Goal: Task Accomplishment & Management: Manage account settings

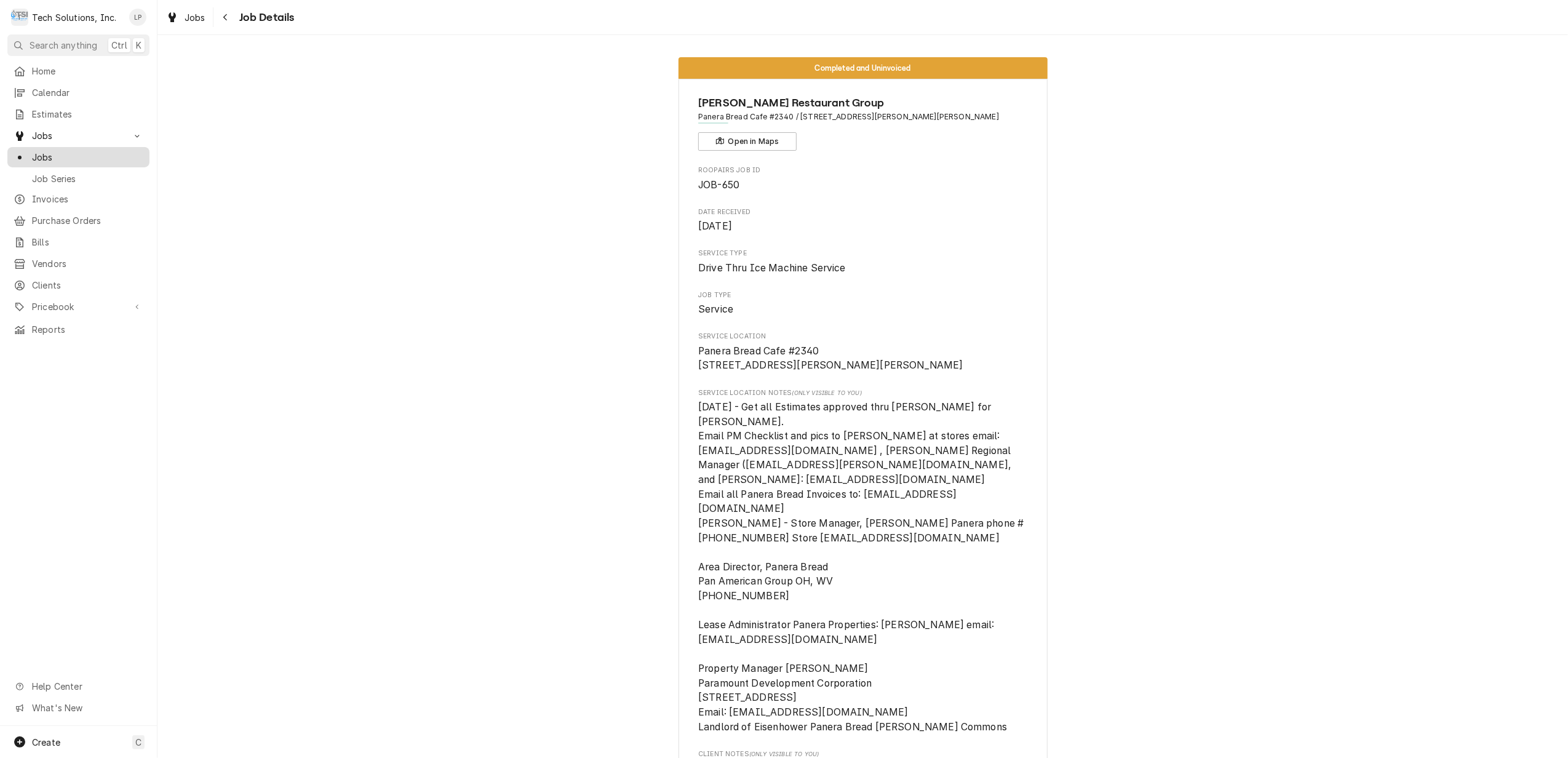
click at [43, 151] on span "Jobs" at bounding box center [87, 157] width 111 height 13
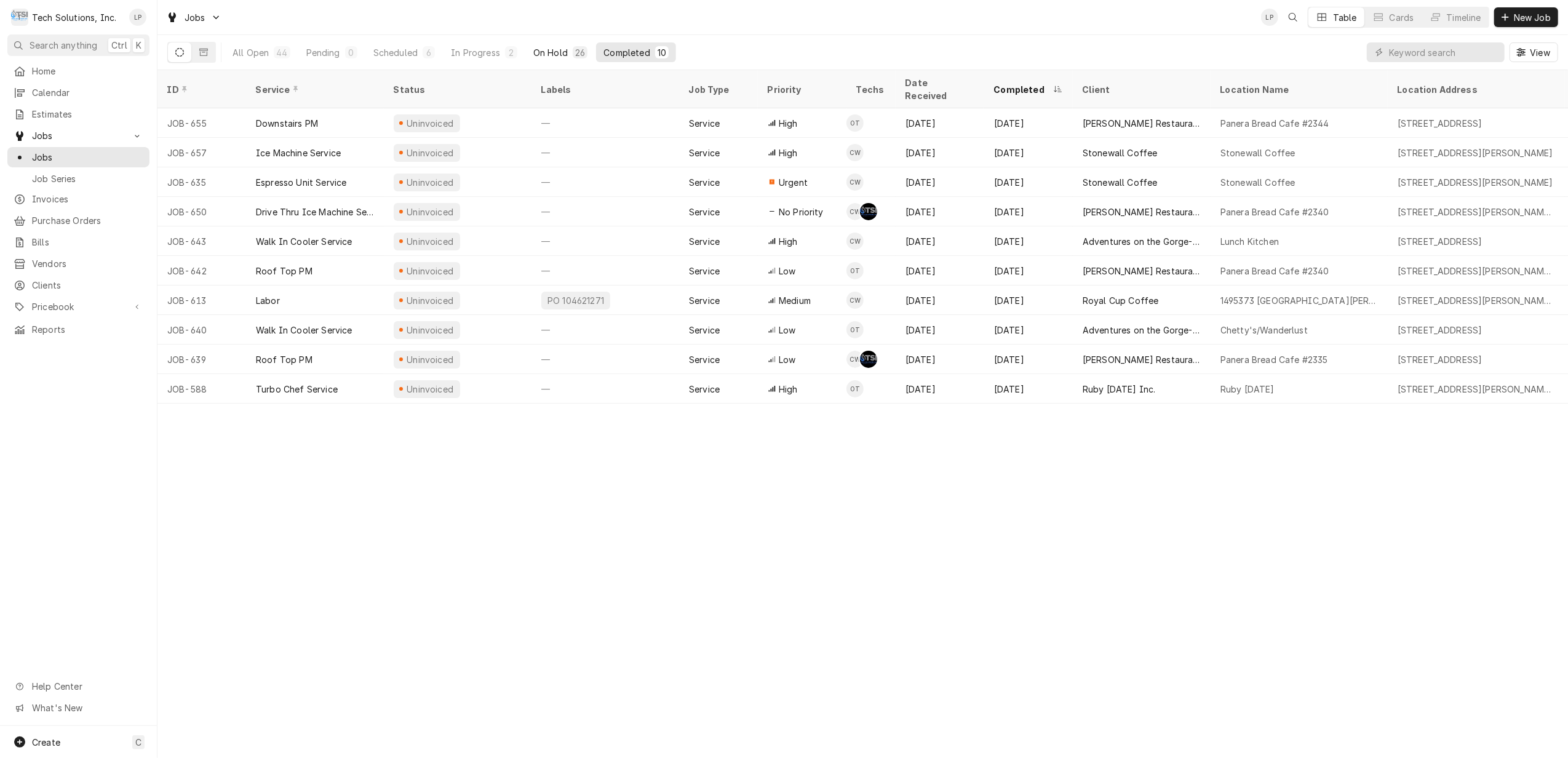
click at [546, 54] on div "On Hold" at bounding box center [550, 52] width 34 height 13
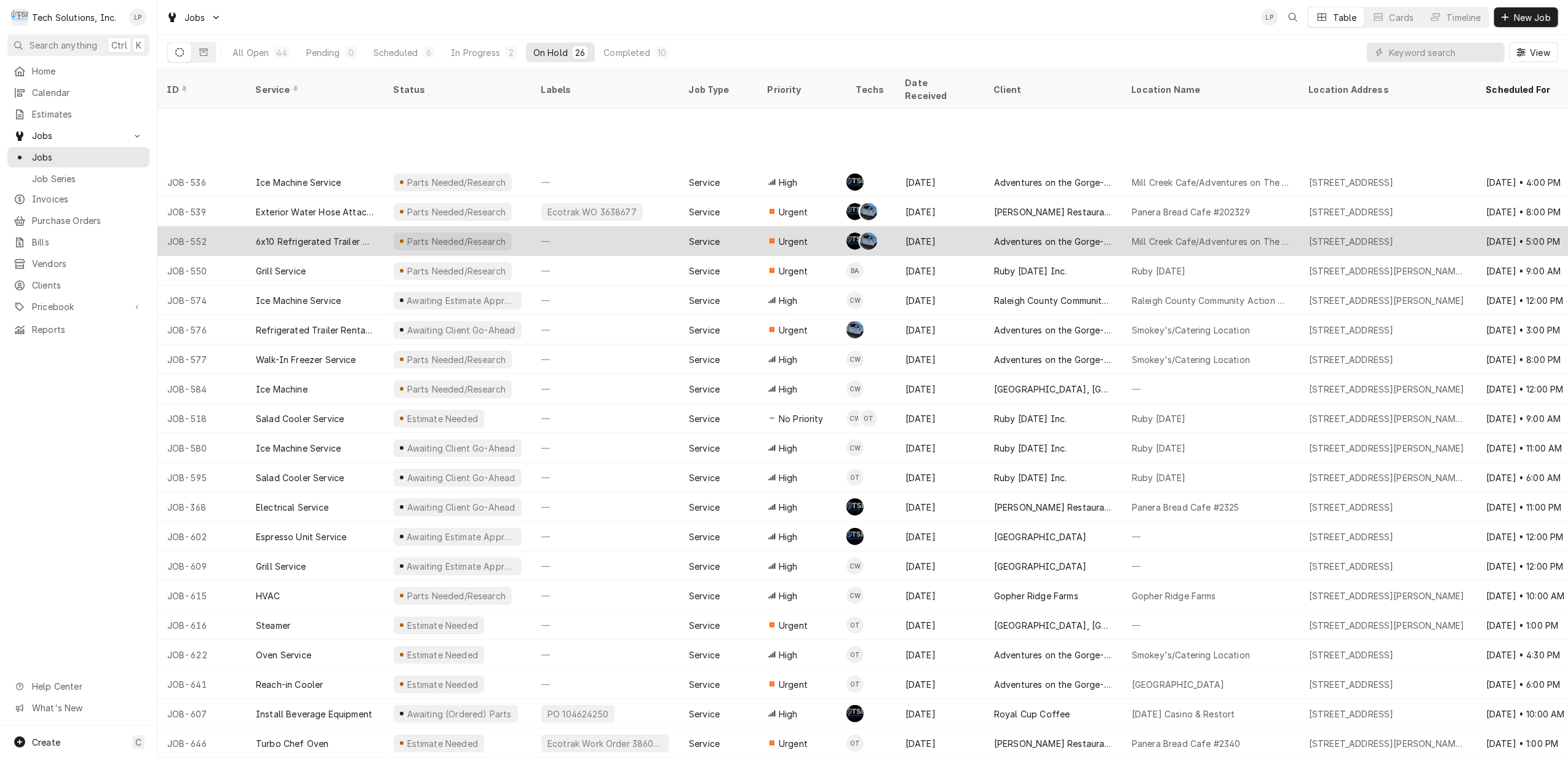
scroll to position [116, 0]
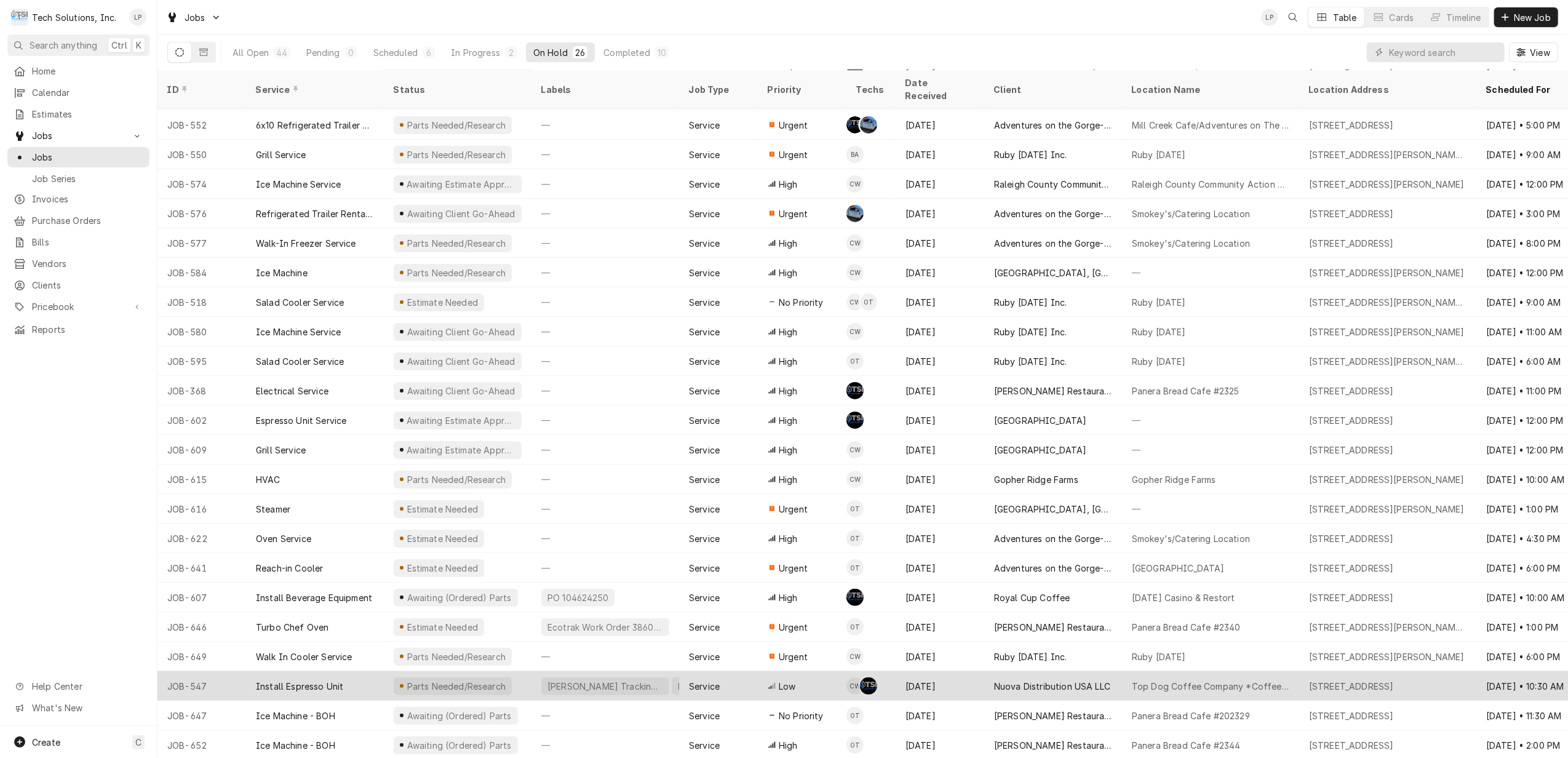
click at [963, 671] on div "Jul 1" at bounding box center [940, 686] width 89 height 29
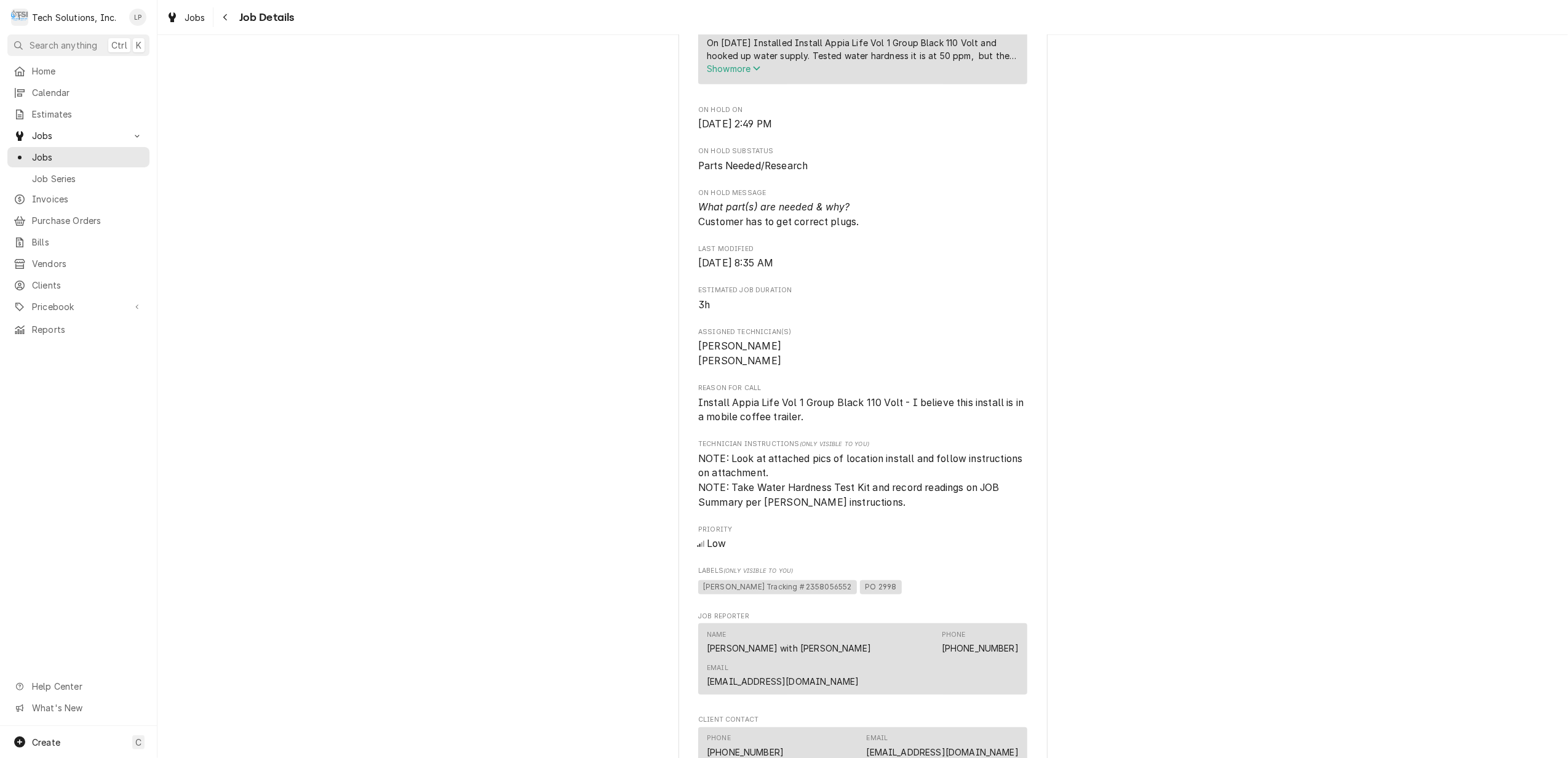
scroll to position [1295, 0]
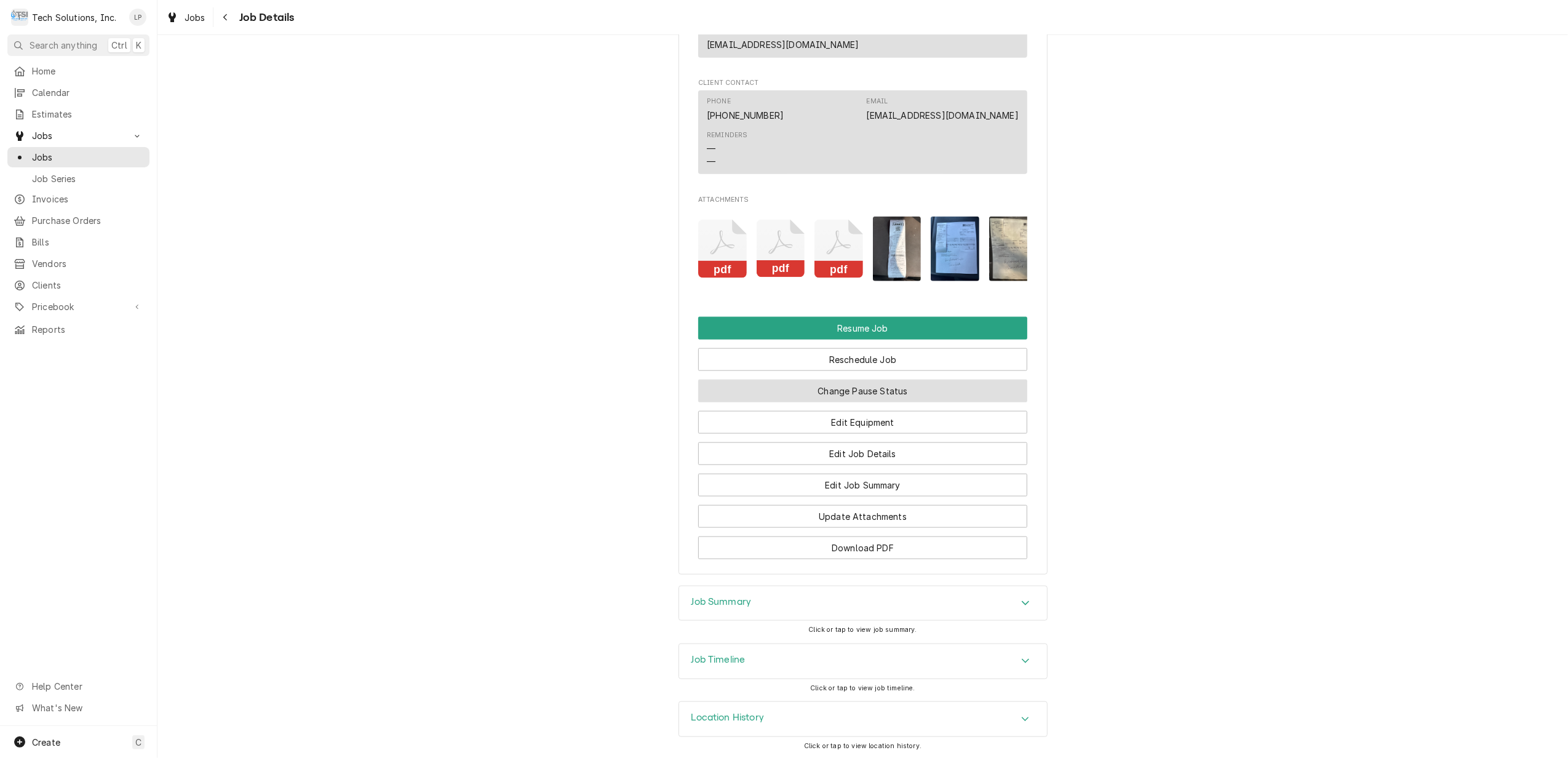
click at [933, 383] on button "Change Pause Status" at bounding box center [863, 391] width 329 height 23
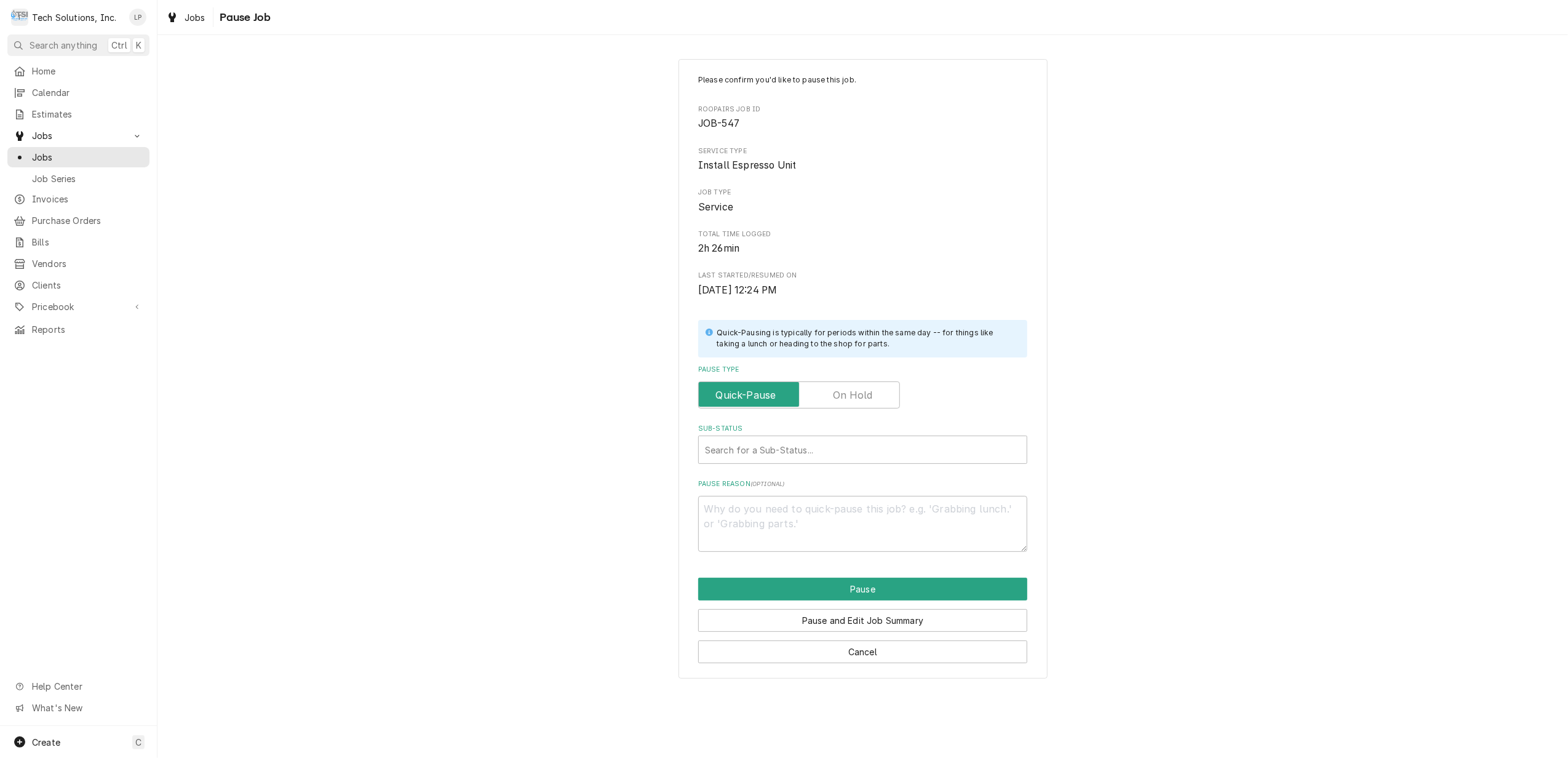
click at [871, 399] on label "Pause Type" at bounding box center [799, 395] width 202 height 27
click at [871, 399] on input "Pause Type" at bounding box center [799, 395] width 191 height 27
checkbox input "true"
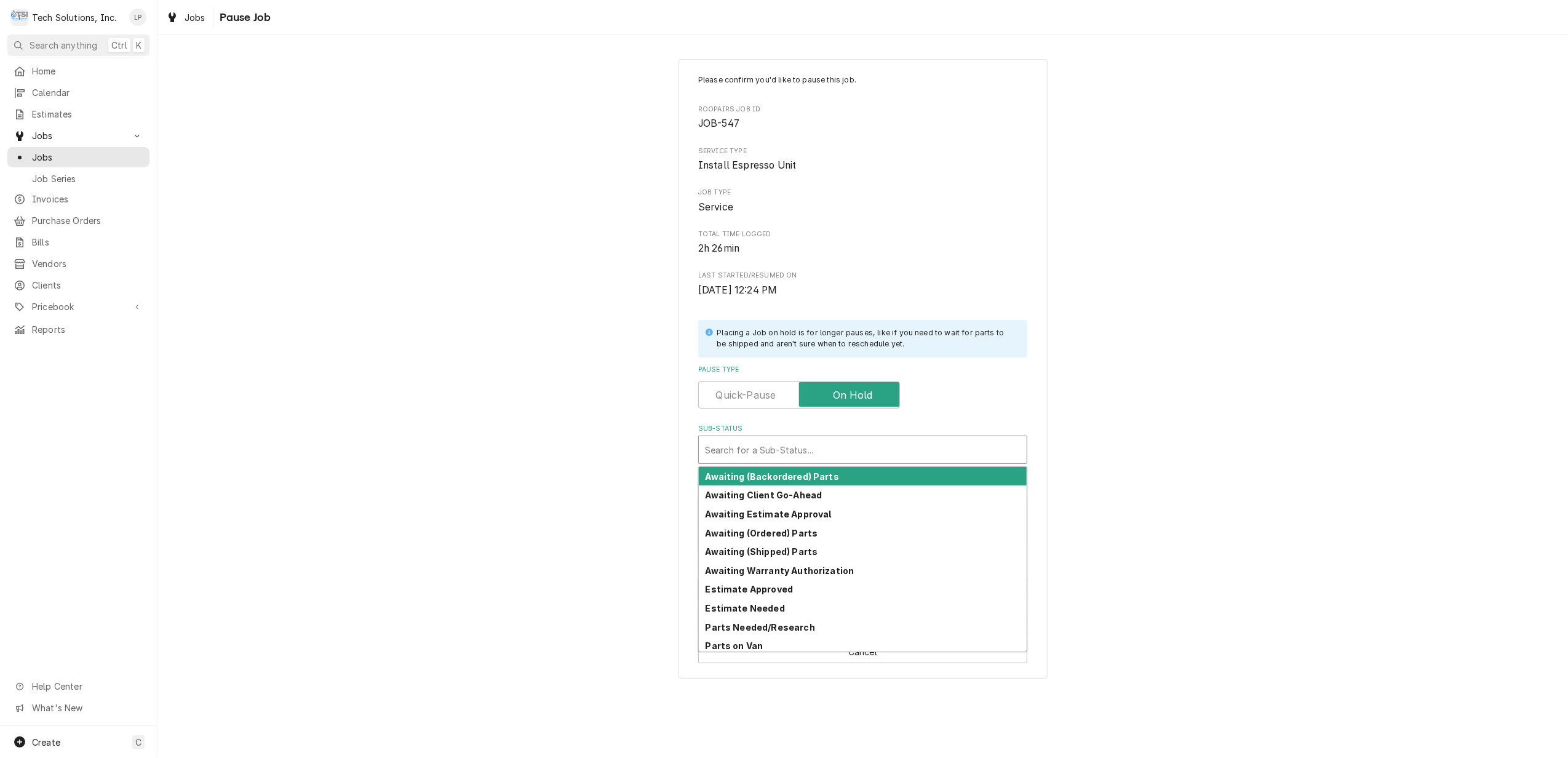
click at [882, 451] on div "Sub-Status" at bounding box center [863, 450] width 315 height 22
click at [802, 493] on strong "Awaiting Client Go-Ahead" at bounding box center [763, 494] width 117 height 10
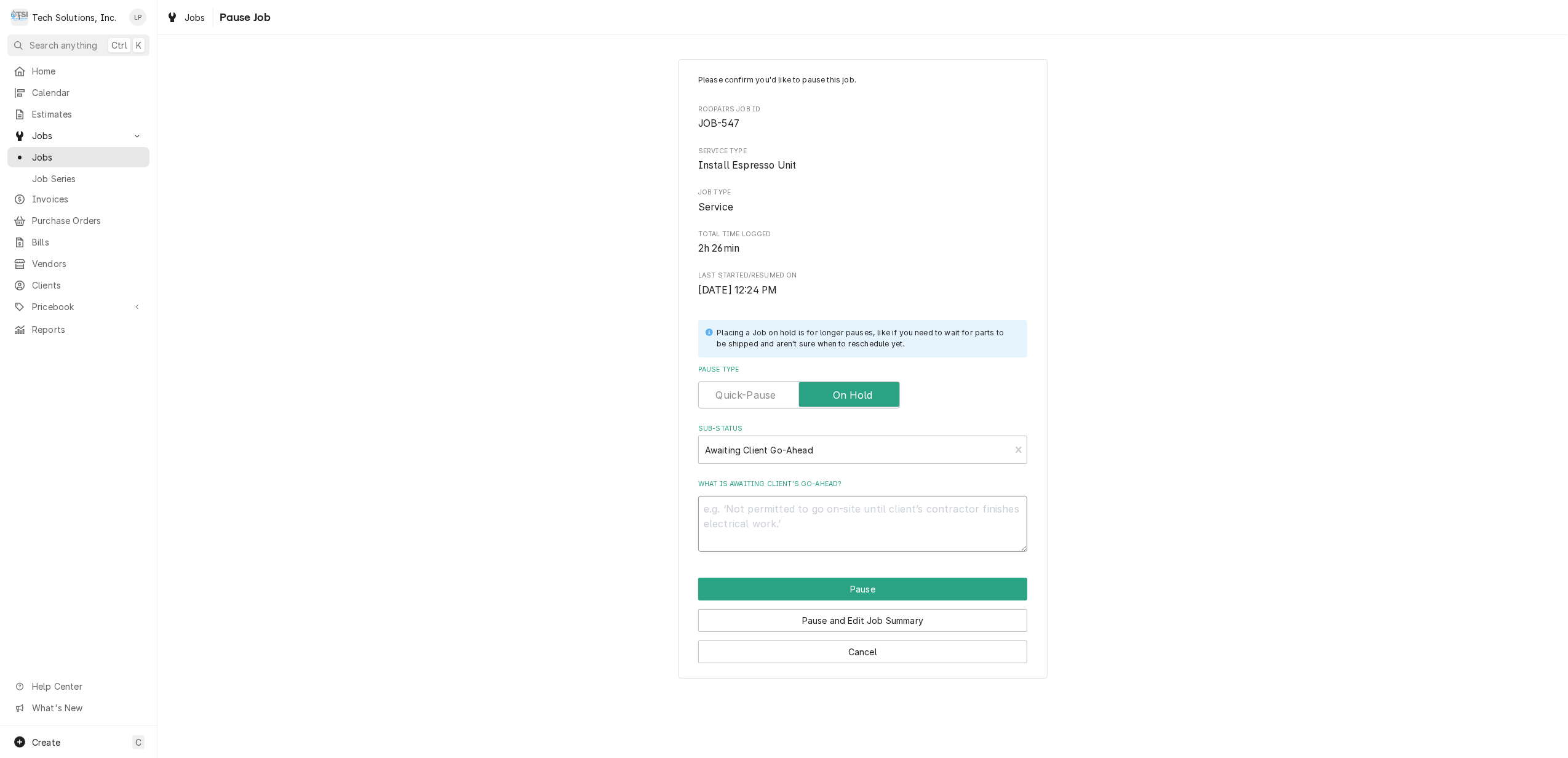
paste textarea "as well to unplug the equipment while installing the adapter/cord to avoid any …"
type textarea "x"
type textarea "as well to unplug the equipment while installing the adapter/cord to avoid any …"
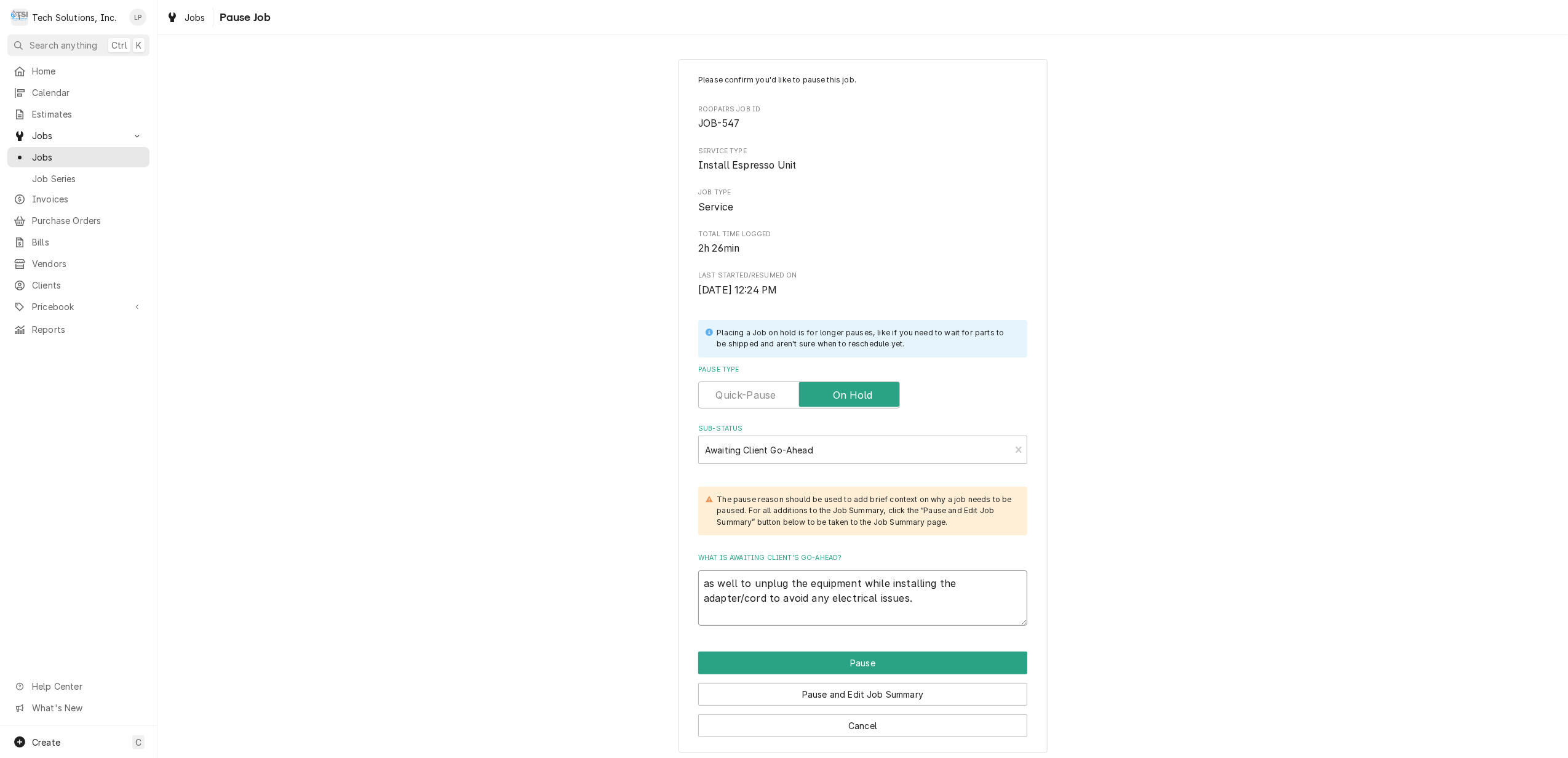
click at [700, 587] on textarea "as well to unplug the equipment while installing the adapter/cord to avoid any …" at bounding box center [863, 598] width 329 height 56
type textarea "x"
type textarea "Cas well to unplug the equipment while installing the adapter/cord to avoid any…"
type textarea "x"
type textarea "Clas well to unplug the equipment while installing the adapter/cord to avoid an…"
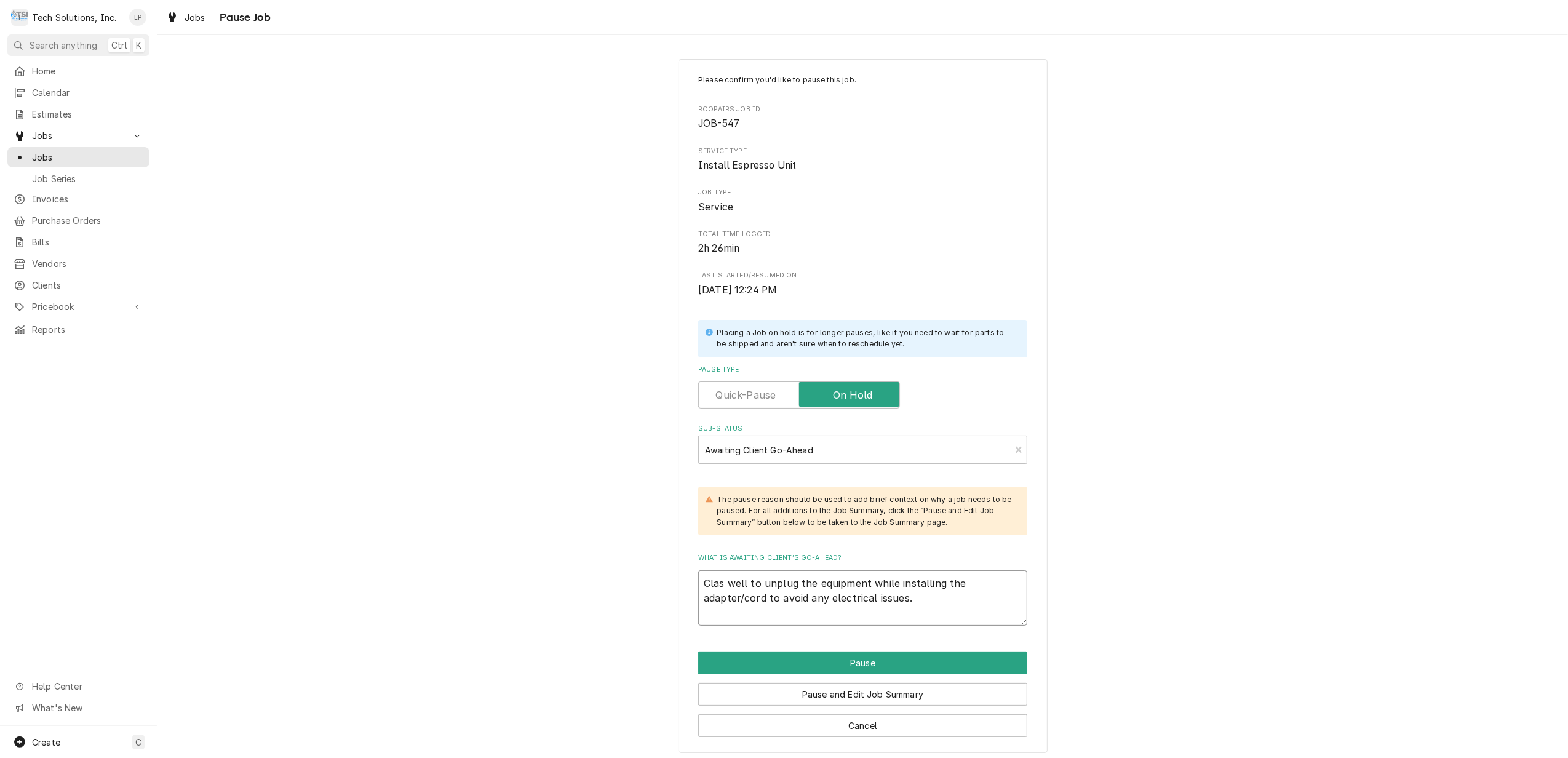
type textarea "x"
type textarea "Clias well to unplug the equipment while installing the adapter/cord to avoid a…"
type textarea "x"
type textarea "Clieas well to unplug the equipment while installing the adapter/cord to avoid …"
type textarea "x"
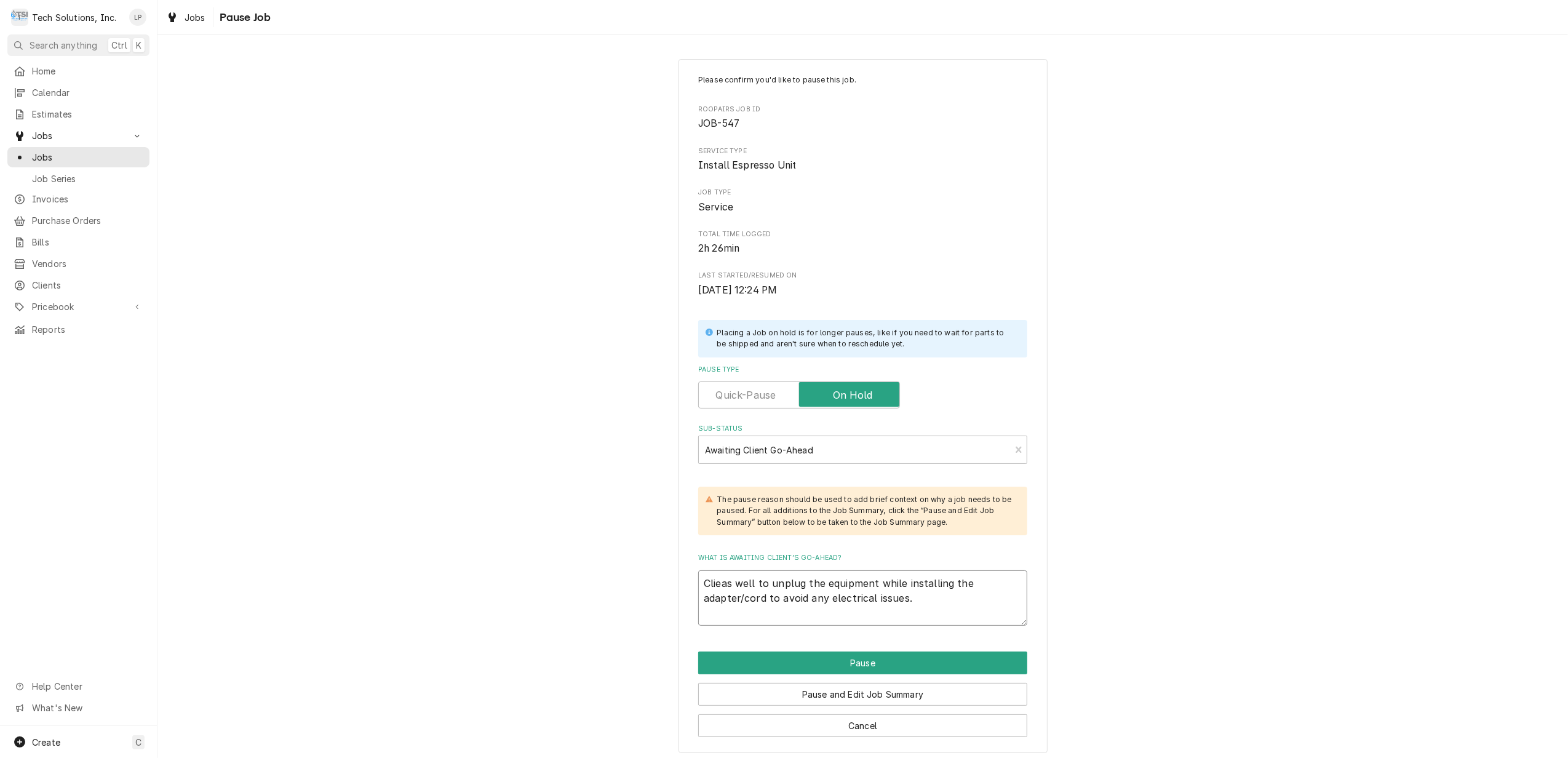
type textarea "Clienas well to unplug the equipment while installing the adapter/cord to avoid…"
type textarea "x"
type textarea "Clientas well to unplug the equipment while installing the adapter/cord to avoi…"
type textarea "x"
type textarea "Client as well to unplug the equipment while installing the adapter/cord to avo…"
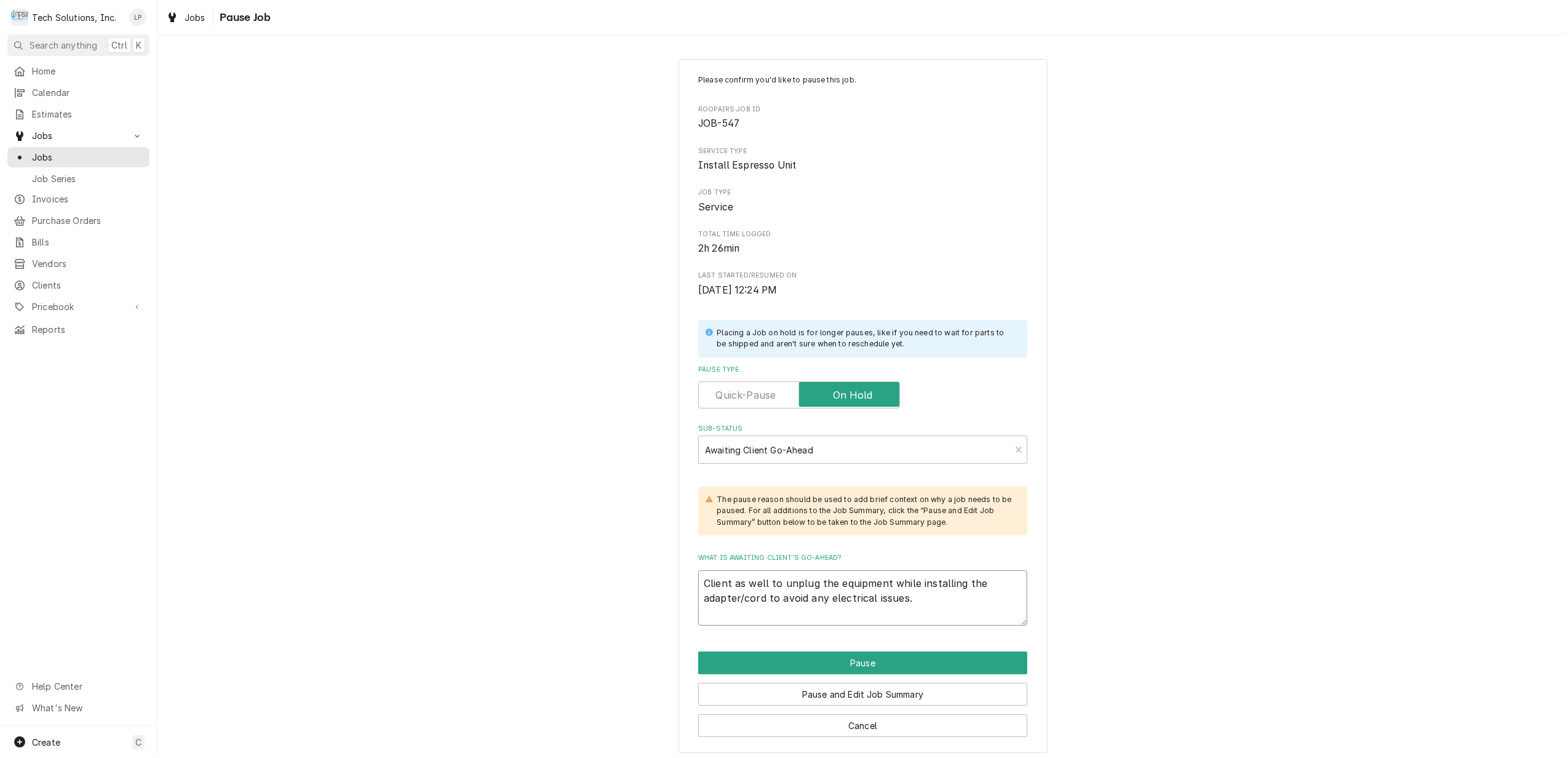
type textarea "x"
type textarea "Clientas well to unplug the equipment while installing the adapter/cord to avoi…"
type textarea "x"
type textarea "Clienas well to unplug the equipment while installing the adapter/cord to avoid…"
type textarea "x"
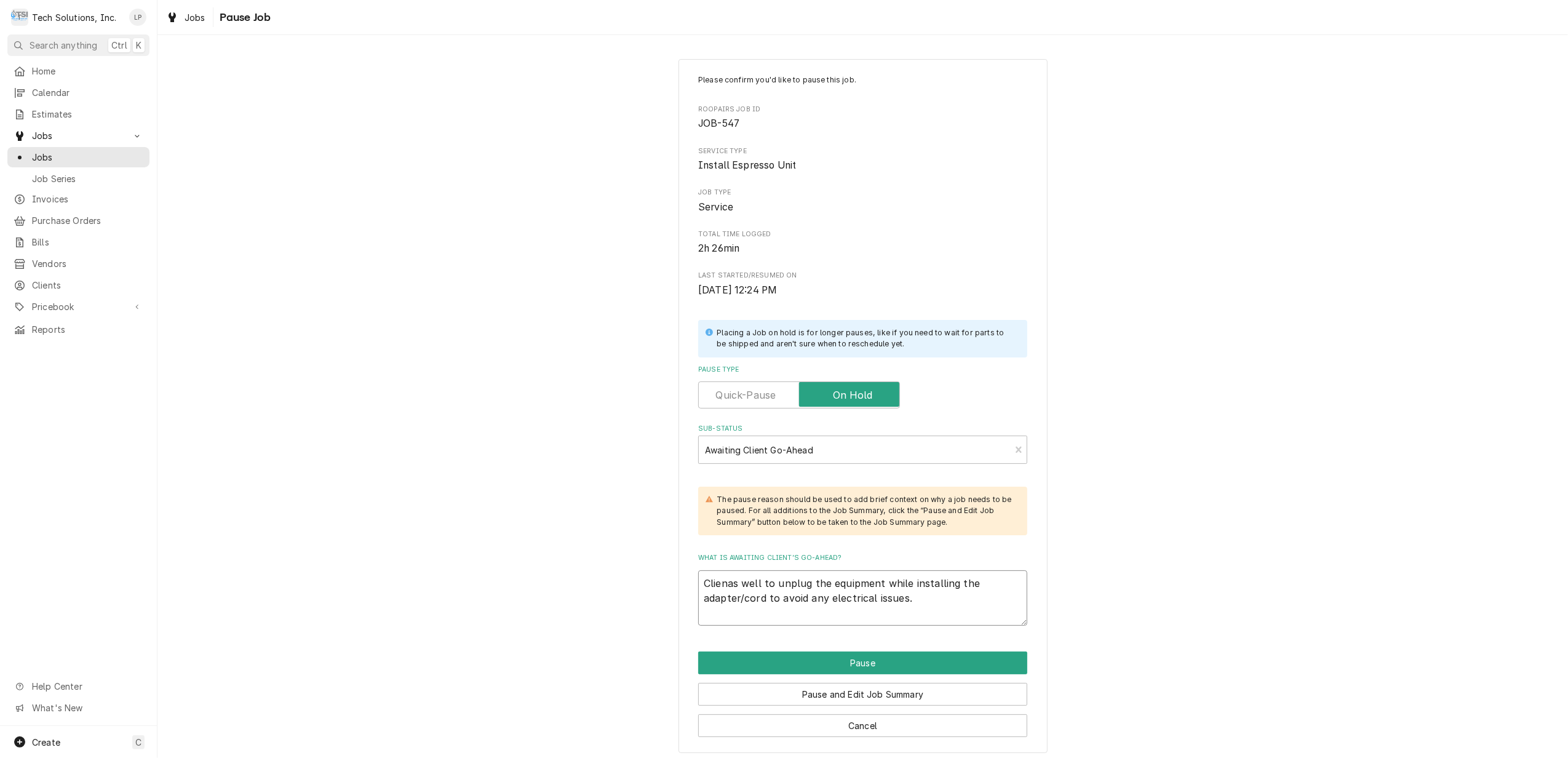
type textarea "Clieas well to unplug the equipment while installing the adapter/cord to avoid …"
type textarea "x"
type textarea "Clias well to unplug the equipment while installing the adapter/cord to avoid a…"
type textarea "x"
type textarea "Clas well to unplug the equipment while installing the adapter/cord to avoid an…"
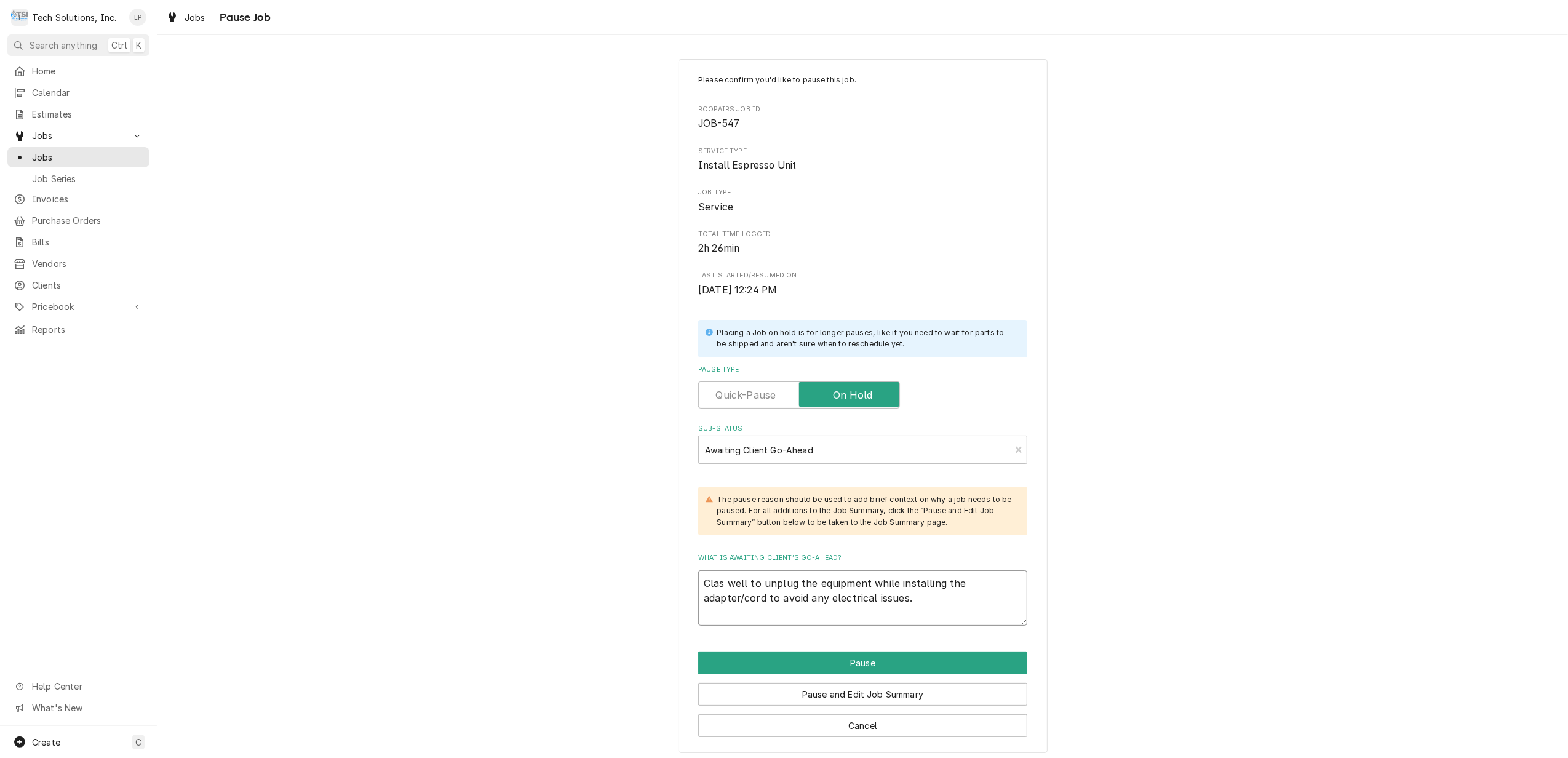
type textarea "x"
type textarea "Cas well to unplug the equipment while installing the adapter/cord to avoid any…"
type textarea "x"
type textarea "as well to unplug the equipment while installing the adapter/cord to avoid any …"
type textarea "x"
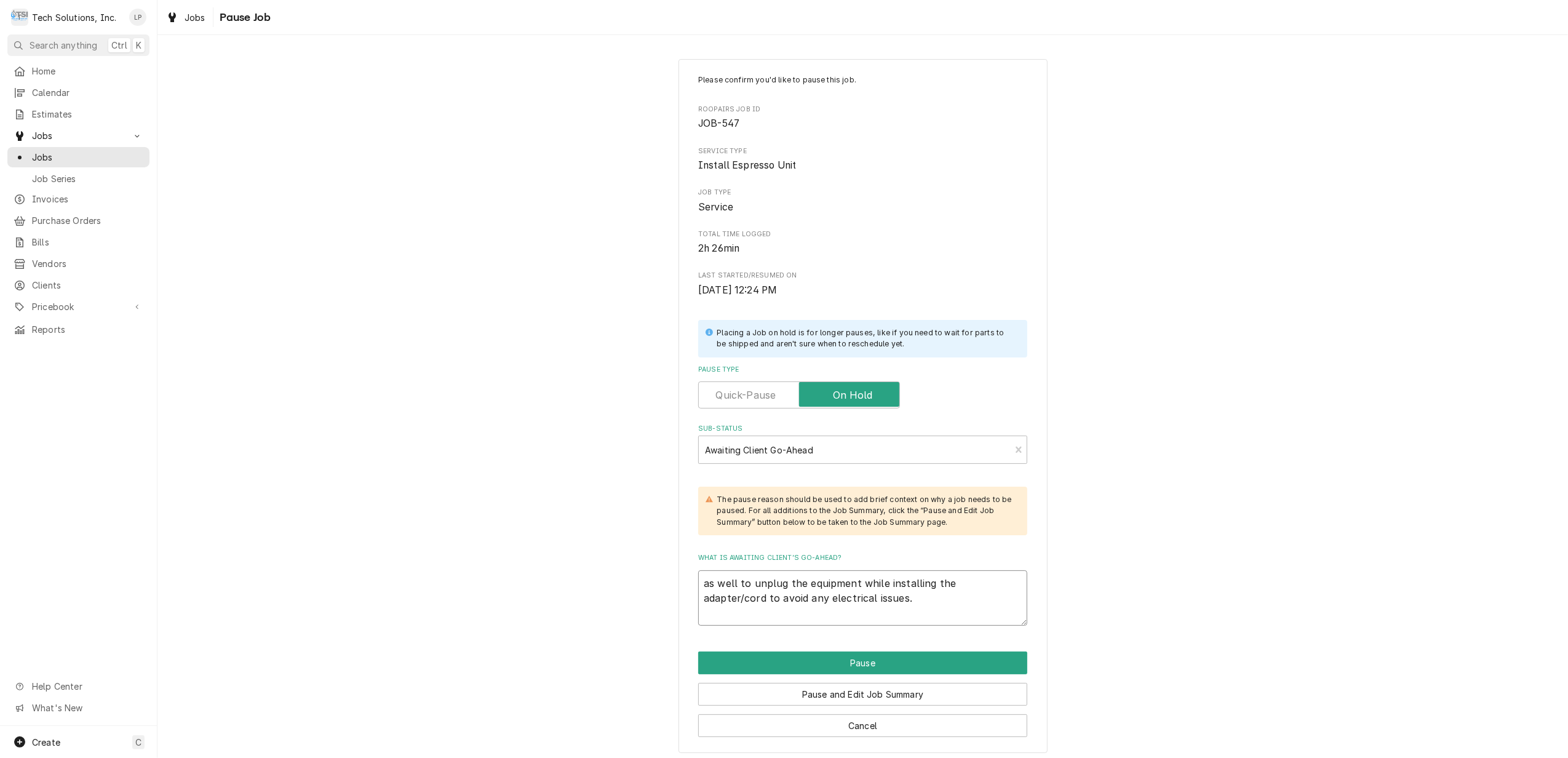
type textarea "Jas well to unplug the equipment while installing the adapter/cord to avoid any…"
type textarea "x"
type textarea "Jaas well to unplug the equipment while installing the adapter/cord to avoid an…"
type textarea "x"
type textarea "Jamas well to unplug the equipment while installing the adapter/cord to avoid a…"
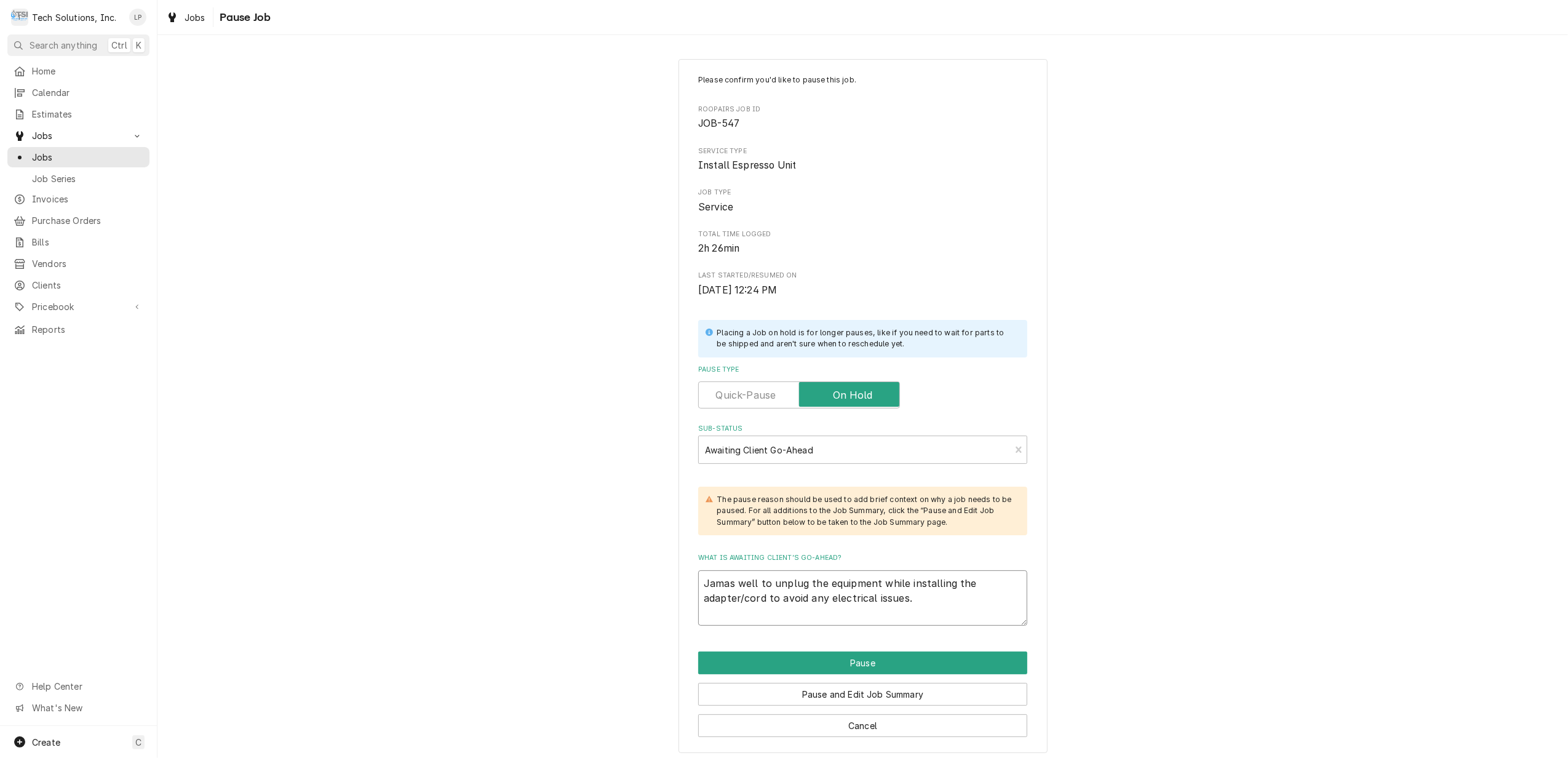
type textarea "x"
type textarea "Jameas well to unplug the equipment while installing the adapter/cord to avoid …"
type textarea "x"
type textarea "Jamesas well to unplug the equipment while installing the adapter/cord to avoid…"
type textarea "x"
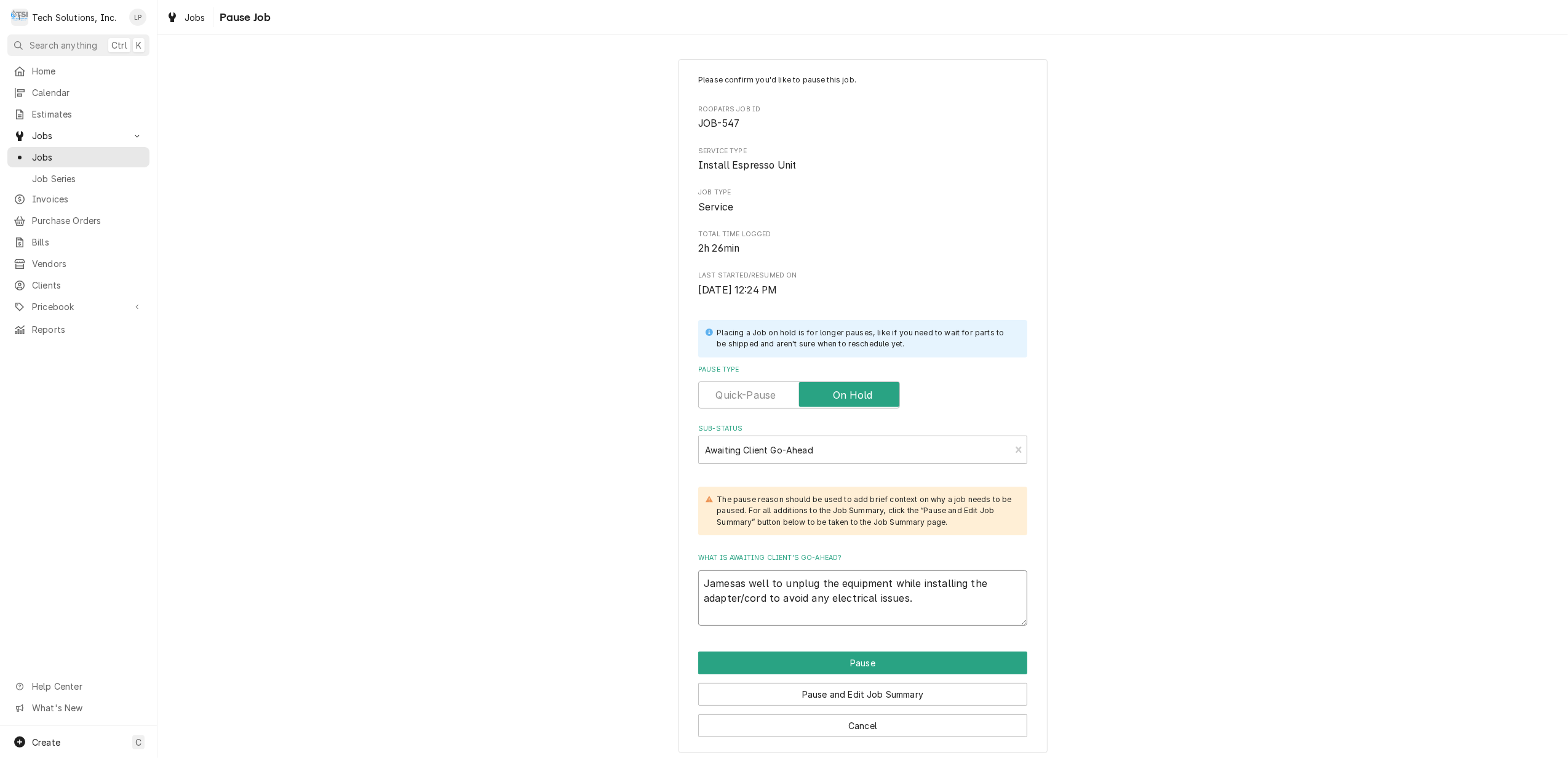
type textarea "James as well to unplug the equipment while installing the adapter/cord to avoi…"
type textarea "x"
type textarea "James aas well to unplug the equipment while installing the adapter/cord to avo…"
type textarea "x"
type textarea "James atas well to unplug the equipment while installing the adapter/cord to av…"
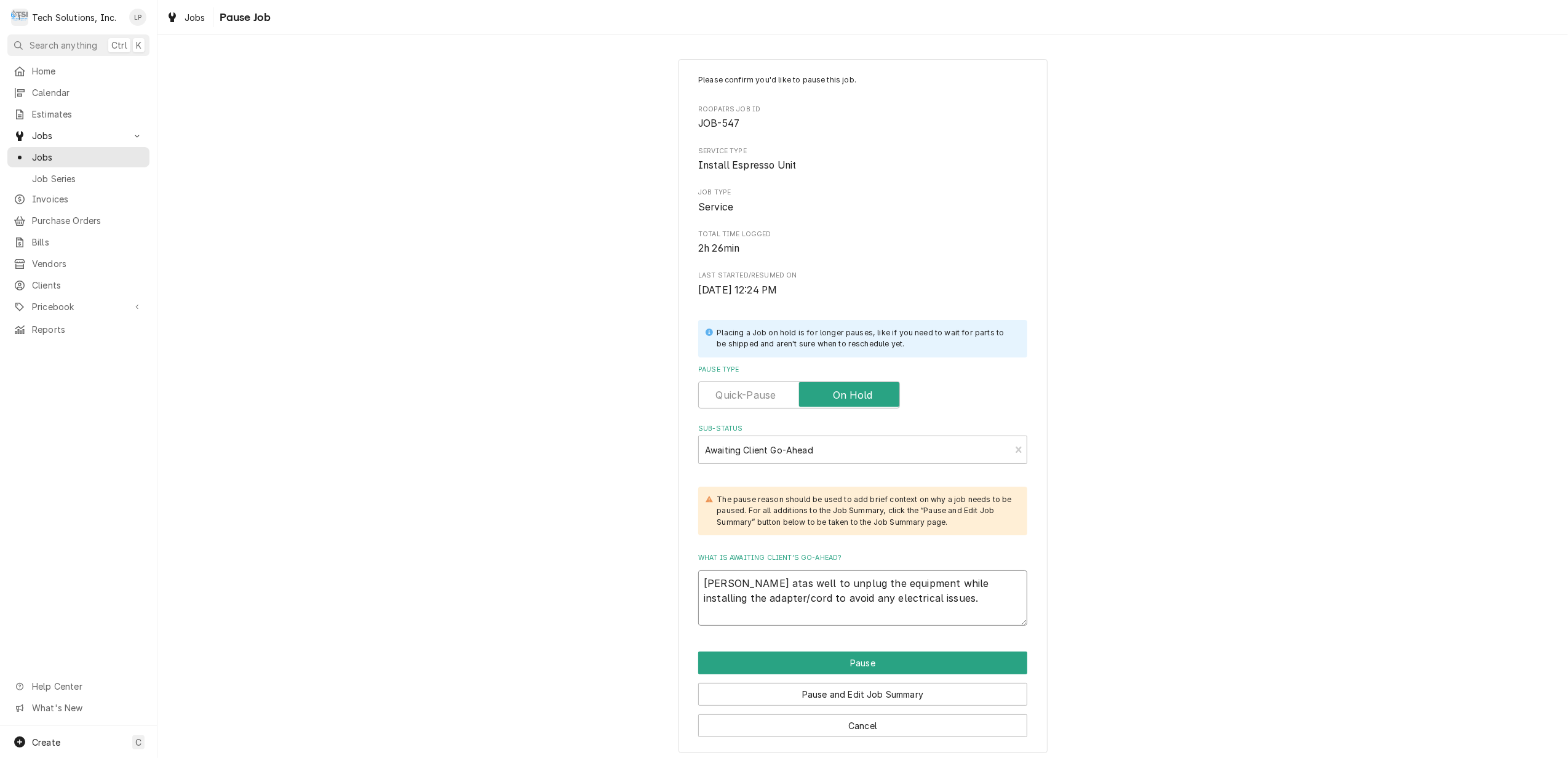
type textarea "x"
type textarea "James at as well to unplug the equipment while installing the adapter/cord to a…"
type textarea "x"
type textarea "James at Tas well to unplug the equipment while installing the adapter/cord to …"
type textarea "x"
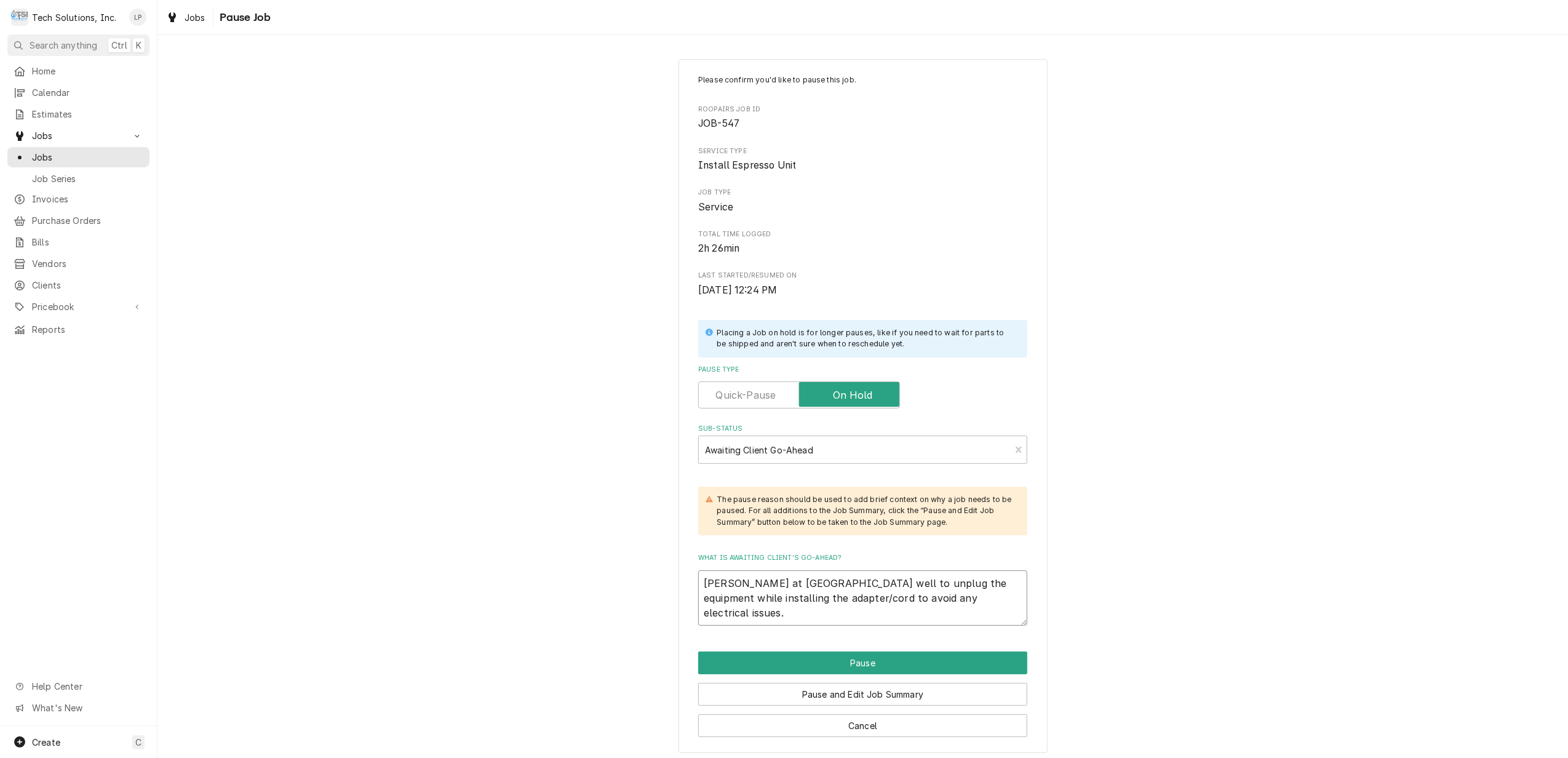
type textarea "James at Toas well to unplug the equipment while installing the adapter/cord to…"
type textarea "x"
type textarea "James at Topas well to unplug the equipment while installing the adapter/cord t…"
type textarea "x"
type textarea "James at Top as well to unplug the equipment while installing the adapter/cord …"
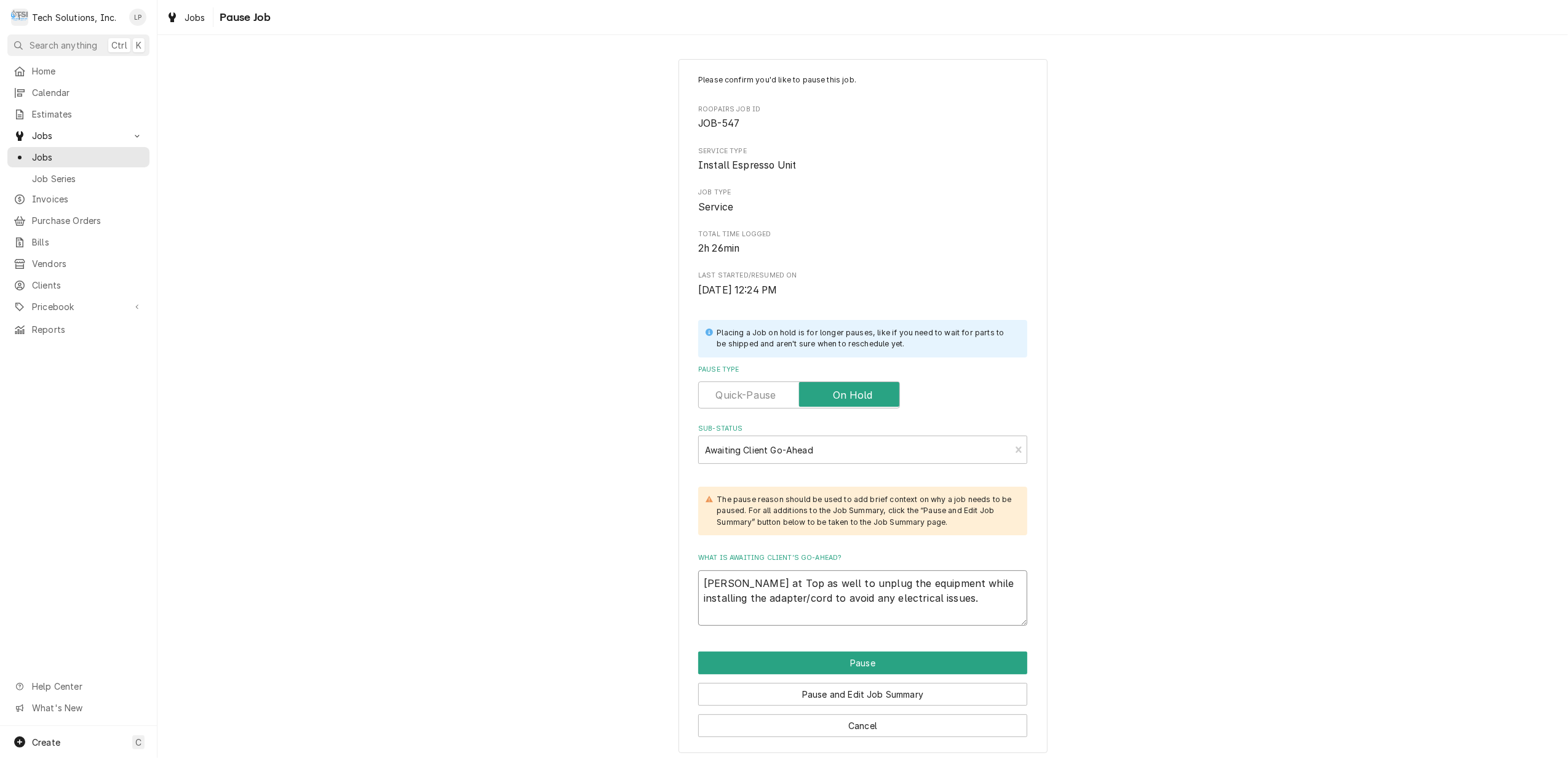
type textarea "x"
type textarea "James at Top Das well to unplug the equipment while installing the adapter/cord…"
type textarea "x"
type textarea "James at Top Doas well to unplug the equipment while installing the adapter/cor…"
type textarea "x"
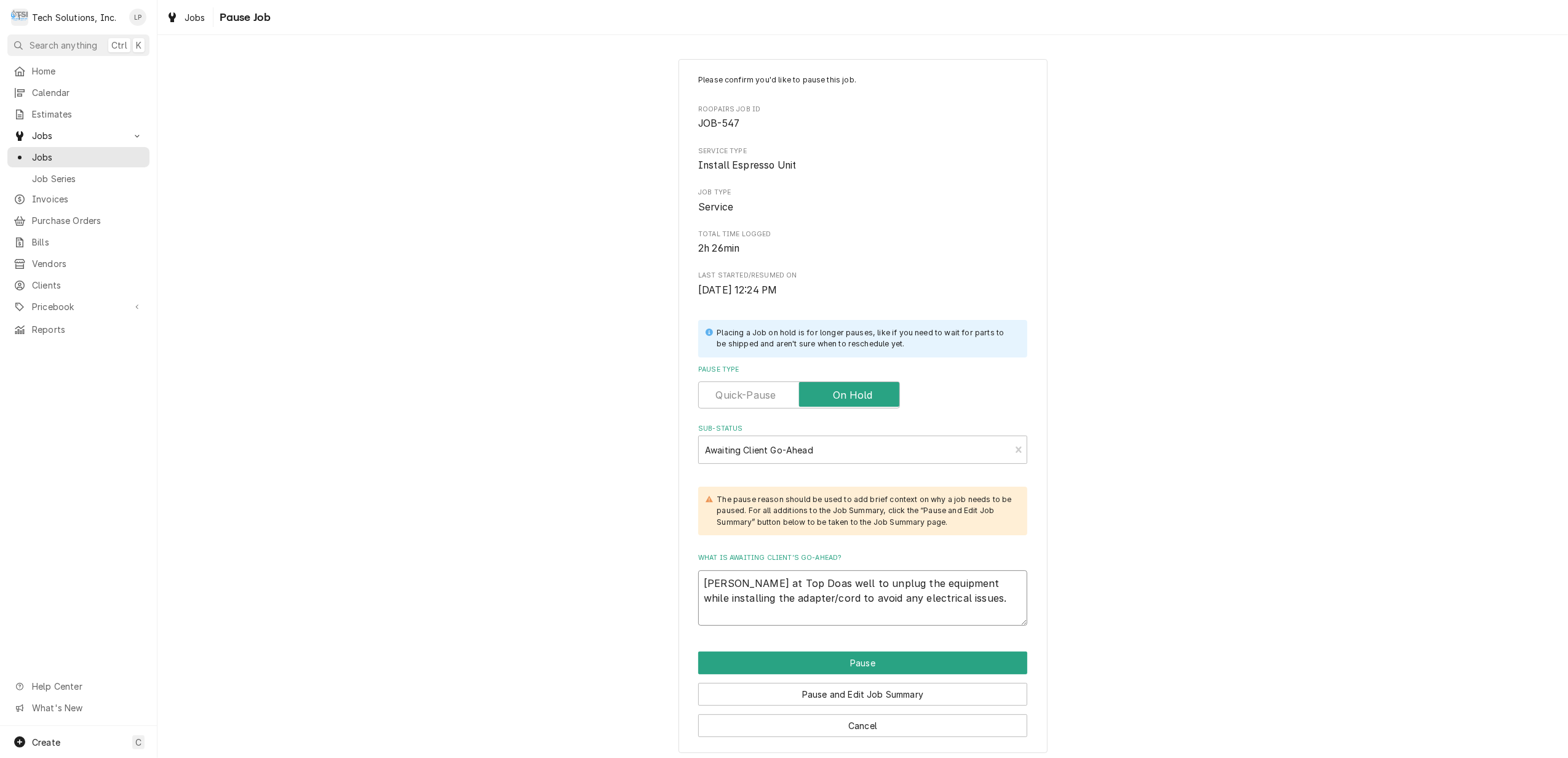
type textarea "James at Top Dogas well to unplug the equipment while installing the adapter/co…"
type textarea "x"
type textarea "James at Top Dog as well to unplug the equipment while installing the adapter/c…"
click at [699, 582] on textarea "James at Top Dog as well to unplug the equipment while installing the adapter/c…" at bounding box center [863, 598] width 329 height 56
type textarea "x"
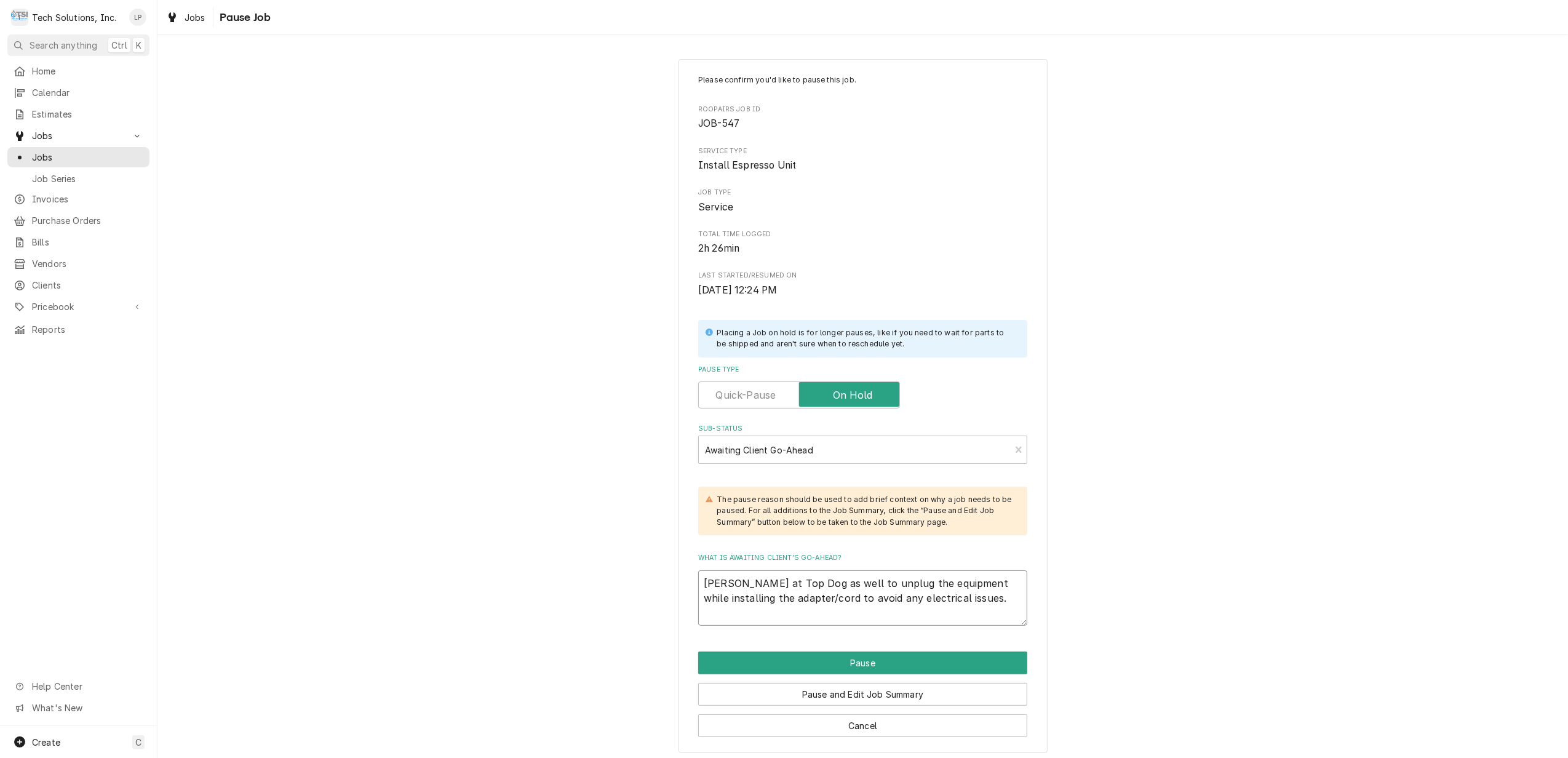
type textarea "9James at Top Dog as well to unplug the equipment while installing the adapter/…"
type textarea "x"
type textarea "9/James at Top Dog as well to unplug the equipment while installing the adapter…"
type textarea "x"
type textarea "9/3James at Top Dog as well to unplug the equipment while installing the adapte…"
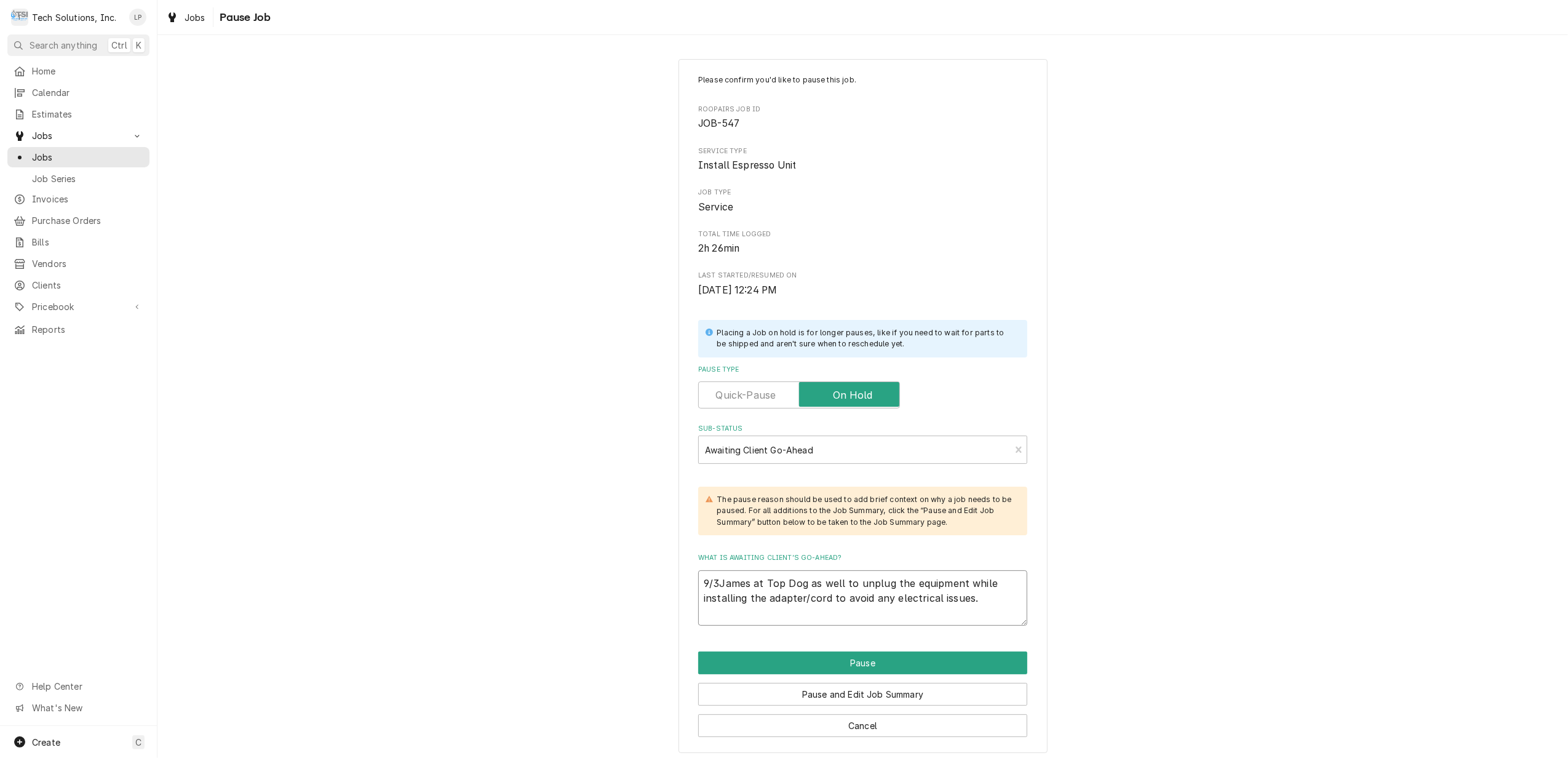
type textarea "x"
type textarea "9/3/James at Top Dog as well to unplug the equipment while installing the adapt…"
type textarea "x"
type textarea "9/3/2James at Top Dog as well to unplug the equipment while installing the adap…"
type textarea "x"
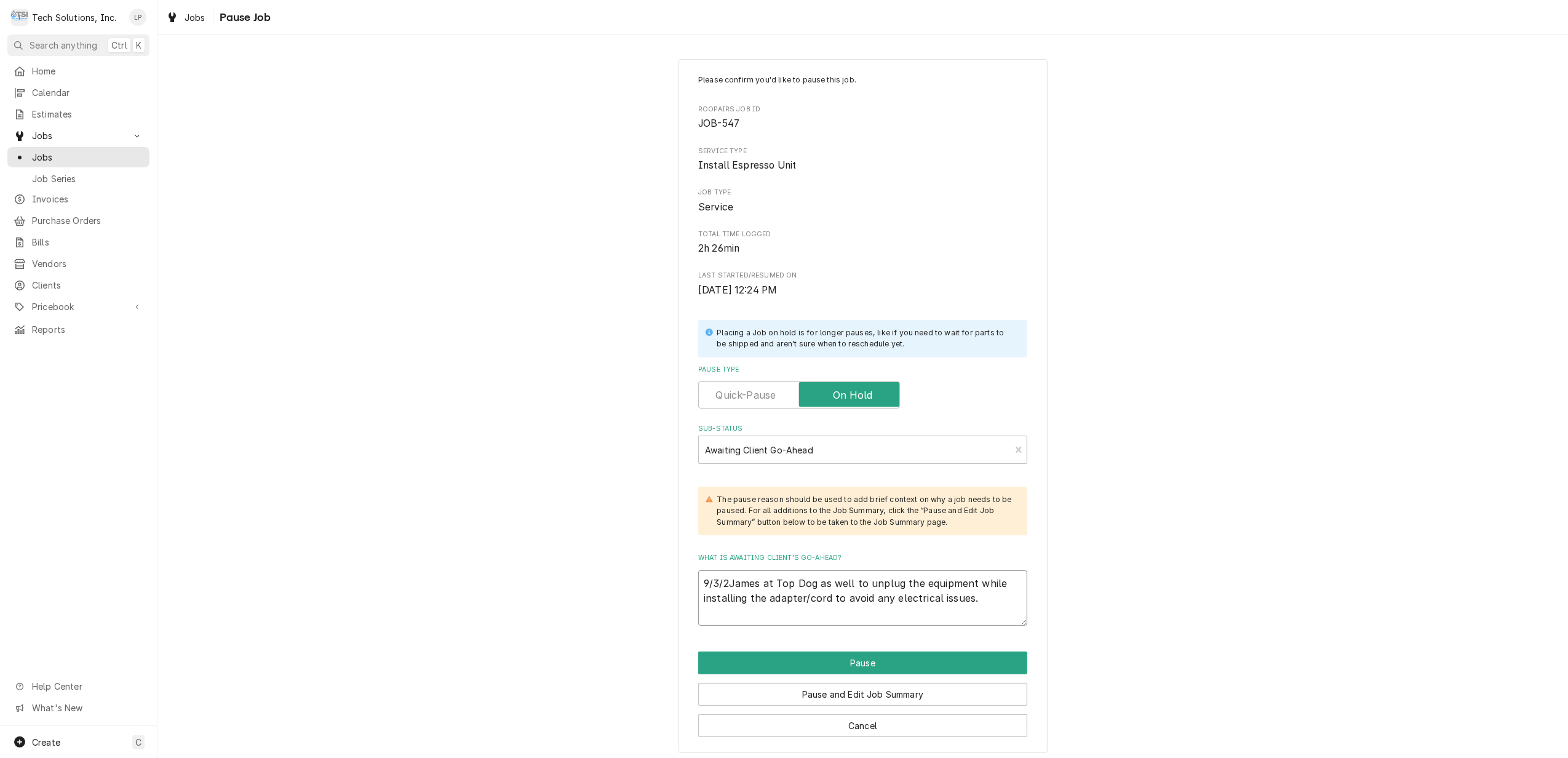
type textarea "9/3/25James at Top Dog as well to unplug the equipment while installing the ada…"
type textarea "x"
type textarea "9/3/25 James at Top Dog as well to unplug the equipment while installing the ad…"
click at [822, 586] on textarea "9/3/25 James at Top Dog as well to unplug the equipment while installing the ad…" at bounding box center [863, 598] width 329 height 56
type textarea "x"
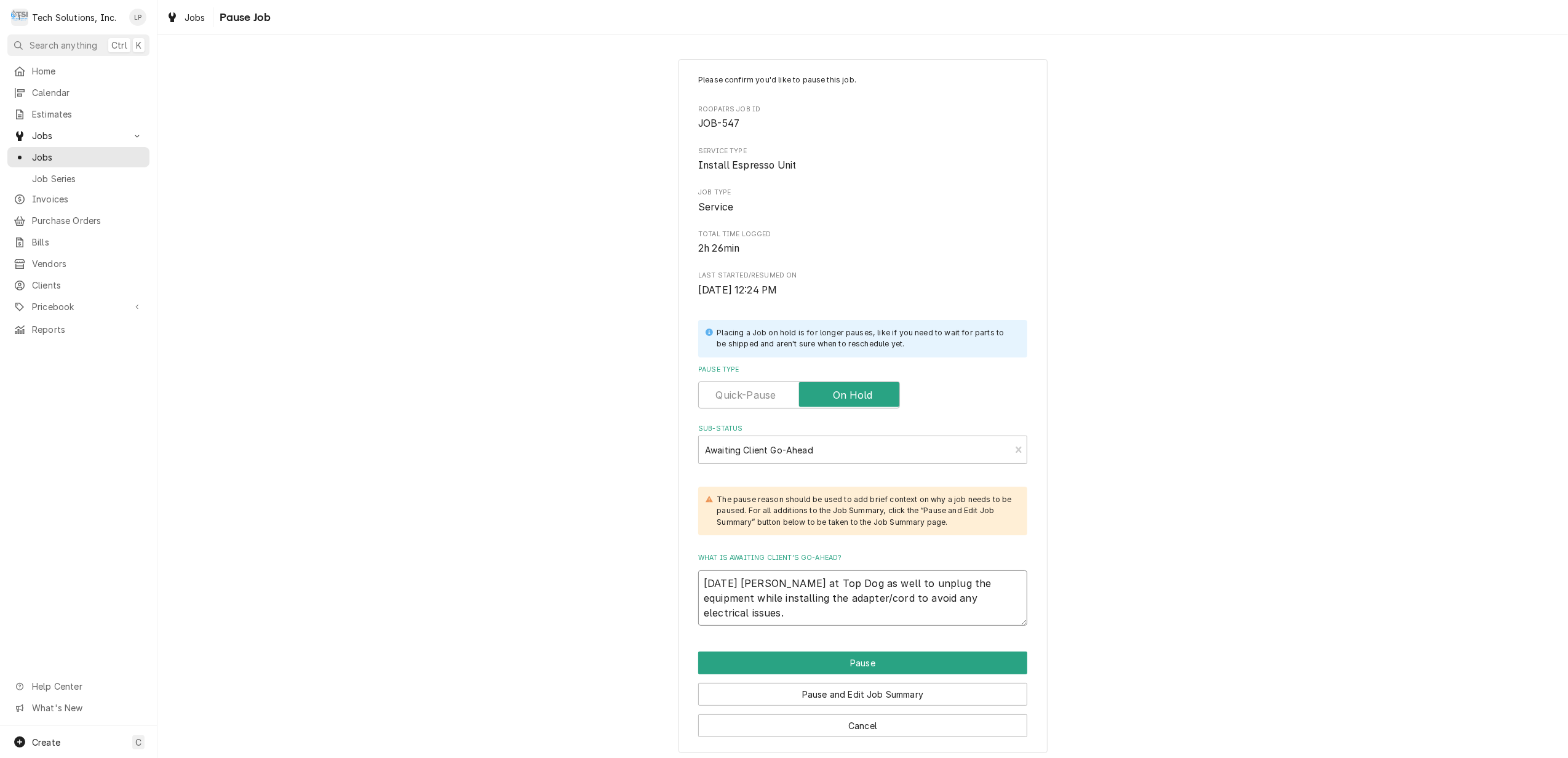
type textarea "9/3/25 James at Top Dog sas well to unplug the equipment while installing the a…"
type textarea "x"
type textarea "9/3/25 James at Top Dog shas well to unplug the equipment while installing the …"
type textarea "x"
type textarea "9/3/25 James at Top Dog shoas well to unplug the equipment while installing the…"
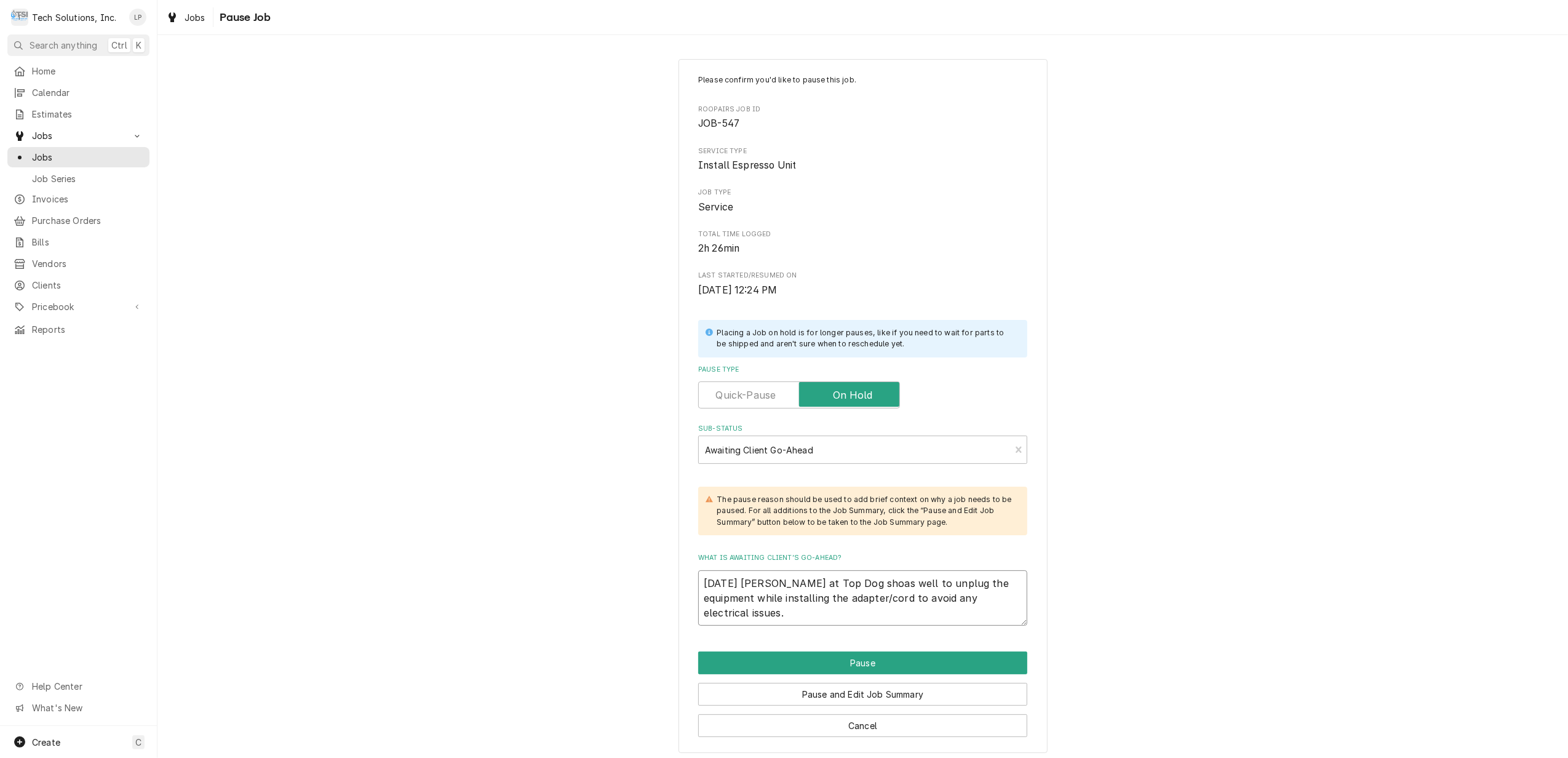
type textarea "x"
type textarea "9/3/25 James at Top Dog shouas well to unplug the equipment while installing th…"
type textarea "x"
type textarea "9/3/25 James at Top Dog shoulas well to unplug the equipment while installing t…"
type textarea "x"
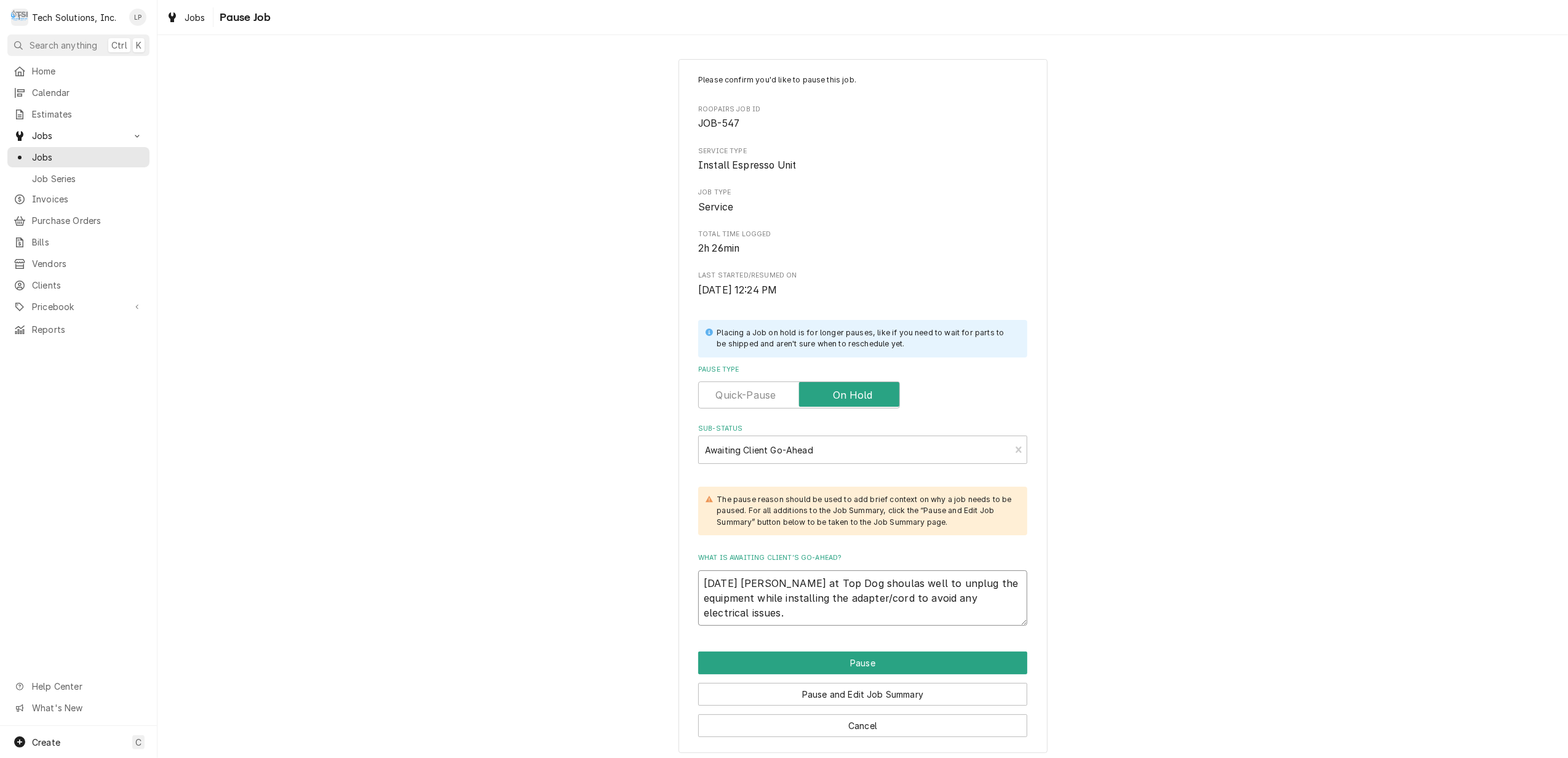
type textarea "9/3/25 James at Top Dog shouldas well to unplug the equipment while installing …"
type textarea "x"
type textarea "9/3/25 James at Top Dog should as well to unplug the equipment while installing…"
type textarea "x"
type textarea "9/3/25 James at Top Dog should has well to unplug the equipment while installin…"
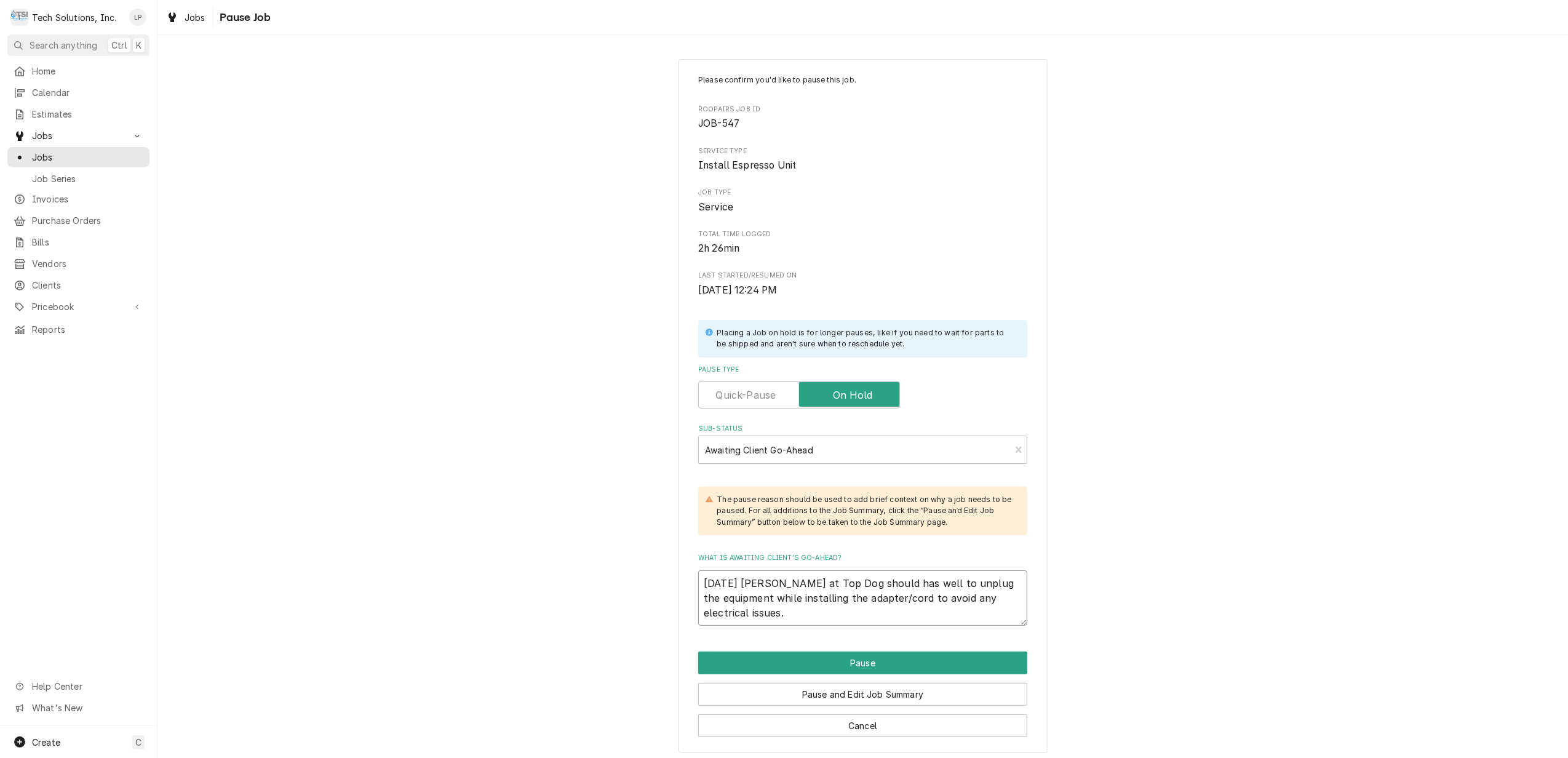
type textarea "x"
type textarea "9/3/25 James at Top Dog should haas well to unplug the equipment while installi…"
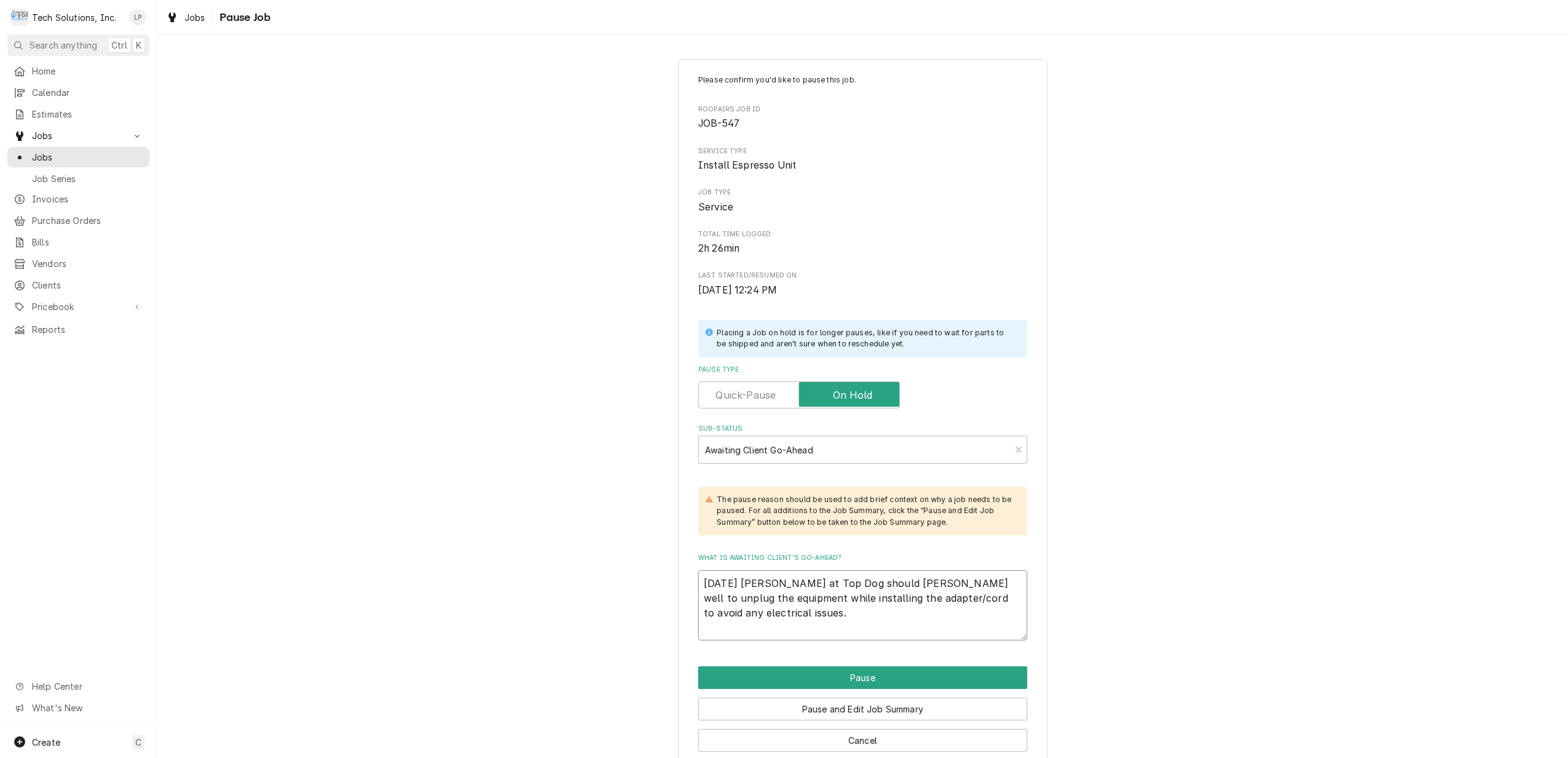
type textarea "x"
type textarea "9/3/25 James at Top Dog should havas well to unplug the equipment while install…"
type textarea "x"
type textarea "9/3/25 James at Top Dog should haveas well to unplug the equipment while instal…"
type textarea "x"
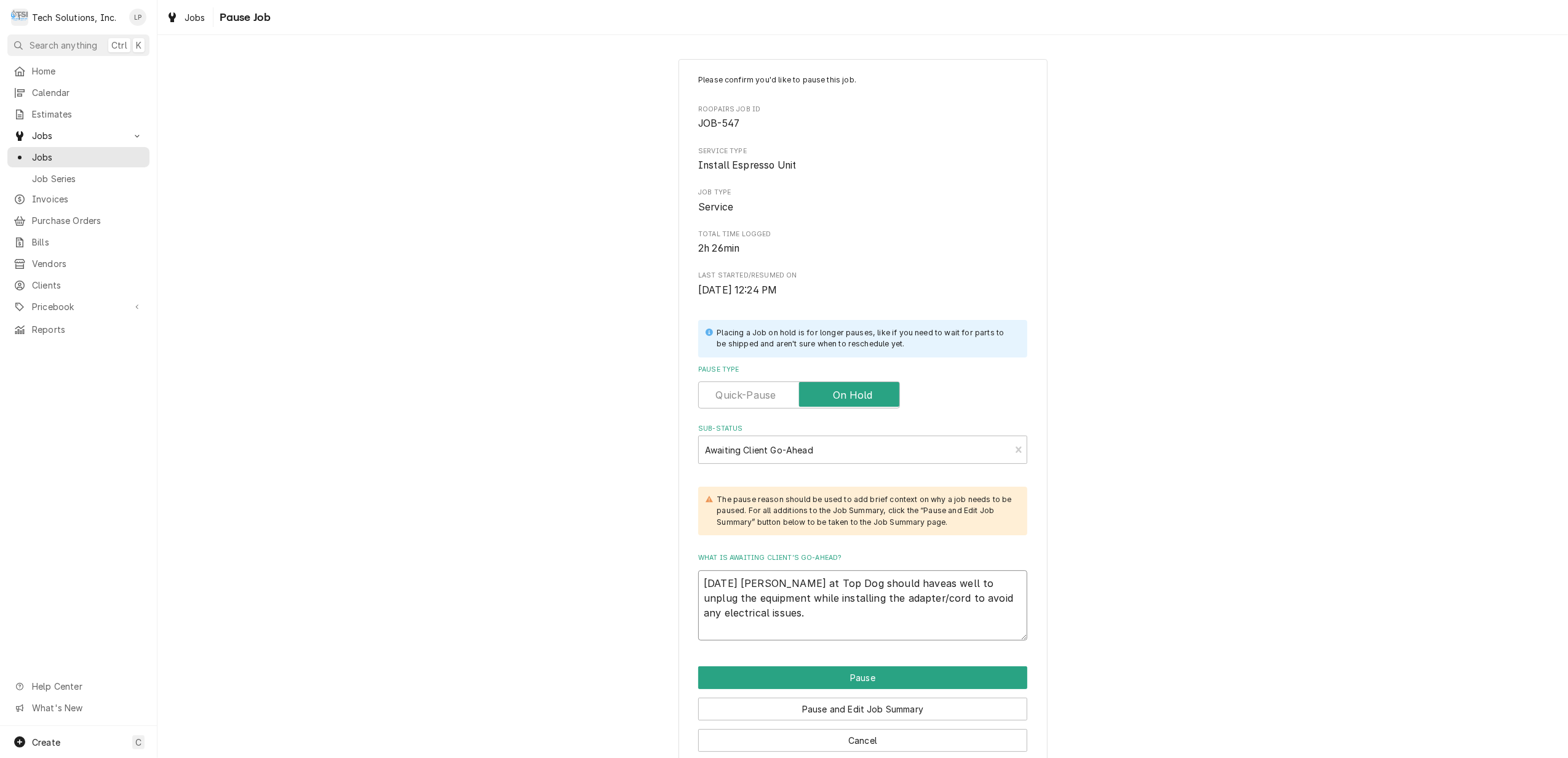
type textarea "9/3/25 James at Top Dog should have as well to unplug the equipment while insta…"
type textarea "x"
type textarea "9/3/25 James at Top Dog should have nas well to unplug the equipment while inst…"
type textarea "x"
type textarea "9/3/25 James at Top Dog should have neas well to unplug the equipment while ins…"
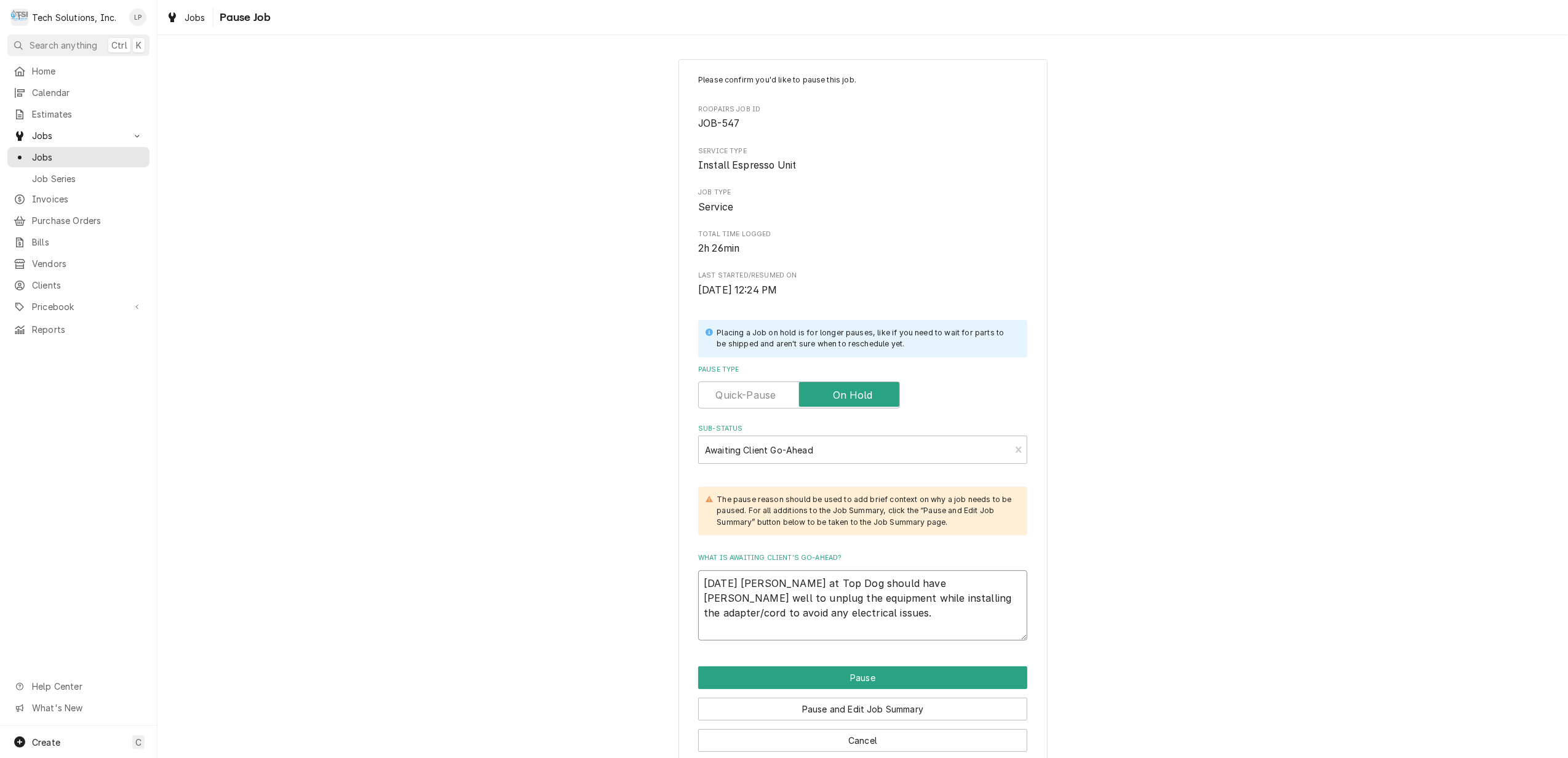
type textarea "x"
type textarea "9/3/25 James at Top Dog should have newas well to unplug the equipment while in…"
type textarea "x"
type textarea "9/3/25 James at Top Dog should have new as well to unplug the equipment while i…"
type textarea "x"
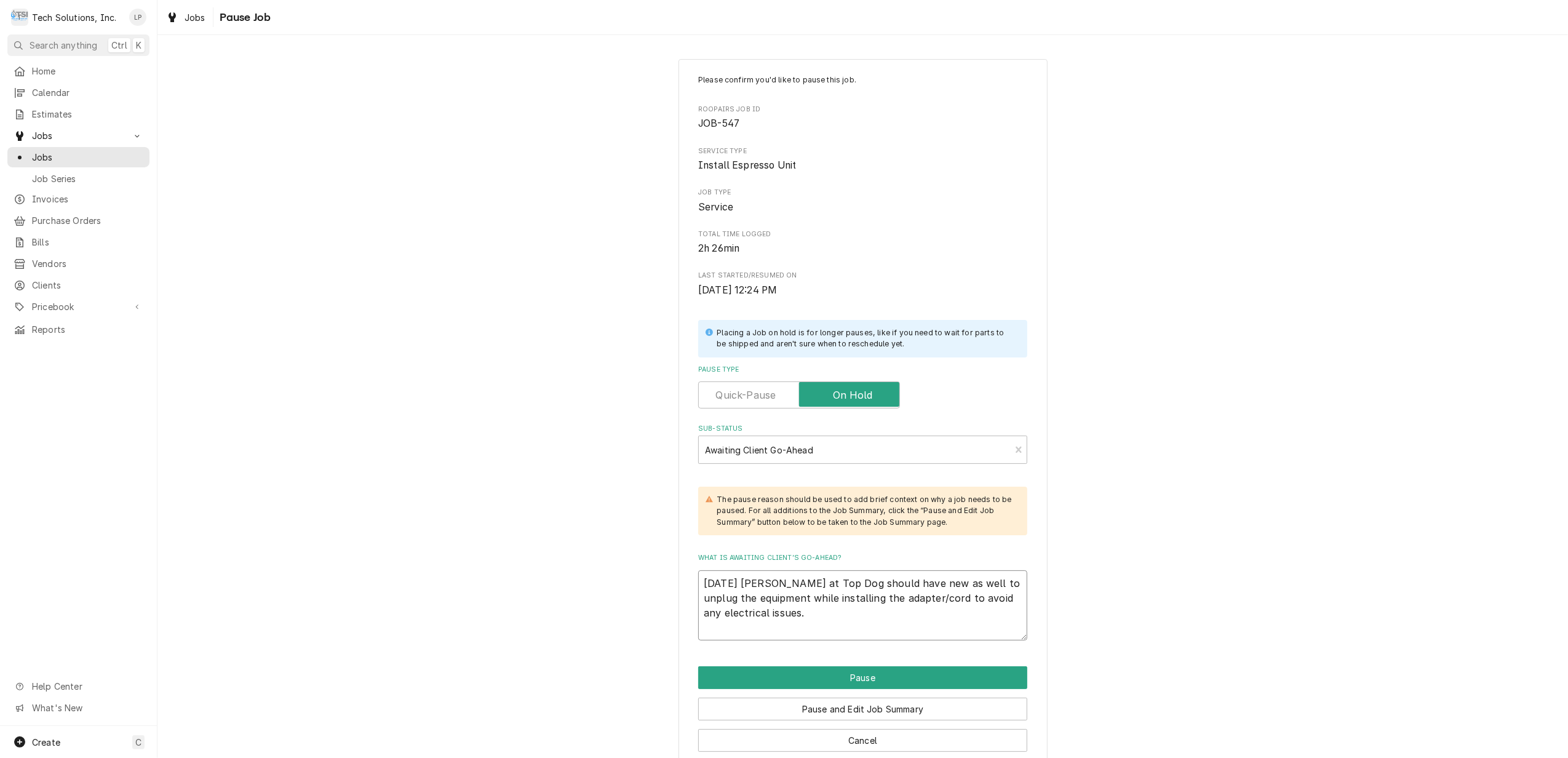
type textarea "9/3/25 James at Top Dog should have new aas well to unplug the equipment while …"
type textarea "x"
type textarea "9/3/25 James at Top Dog should have new adas well to unplug the equipment while…"
type textarea "x"
type textarea "9/3/25 James at Top Dog should have new adaas well to unplug the equipment whil…"
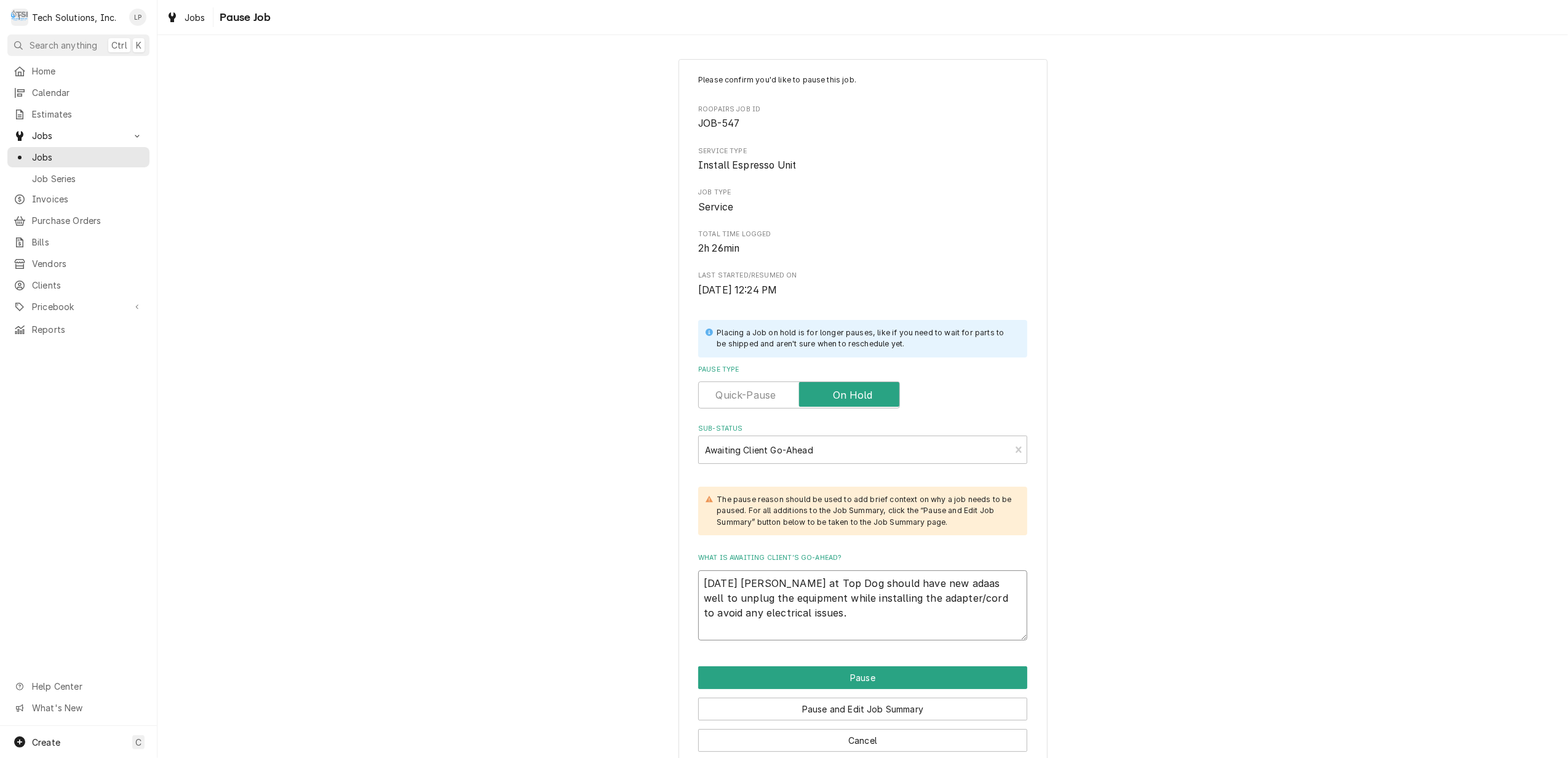
type textarea "x"
type textarea "9/3/25 James at Top Dog should have new adapas well to unplug the equipment whi…"
type textarea "x"
type textarea "9/3/25 James at Top Dog should have new adaptas well to unplug the equipment wh…"
type textarea "x"
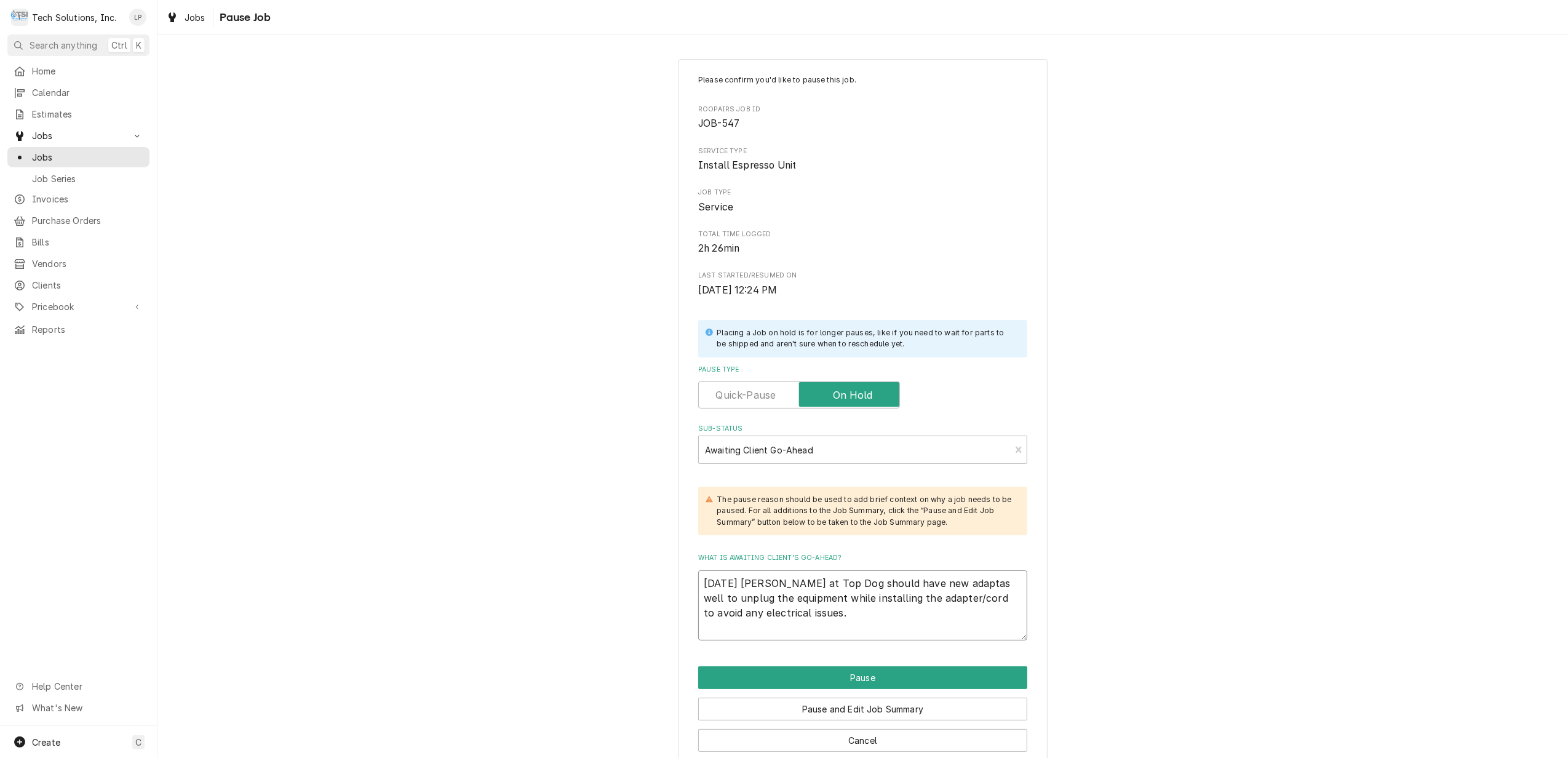
type textarea "9/3/25 James at Top Dog should have new adapteas well to unplug the equipment w…"
type textarea "x"
type textarea "9/3/25 James at Top Dog should have new adapteras well to unplug the equipment …"
type textarea "x"
type textarea "9/3/25 James at Top Dog should have new adapter as well to unplug the equipment…"
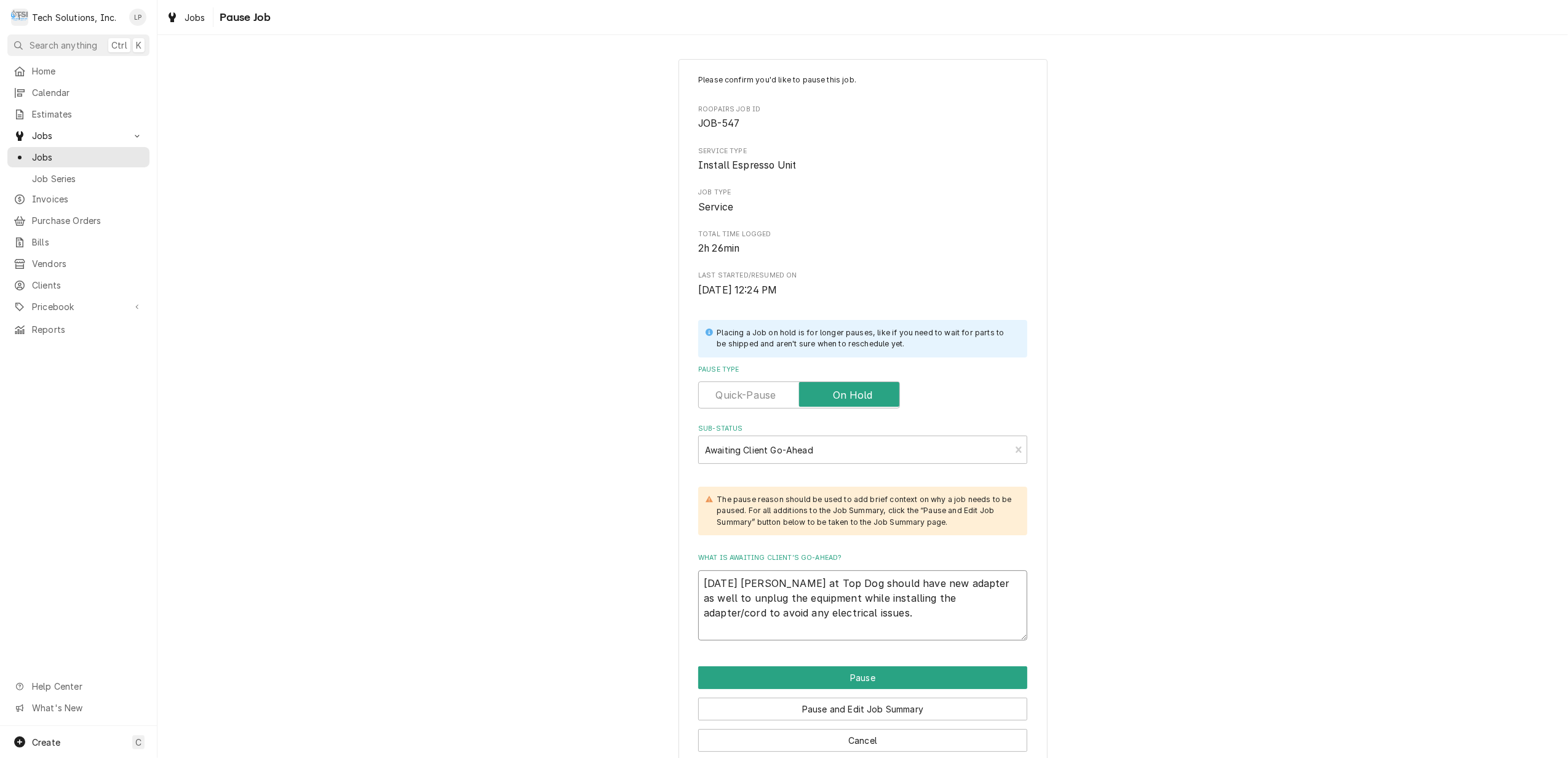
type textarea "x"
type textarea "9/3/25 James at Top Dog should have new adapter tas well to unplug the equipmen…"
type textarea "x"
type textarea "9/3/25 James at Top Dog should have new adapter toas well to unplug the equipme…"
type textarea "x"
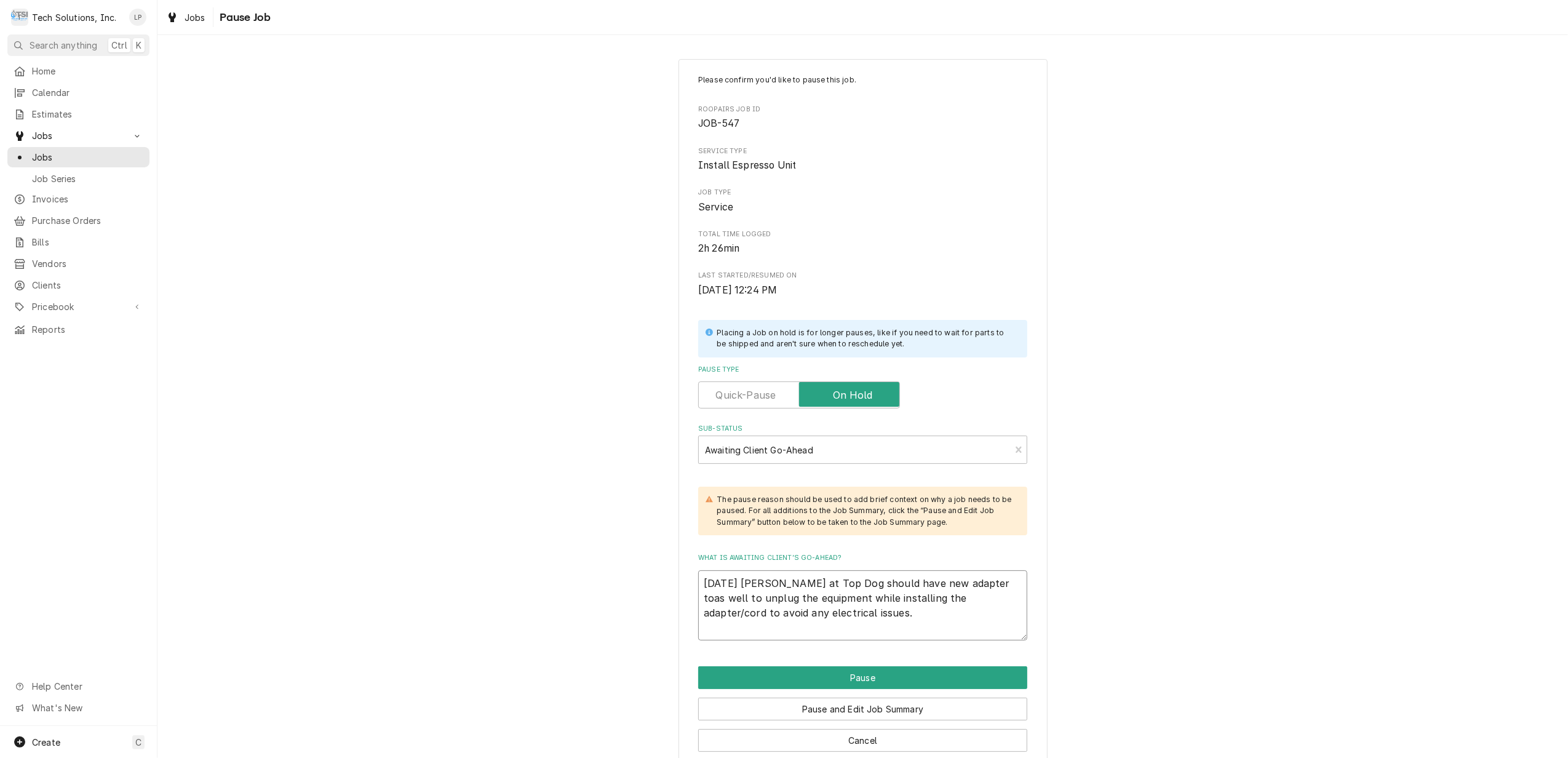
type textarea "9/3/25 James at Top Dog should have new adapter tomas well to unplug the equipm…"
type textarea "x"
type textarea "9/3/25 James at Top Dog should have new adapter tomoas well to unplug the equip…"
type textarea "x"
type textarea "9/3/25 James at Top Dog should have new adapter tomoras well to unplug the equi…"
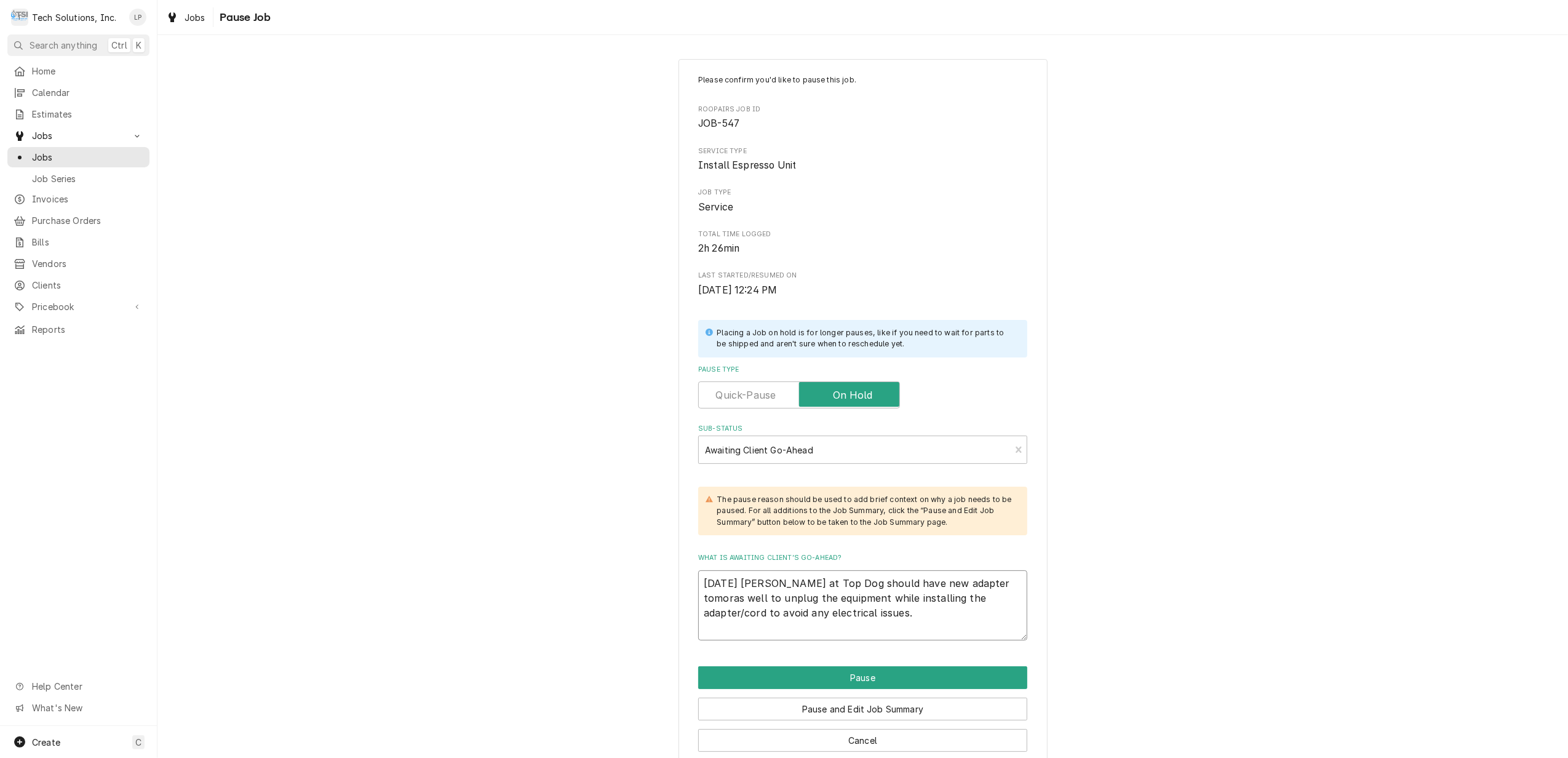
type textarea "x"
type textarea "9/3/25 James at Top Dog should have new adapter tomorras well to unplug the equ…"
type textarea "x"
type textarea "9/3/25 James at Top Dog should have new adapter tomorroas well to unplug the eq…"
type textarea "x"
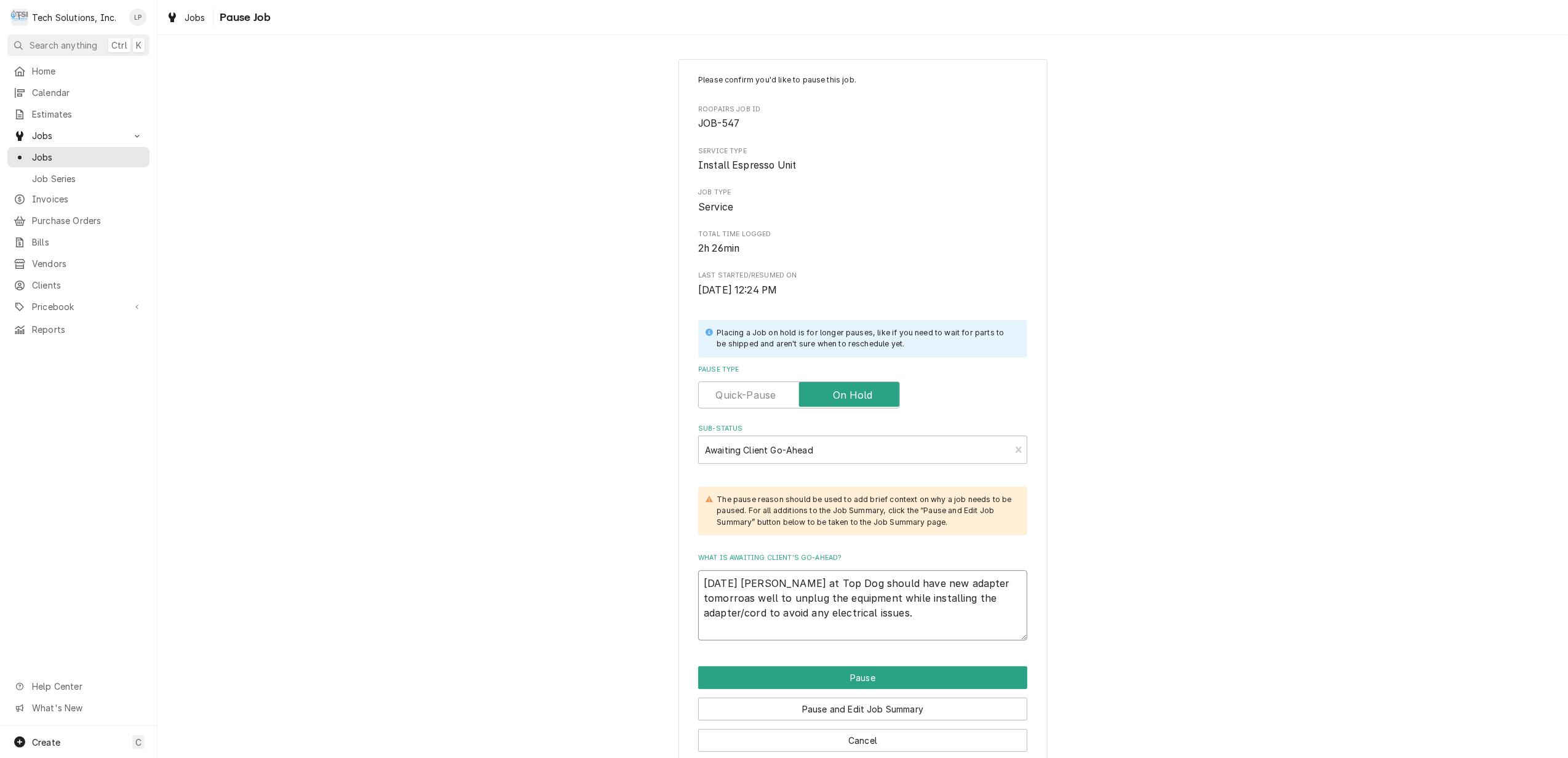
type textarea "9/3/25 James at Top Dog should have new adapter tomorrowas well to unplug the e…"
type textarea "x"
type textarea "9/3/25 James at Top Dog should have new adapter tomorrow as well to unplug the …"
type textarea "x"
type textarea "9/3/25 James at Top Dog should have new adapter tomorrow aas well to unplug the…"
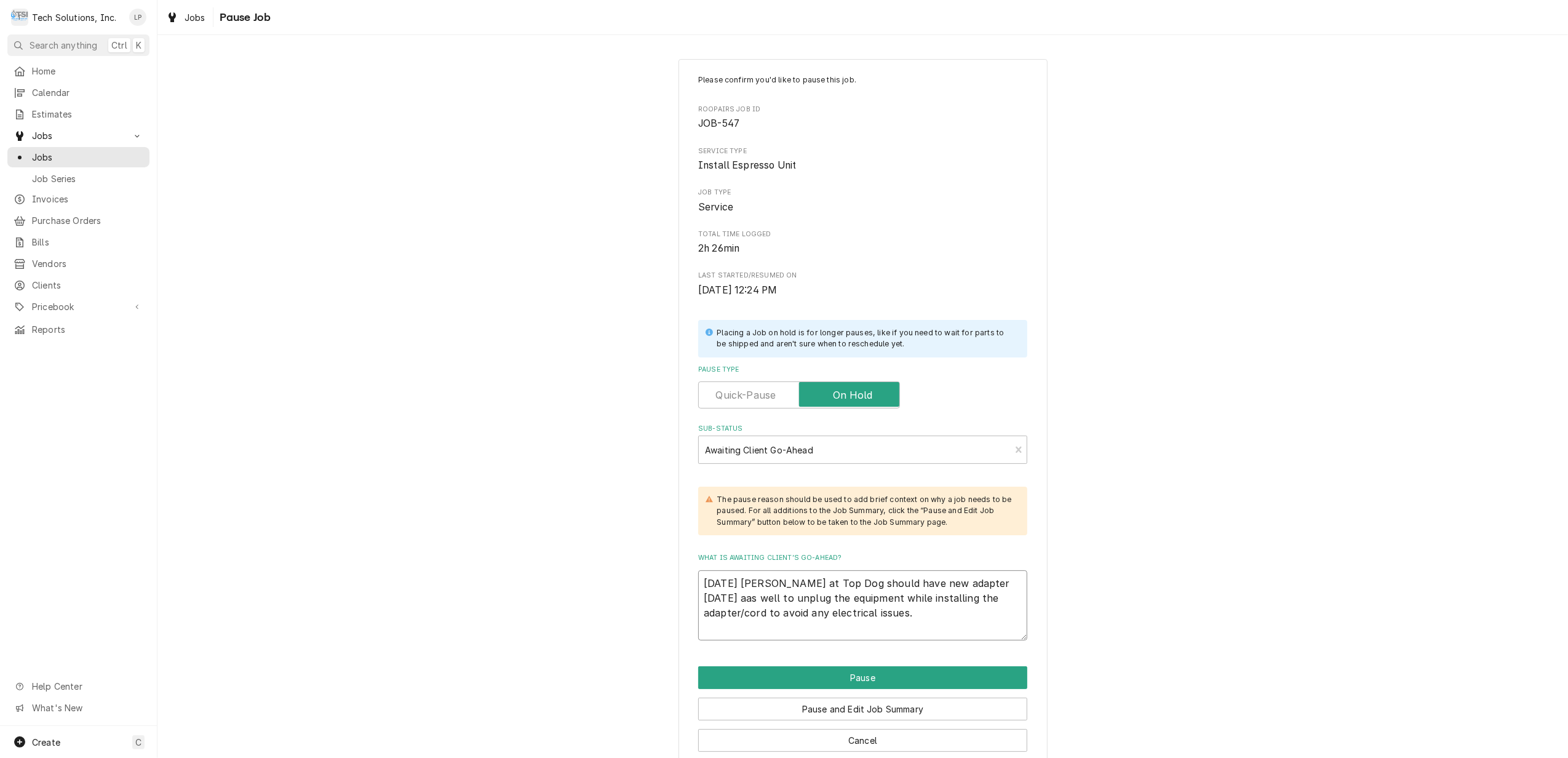
type textarea "x"
type textarea "9/3/25 James at Top Dog should have new adapter tomorrow anas well to unplug th…"
type textarea "x"
type textarea "9/3/25 James at Top Dog should have new adapter tomorrow andas well to unplug t…"
type textarea "x"
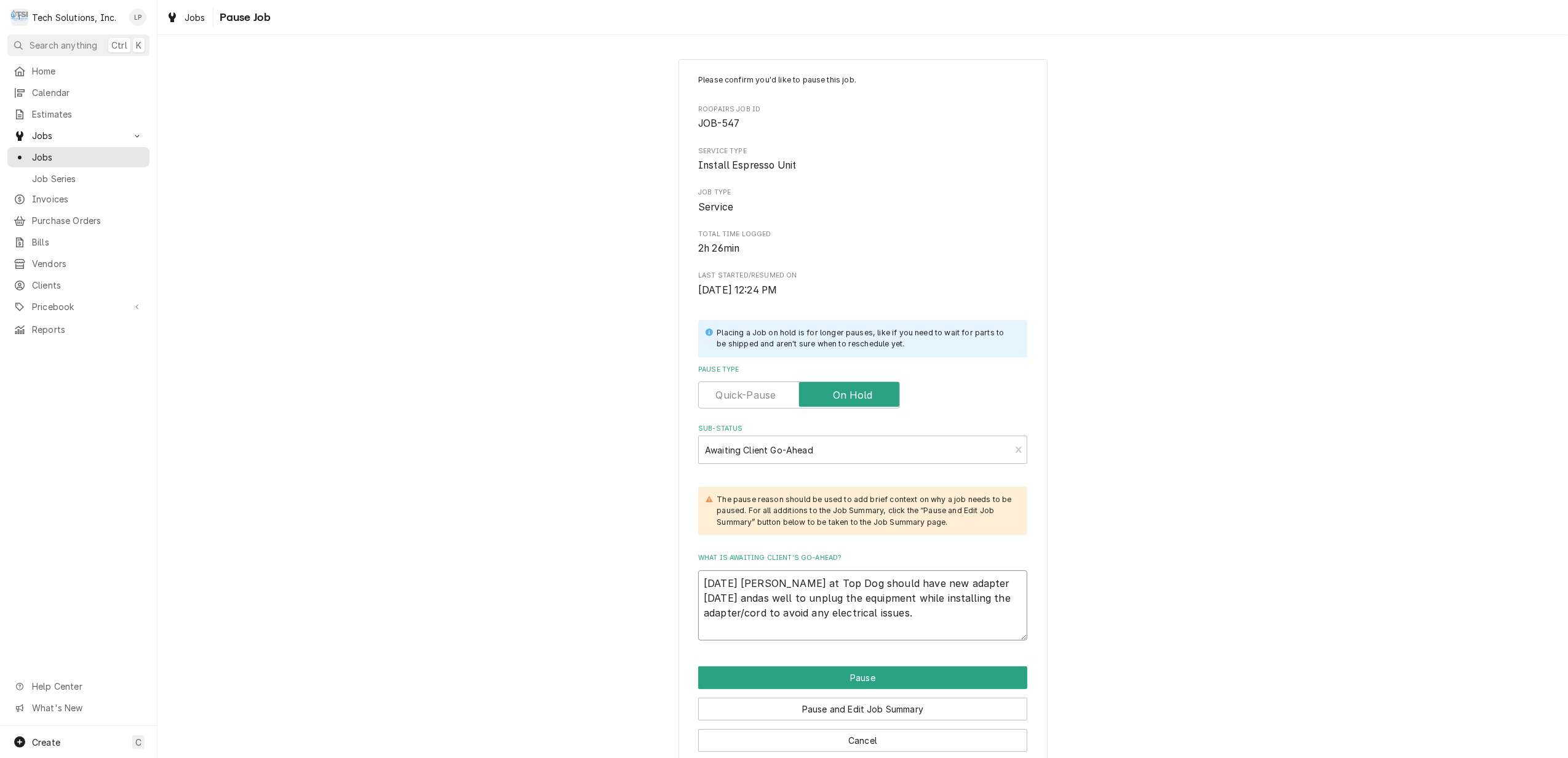
type textarea "9/3/25 James at Top Dog should have new adapter tomorrow and as well to unplug …"
type textarea "x"
type textarea "9/3/25 James at Top Dog should have new adapter tomorrow and was well to unplug…"
type textarea "x"
type textarea "9/3/25 James at Top Dog should have new adapter tomorrow and wias well to unplu…"
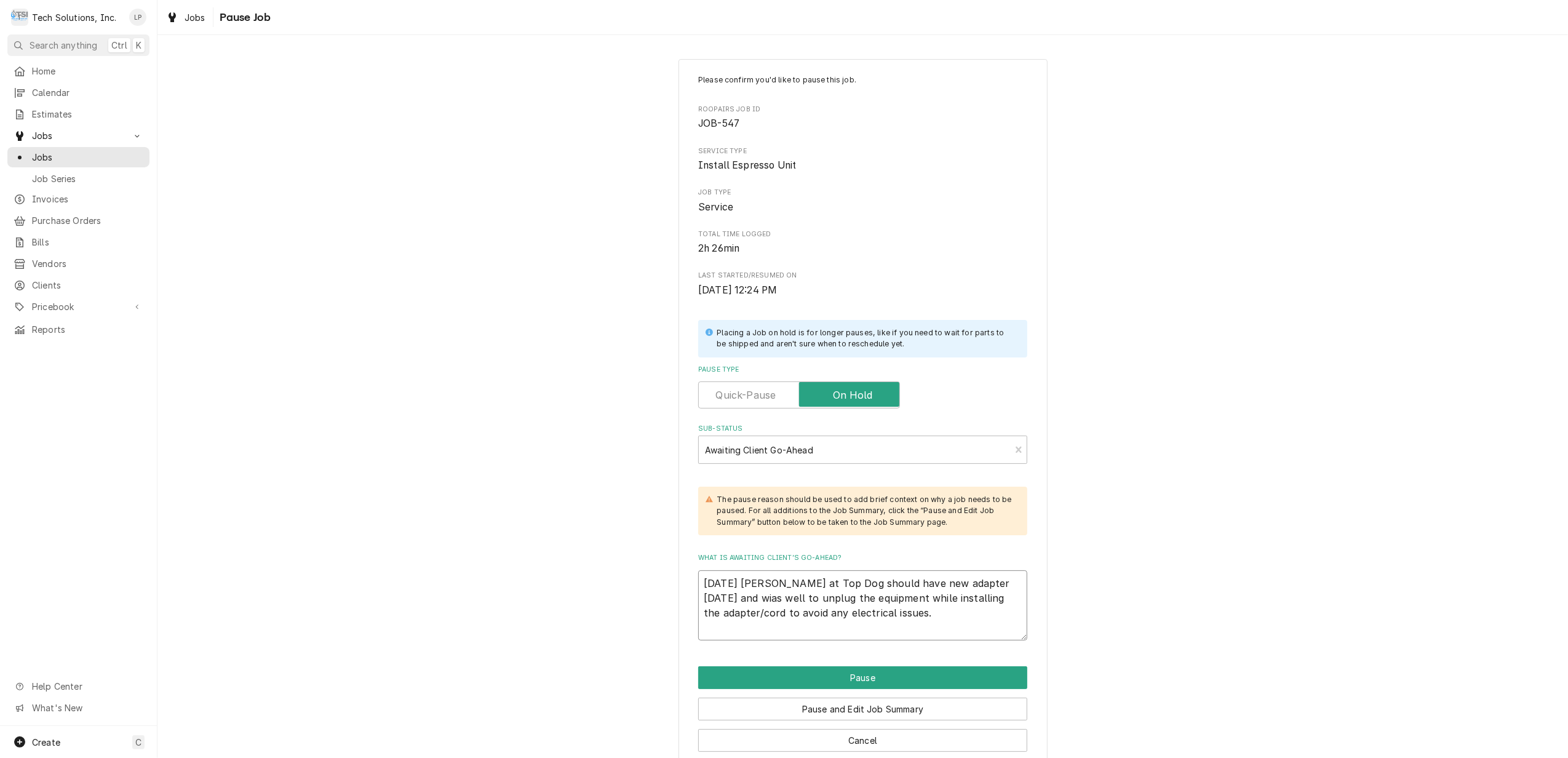
type textarea "x"
type textarea "9/3/25 James at Top Dog should have new adapter tomorrow and wilas well to unpl…"
type textarea "x"
type textarea "9/3/25 James at Top Dog should have new adapter tomorrow and willas well to unp…"
type textarea "x"
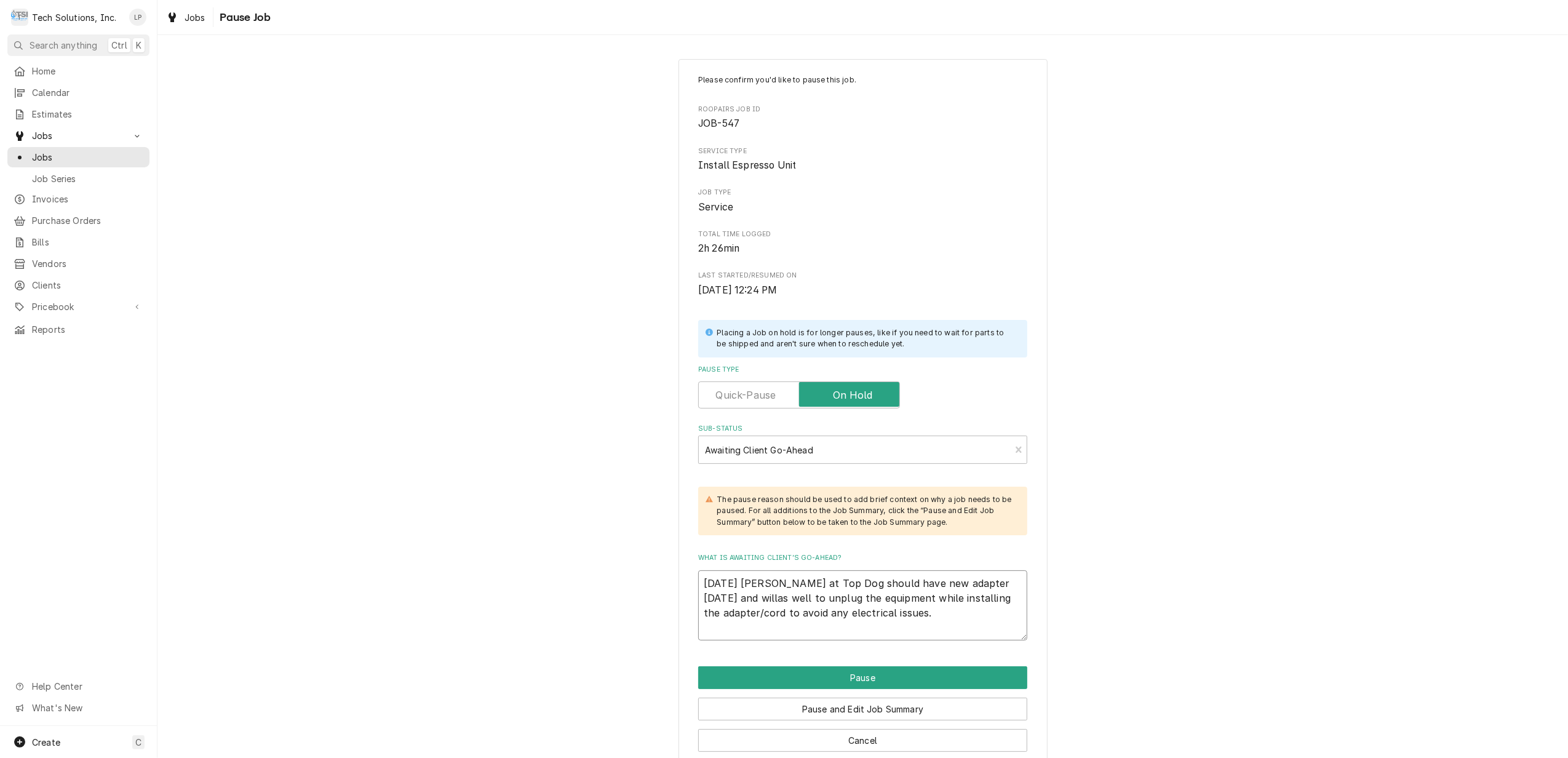
type textarea "9/3/25 James at Top Dog should have new adapter tomorrow and will as well to un…"
type textarea "x"
type textarea "9/3/25 James at Top Dog should have new adapter tomorrow and will cas well to u…"
type textarea "x"
type textarea "9/3/25 James at Top Dog should have new adapter tomorrow and will caas well to …"
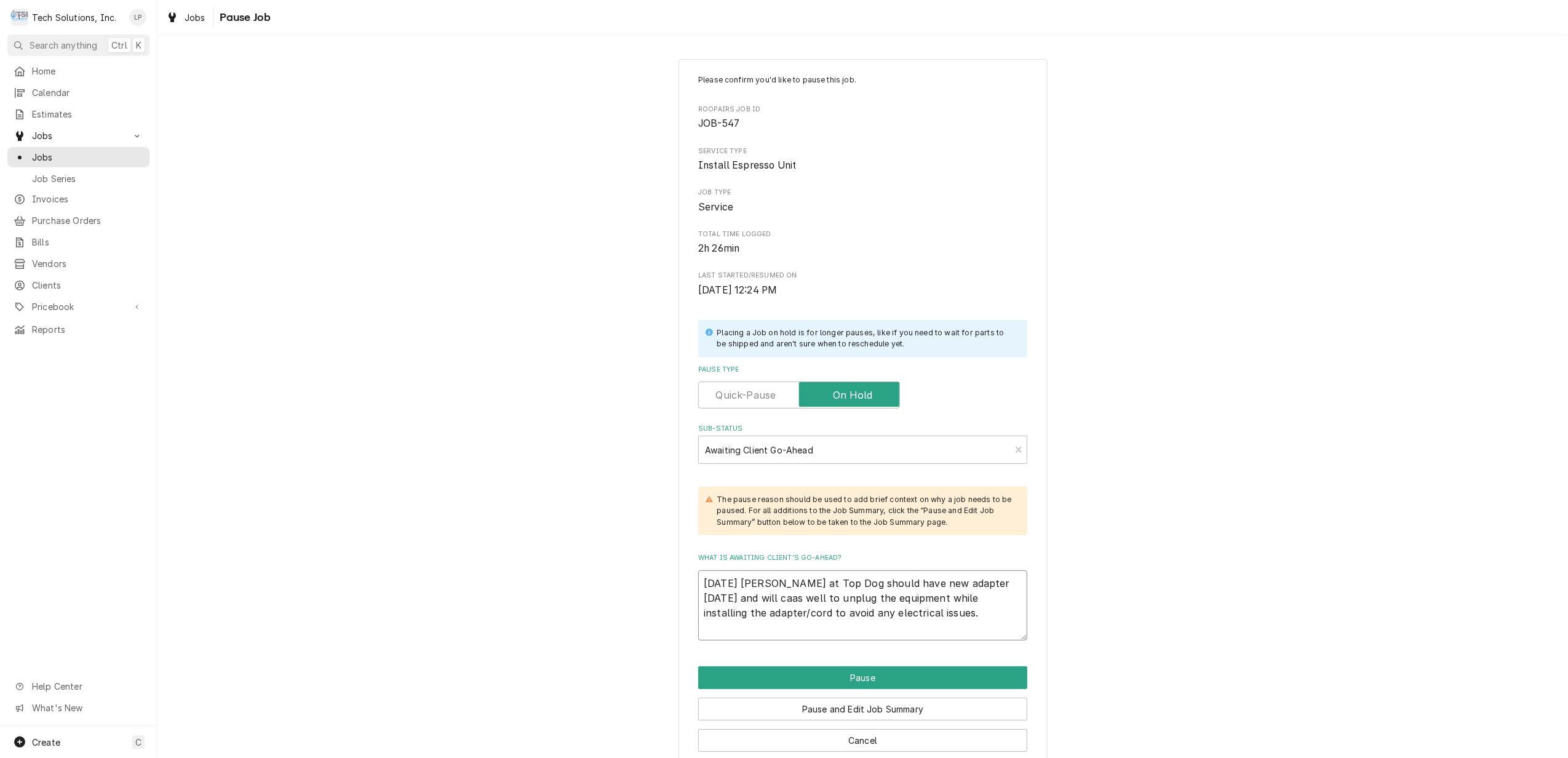
type textarea "x"
type textarea "9/3/25 James at Top Dog should have new adapter tomorrow and will calas well to…"
type textarea "x"
type textarea "9/3/25 James at Top Dog should have new adapter tomorrow and will callas well t…"
type textarea "x"
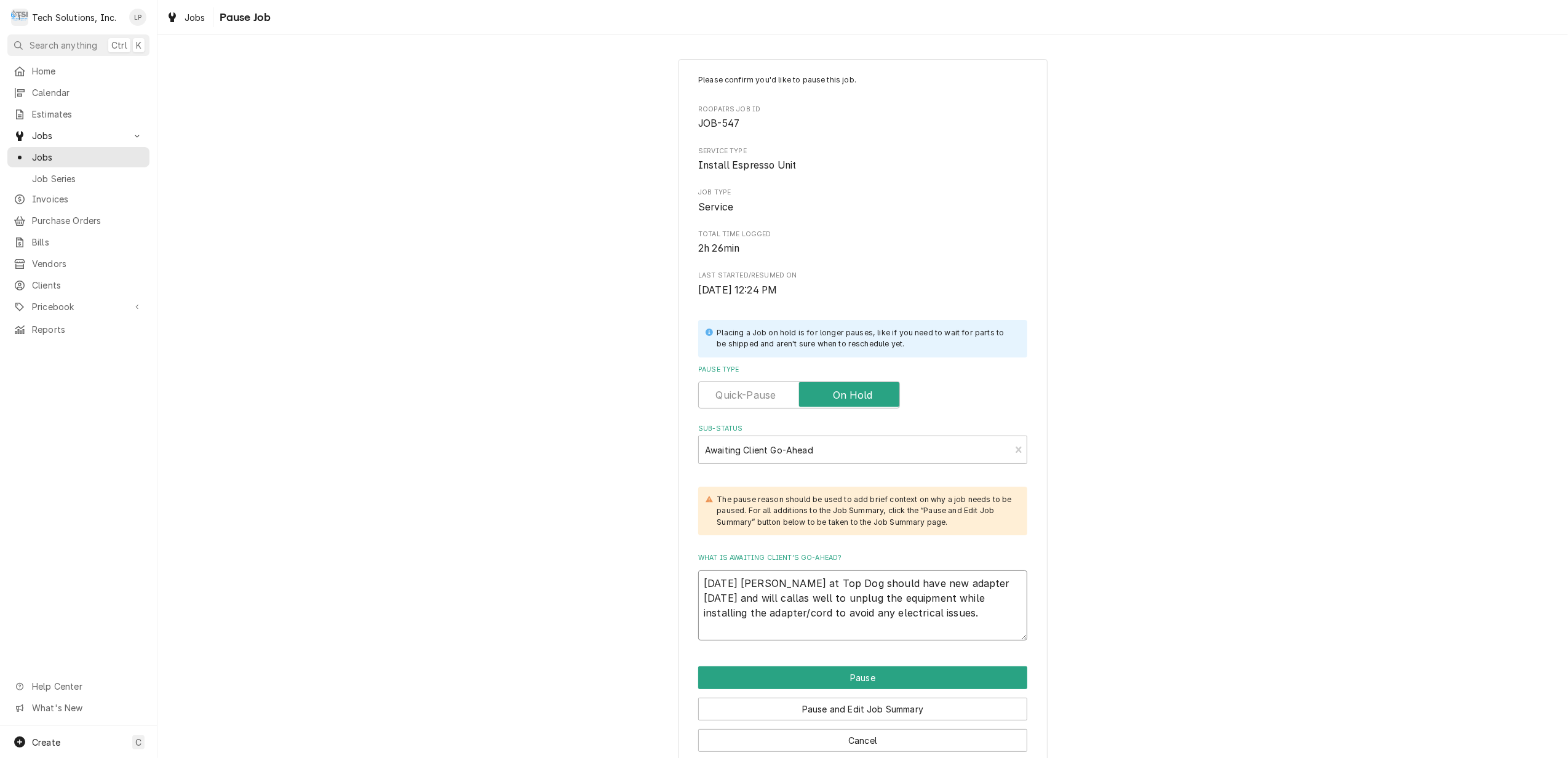
type textarea "9/3/25 James at Top Dog should have new adapter tomorrow and will call as well …"
type textarea "x"
type textarea "9/3/25 James at Top Dog should have new adapter tomorrow and will call was well…"
type textarea "x"
type textarea "9/3/25 James at Top Dog should have new adapter tomorrow and will call whas wel…"
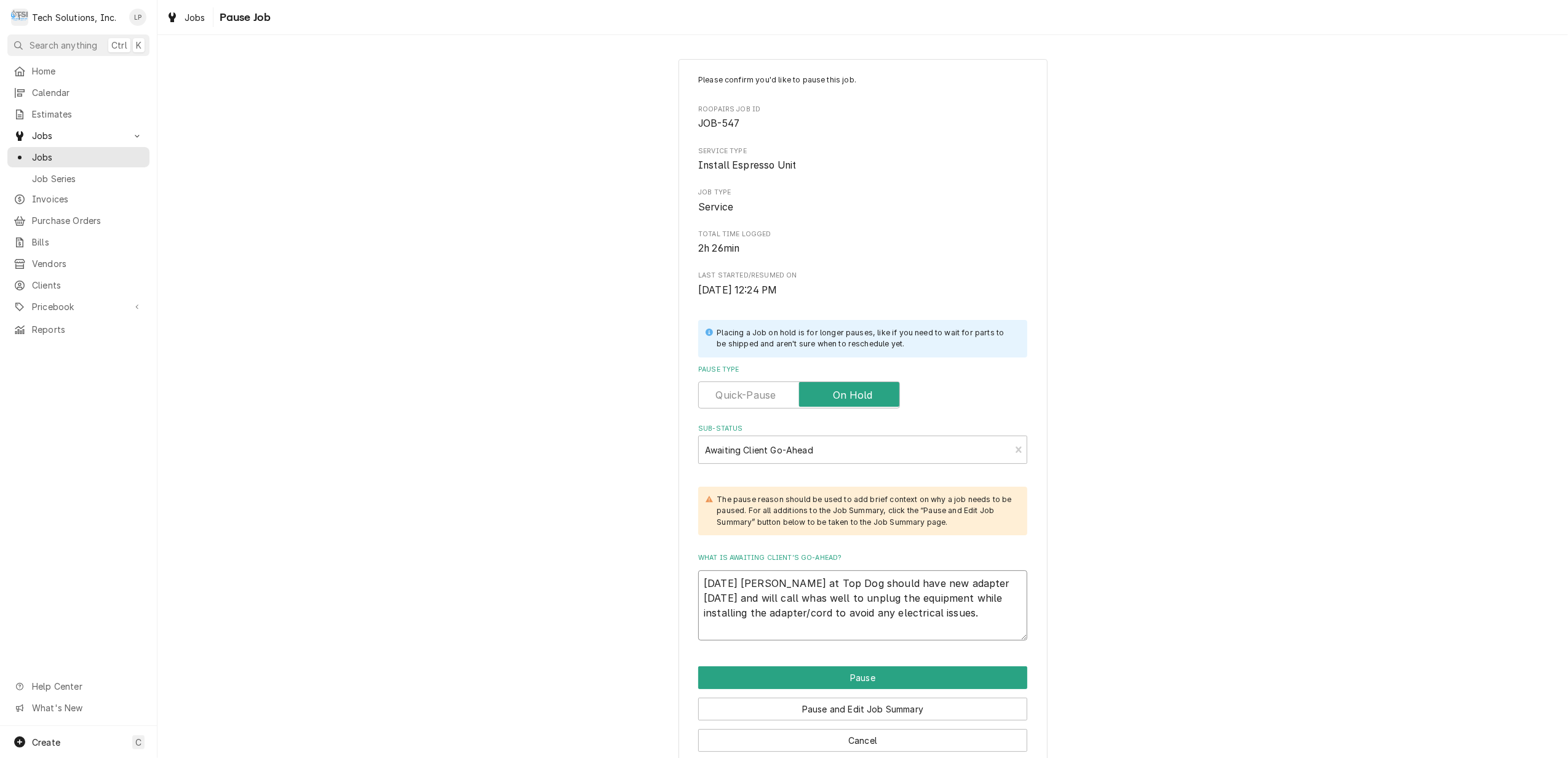
type textarea "x"
type textarea "9/3/25 James at Top Dog should have new adapter tomorrow and will call wheas we…"
type textarea "x"
type textarea "9/3/25 James at Top Dog should have new adapter tomorrow and will call whenas w…"
type textarea "x"
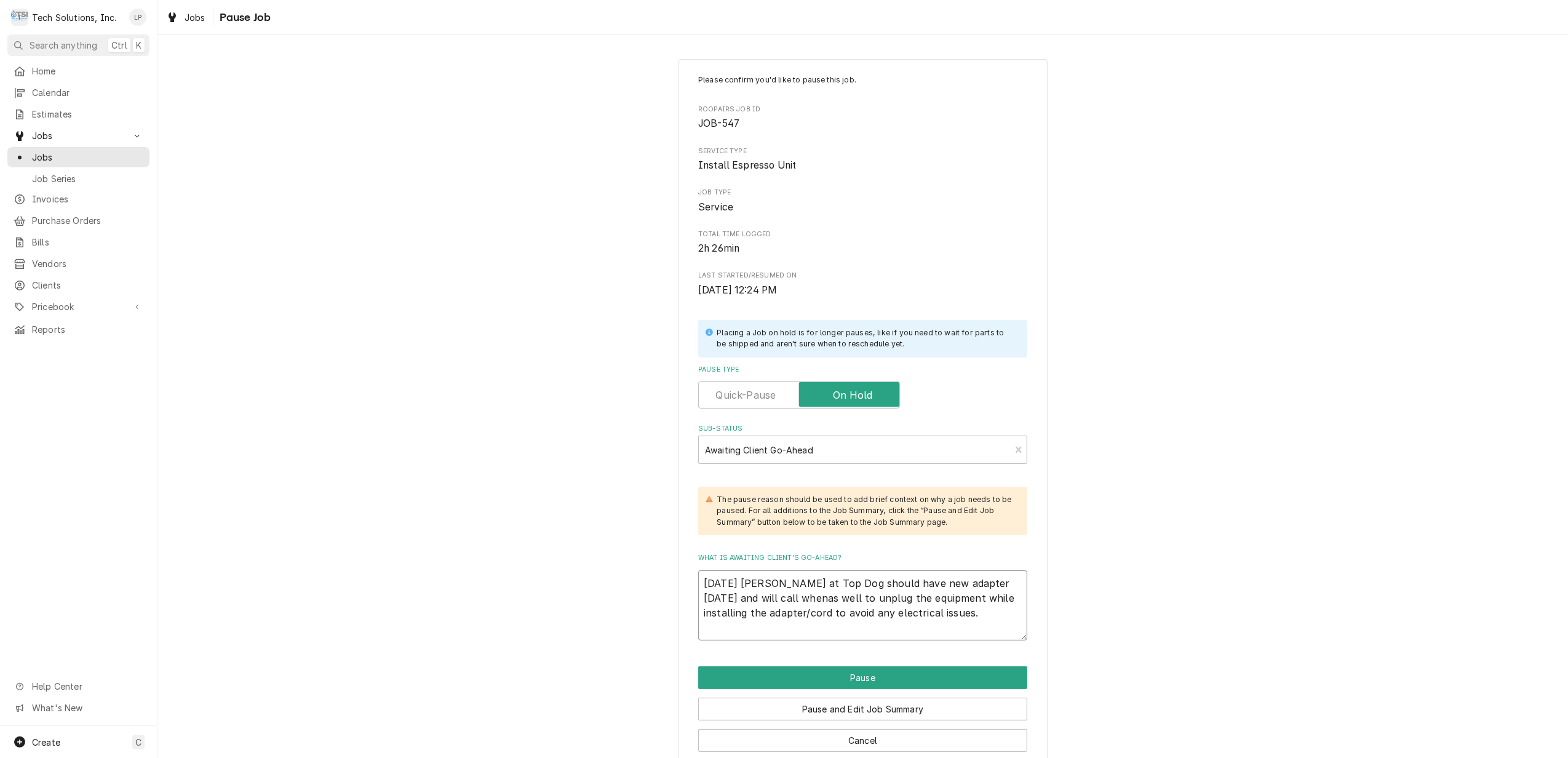
type textarea "9/3/25 James at Top Dog should have new adapter tomorrow and will call when as …"
type textarea "x"
type textarea "9/3/25 James at Top Dog should have new adapter tomorrow and will call when was…"
type textarea "x"
type textarea "9/3/25 James at Top Dog should have new adapter tomorrow and will call when wea…"
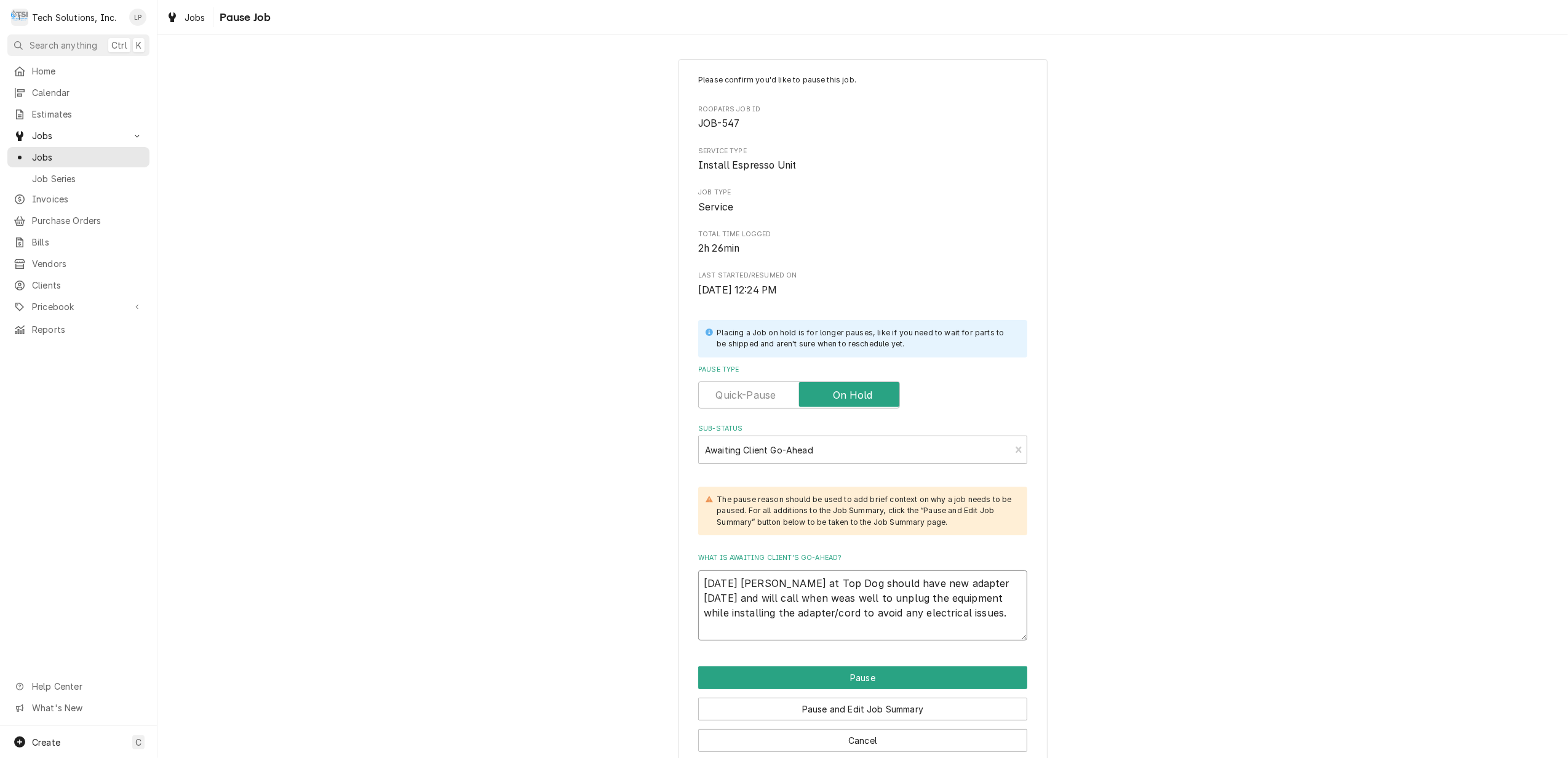
type textarea "x"
type textarea "9/3/25 James at Top Dog should have new adapter tomorrow and will call when we …"
type textarea "x"
type textarea "9/3/25 James at Top Dog should have new adapter tomorrow and will call when we …"
type textarea "x"
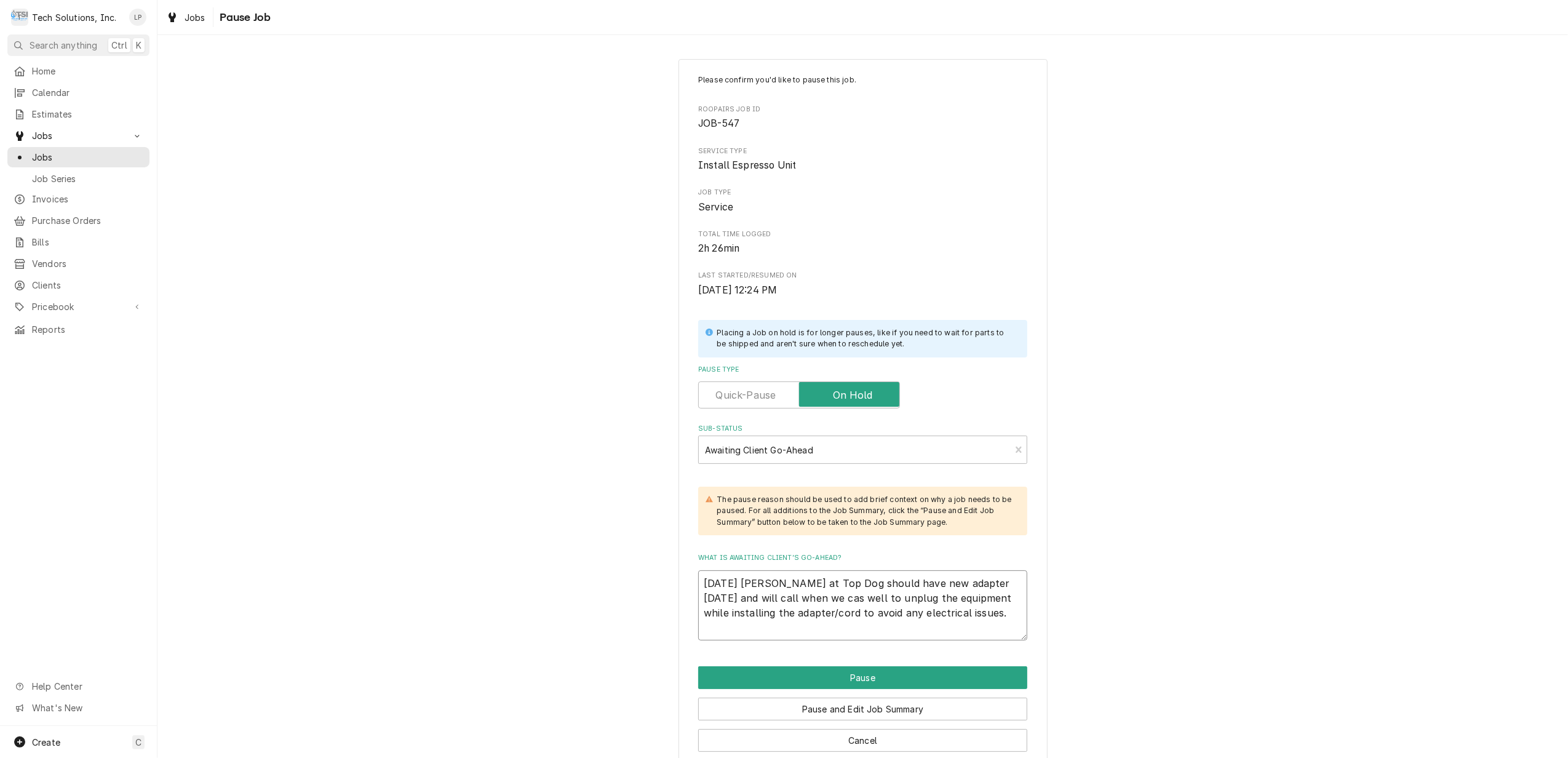
type textarea "9/3/25 James at Top Dog should have new adapter tomorrow and will call when we …"
type textarea "x"
type textarea "9/3/25 James at Top Dog should have new adapter tomorrow and will call when we …"
type textarea "x"
type textarea "9/3/25 James at Top Dog should have new adapter tomorrow and will call when we …"
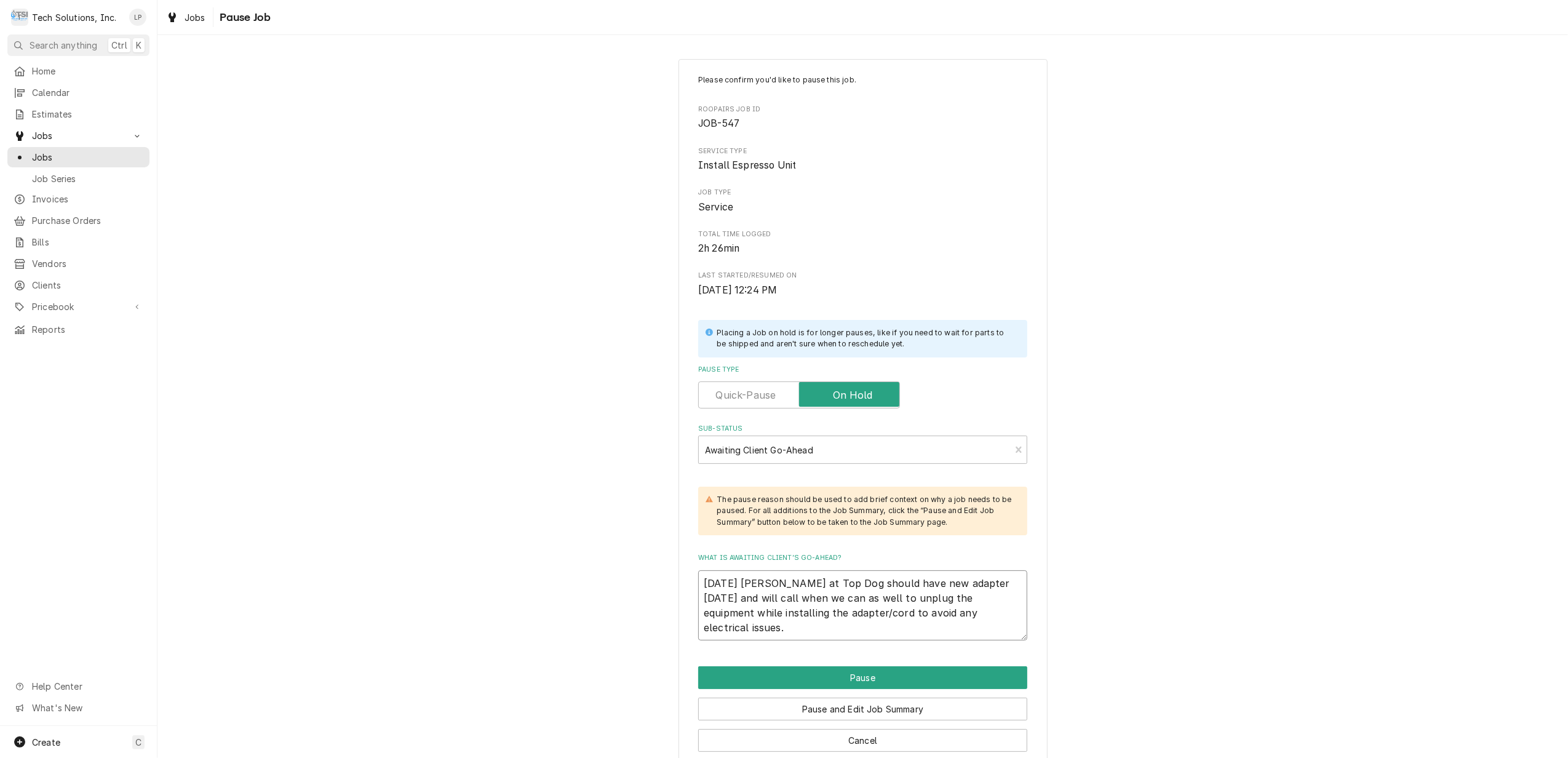
type textarea "x"
type textarea "9/3/25 James at Top Dog should have new adapter tomorrow and will call when we …"
type textarea "x"
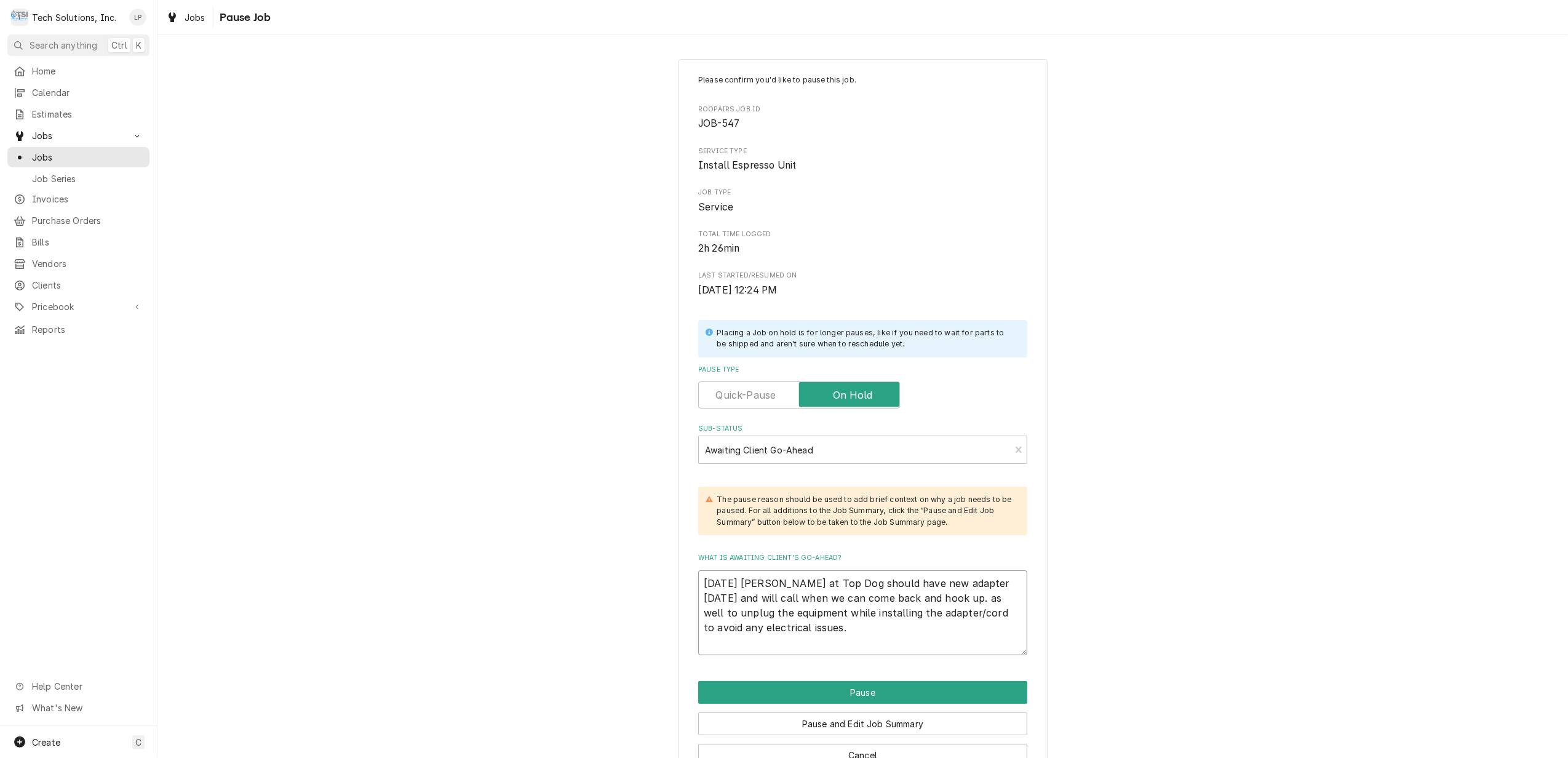
drag, startPoint x: 921, startPoint y: 601, endPoint x: 987, endPoint y: 631, distance: 72.5
click at [987, 631] on textarea "9/3/25 James at Top Dog should have new adapter tomorrow and will call when we …" at bounding box center [863, 613] width 329 height 86
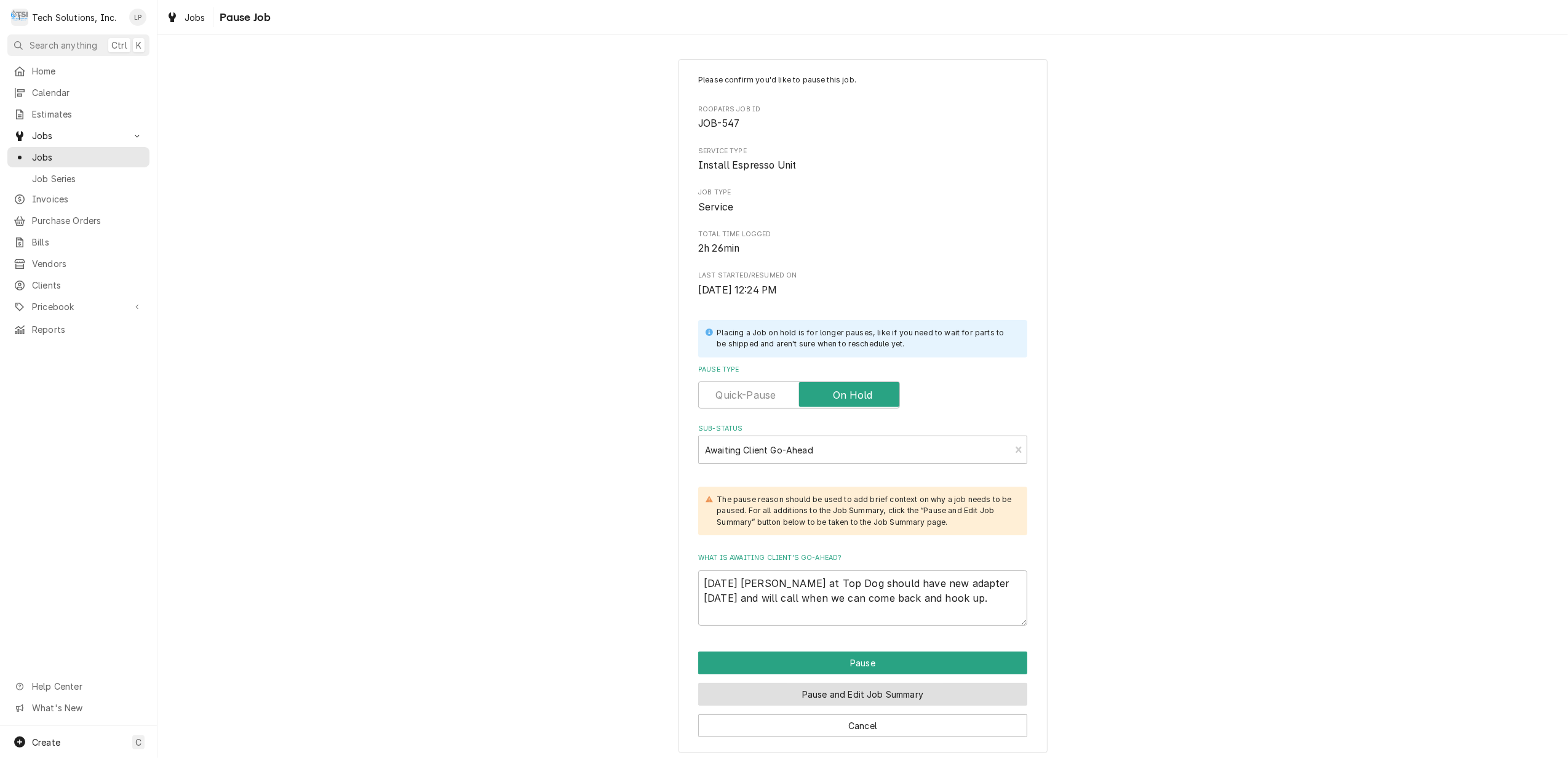
click at [894, 697] on button "Pause and Edit Job Summary" at bounding box center [863, 694] width 329 height 23
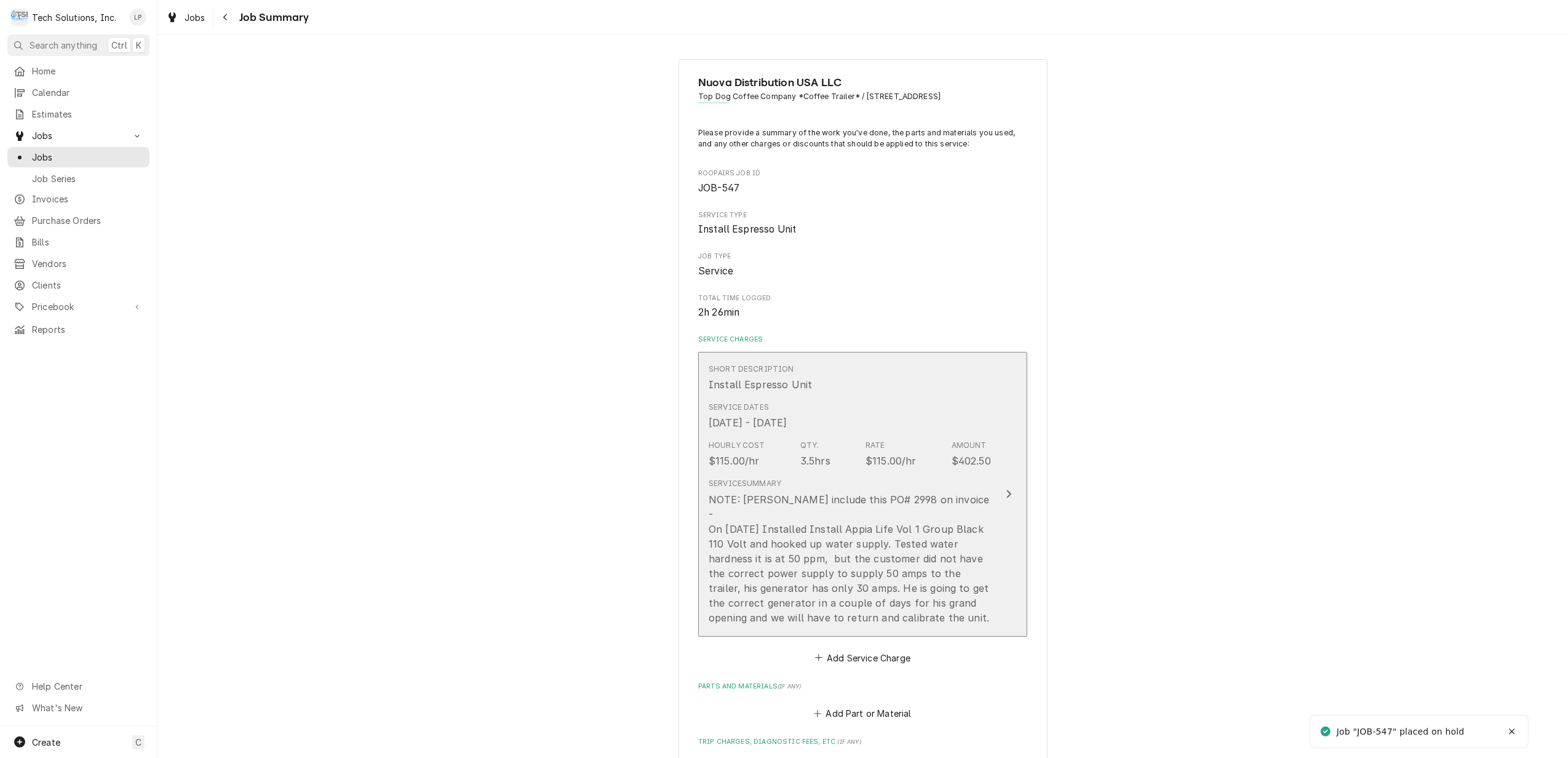
click at [1007, 490] on icon "Update Line Item" at bounding box center [1010, 494] width 5 height 8
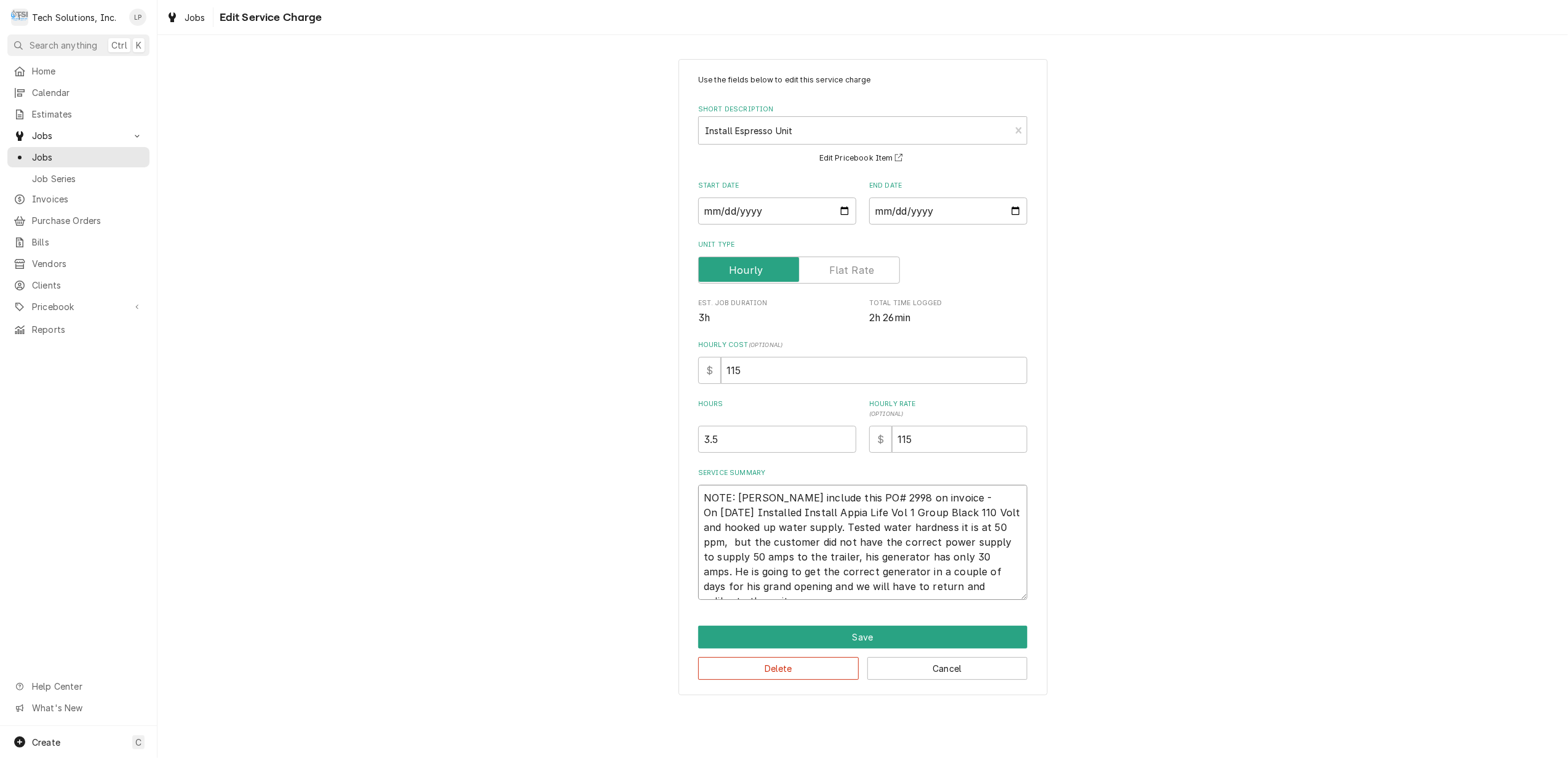
click at [705, 497] on textarea "NOTE: [PERSON_NAME] include this PO# 2998 on invoice - On [DATE] Installed Inst…" at bounding box center [863, 542] width 329 height 115
type textarea "x"
type textarea "NOTE: Leah include this PO# 2998 on invoice - On 9/3/25 Installed Install Appia…"
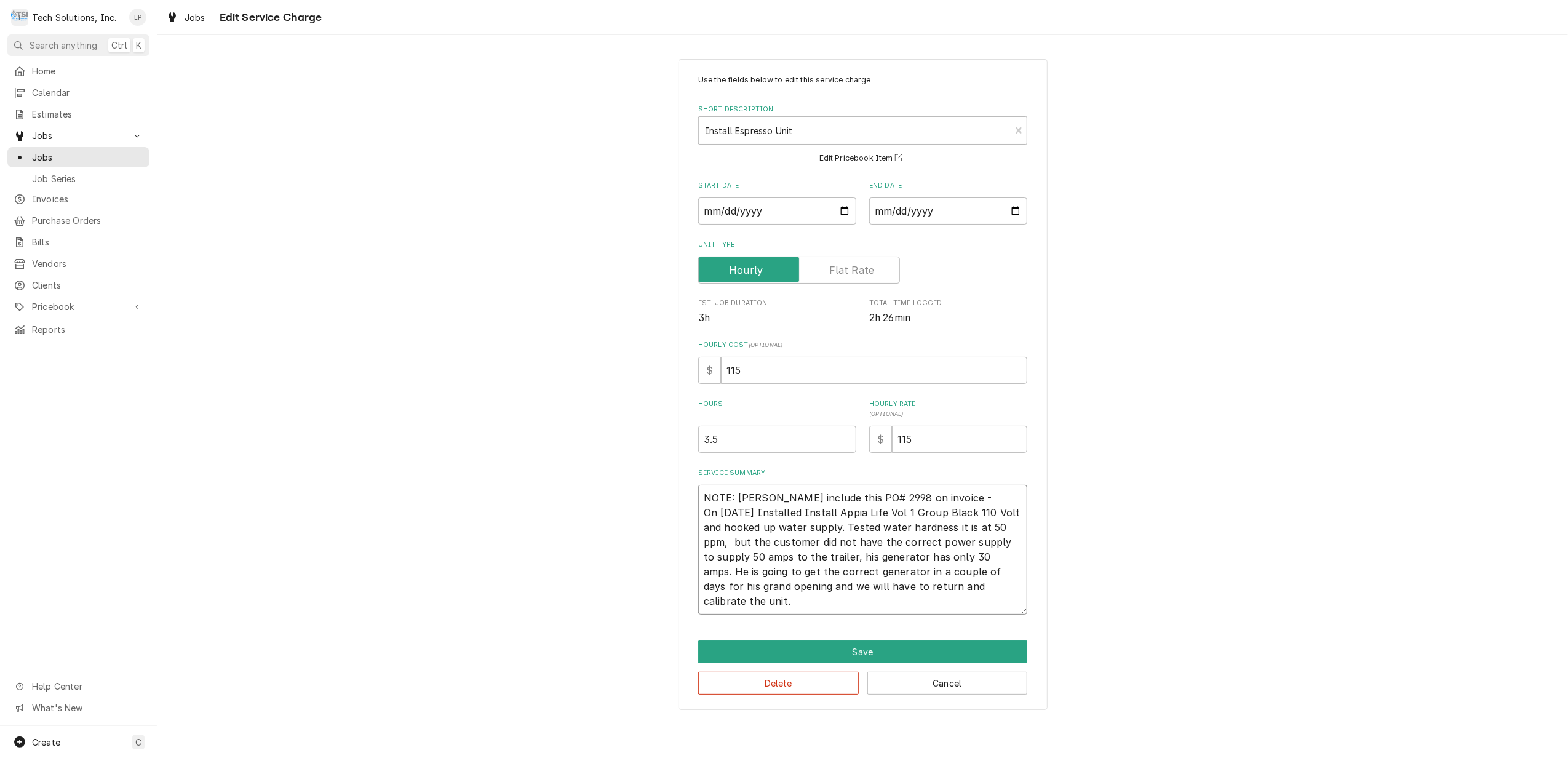
type textarea "x"
type textarea "NOTE: Leah include this PO# 2998 on invoice - On 9/3/25 Installed Install Appia…"
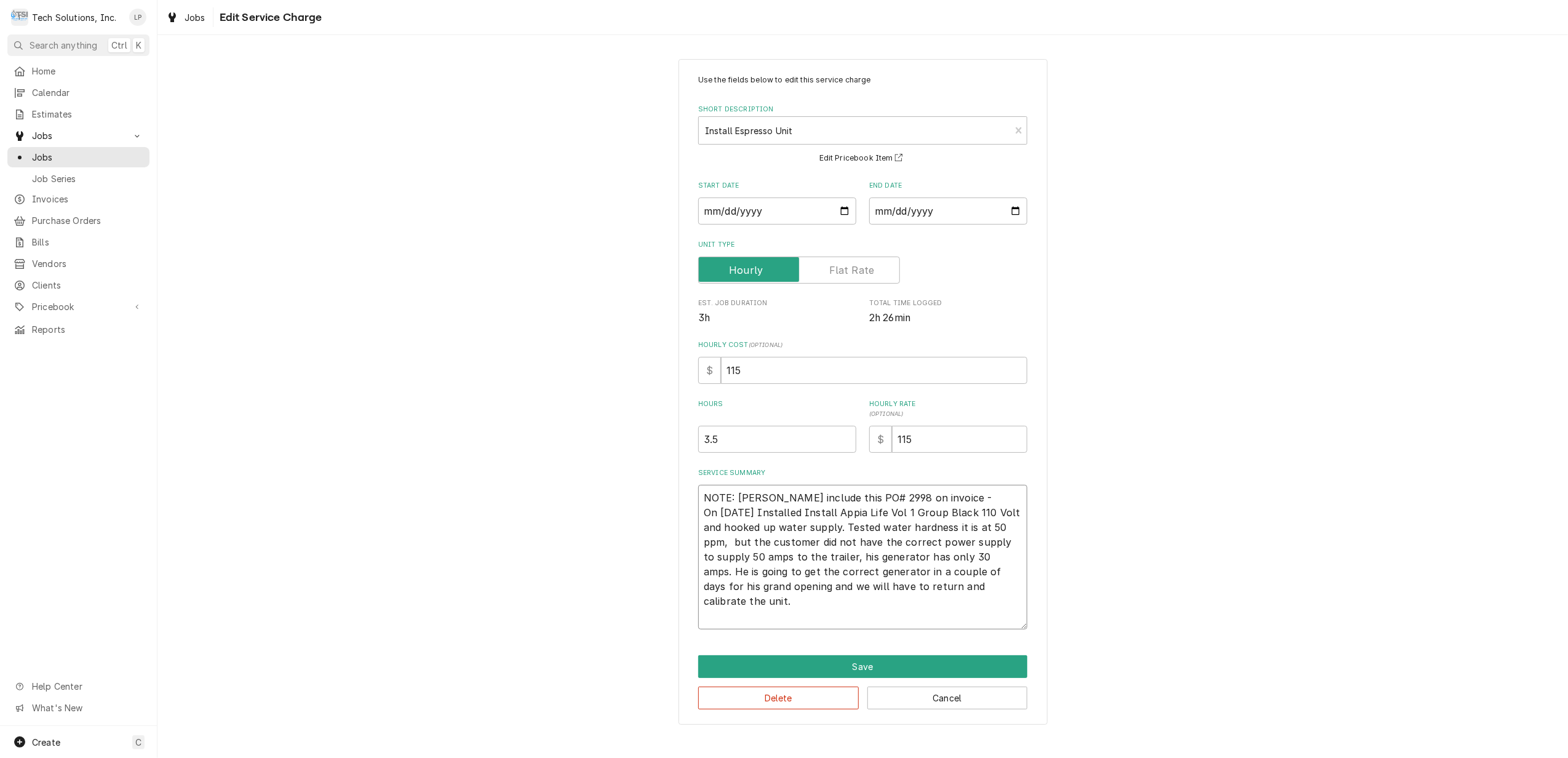
click at [705, 497] on textarea "NOTE: Leah include this PO# 2998 on invoice - On 9/3/25 Installed Install Appia…" at bounding box center [863, 557] width 329 height 145
type textarea "x"
type textarea "N NOTE: Leah include this PO# 2998 on invoice - On 9/3/25 Installed Install App…"
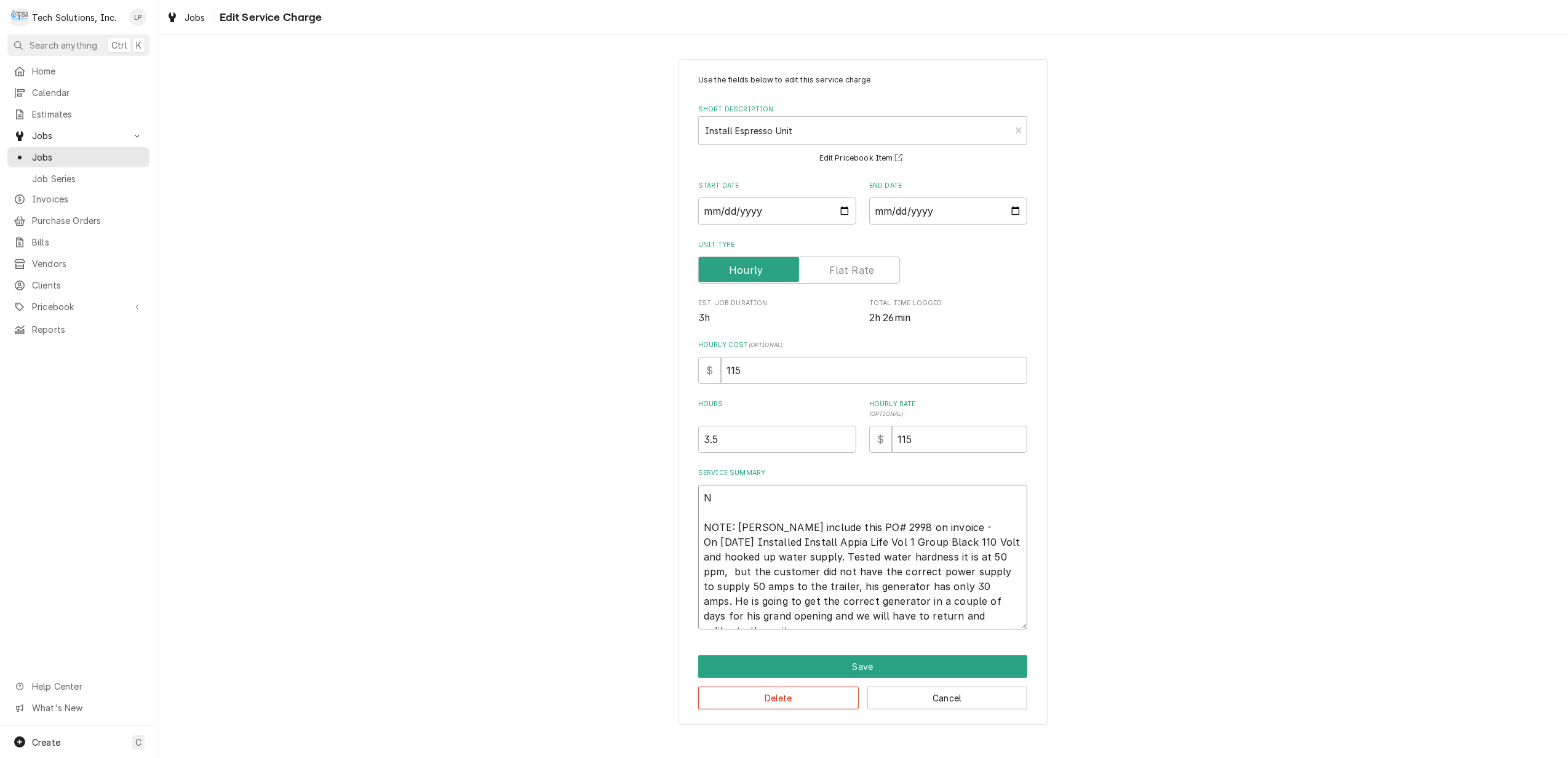
type textarea "x"
type textarea "NO NOTE: Leah include this PO# 2998 on invoice - On 9/3/25 Installed Install Ap…"
type textarea "x"
type textarea "NOT NOTE: Leah include this PO# 2998 on invoice - On 9/3/25 Installed Install A…"
type textarea "x"
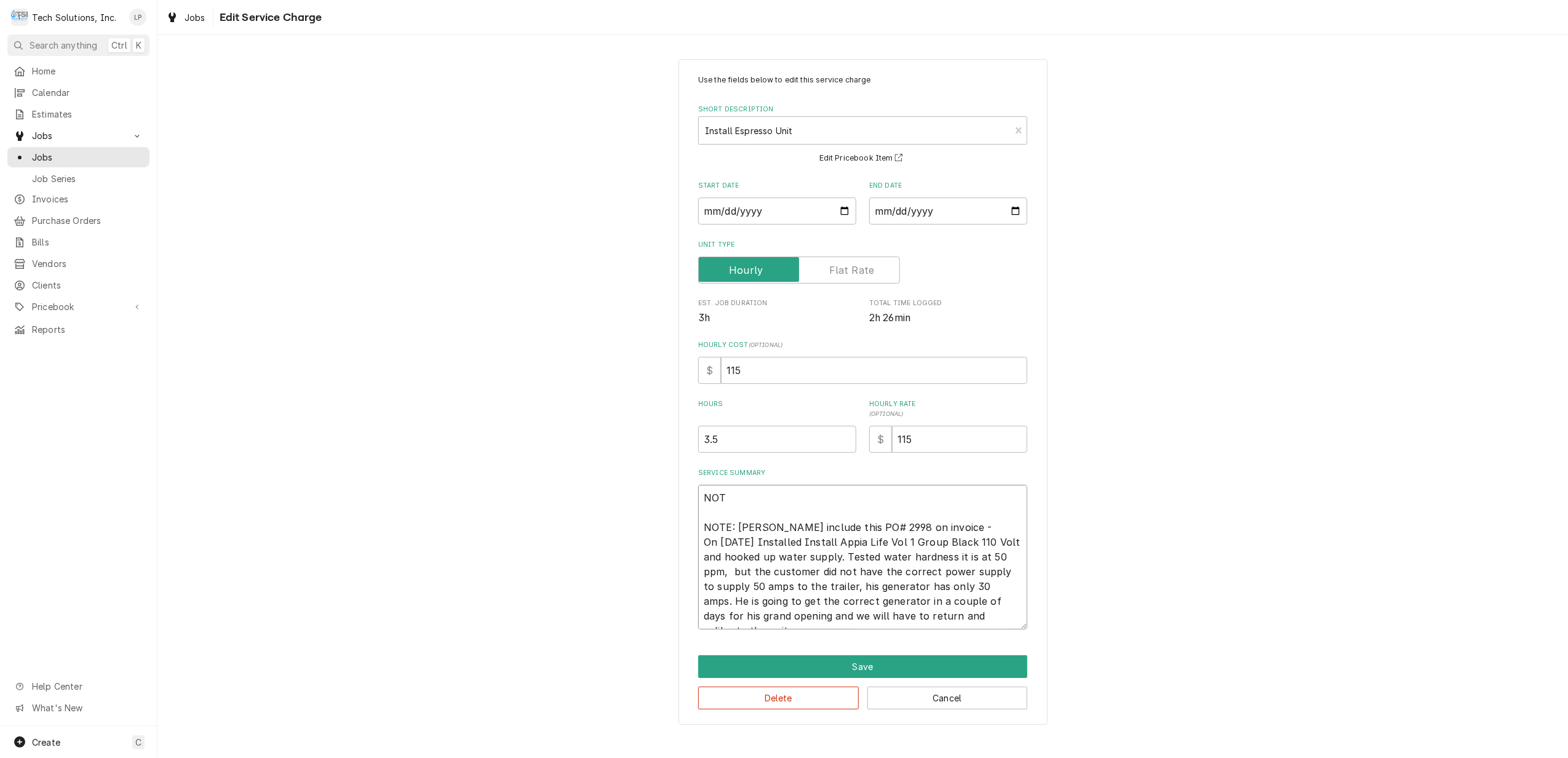
type textarea "NOTE NOTE: Leah include this PO# 2998 on invoice - On 9/3/25 Installed Install …"
type textarea "x"
type textarea "NOTE: NOTE: Leah include this PO# 2998 on invoice - On 9/3/25 Installed Install…"
type textarea "x"
type textarea "NOTE: NOTE: Leah include this PO# 2998 on invoice - On 9/3/25 Installed Install…"
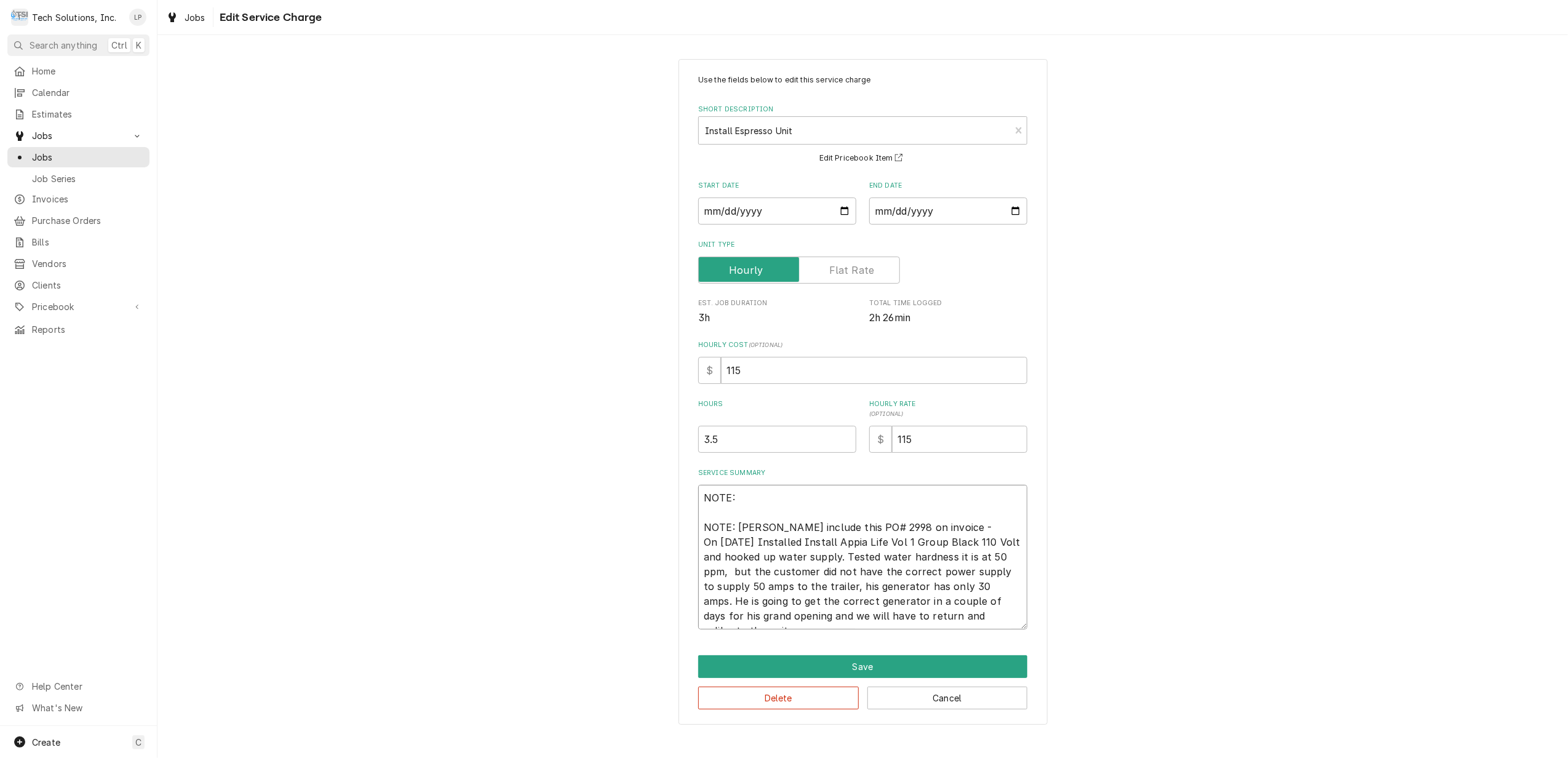
paste textarea "as well to unplug the equipment while installing the adapter/cord to avoid any …"
type textarea "x"
type textarea "NOTE: as well to unplug the equipment while installing the adapter/cord to avoi…"
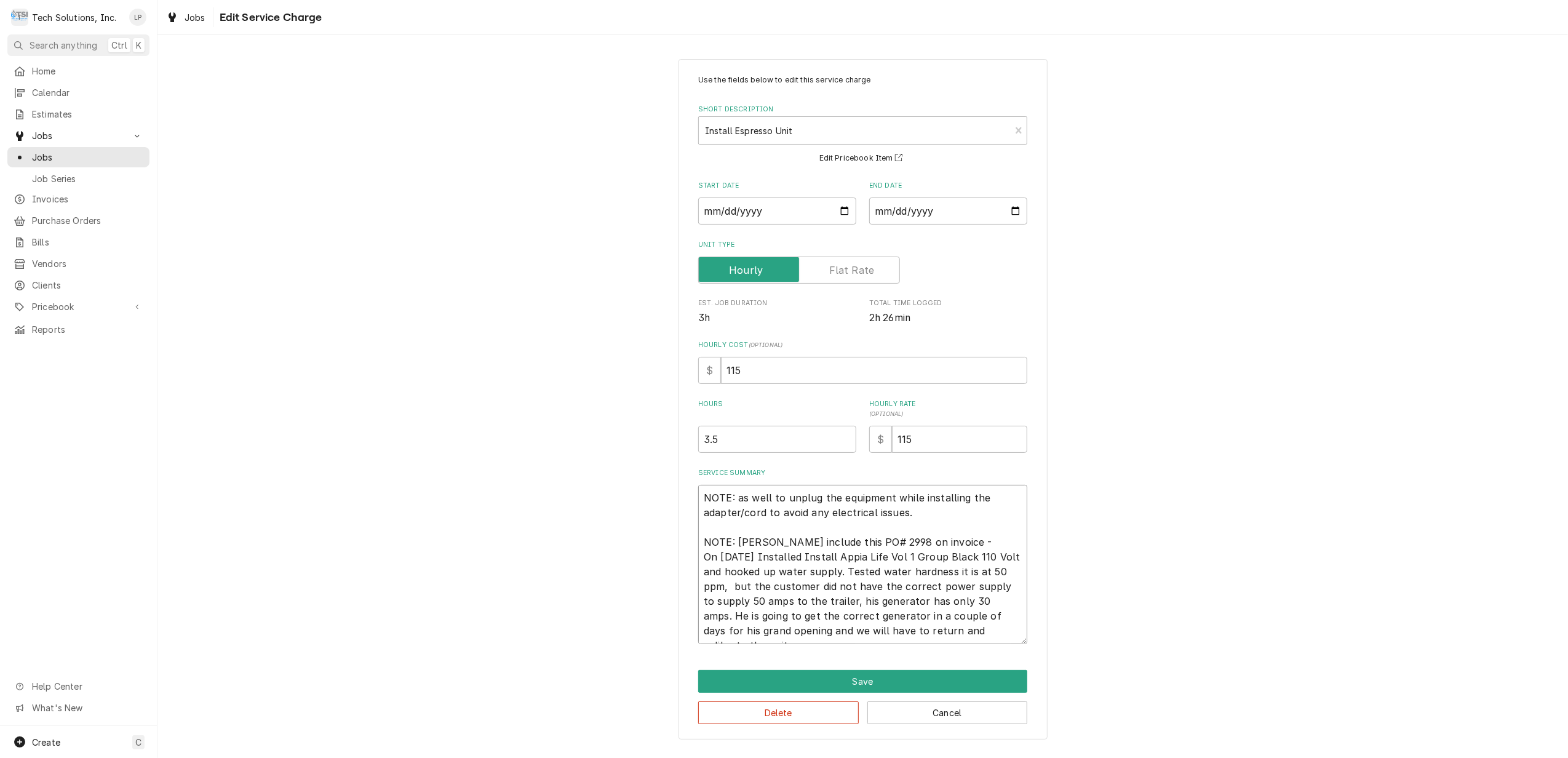
click at [782, 498] on textarea "NOTE: as well to unplug the equipment while installing the adapter/cord to avoi…" at bounding box center [863, 564] width 329 height 160
type textarea "x"
type textarea "NOTE: as well t unplug the equipment while installing the adapter/cord to avoid…"
type textarea "x"
type textarea "NOTE: as well unplug the equipment while installing the adapter/cord to avoid a…"
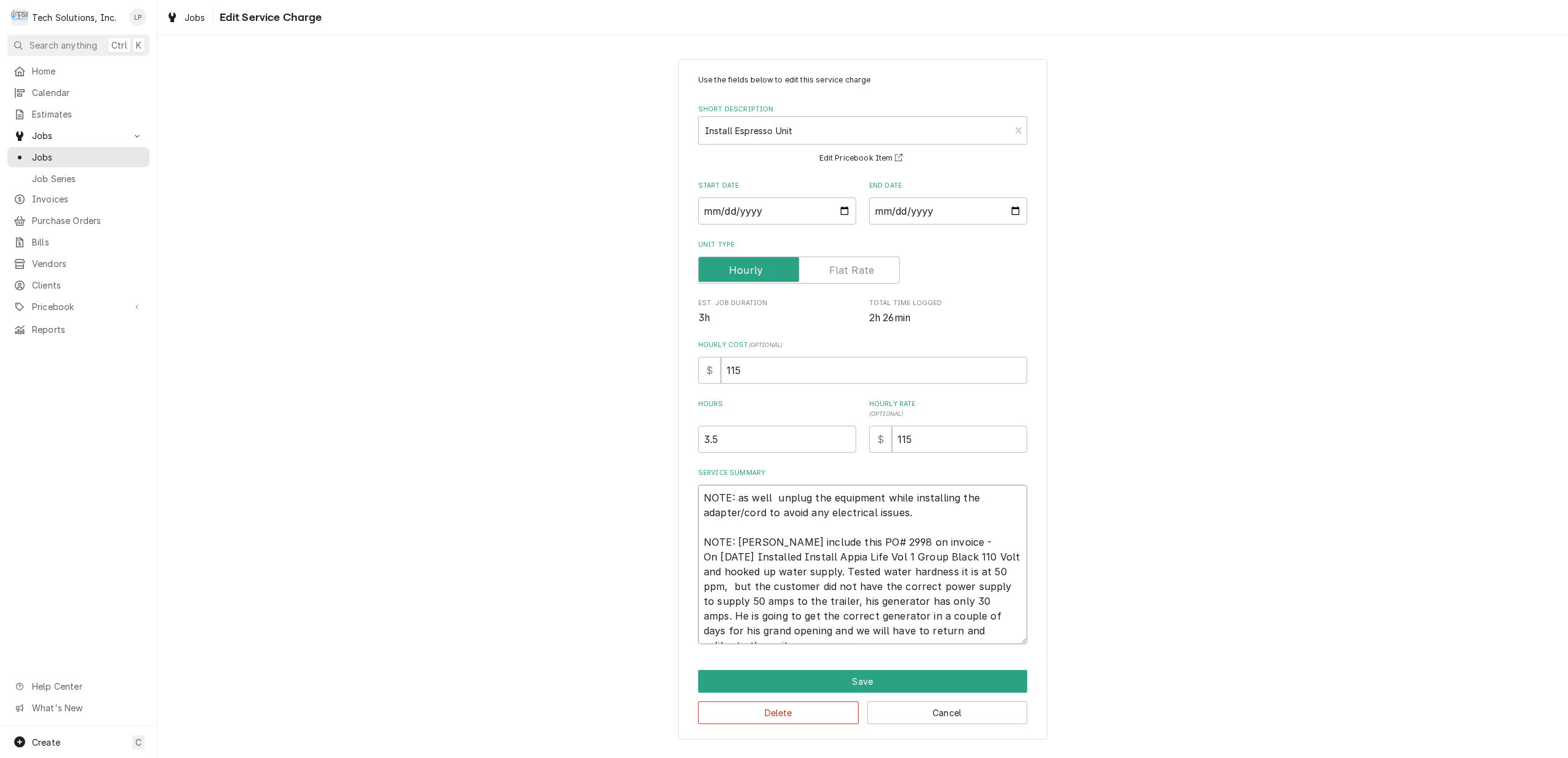
type textarea "x"
type textarea "NOTE: as well unplug the equipment while installing the adapter/cord to avoid a…"
type textarea "x"
type textarea "NOTE: as wel unplug the equipment while installing the adapter/cord to avoid an…"
type textarea "x"
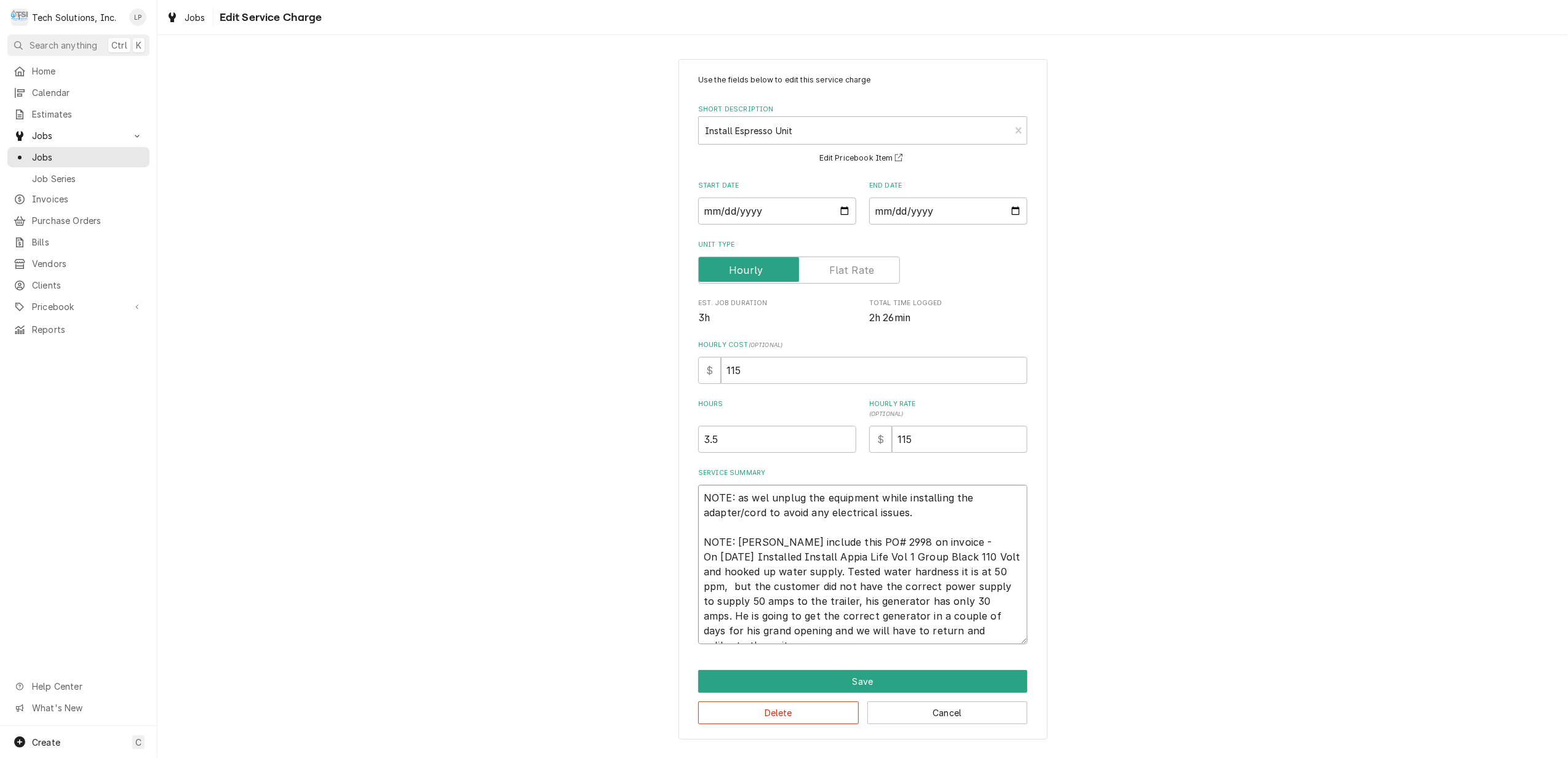
type textarea "NOTE: as we unplug the equipment while installing the adapter/cord to avoid any…"
type textarea "x"
type textarea "NOTE: as w unplug the equipment while installing the adapter/cord to avoid any …"
type textarea "x"
type textarea "NOTE: as unplug the equipment while installing the adapter/cord to avoid any el…"
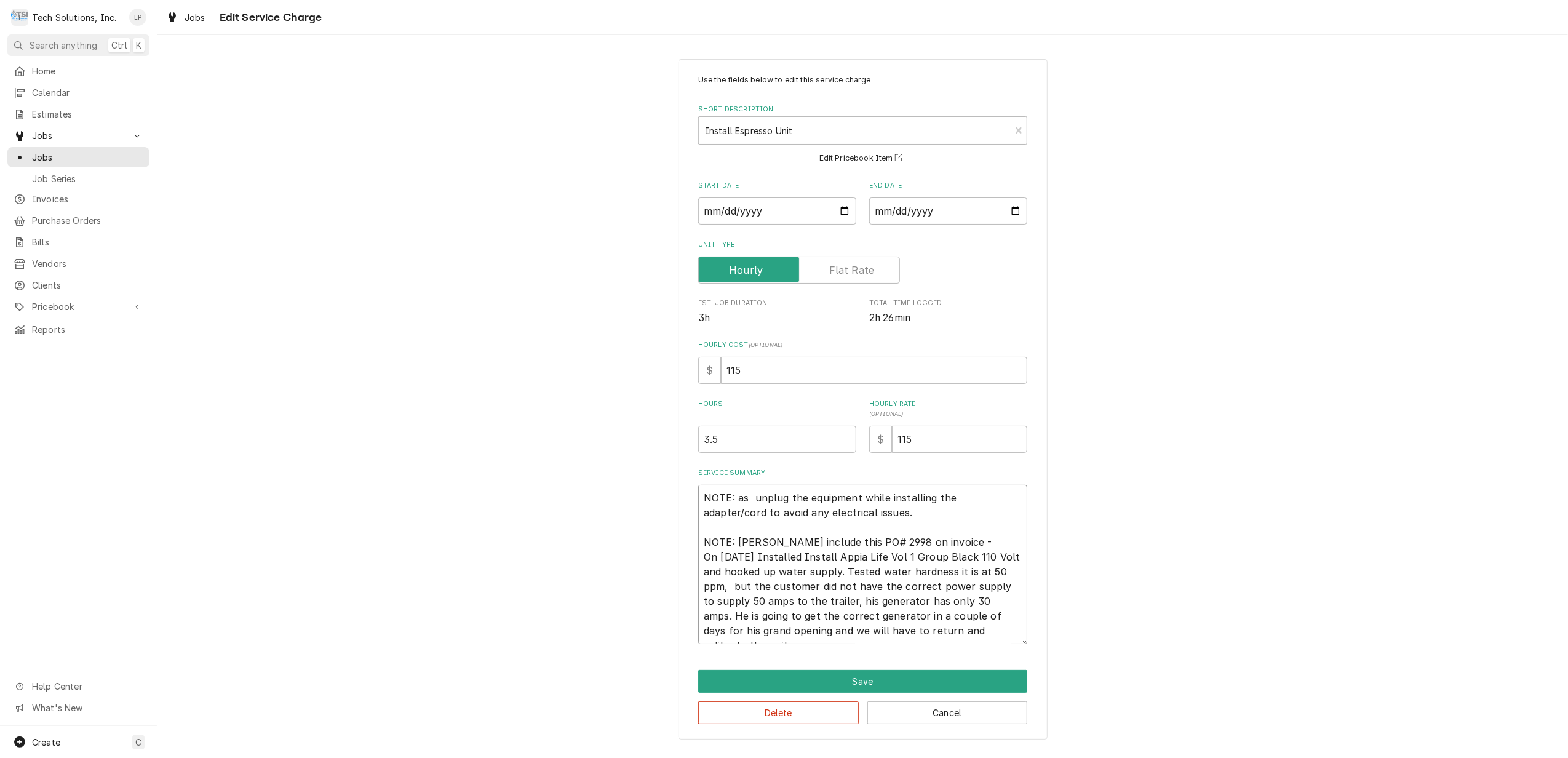
type textarea "x"
type textarea "NOTE: as unplug the equipment while installing the adapter/cord to avoid any el…"
type textarea "x"
type textarea "NOTE: a unplug the equipment while installing the adapter/cord to avoid any ele…"
type textarea "x"
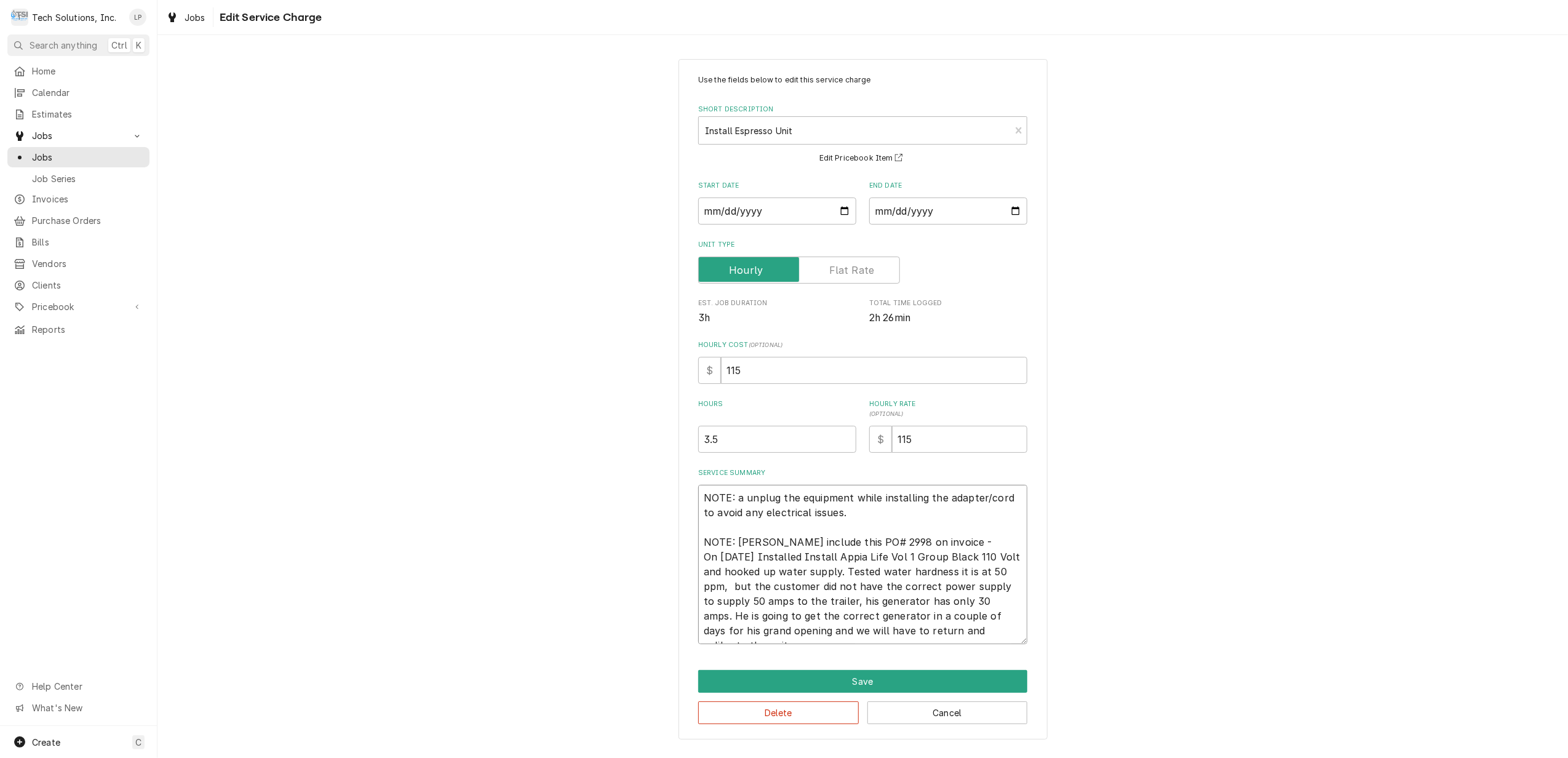
type textarea "NOTE: unplug the equipment while installing the adapter/cord to avoid any elect…"
type textarea "x"
type textarea "NOTE: t unplug the equipment while installing the adapter/cord to avoid any ele…"
type textarea "x"
type textarea "NOTE: tE unplug the equipment while installing the adapter/cord to avoid any el…"
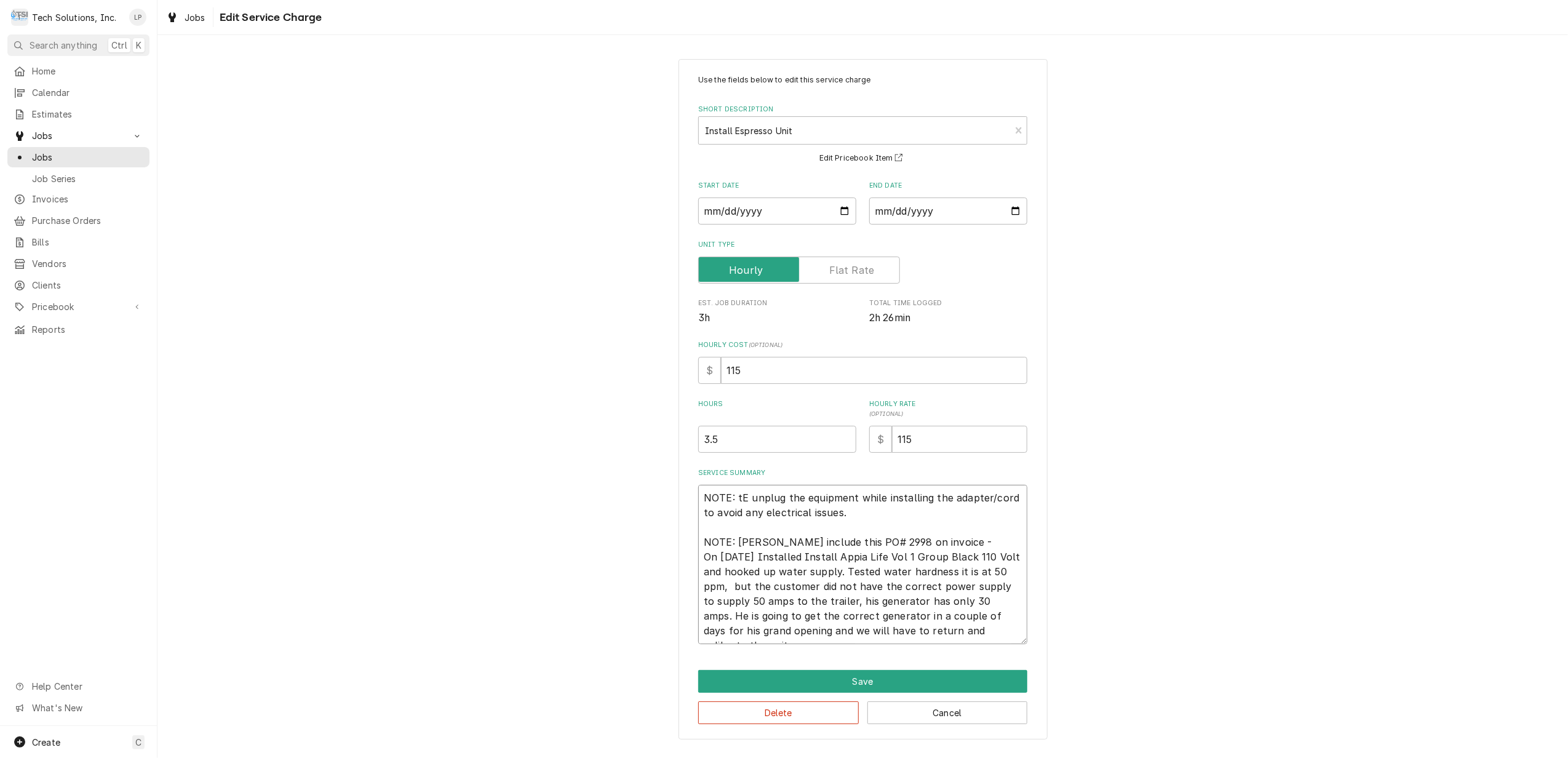
type textarea "x"
type textarea "NOTE: t unplug the equipment while installing the adapter/cord to avoid any ele…"
type textarea "x"
type textarea "NOTE: unplug the equipment while installing the adapter/cord to avoid any elect…"
type textarea "x"
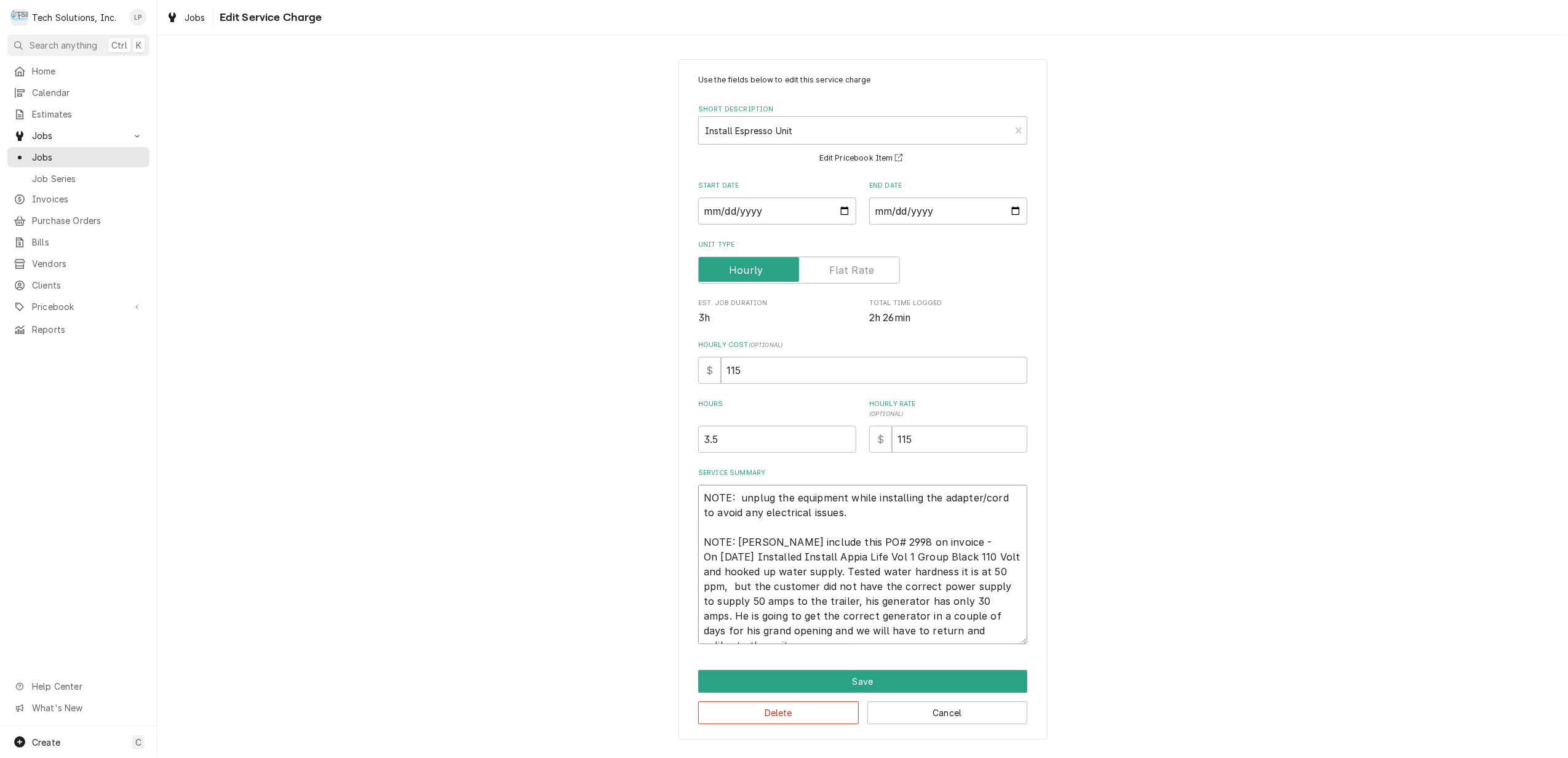
type textarea "NOTE: T unplug the equipment while installing the adapter/cord to avoid any ele…"
type textarea "x"
type textarea "NOTE: Te unplug the equipment while installing the adapter/cord to avoid any el…"
type textarea "x"
type textarea "NOTE: Tec unplug the equipment while installing the adapter/cord to avoid any e…"
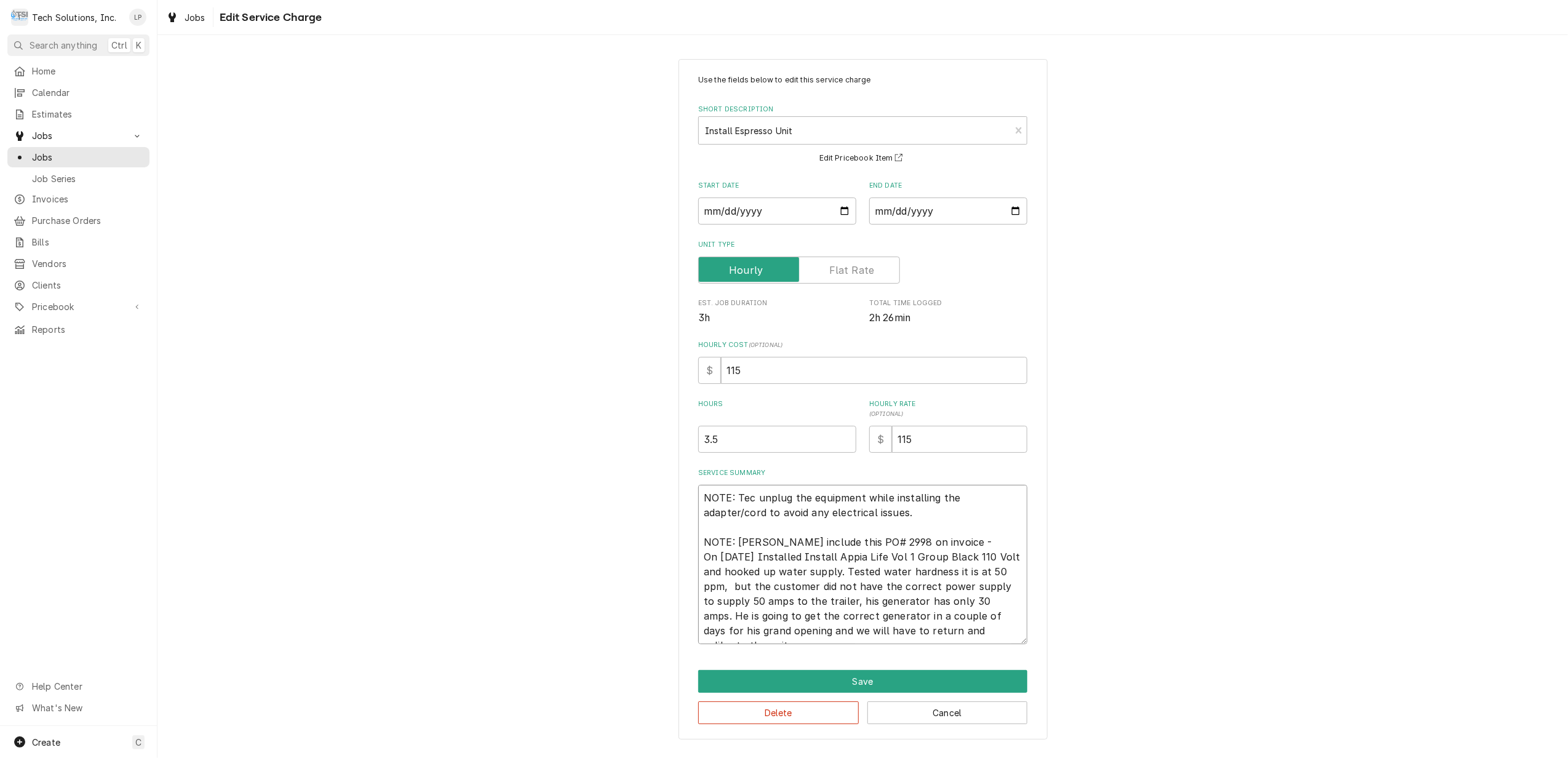
type textarea "x"
type textarea "NOTE: Tech unplug the equipment while installing the adapter/cord to avoid any …"
type textarea "x"
type textarea "NOTE: Tech unplug the equipment while installing the adapter/cord to avoid any …"
type textarea "x"
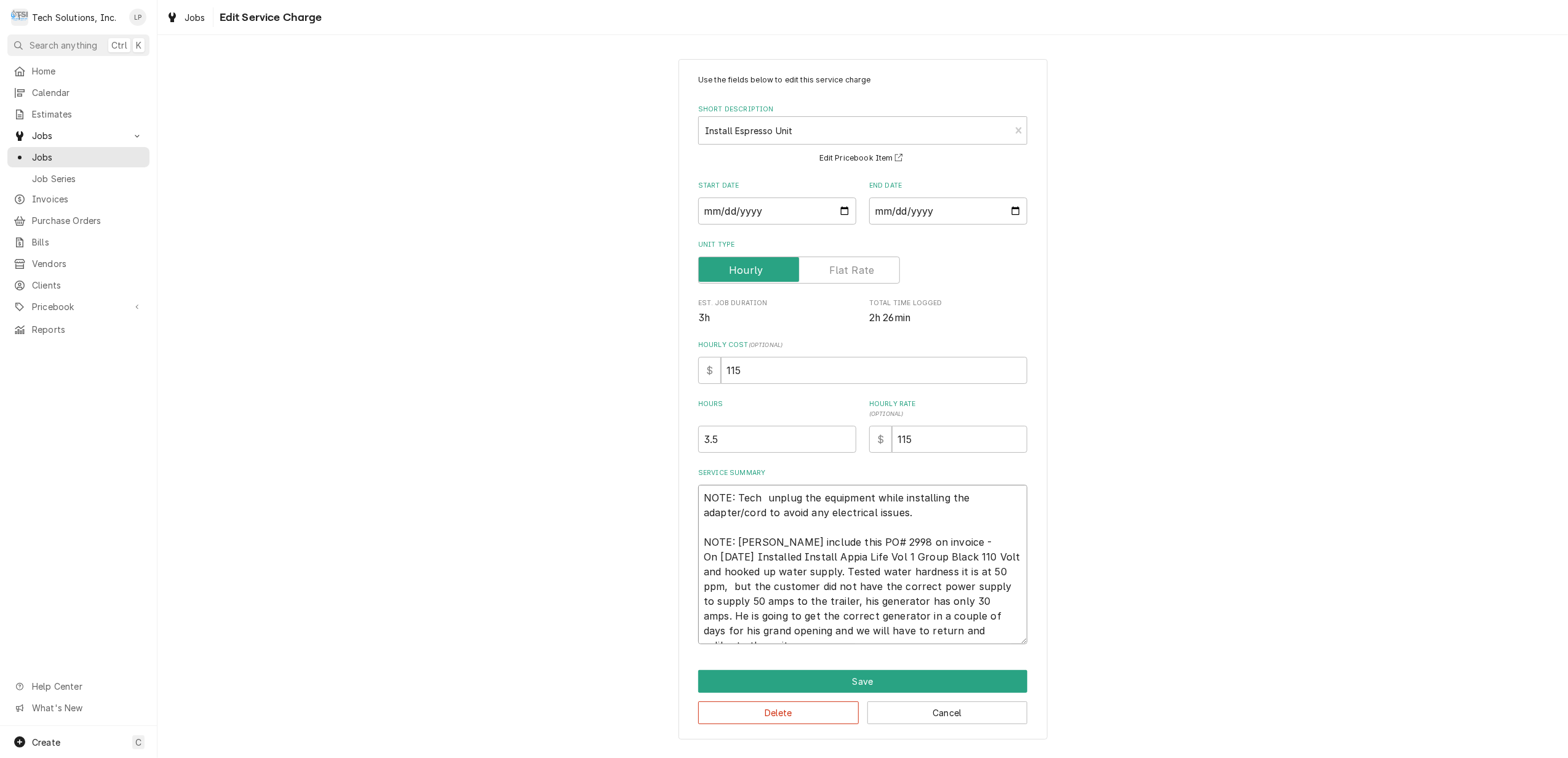
type textarea "NOTE: Tech m unplug the equipment while installing the adapter/cord to avoid an…"
type textarea "x"
type textarea "NOTE: Tech ma unplug the equipment while installing the adapter/cord to avoid a…"
type textarea "x"
type textarea "NOTE: Tech mak unplug the equipment while installing the adapter/cord to avoid …"
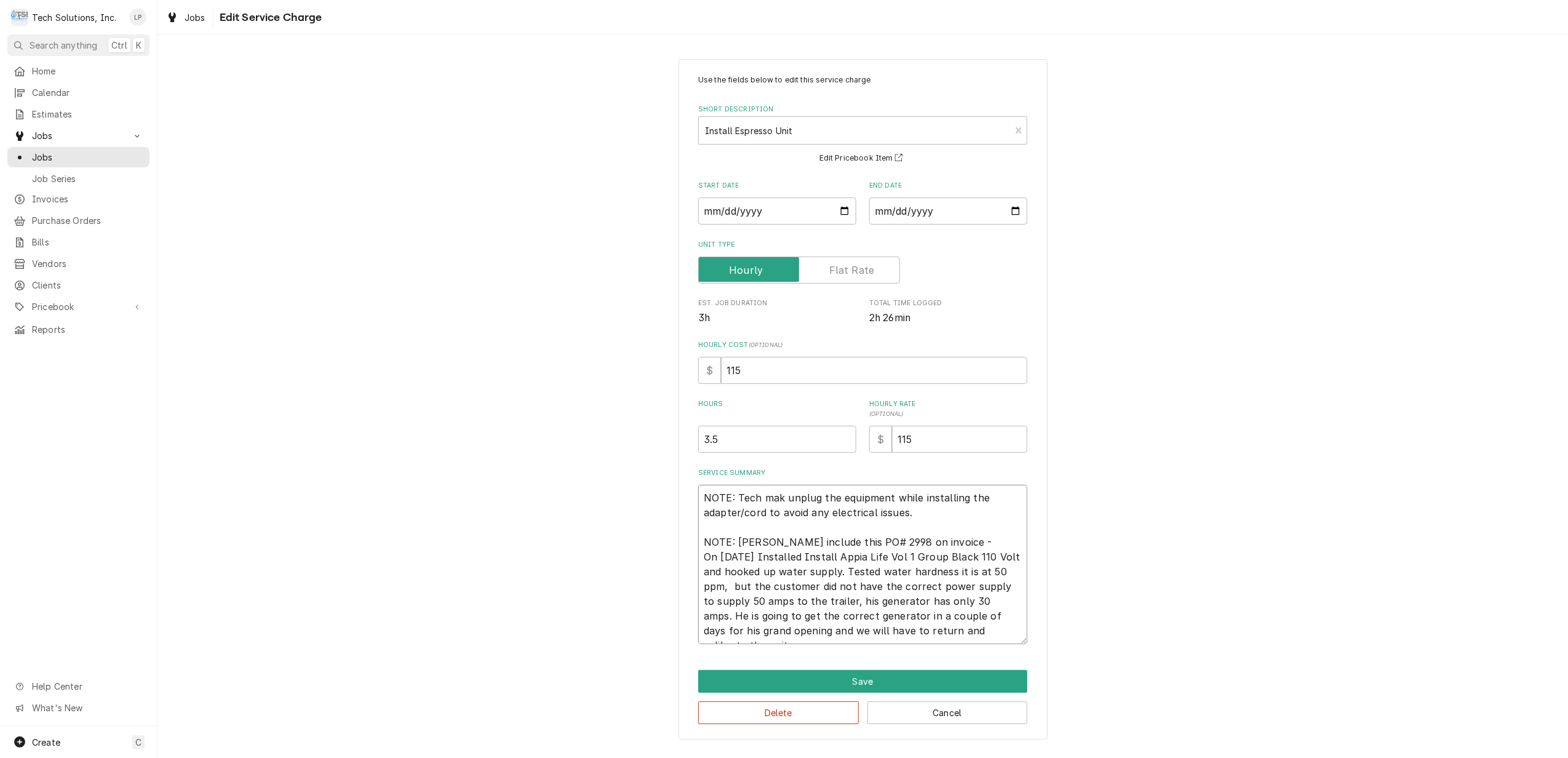
type textarea "x"
type textarea "NOTE: Tech make unplug the equipment while installing the adapter/cord to avoid…"
type textarea "x"
type textarea "NOTE: Tech make unplug the equipment while installing the adapter/cord to avoid…"
type textarea "x"
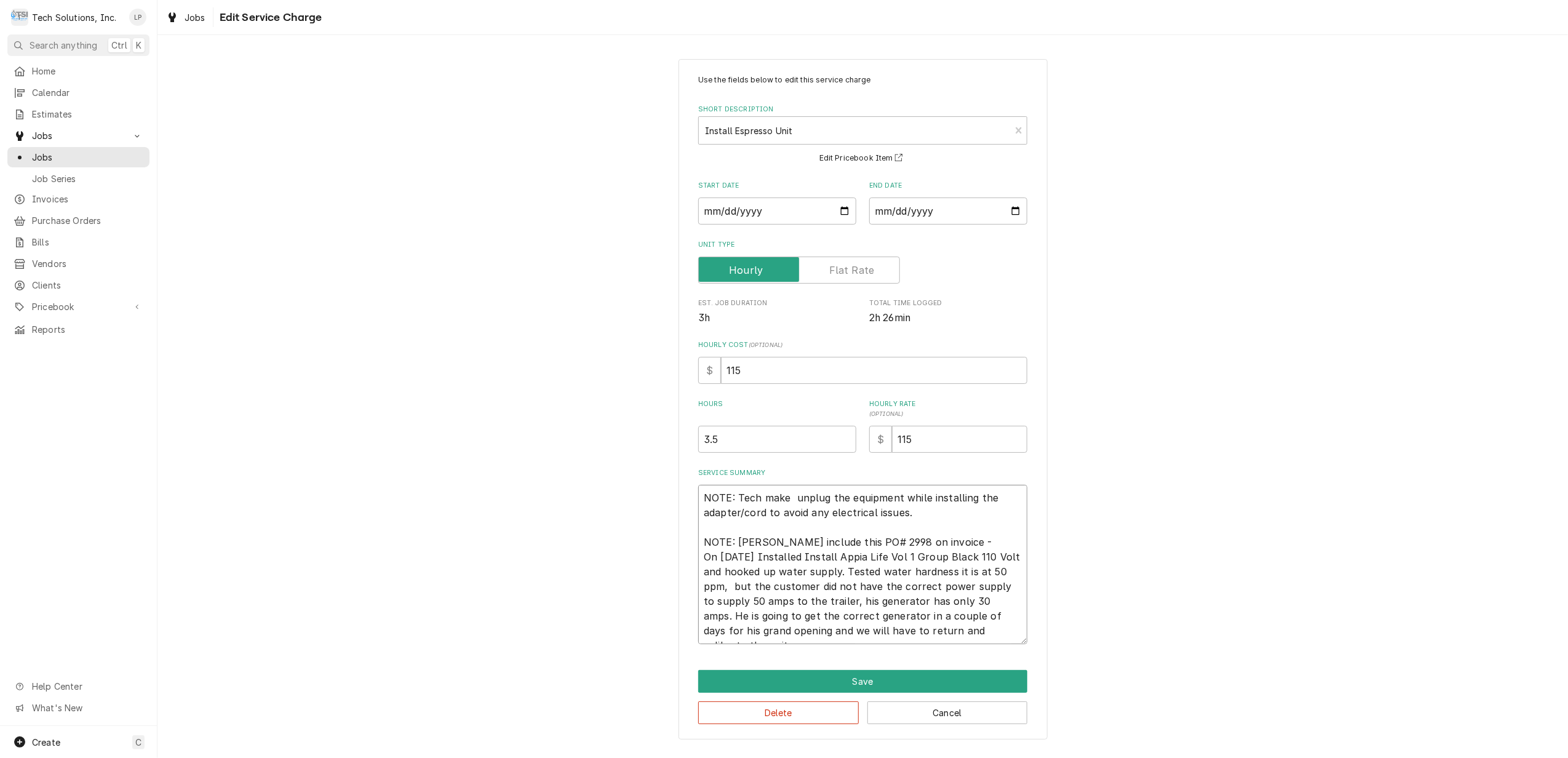
type textarea "NOTE: Tech make s unplug the equipment while installing the adapter/cord to avo…"
type textarea "x"
type textarea "NOTE: Tech make su unplug the equipment while installing the adapter/cord to av…"
type textarea "x"
type textarea "NOTE: Tech make sur unplug the equipment while installing the adapter/cord to a…"
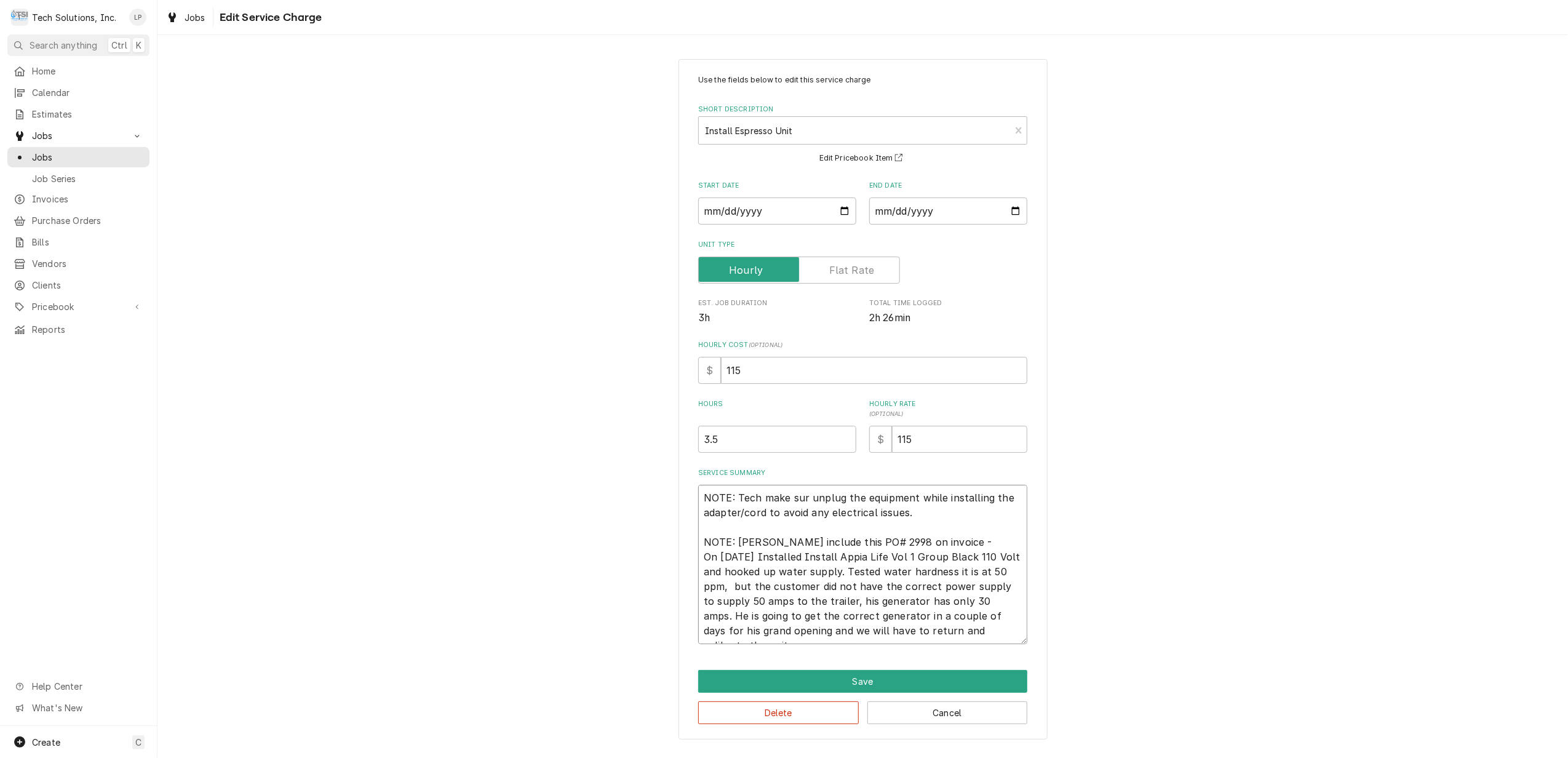
type textarea "x"
type textarea "NOTE: Tech make sure unplug the equipment while installing the adapter/cord to …"
type textarea "x"
type textarea "NOTE: Tech make sure unplug the equipment while installing the adapter/cord to …"
type textarea "x"
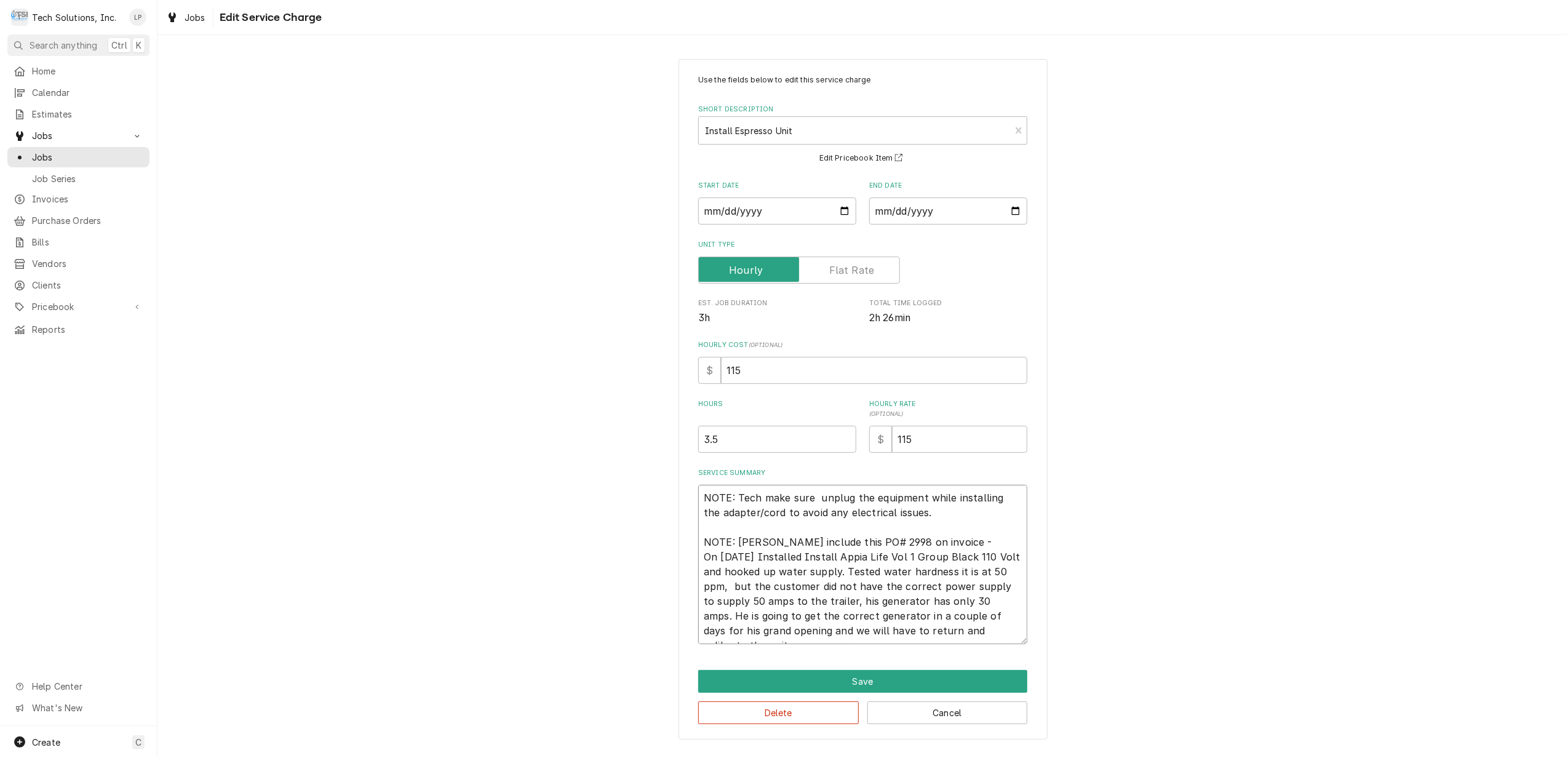
type textarea "NOTE: Tech make sure y unplug the equipment while installing the adapter/cord t…"
type textarea "x"
type textarea "NOTE: Tech make sure yo unplug the equipment while installing the adapter/cord …"
type textarea "x"
type textarea "NOTE: Tech make sure you unplug the equipment while installing the adapter/cord…"
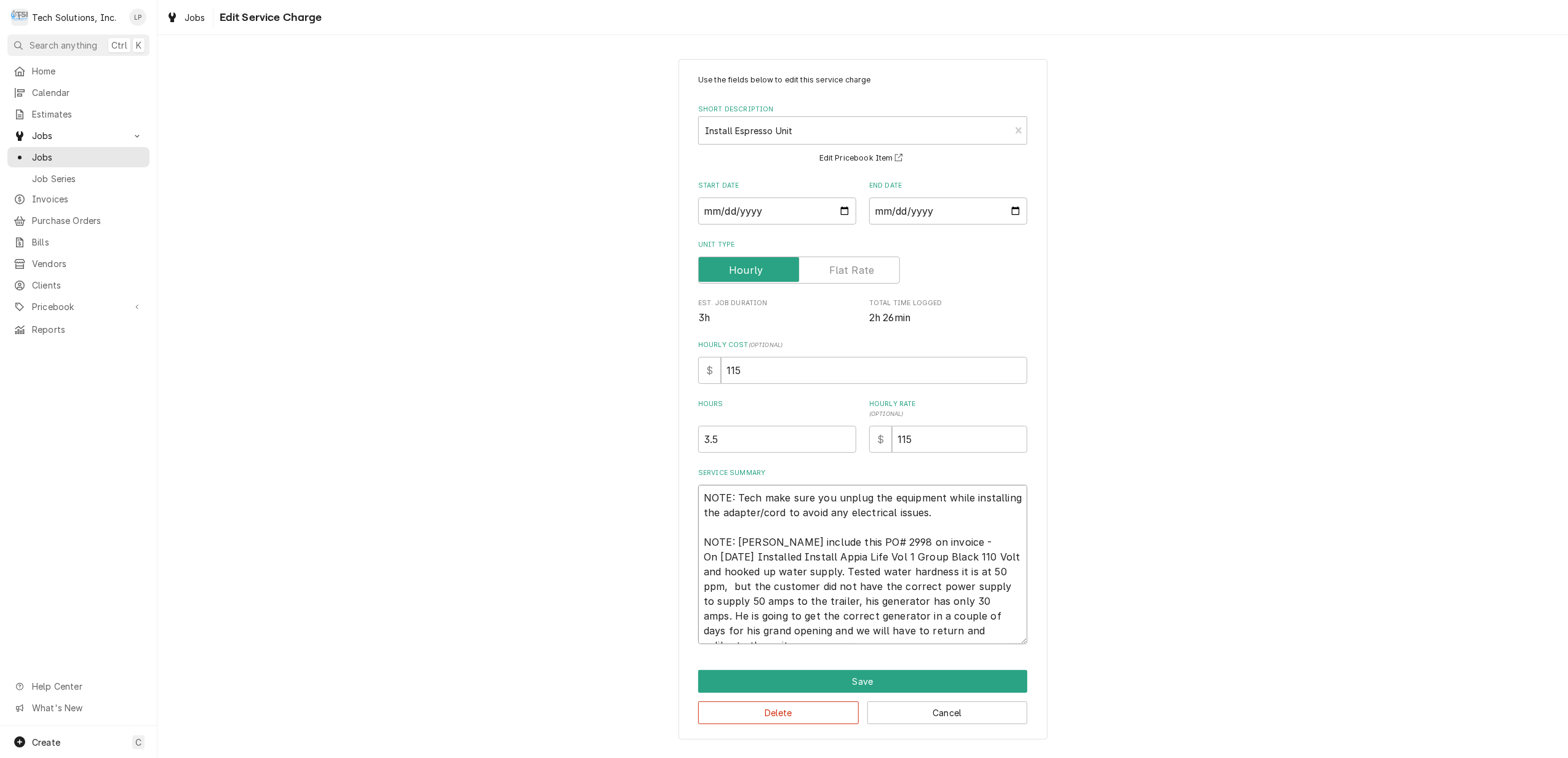
click at [765, 515] on textarea "NOTE: Tech make sure you unplug the equipment while installing the adapter/cord…" at bounding box center [863, 564] width 329 height 160
type textarea "x"
type textarea "NOTE: Tech make sure you unplug the equipment while installing the adapter/cord…"
type textarea "x"
type textarea "NOTE: Tech make sure you unplug the equipment while installing the n adapter/co…"
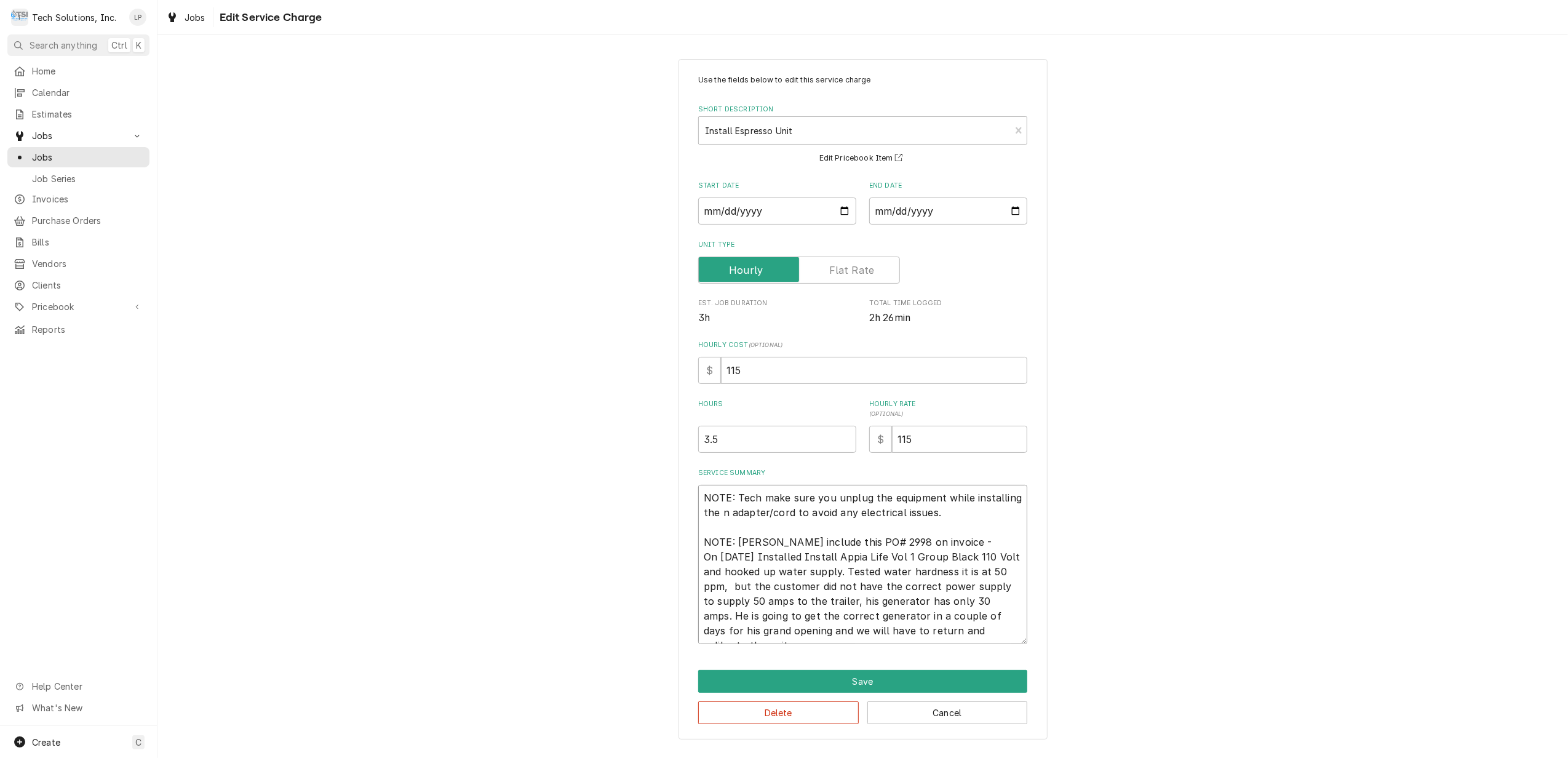
type textarea "x"
type textarea "NOTE: Tech make sure you unplug the equipment while installing the ne adapter/c…"
type textarea "x"
type textarea "NOTE: Tech make sure you unplug the equipment while installing the new adapter/…"
type textarea "x"
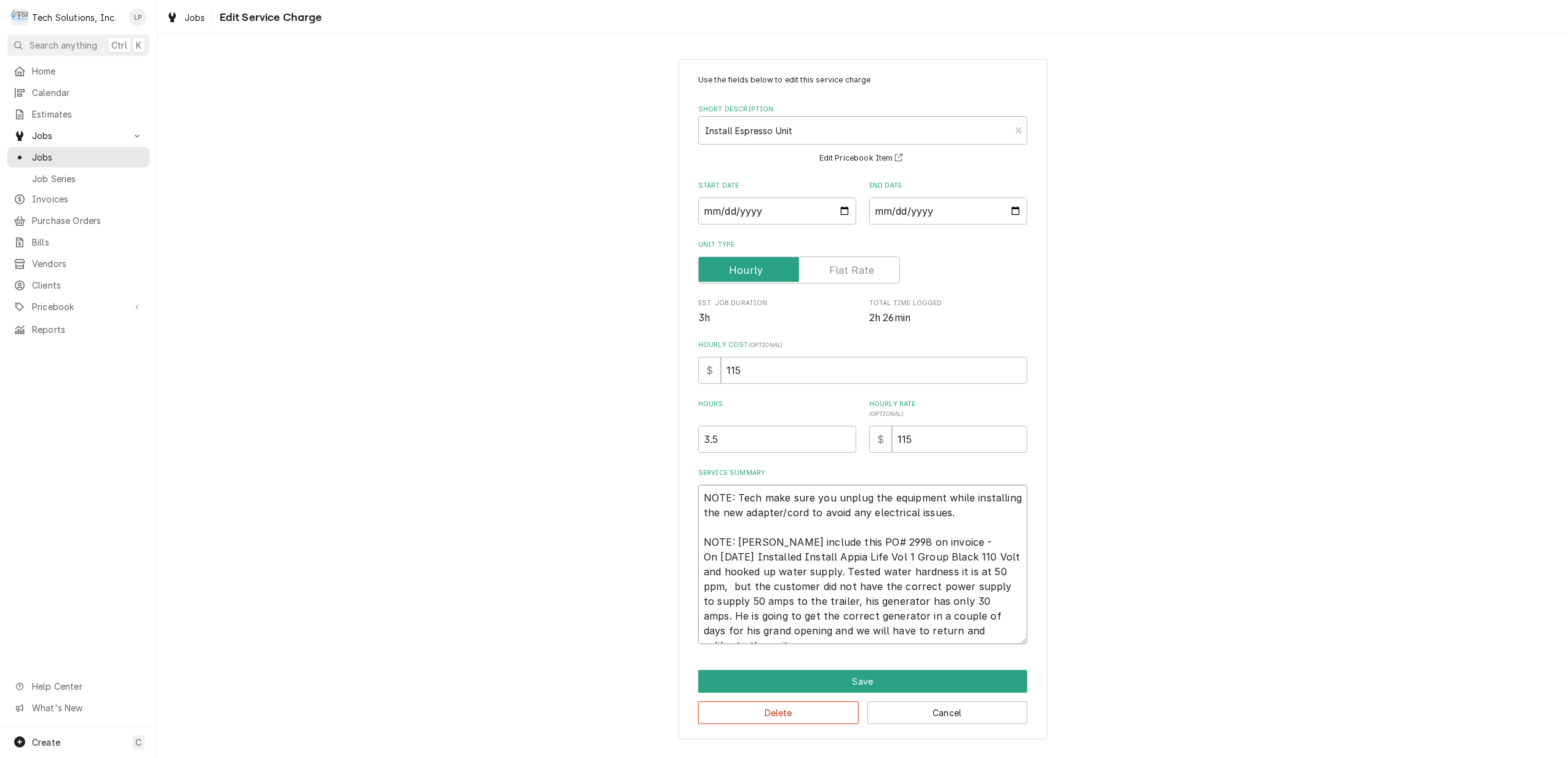
type textarea "NOTE: Tech make sure you unplug the equipment while installing the new adapter/…"
type textarea "x"
type textarea "NOTE: Tech make sure you unplug the equipment while installing the new u adapte…"
type textarea "x"
type textarea "NOTE: Tech make sure you unplug the equipment while installing the new up adapt…"
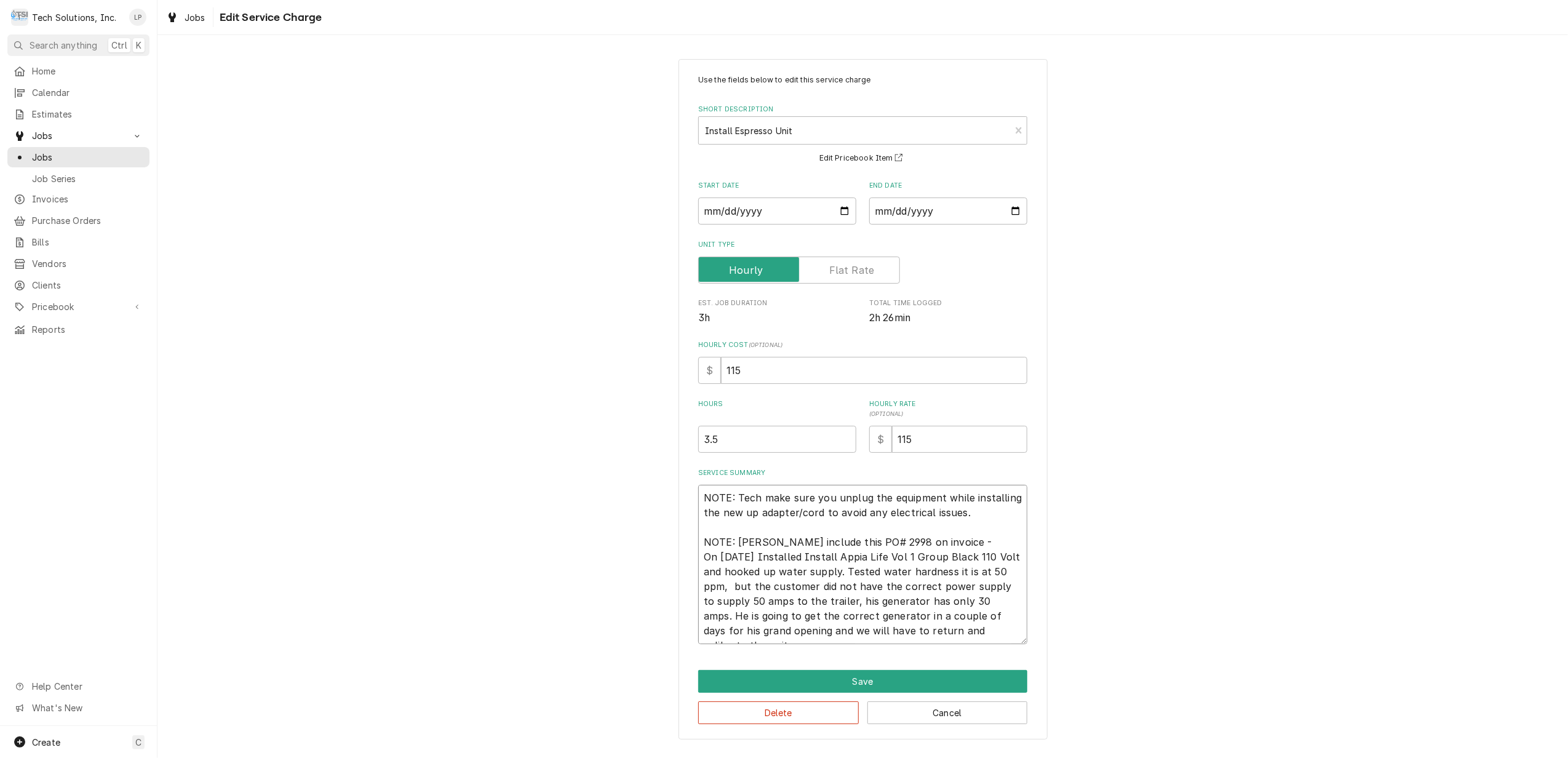
type textarea "x"
type textarea "NOTE: Tech make sure you unplug the equipment while installing the new upd adap…"
type textarea "x"
type textarea "NOTE: Tech make sure you unplug the equipment while installing the new upda ada…"
type textarea "x"
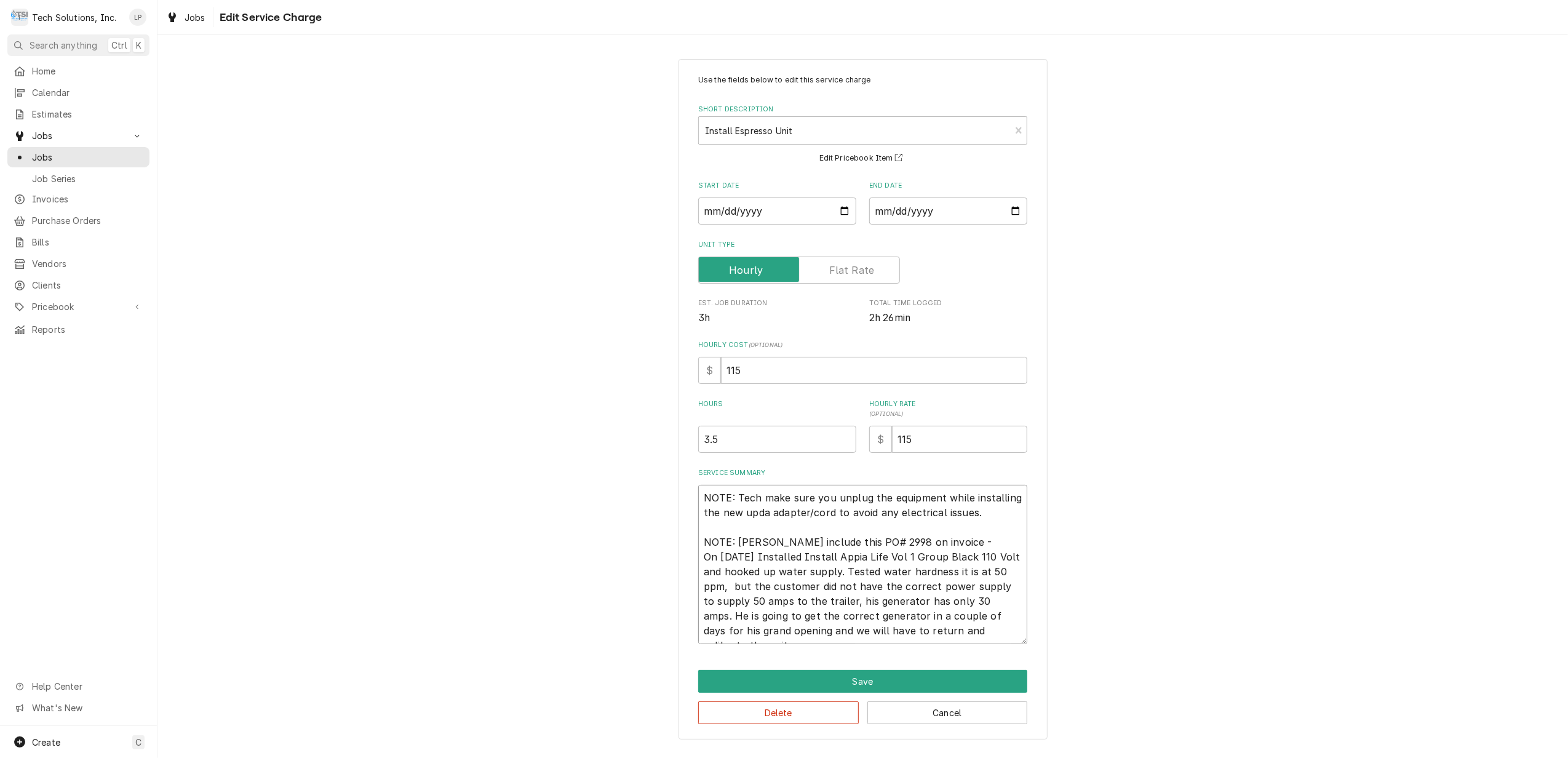
type textarea "NOTE: Tech make sure you unplug the equipment while installing the new updat ad…"
type textarea "x"
type textarea "NOTE: Tech make sure you unplug the equipment while installing the new update a…"
type textarea "x"
type textarea "NOTE: Tech make sure you unplug the equipment while installing the new updated …"
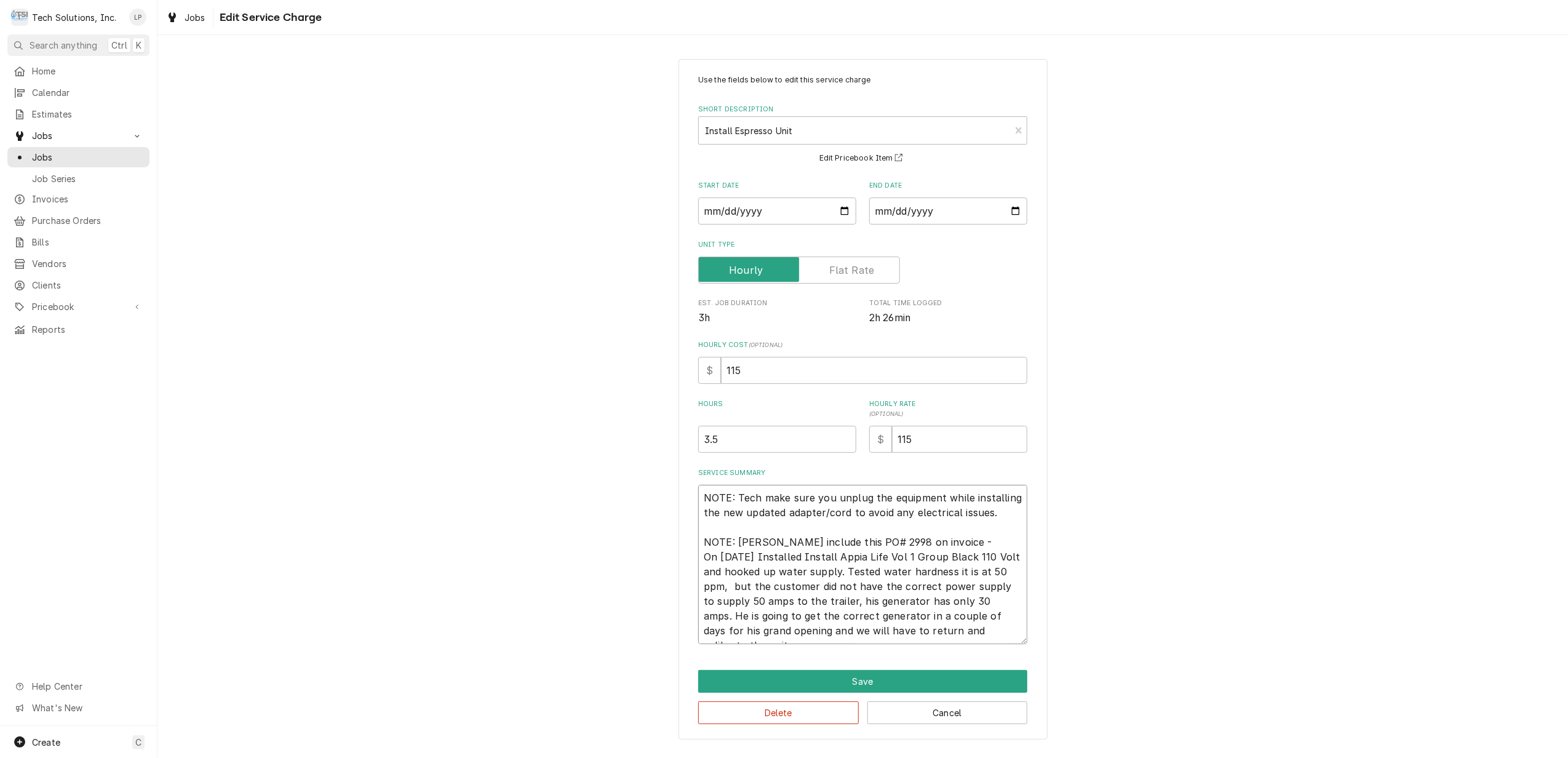
click at [736, 496] on textarea "NOTE: Tech make sure you unplug the equipment while installing the new updated …" at bounding box center [863, 564] width 329 height 160
type textarea "x"
type textarea "NOTE: PTech make sure you unplug the equipment while installing the new updated…"
type textarea "x"
type textarea "NOTE: PeTech make sure you unplug the equipment while installing the new update…"
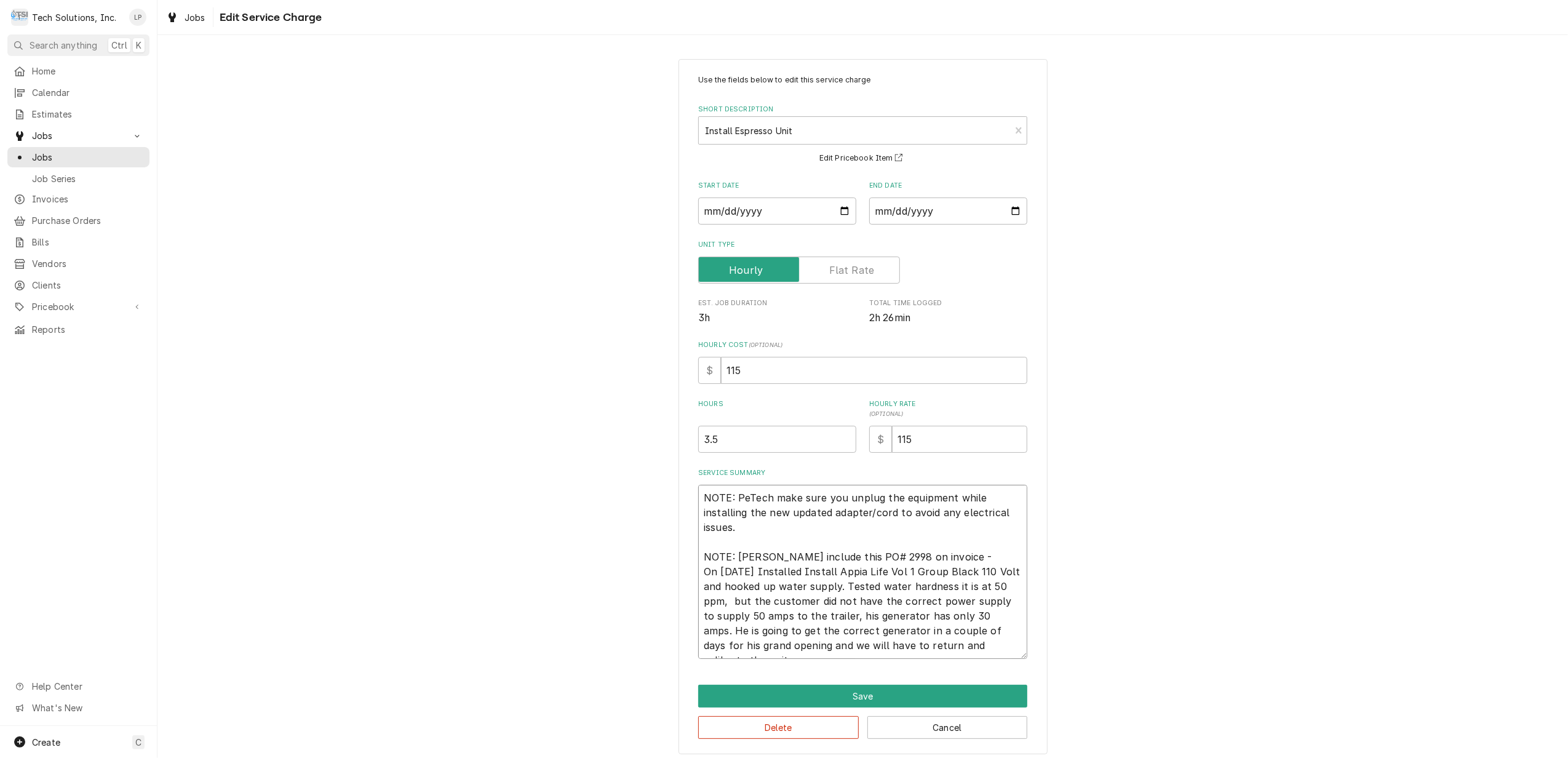
type textarea "x"
type textarea "NOTE: PerTech make sure you unplug the equipment while installing the new updat…"
type textarea "x"
type textarea "NOTE: Per Tech make sure you unplug the equipment while installing the new upda…"
type textarea "x"
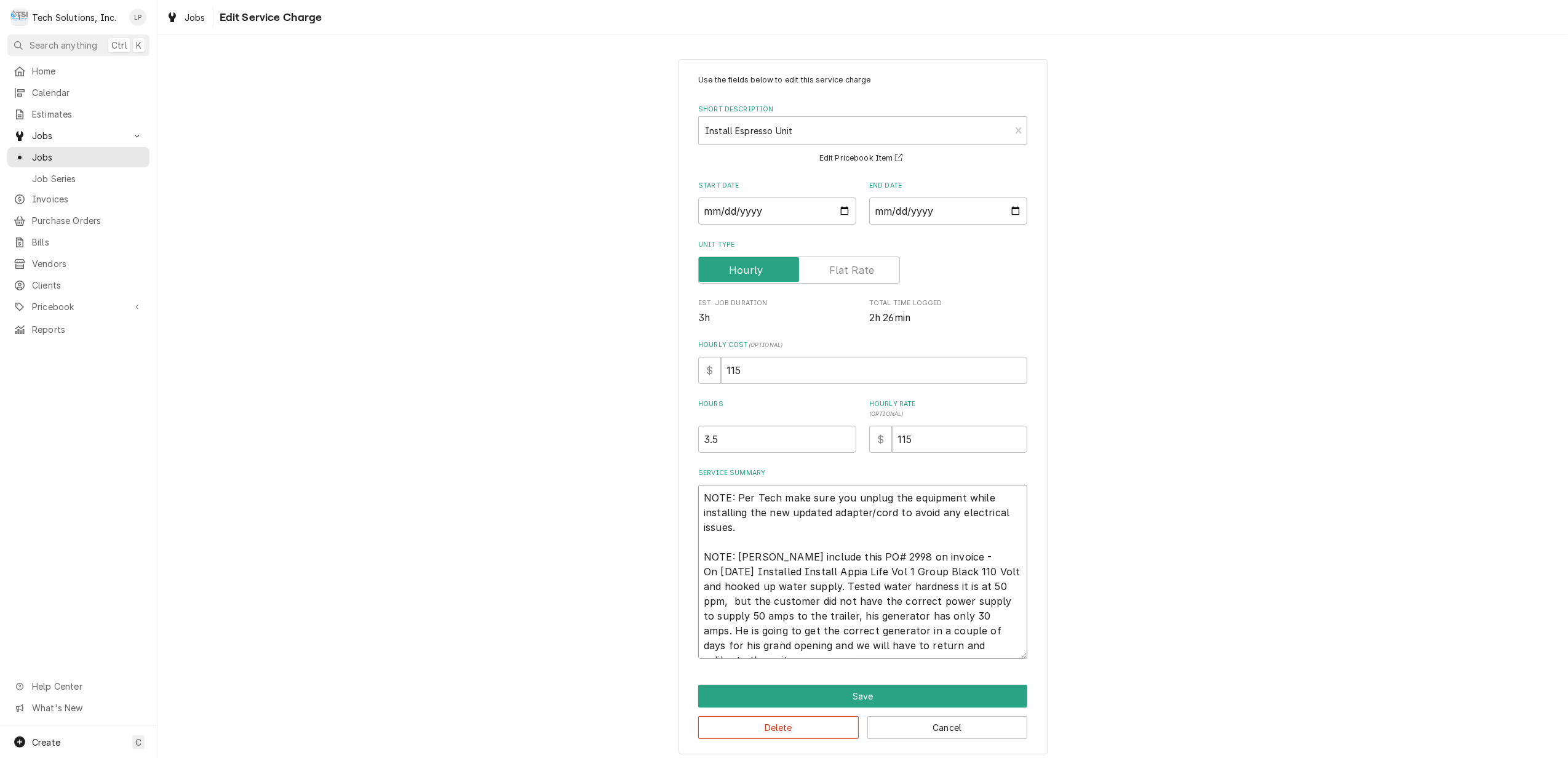
type textarea "NOTE: Per STech make sure you unplug the equipment while installing the new upd…"
type textarea "x"
type textarea "NOTE: Per SiTech make sure you unplug the equipment while installing the new up…"
type textarea "x"
type textarea "NOTE: Per SimTech make sure you unplug the equipment while installing the new u…"
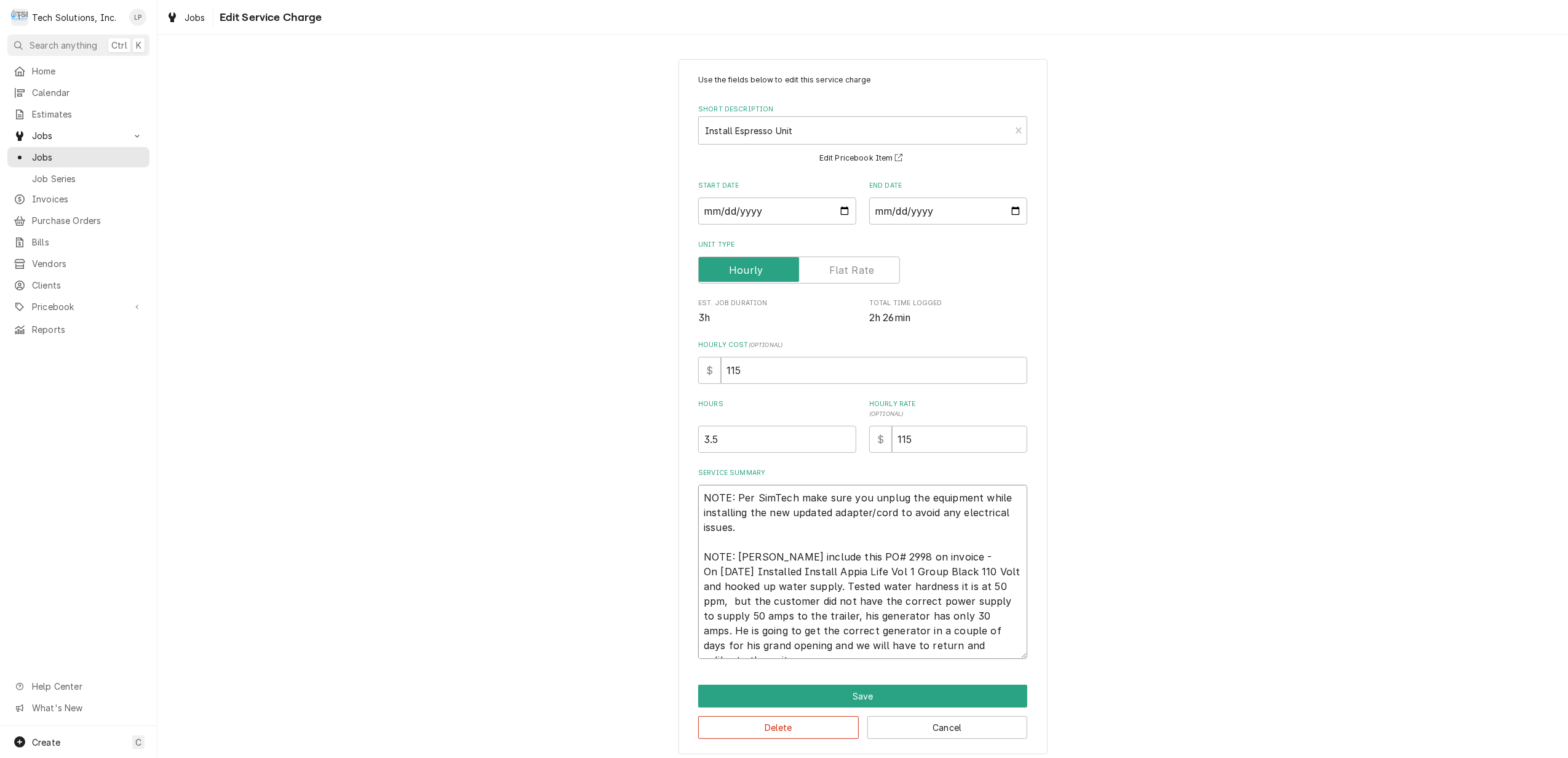
type textarea "x"
type textarea "NOTE: Per SimoTech make sure you unplug the equipment while installing the new …"
type textarea "x"
type textarea "NOTE: Per SimonTech make sure you unplug the equipment while installing the new…"
type textarea "x"
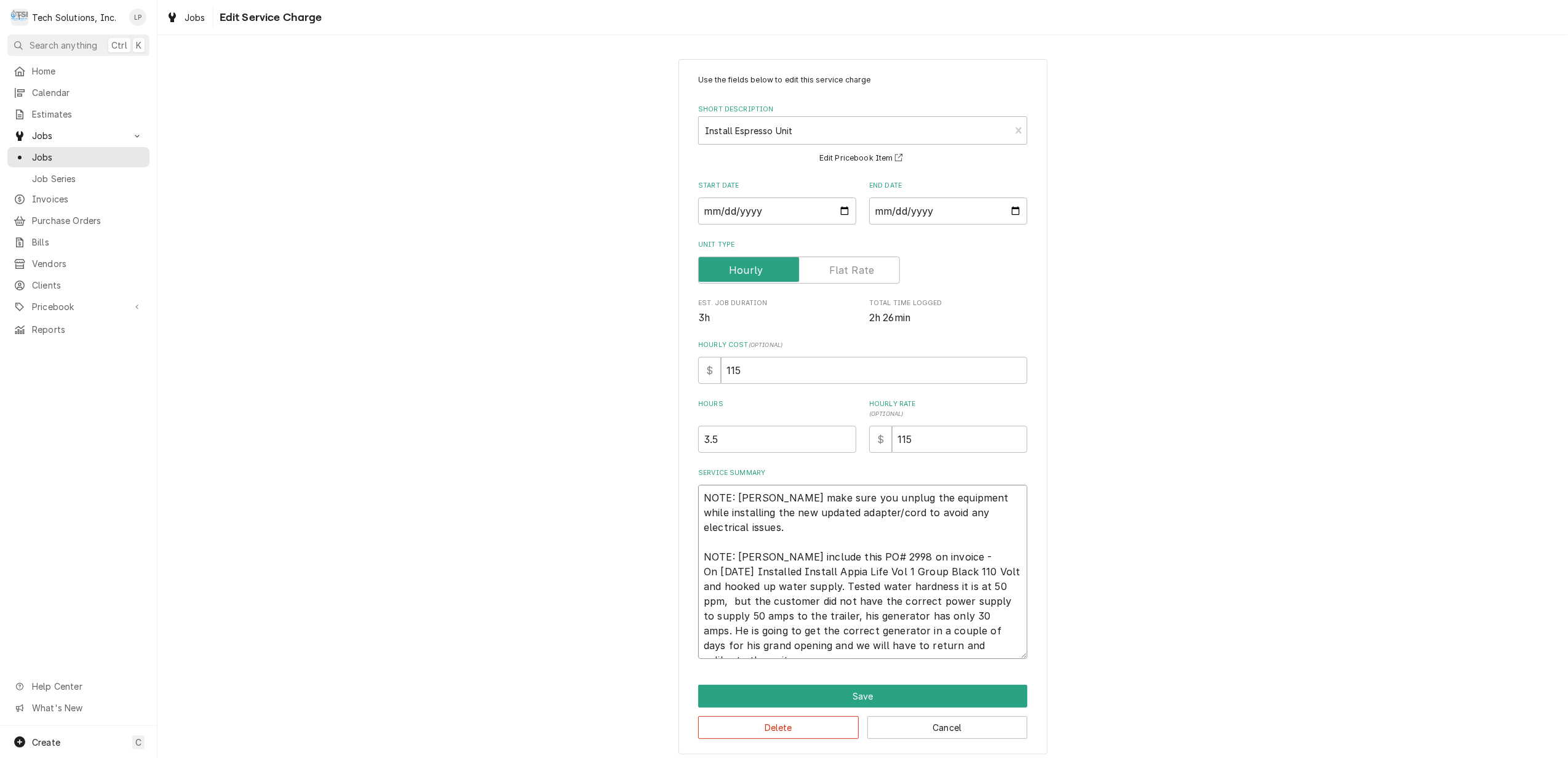
type textarea "NOTE: Per SimoneTech make sure you unplug the equipment while installing the ne…"
type textarea "x"
type textarea "NOTE: Per SimonelTech make sure you unplug the equipment while installing the n…"
type textarea "x"
type textarea "NOTE: Per SimonellTech make sure you unplug the equipment while installing the …"
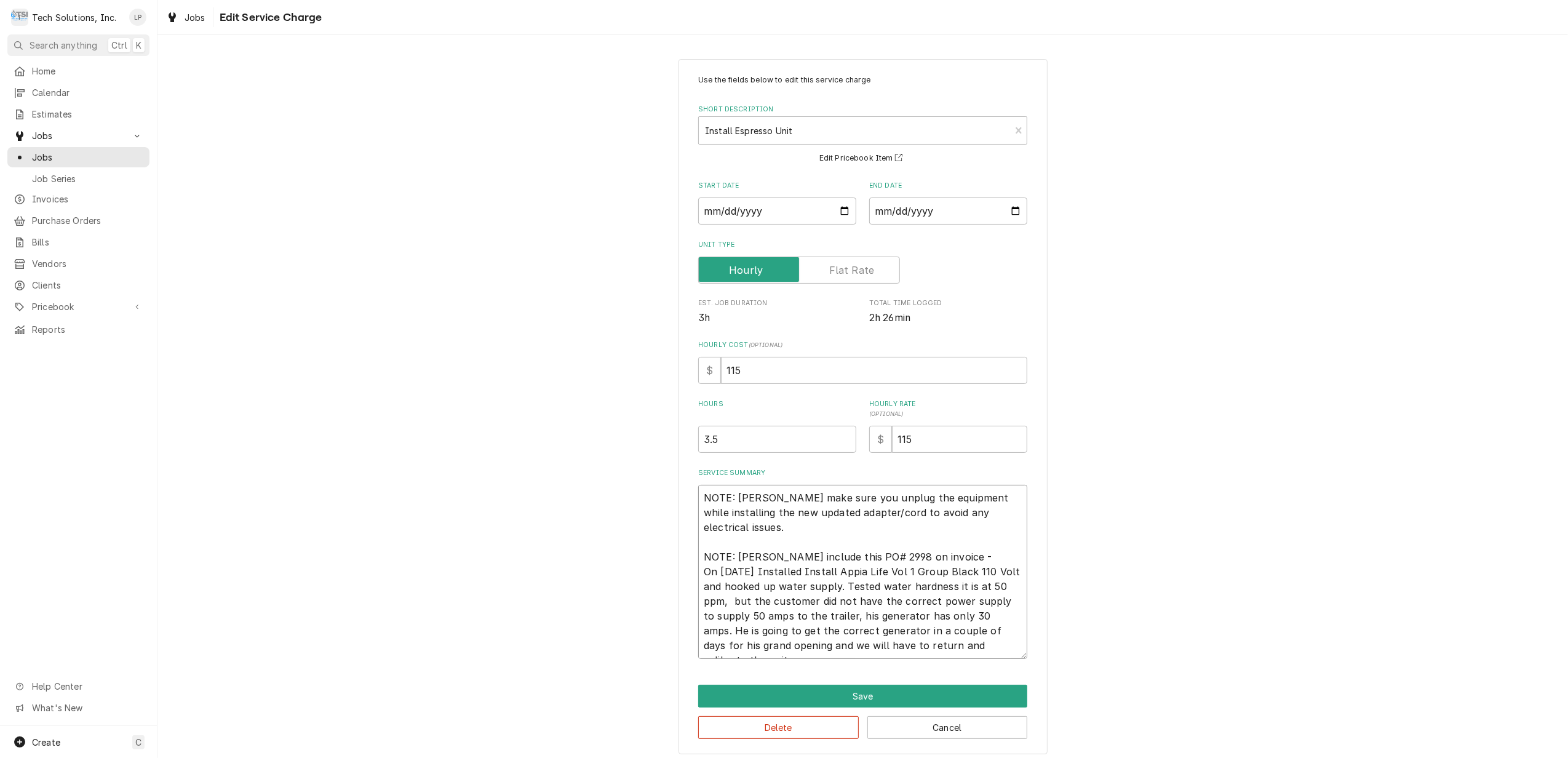
type textarea "x"
type textarea "NOTE: Per SimonelliTech make sure you unplug the equipment while installing the…"
type textarea "x"
type textarea "NOTE: Per Simonelli Tech make sure you unplug the equipment while installing th…"
type textarea "x"
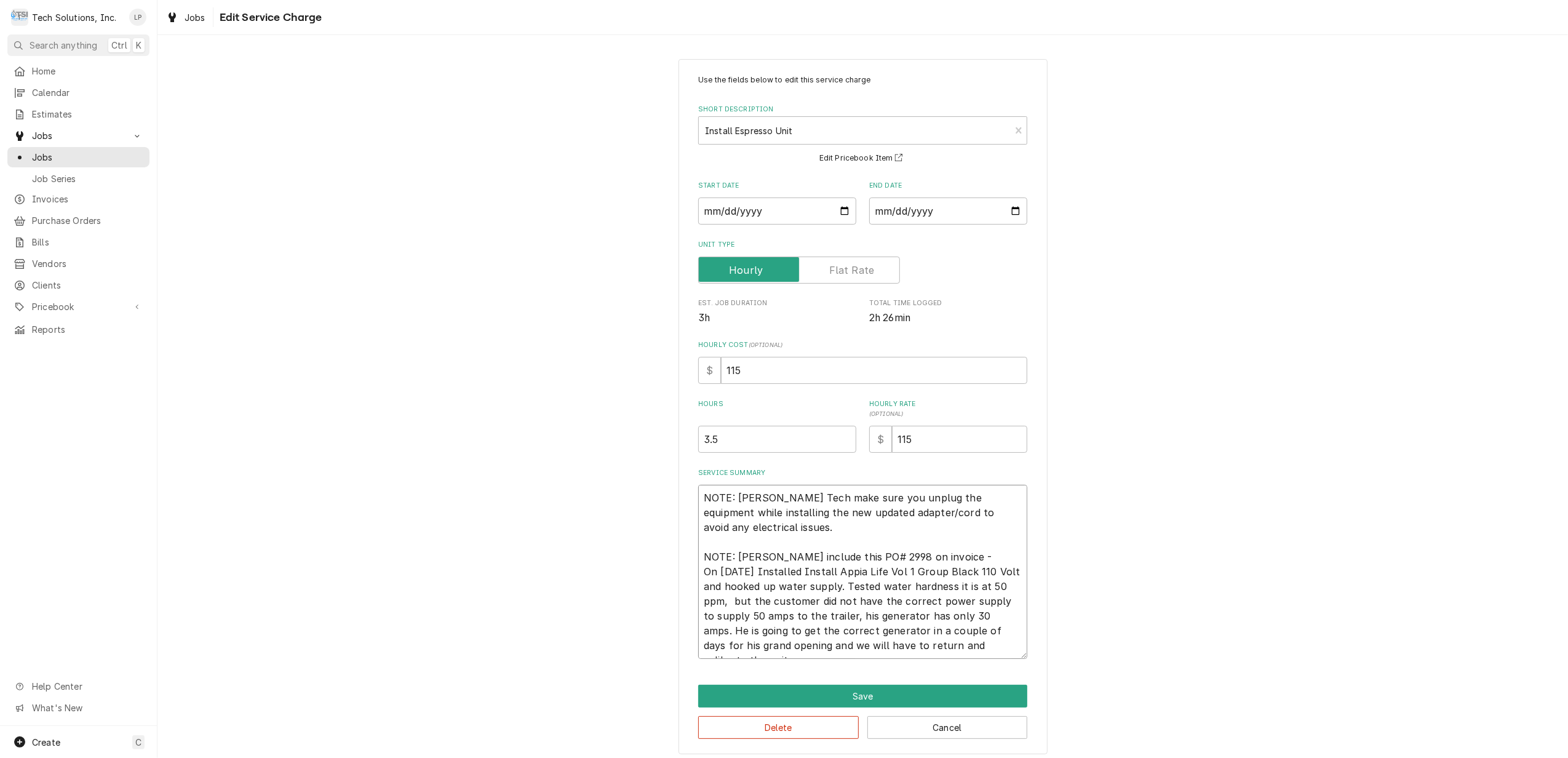
type textarea "NOTE: Per Simonelli -Tech make sure you unplug the equipment while installing t…"
type textarea "x"
type textarea "NOTE: Per Simonelli - Tech make sure you unplug the equipment while installing …"
drag, startPoint x: 694, startPoint y: 503, endPoint x: 835, endPoint y: 530, distance: 143.6
click at [835, 530] on textarea "NOTE: Per Simonelli - Tech make sure you unplug the equipment while installing …" at bounding box center [863, 571] width 329 height 174
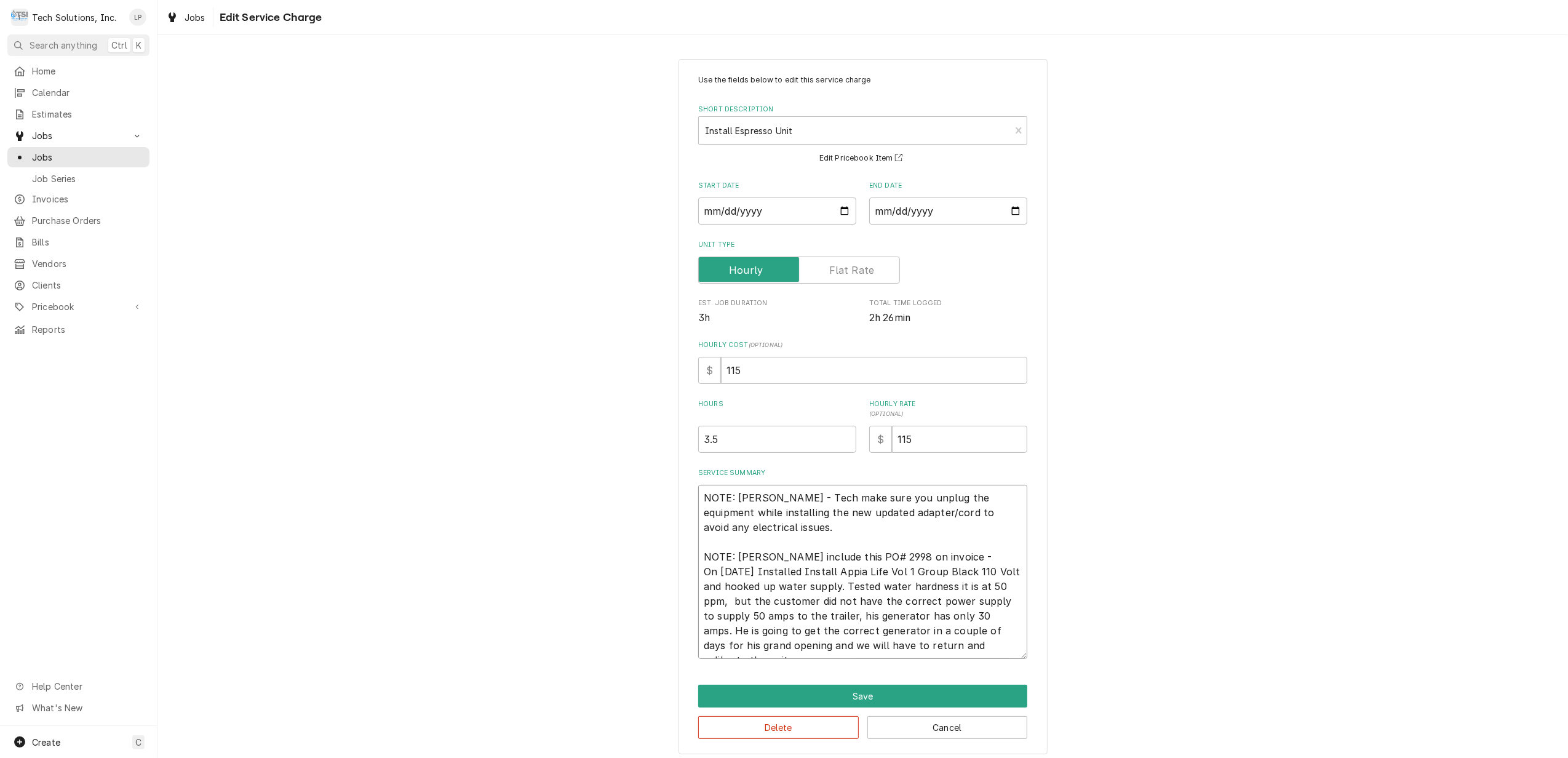
type textarea "x"
type textarea "NOTE: Leah include this PO# 2998 on invoice - On 9/3/25 Installed Install Appia…"
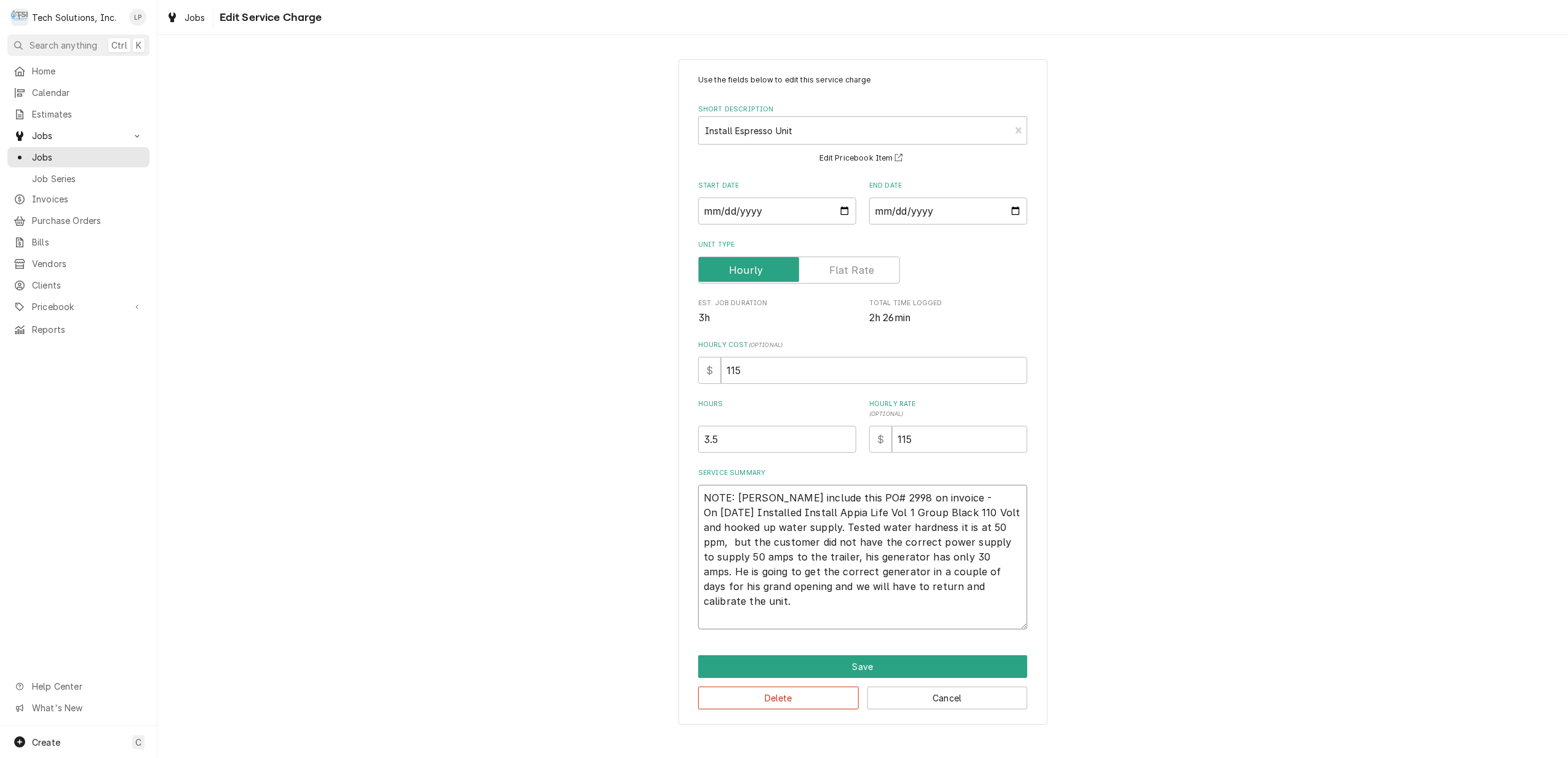
click at [960, 504] on textarea "NOTE: Leah include this PO# 2998 on invoice - On 9/3/25 Installed Install Appia…" at bounding box center [863, 557] width 329 height 145
paste textarea "NOTE: Per Simonelli - Tech make sure you unplug the equipment while installing …"
type textarea "x"
type textarea "NOTE: Per Simonelli - Tech make sure you unplug the equipment while installing …"
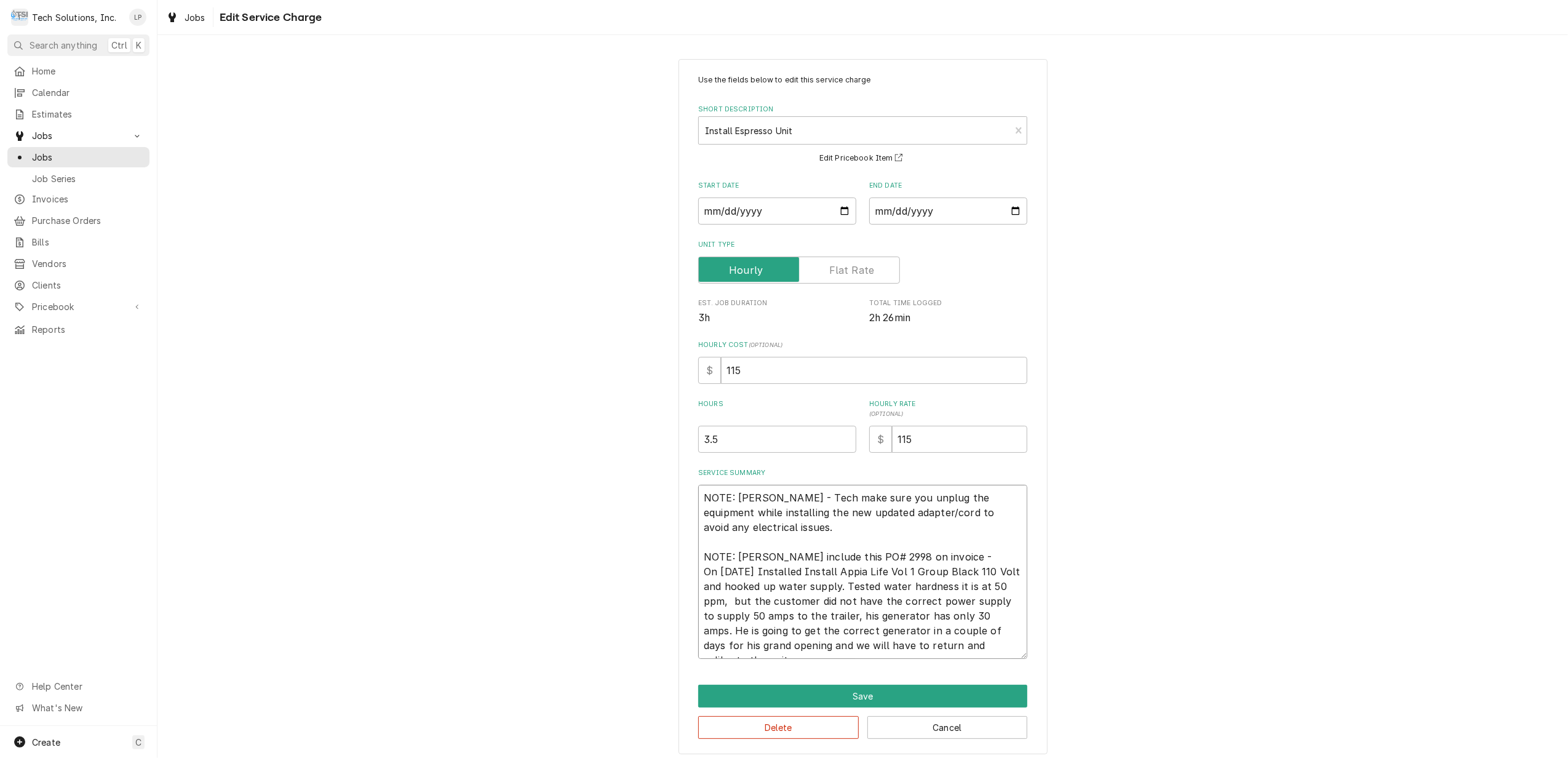
click at [859, 532] on textarea "NOTE: Per Simonelli - Tech make sure you unplug the equipment while installing …" at bounding box center [863, 571] width 329 height 174
drag, startPoint x: 697, startPoint y: 498, endPoint x: 830, endPoint y: 528, distance: 136.3
click at [830, 528] on textarea "NOTE: Per Simonelli - Tech make sure you unplug the equipment while installing …" at bounding box center [863, 571] width 329 height 174
click at [967, 562] on textarea "NOTE: Per Simonelli - Tech make sure you unplug the equipment while installing …" at bounding box center [863, 571] width 329 height 174
type textarea "x"
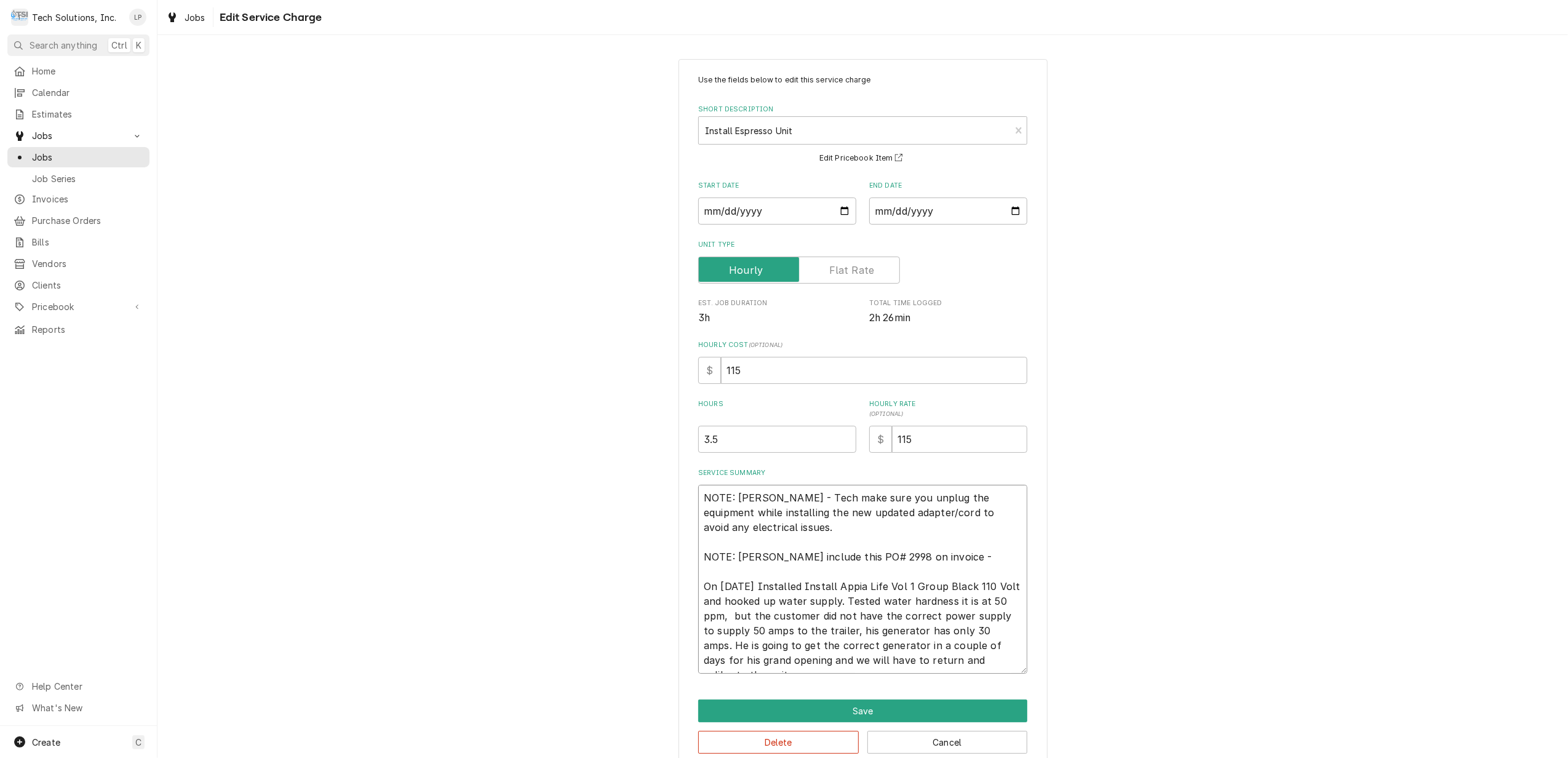
scroll to position [15, 0]
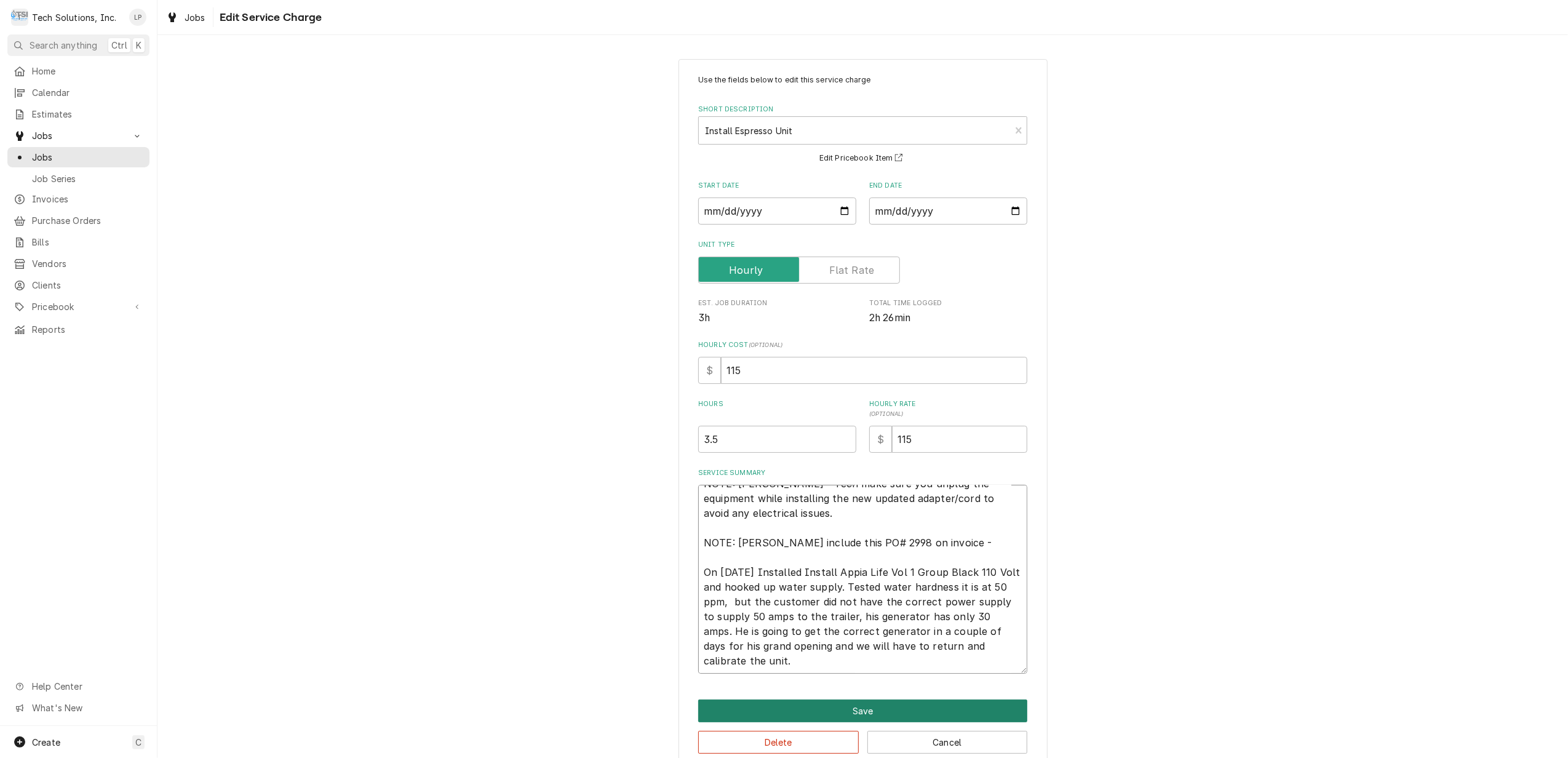
type textarea "NOTE: Per Simonelli - Tech make sure you unplug the equipment while installing …"
click at [918, 706] on button "Save" at bounding box center [863, 711] width 329 height 23
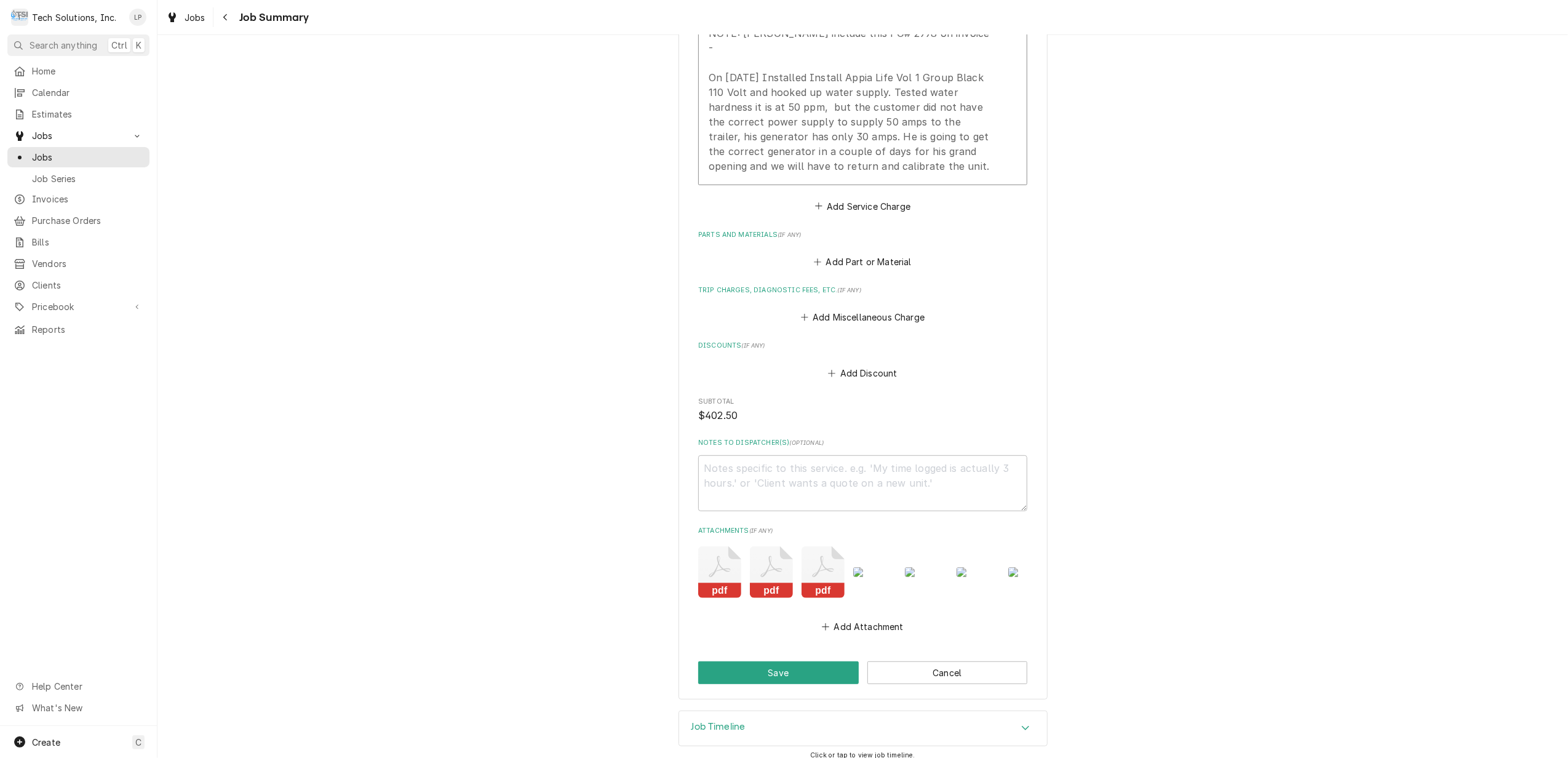
scroll to position [542, 0]
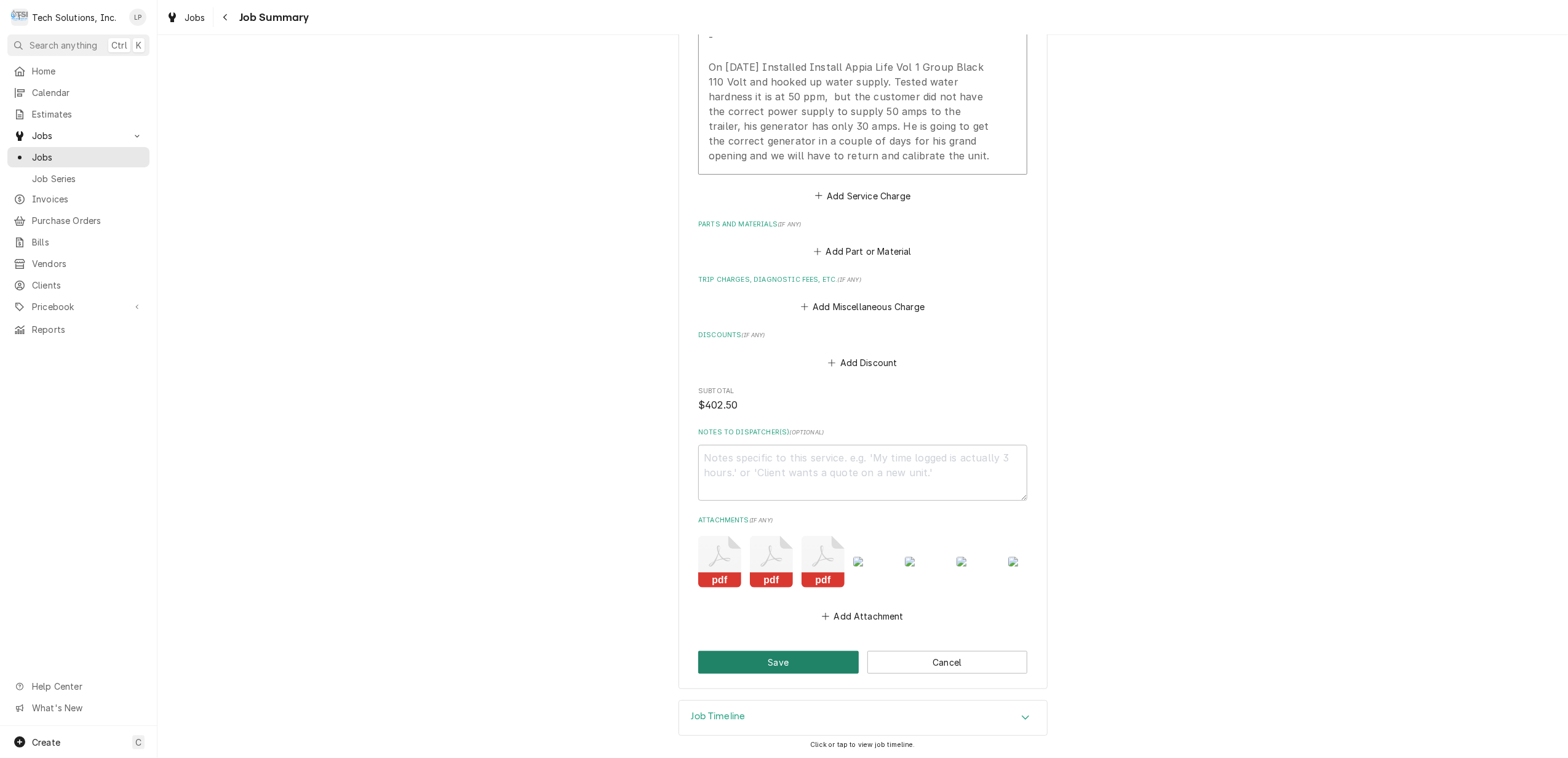
click at [801, 663] on button "Save" at bounding box center [778, 662] width 160 height 23
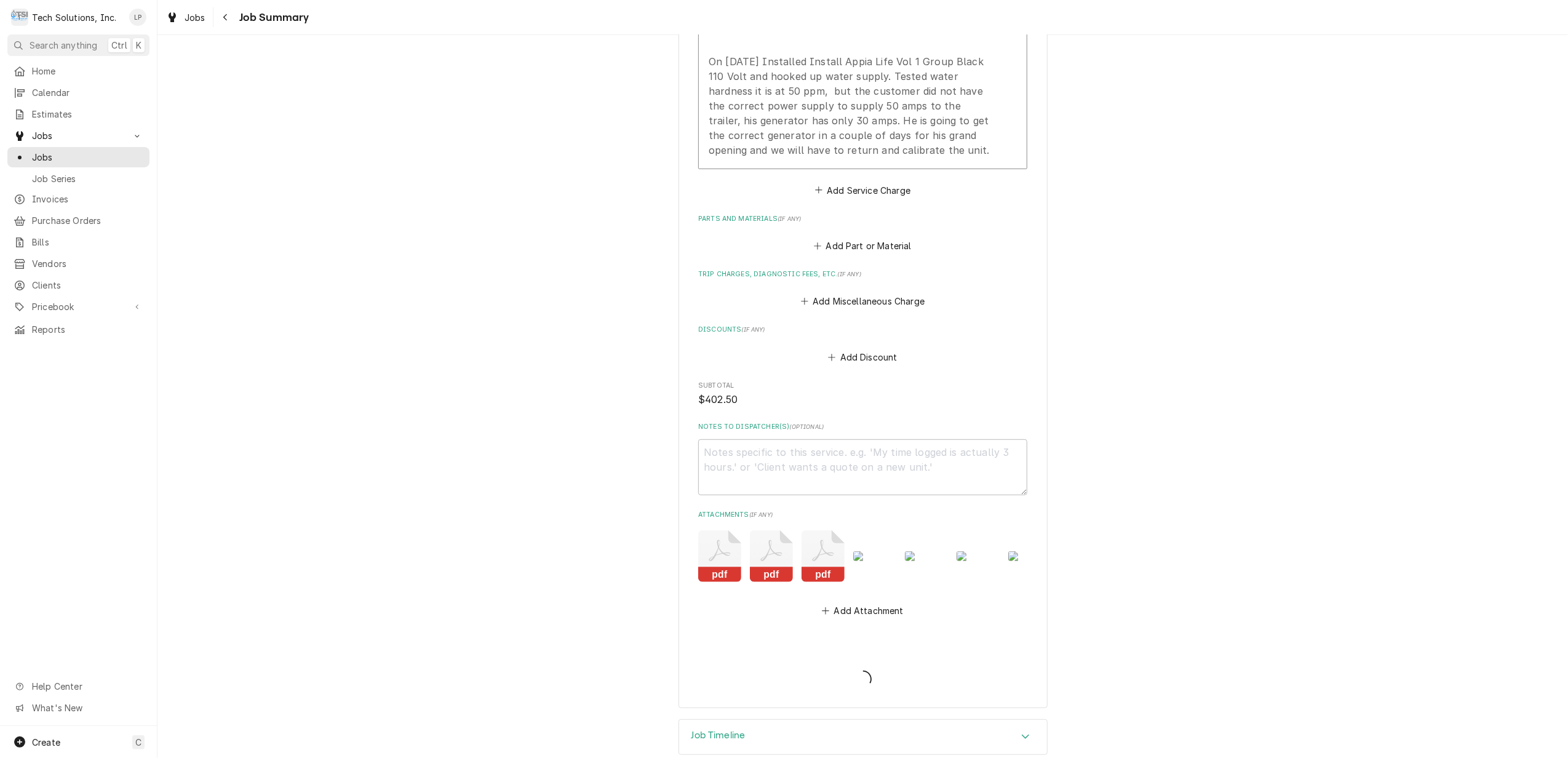
type textarea "x"
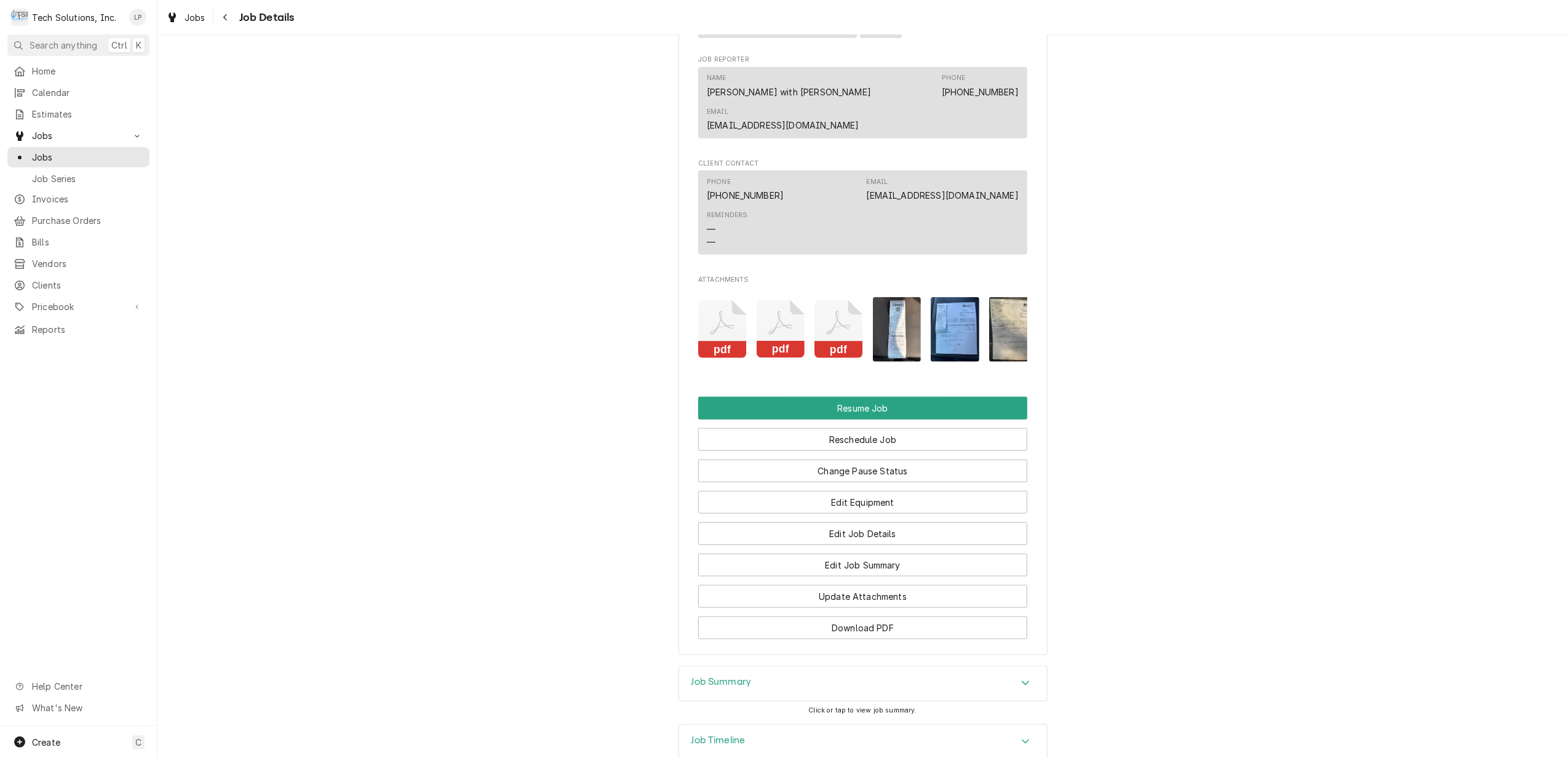
scroll to position [1231, 0]
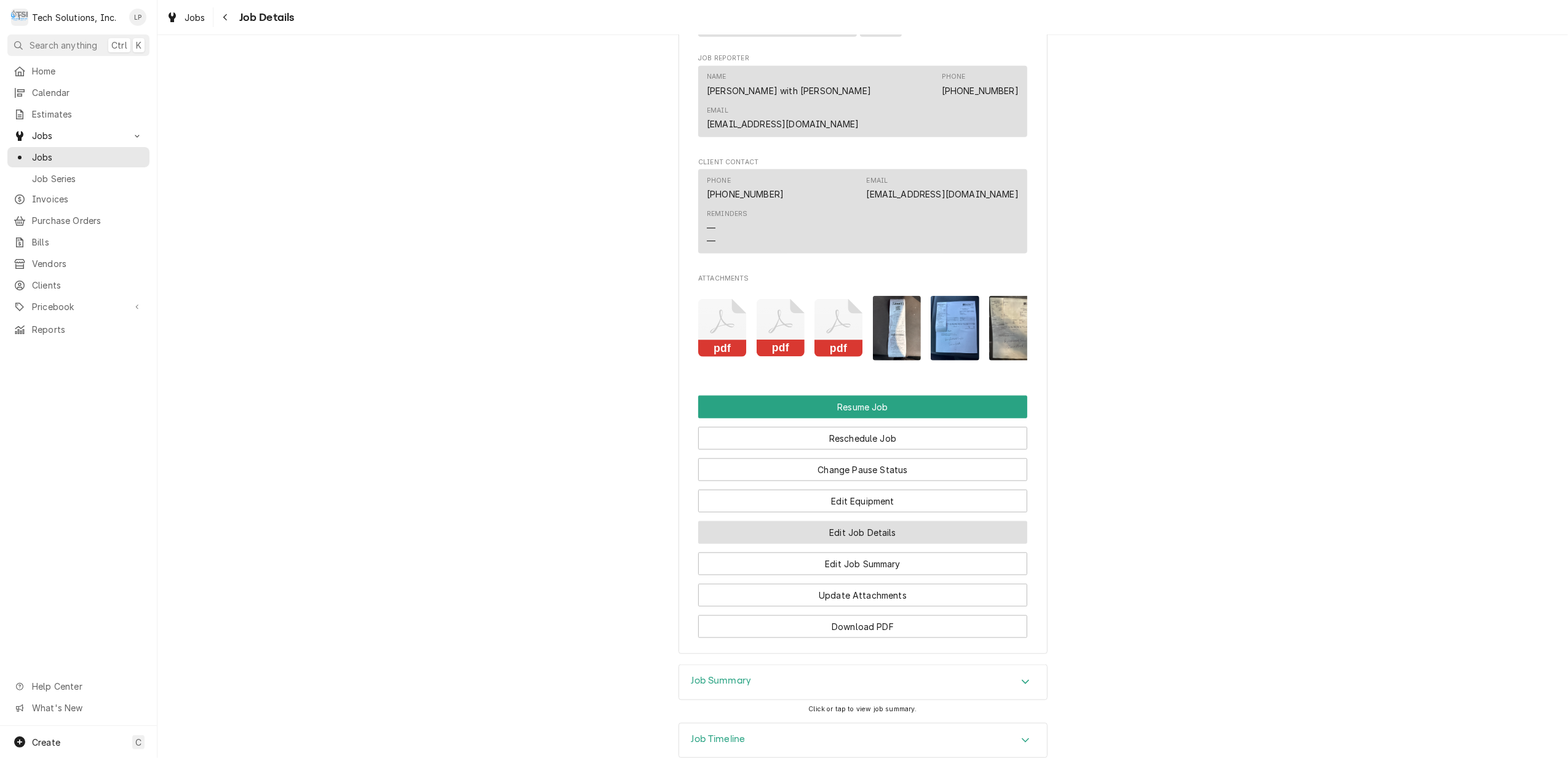
click at [915, 525] on button "Edit Job Details" at bounding box center [863, 532] width 329 height 23
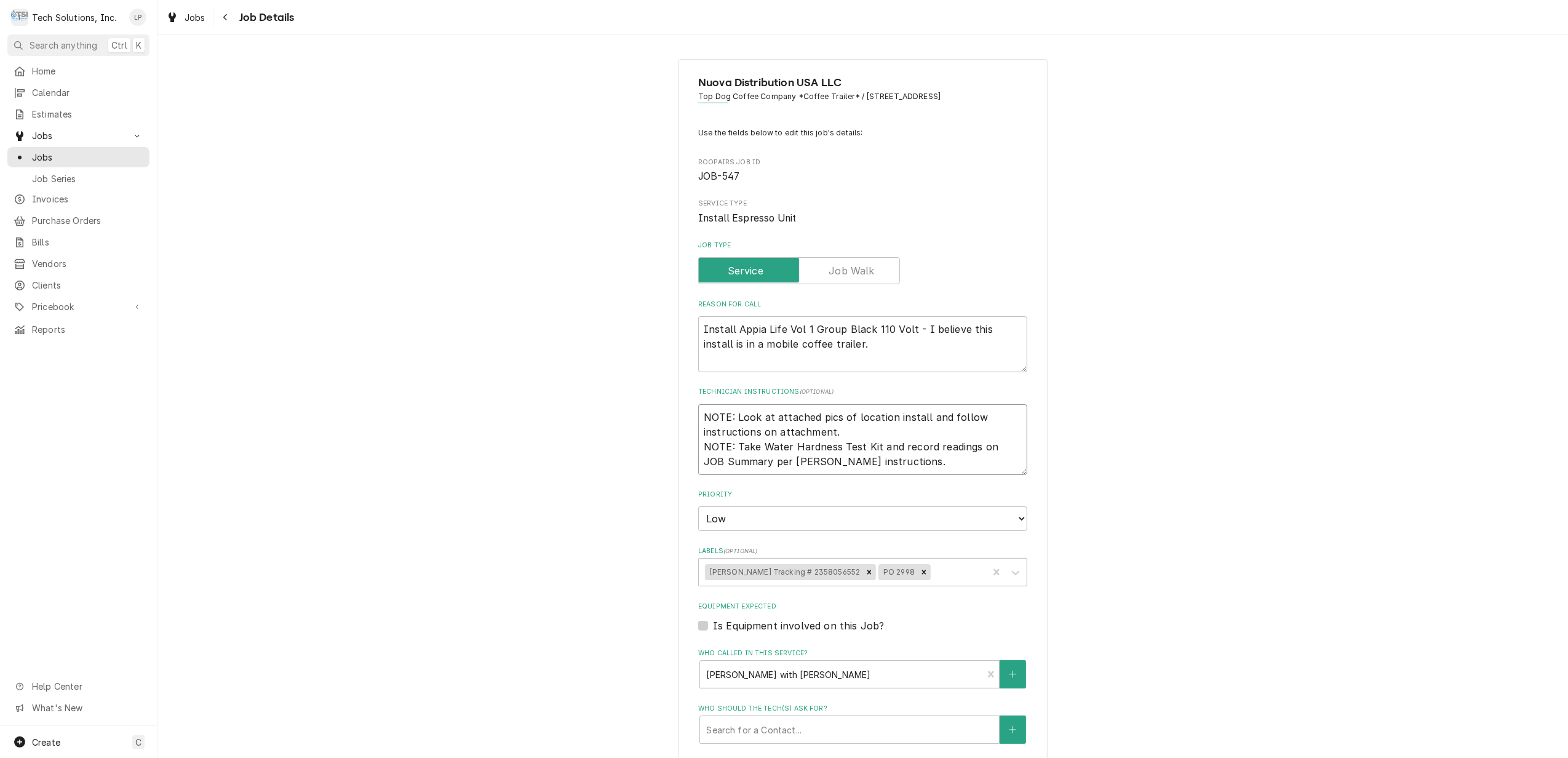
click at [698, 416] on textarea "NOTE: Look at attached pics of location install and follow instructions on atta…" at bounding box center [863, 439] width 329 height 71
type textarea "x"
type textarea "NOTE: Look at attached pics of location install and follow instructions on atta…"
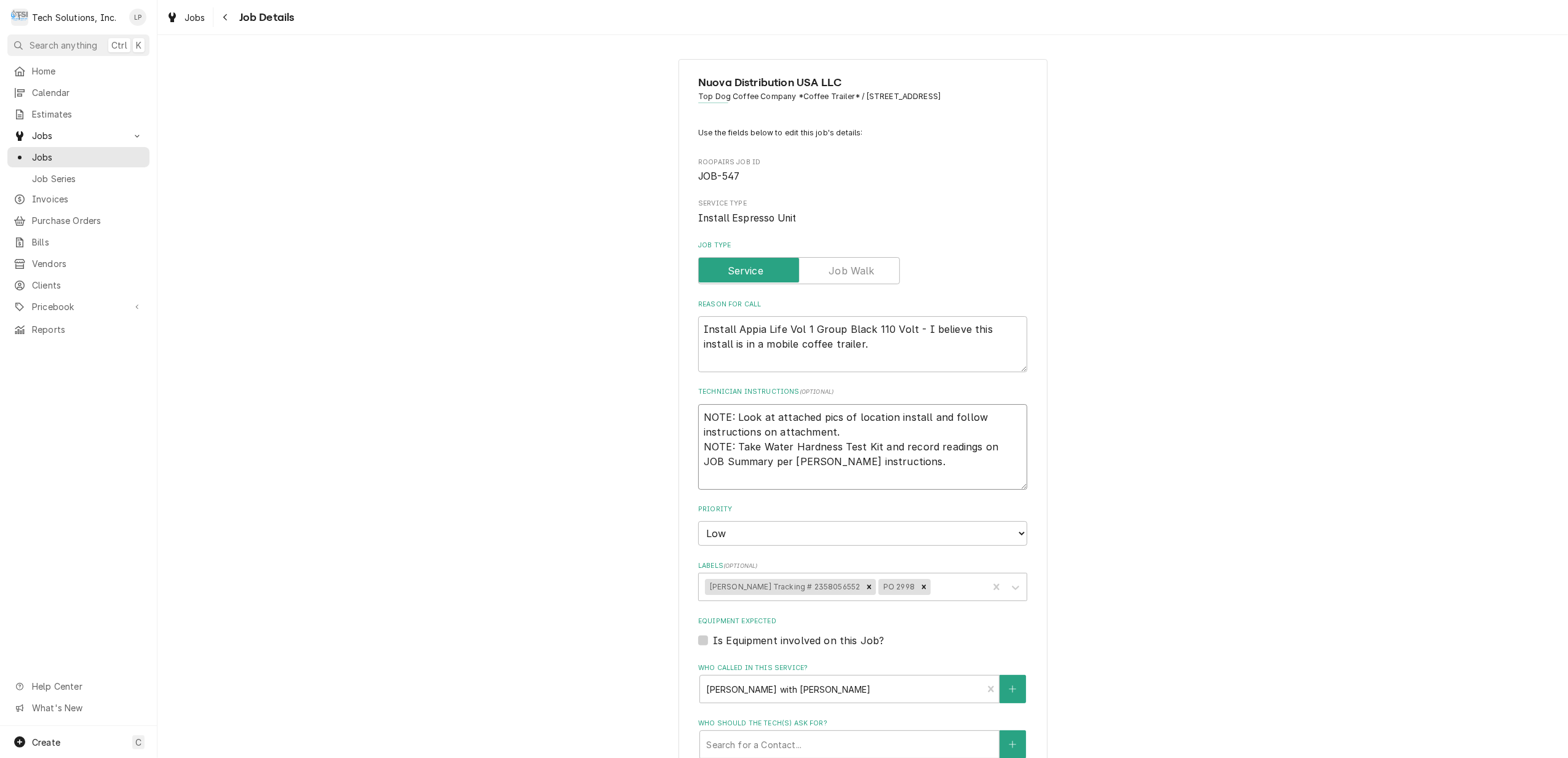
type textarea "x"
type textarea "NOTE: Look at attached pics of location install and follow instructions on atta…"
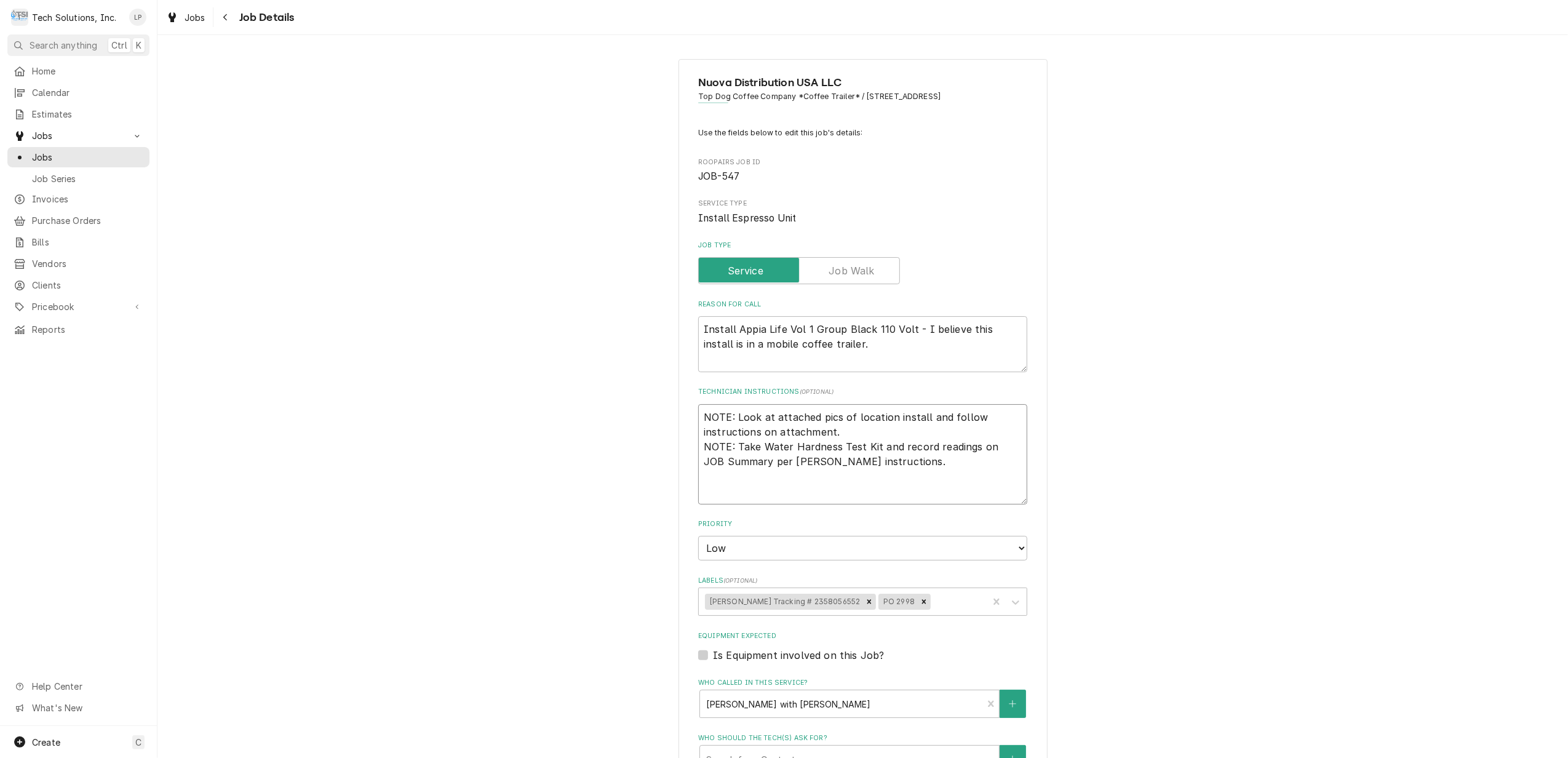
paste textarea "NOTE: Per Simonelli - Tech make sure you unplug the equipment while installing …"
type textarea "x"
type textarea "NOTE: Per Simonelli - Tech make sure you unplug the equipment while installing …"
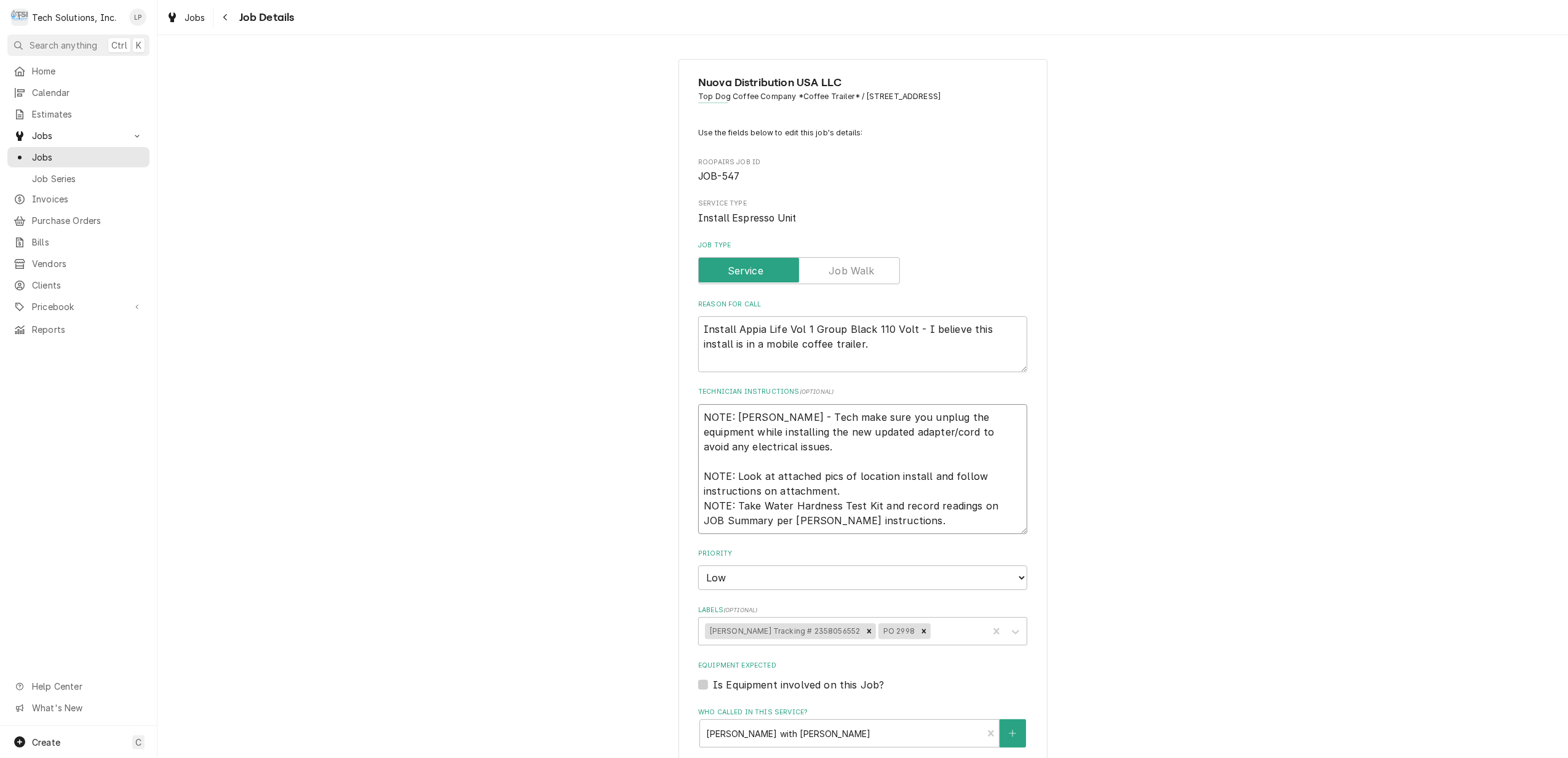
click at [836, 417] on textarea "NOTE: Per Simonelli - Tech make sure you unplug the equipment while installing …" at bounding box center [863, 469] width 329 height 130
type textarea "x"
type textarea "NOTE: Per Simonelli - Tech ake sure you unplug the equipment while installing t…"
type textarea "x"
type textarea "NOTE: Per Simonelli - Techake sure you unplug the equipment while installing th…"
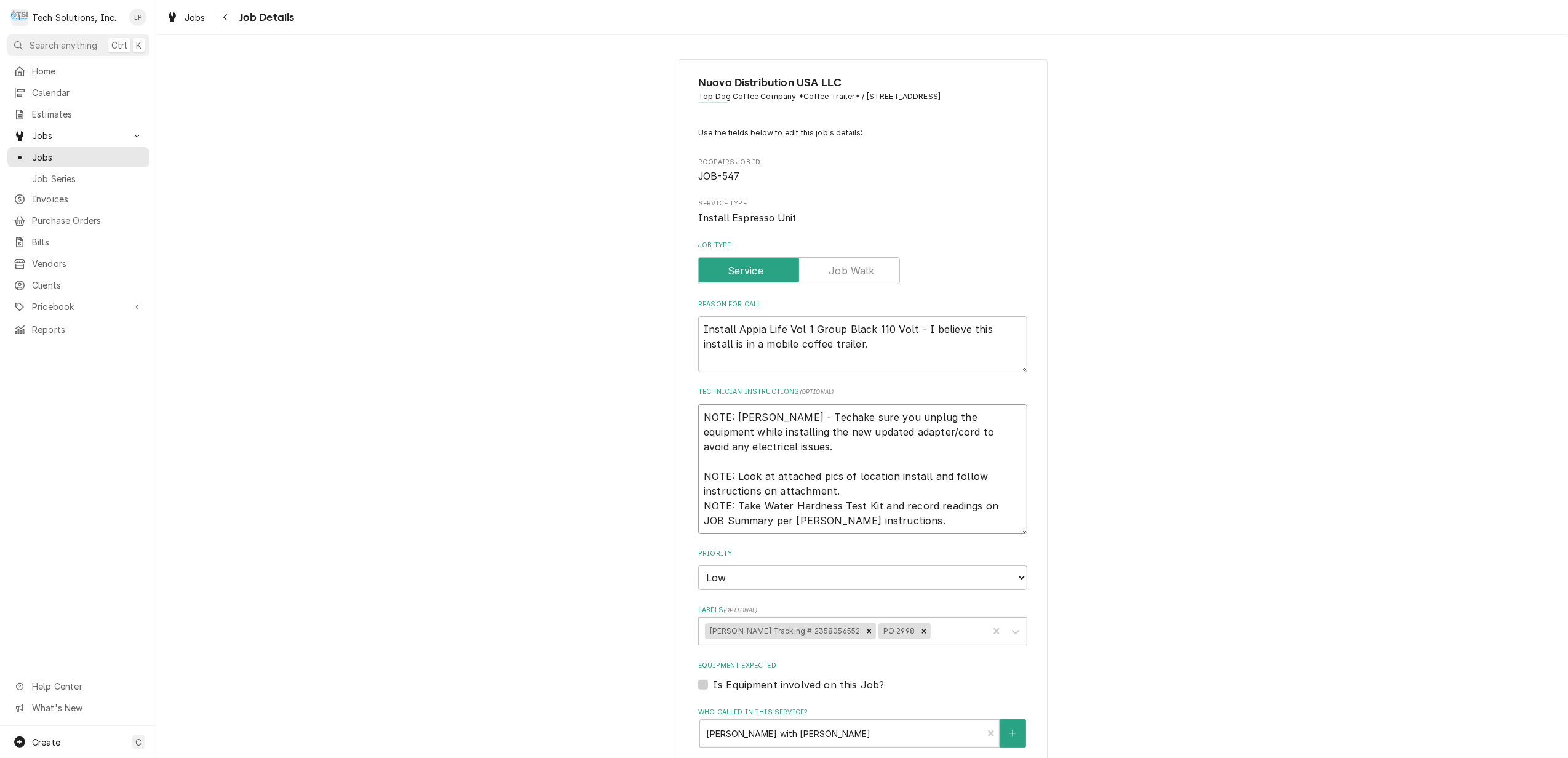
type textarea "x"
type textarea "NOTE: Per Simonelli - Tecake sure you unplug the equipment while installing the…"
type textarea "x"
type textarea "NOTE: Per Simonelli - Teake sure you unplug the equipment while installing the …"
type textarea "x"
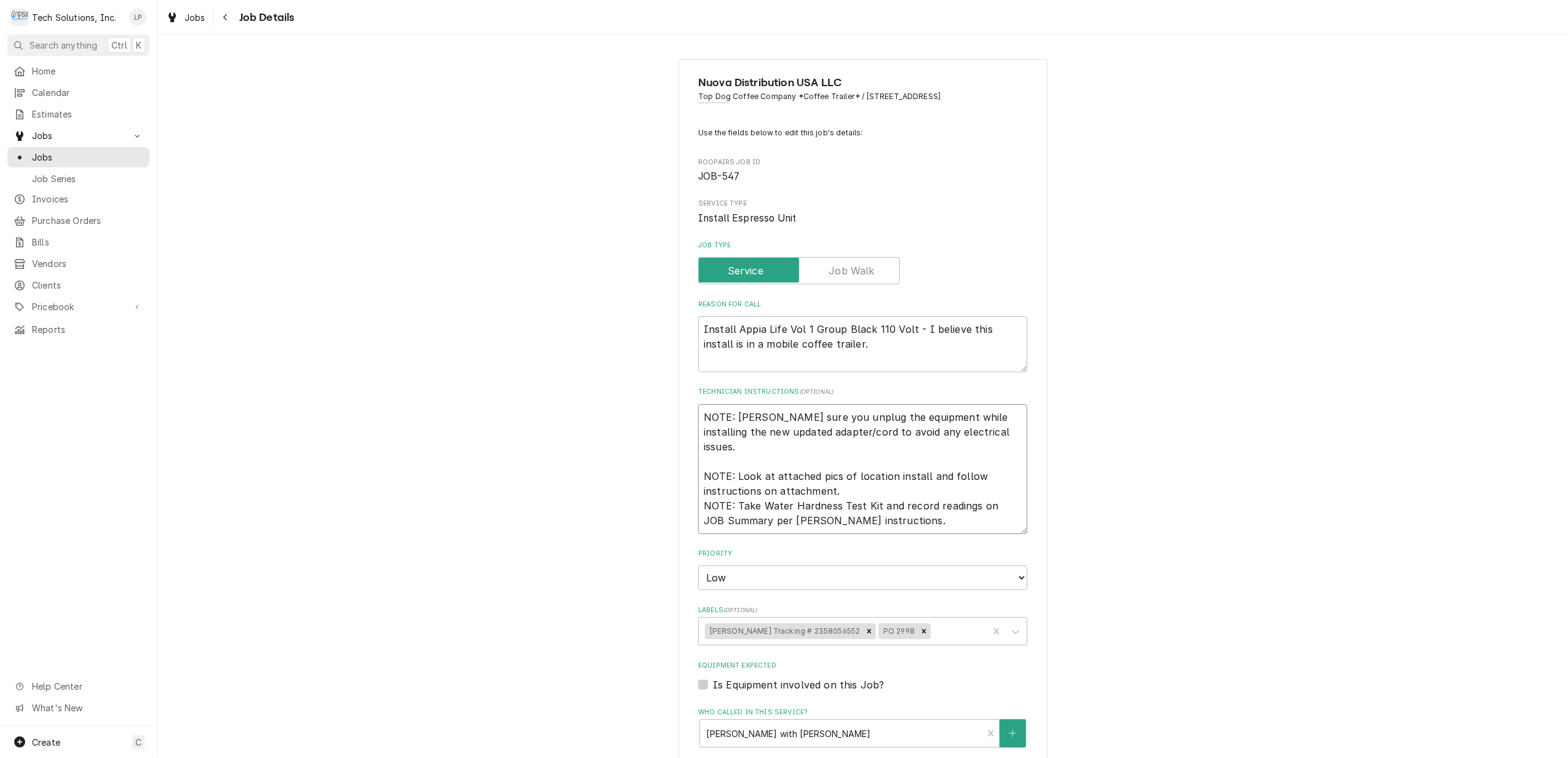
type textarea "NOTE: Per Simonelli - Take sure you unplug the equipment while installing the n…"
type textarea "x"
type textarea "NOTE: Per Simonelli - ake sure you unplug the equipment while installing the ne…"
type textarea "x"
type textarea "NOTE: [PERSON_NAME] - Make sure you unplug the equipment while installing the n…"
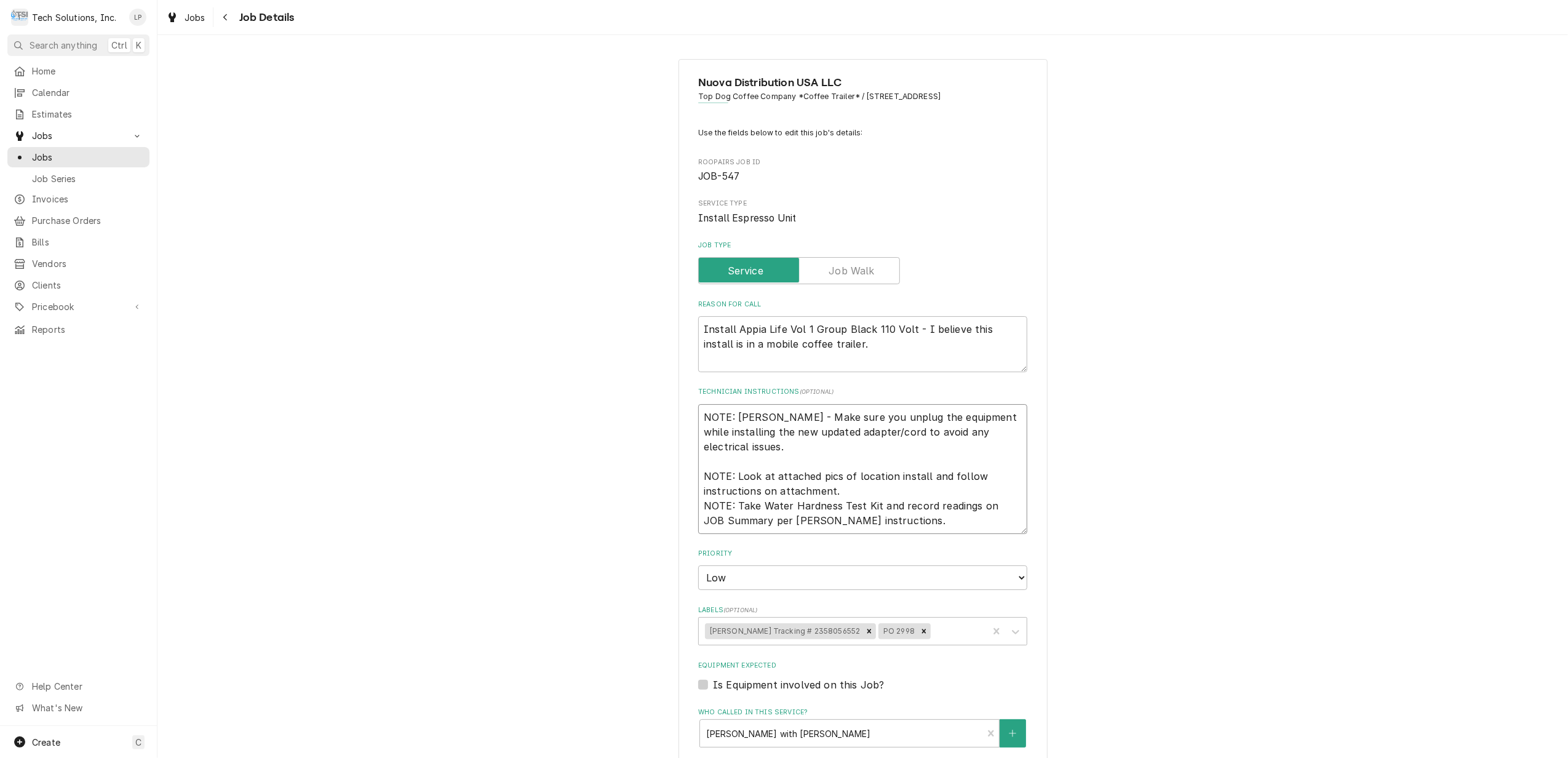
type textarea "x"
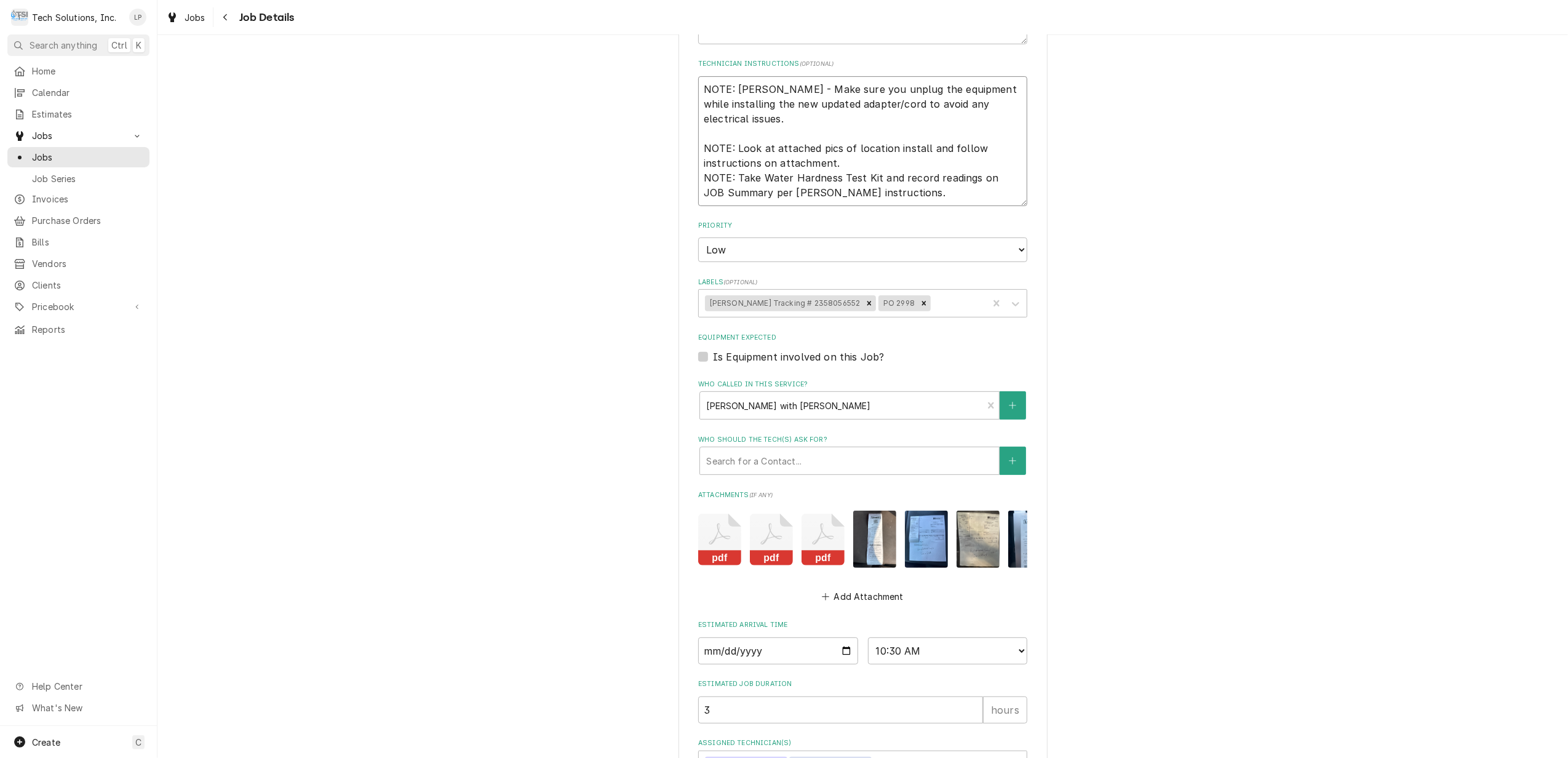
scroll to position [438, 0]
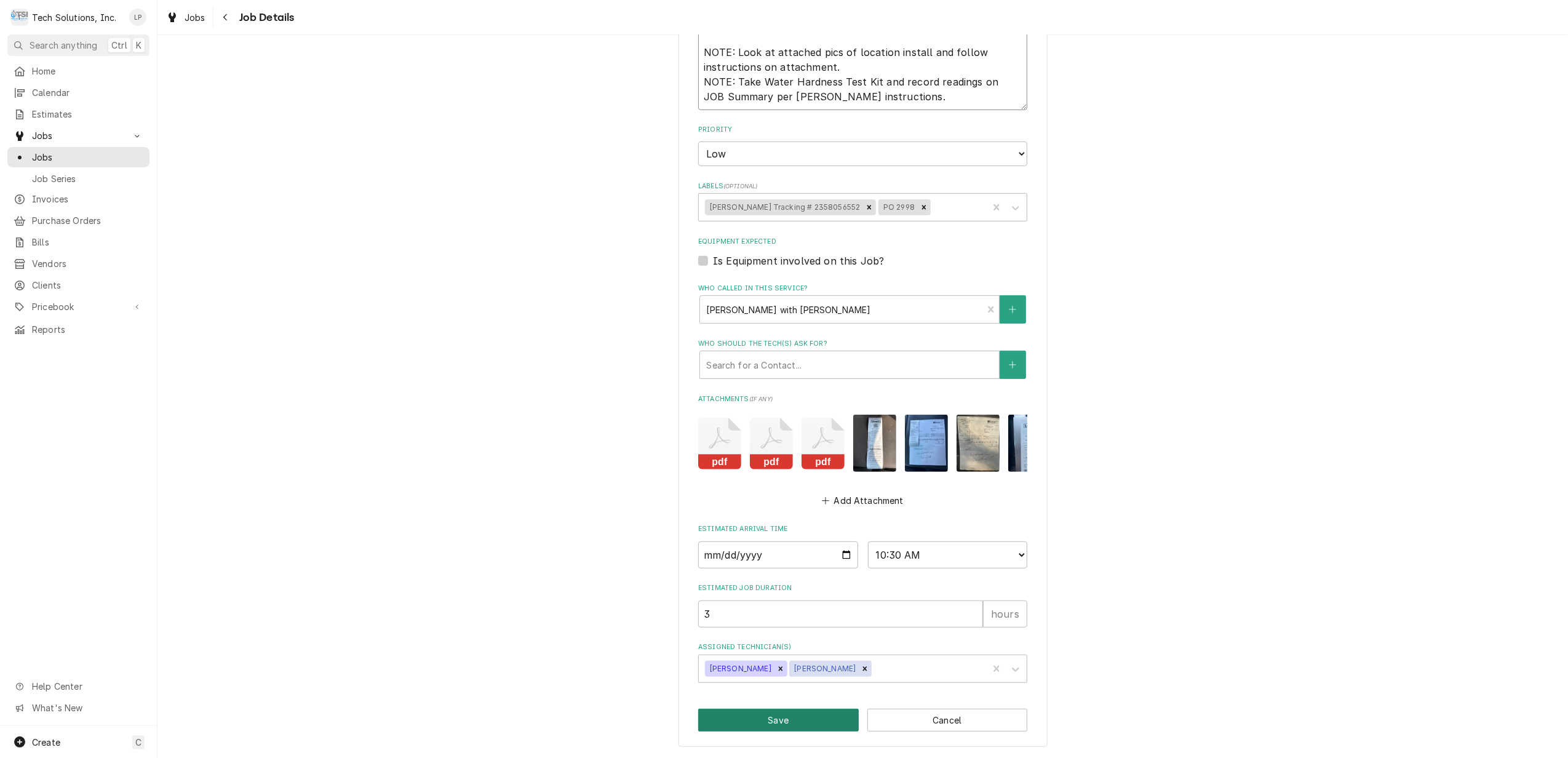
type textarea "NOTE: [PERSON_NAME] - Make sure you unplug the equipment while installing the n…"
click at [801, 717] on button "Save" at bounding box center [778, 720] width 160 height 23
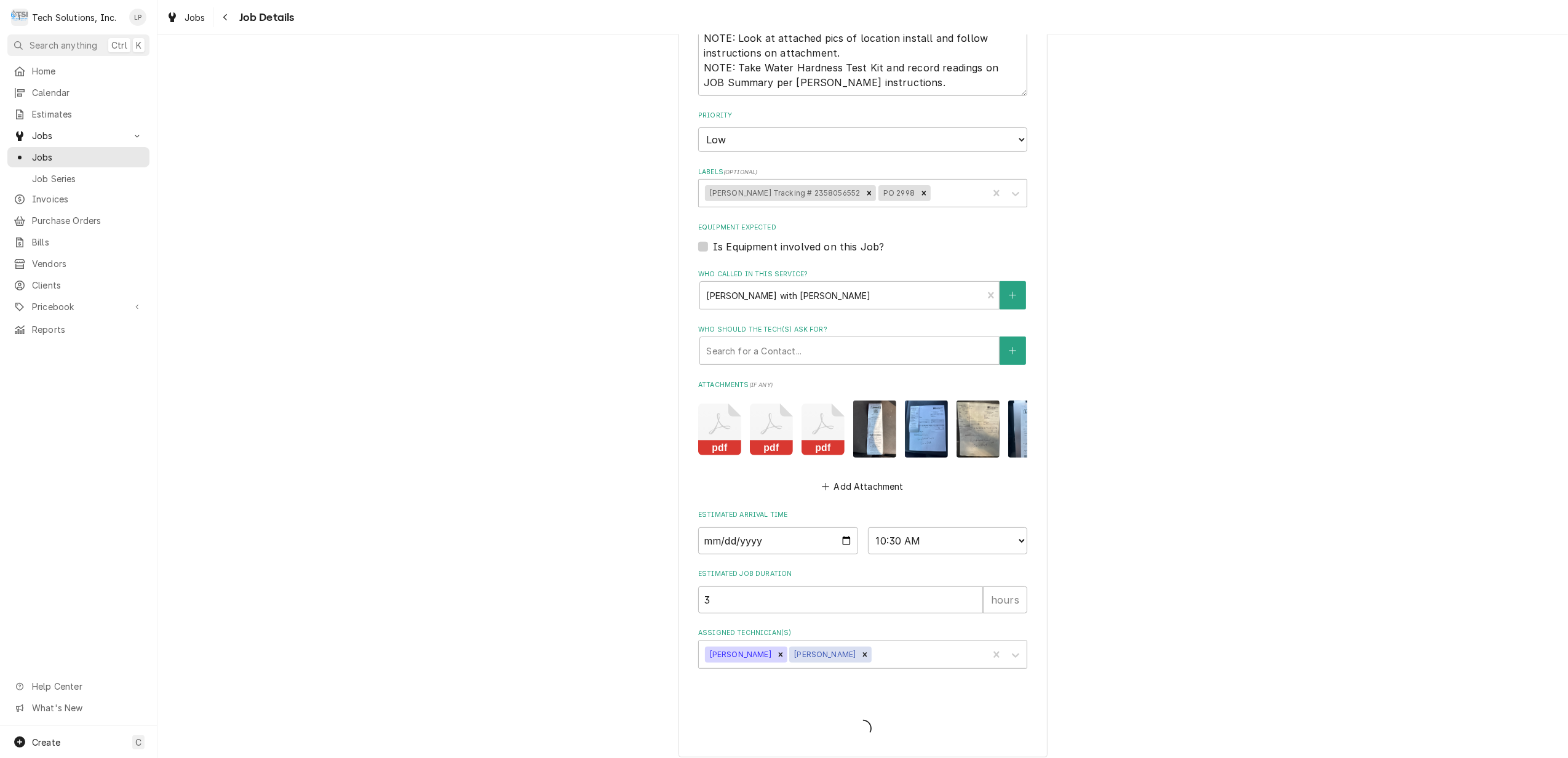
type textarea "x"
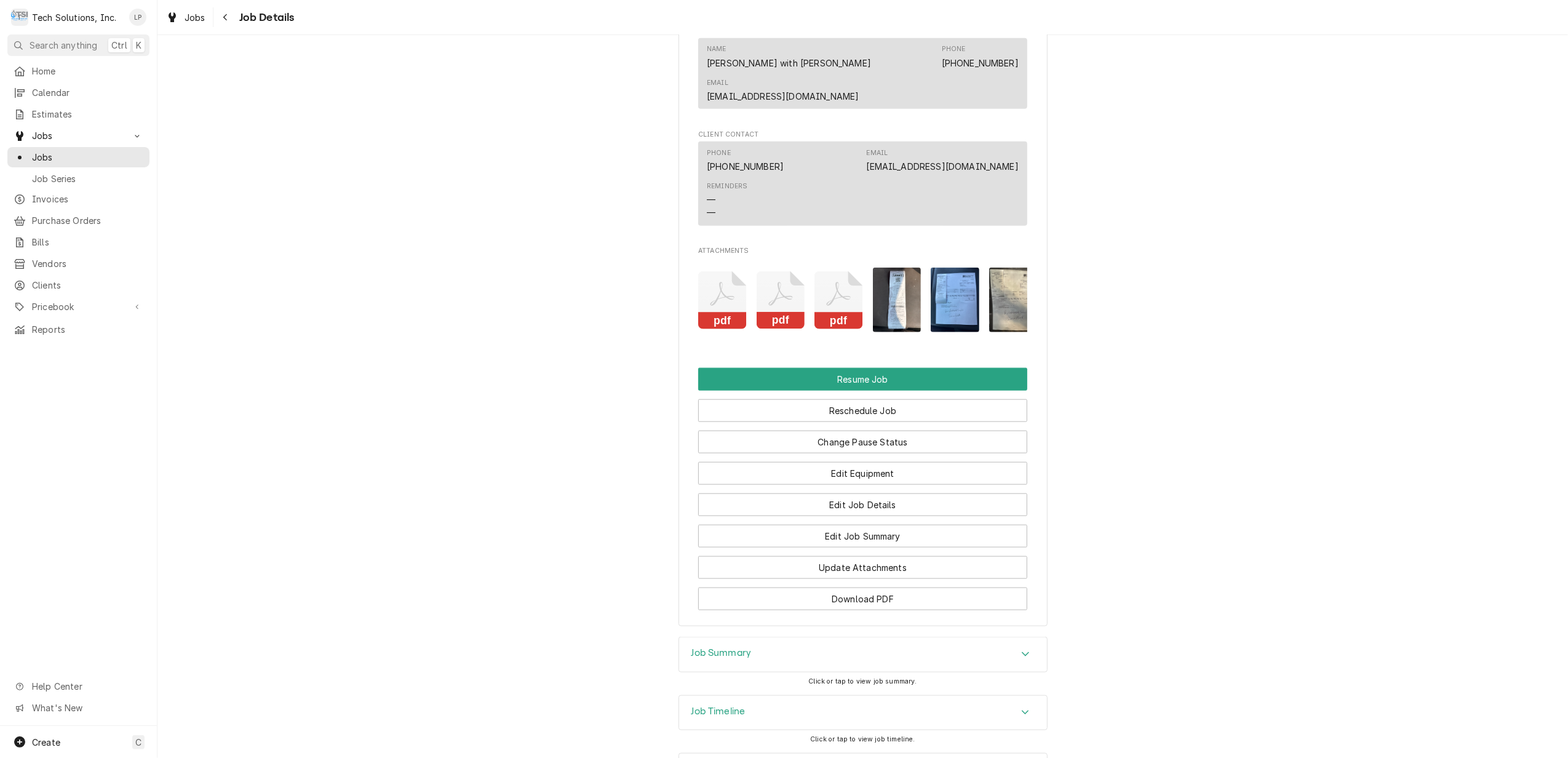
scroll to position [1313, 0]
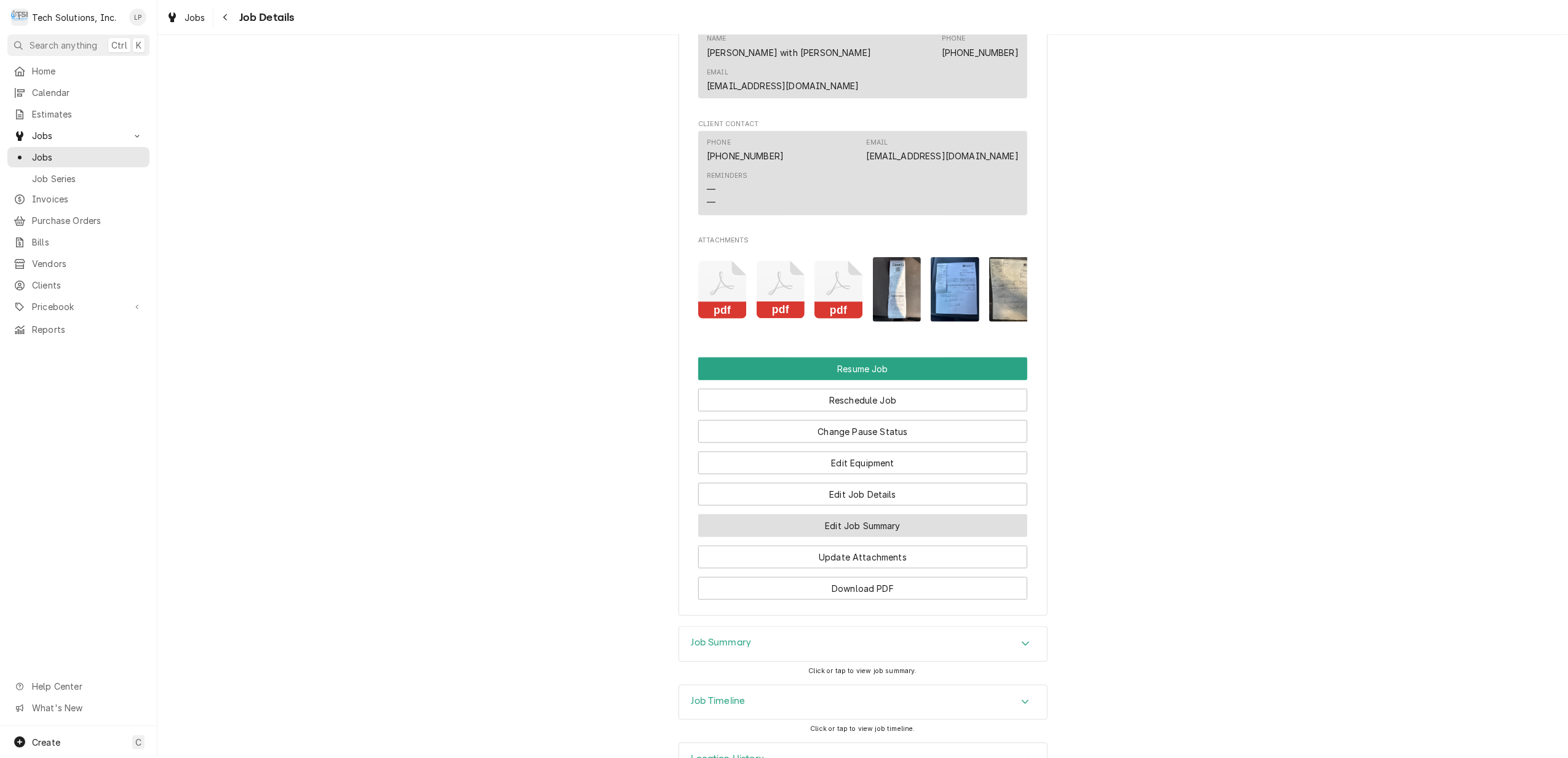
click at [943, 518] on button "Edit Job Summary" at bounding box center [863, 525] width 329 height 23
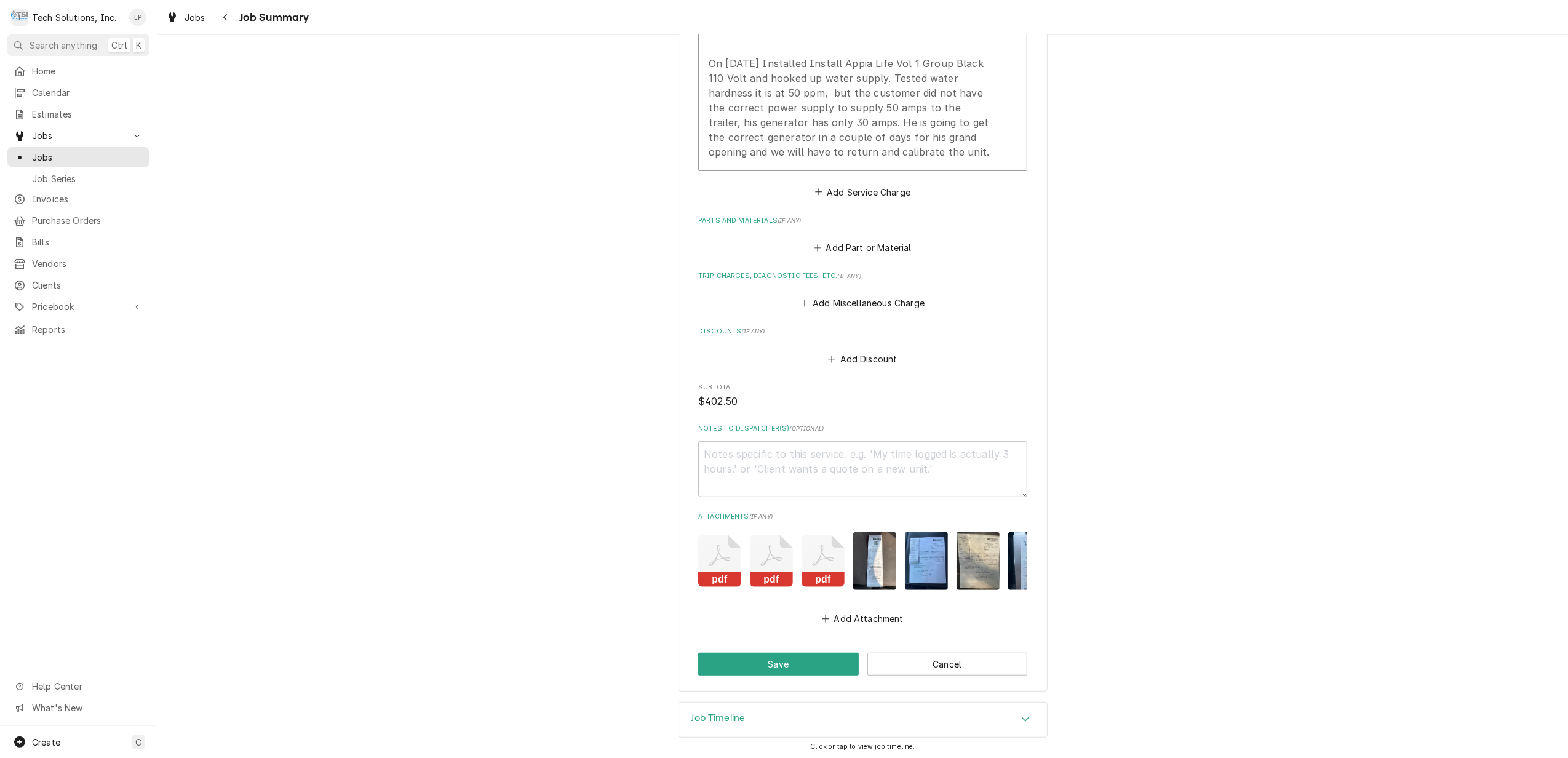
scroll to position [542, 0]
click at [814, 659] on button "Save" at bounding box center [778, 662] width 160 height 23
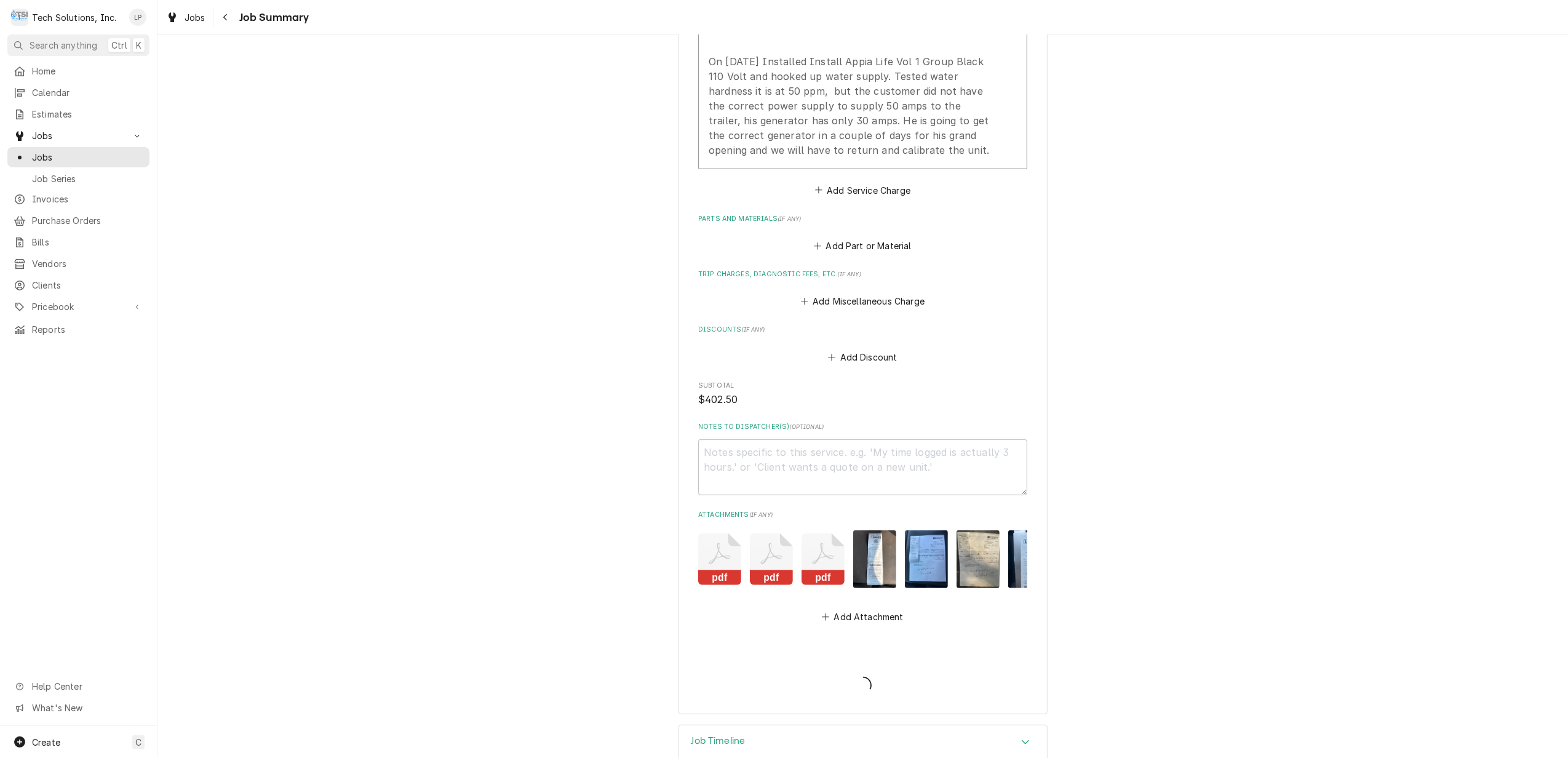
type textarea "x"
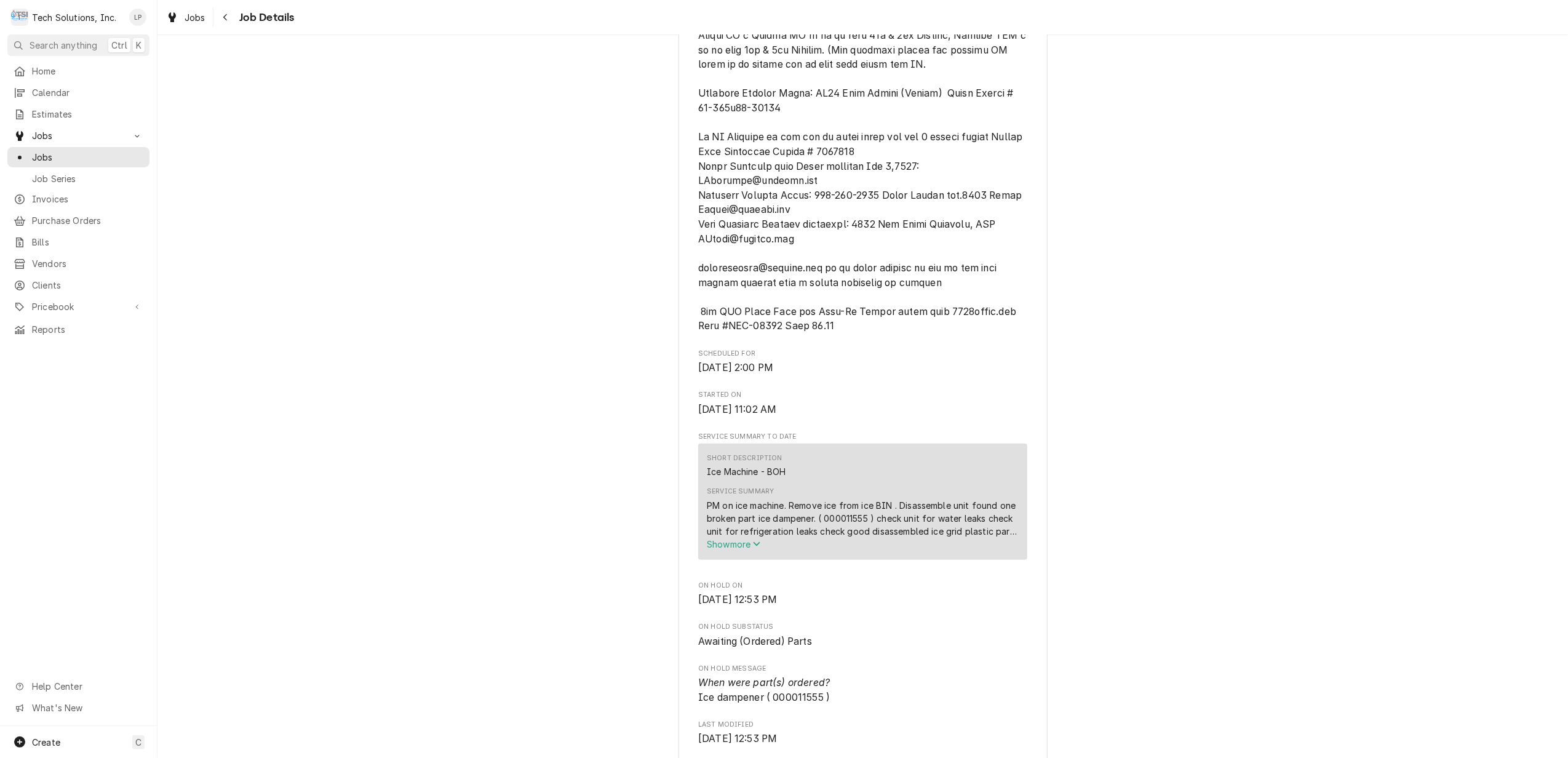
scroll to position [902, 0]
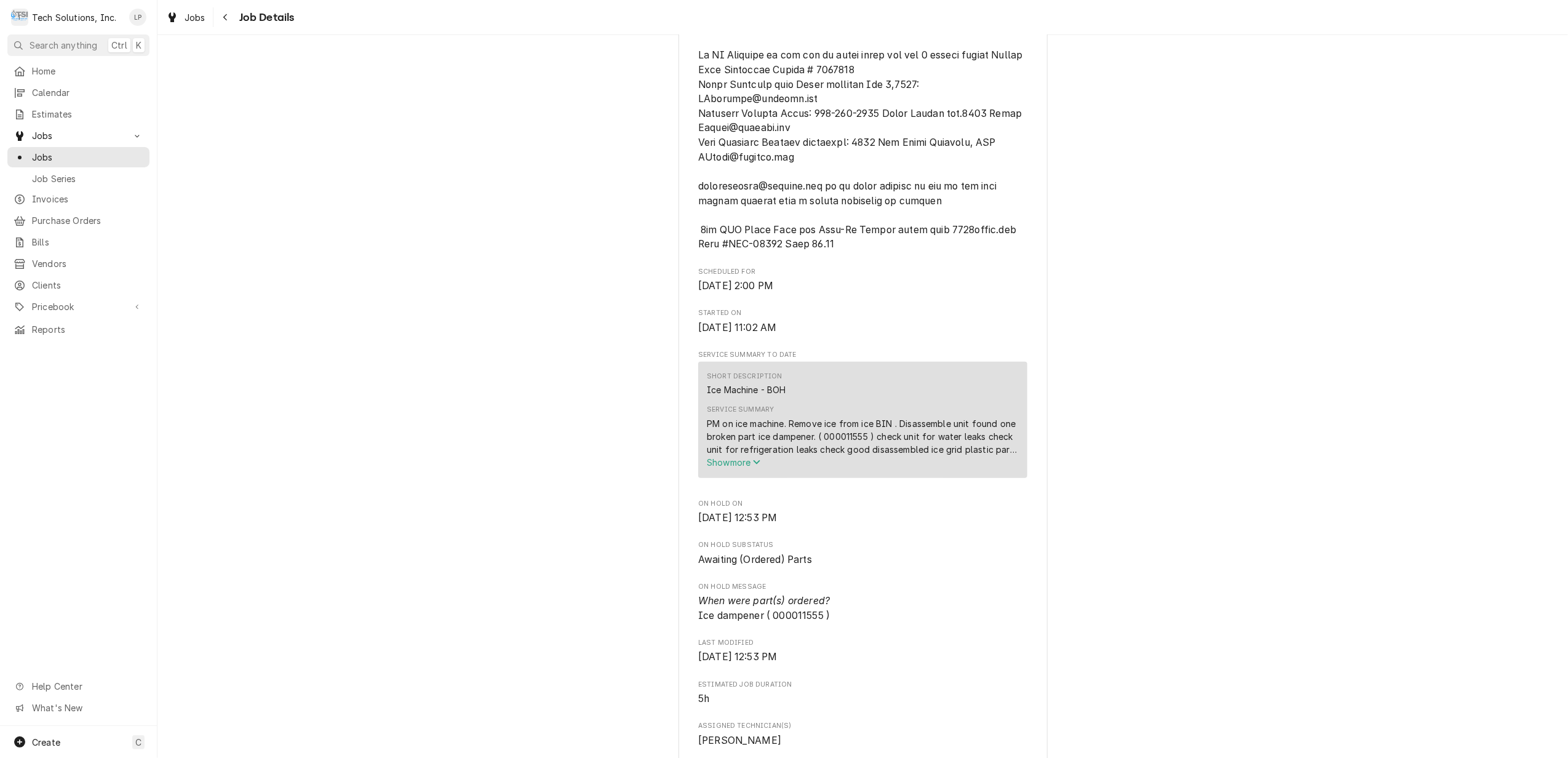
click at [729, 468] on span "Show more" at bounding box center [734, 462] width 54 height 10
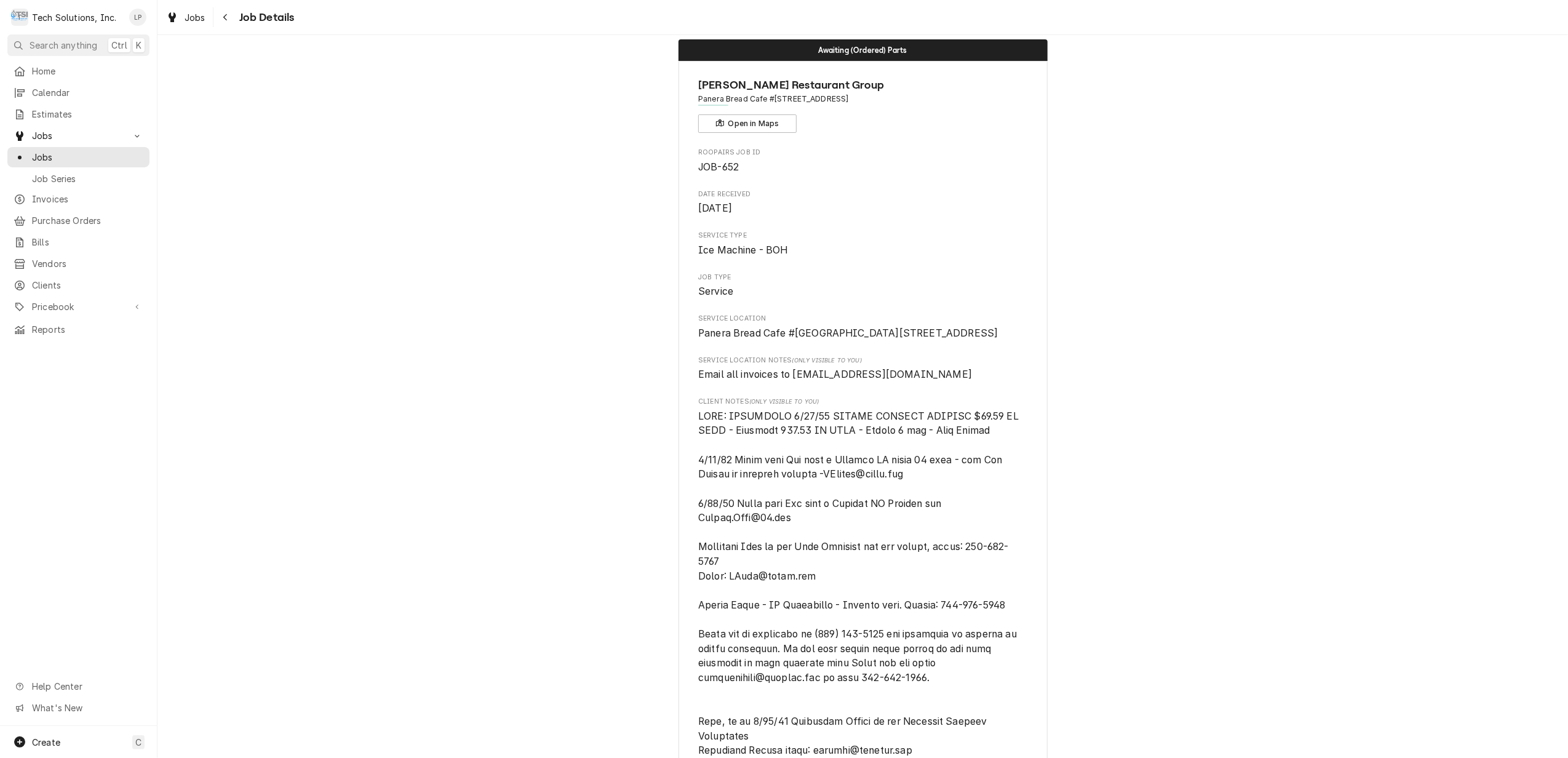
scroll to position [0, 0]
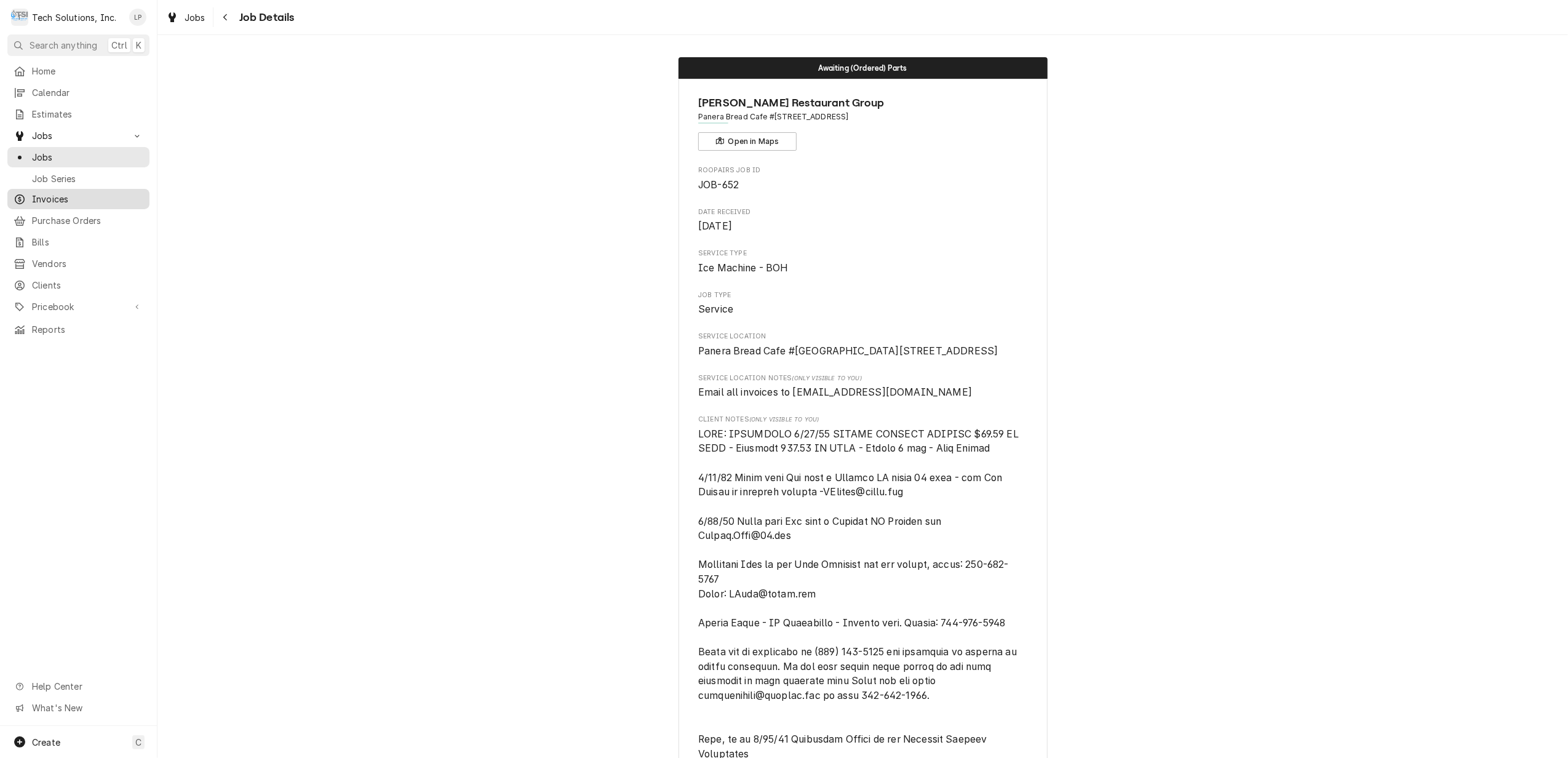
click at [56, 193] on span "Invoices" at bounding box center [87, 199] width 111 height 13
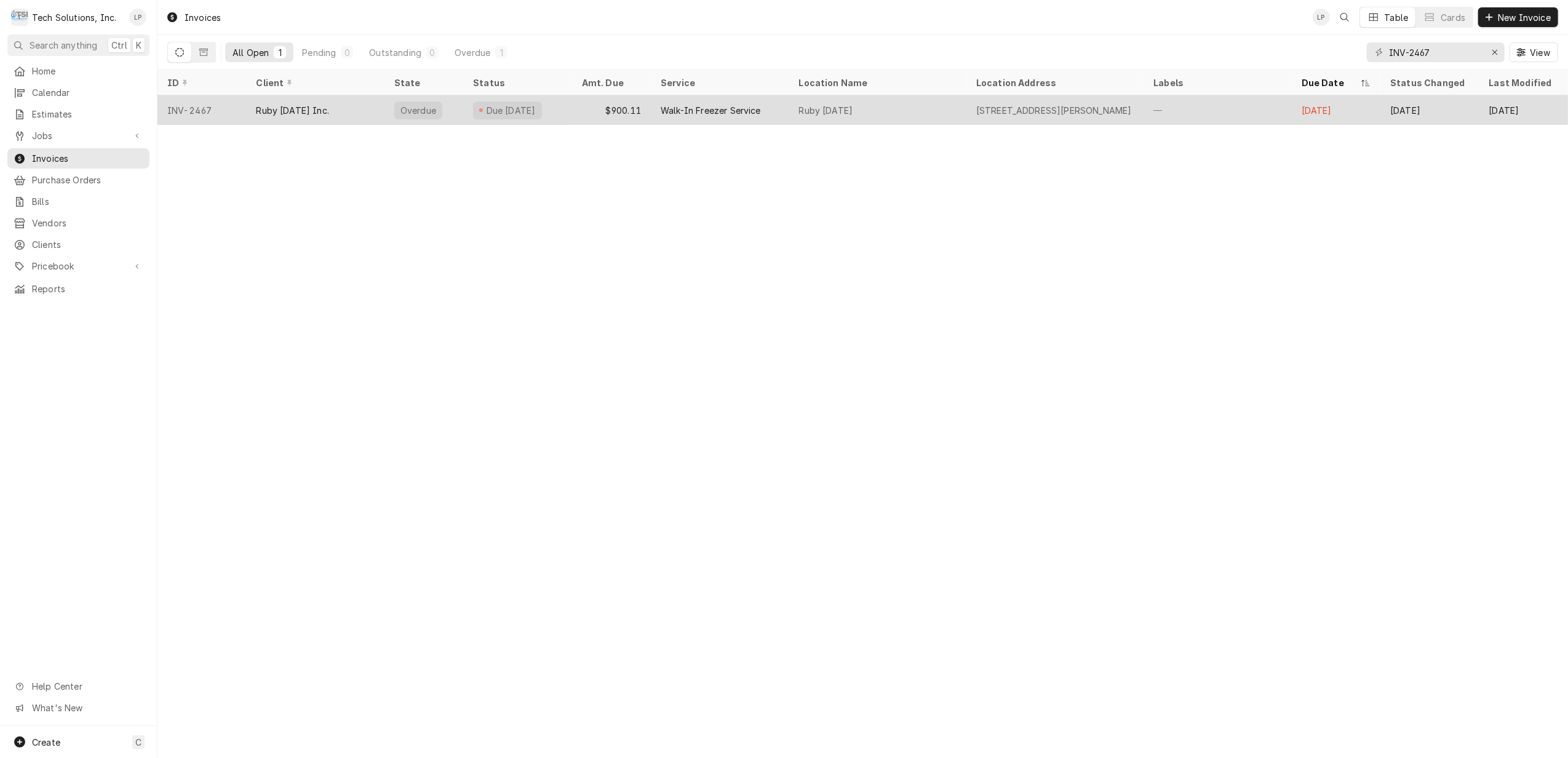
click at [581, 108] on div "$900.11" at bounding box center [611, 110] width 79 height 29
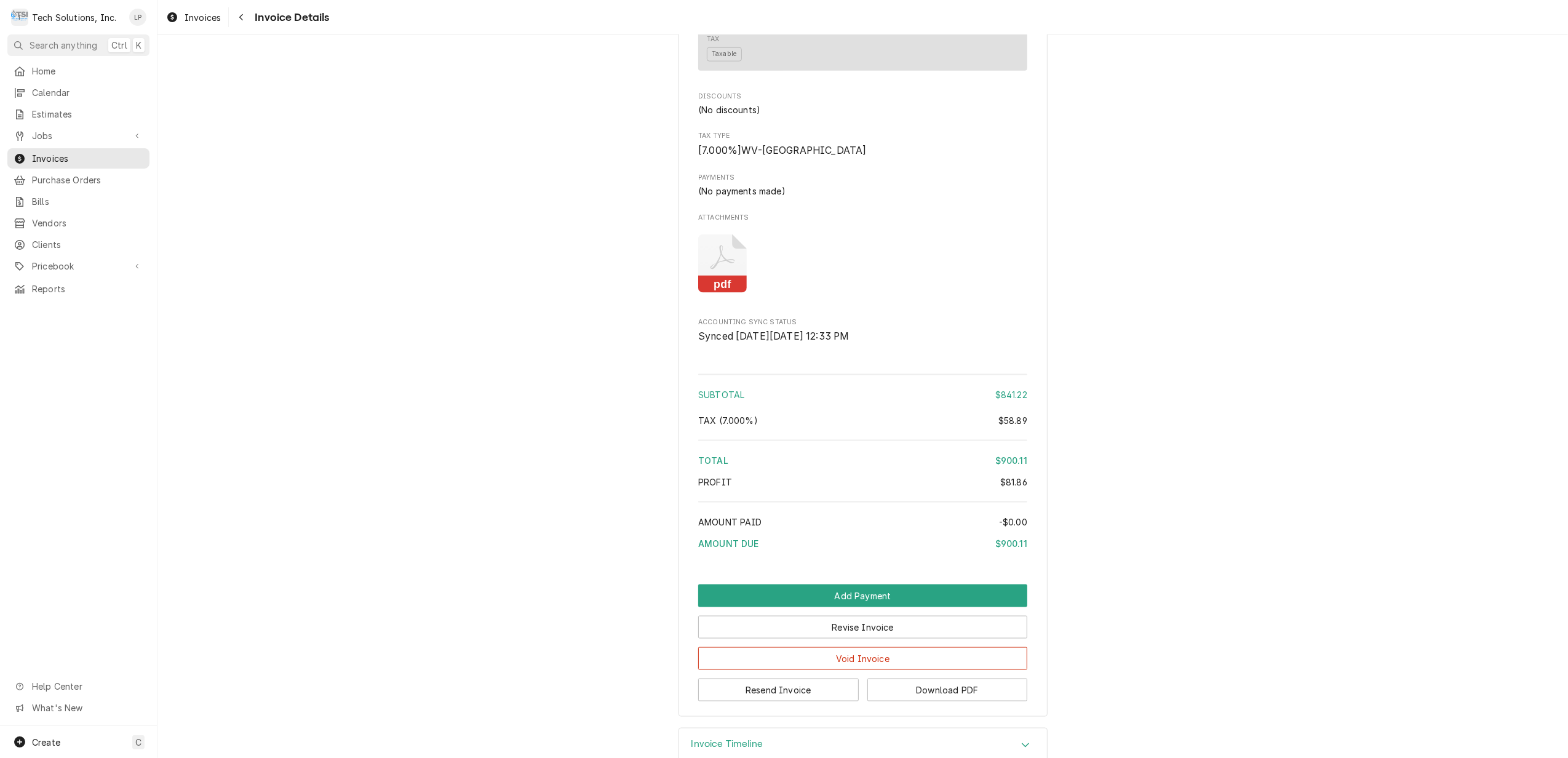
scroll to position [1569, 0]
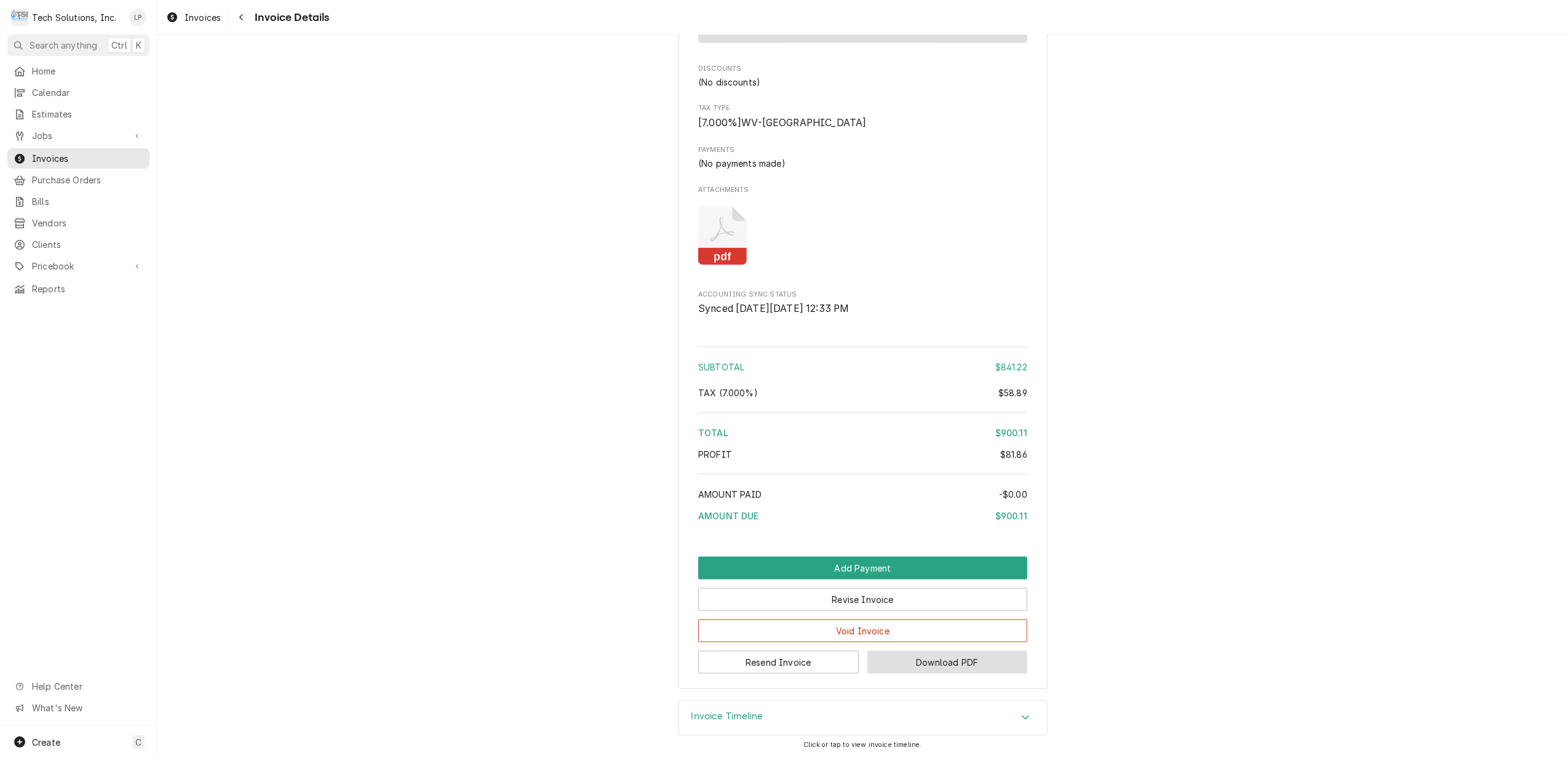
click at [970, 663] on button "Download PDF" at bounding box center [948, 662] width 160 height 23
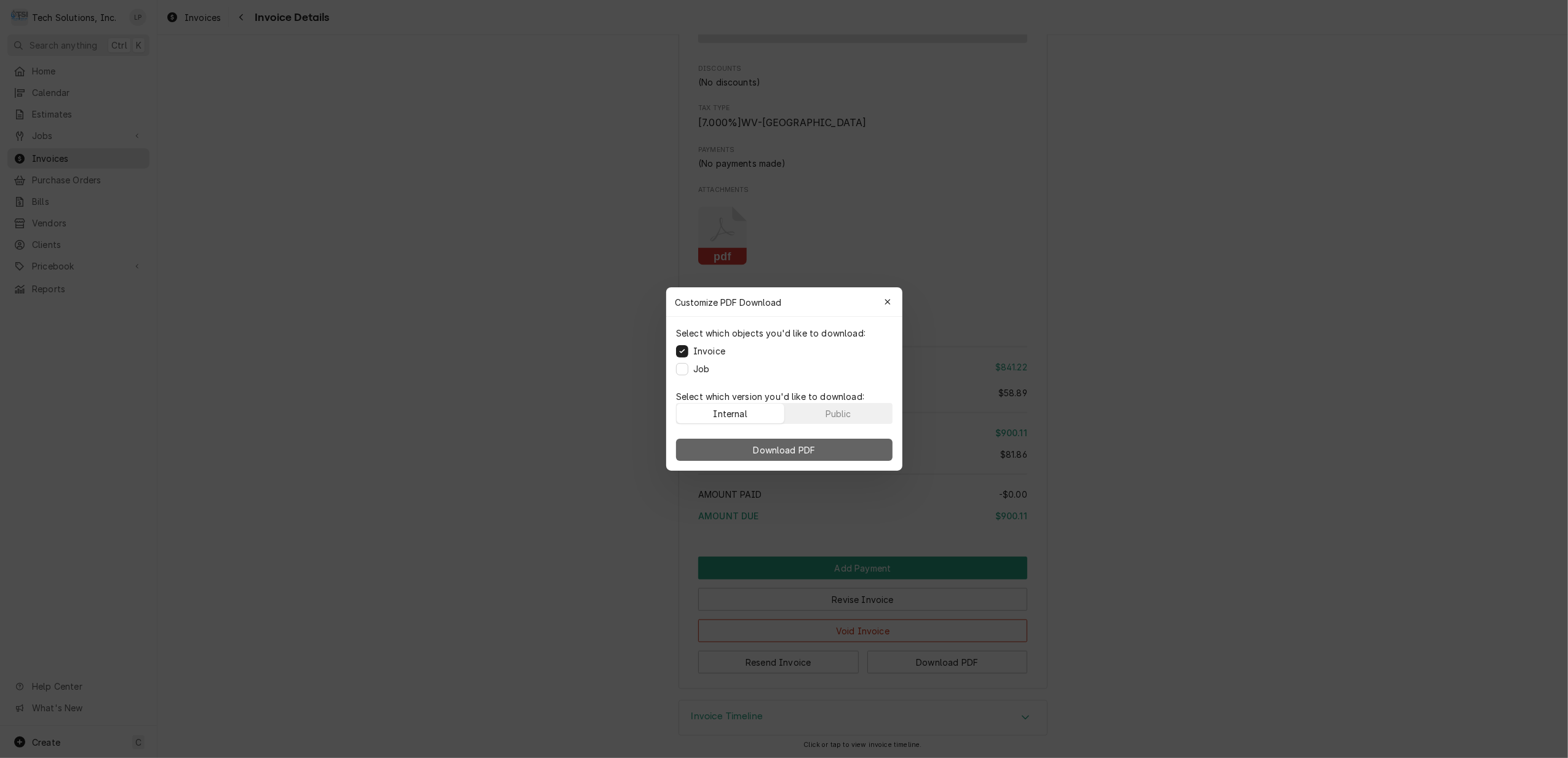
click at [768, 451] on span "Download PDF" at bounding box center [784, 450] width 67 height 13
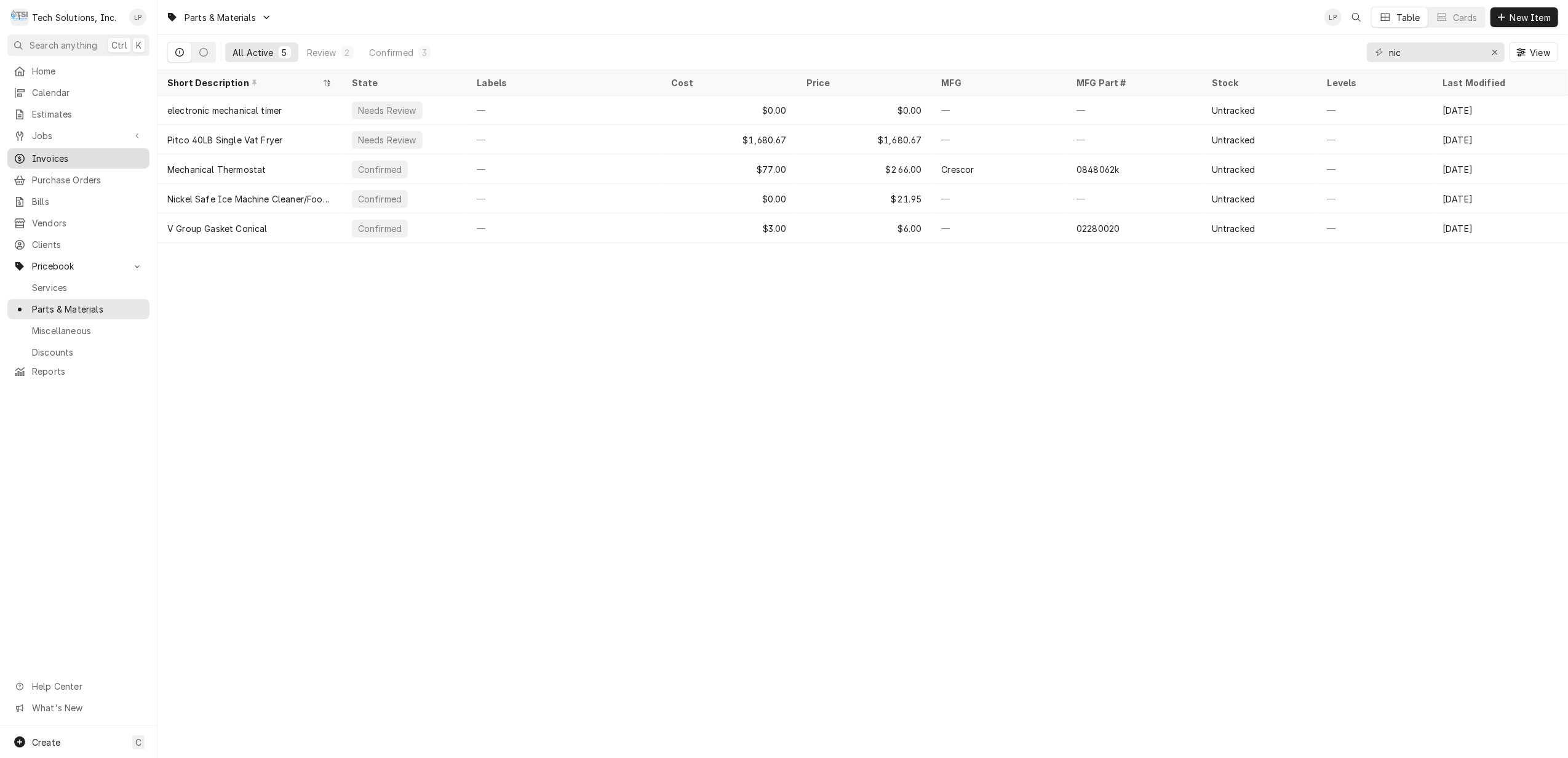
click at [42, 152] on span "Invoices" at bounding box center [87, 158] width 111 height 13
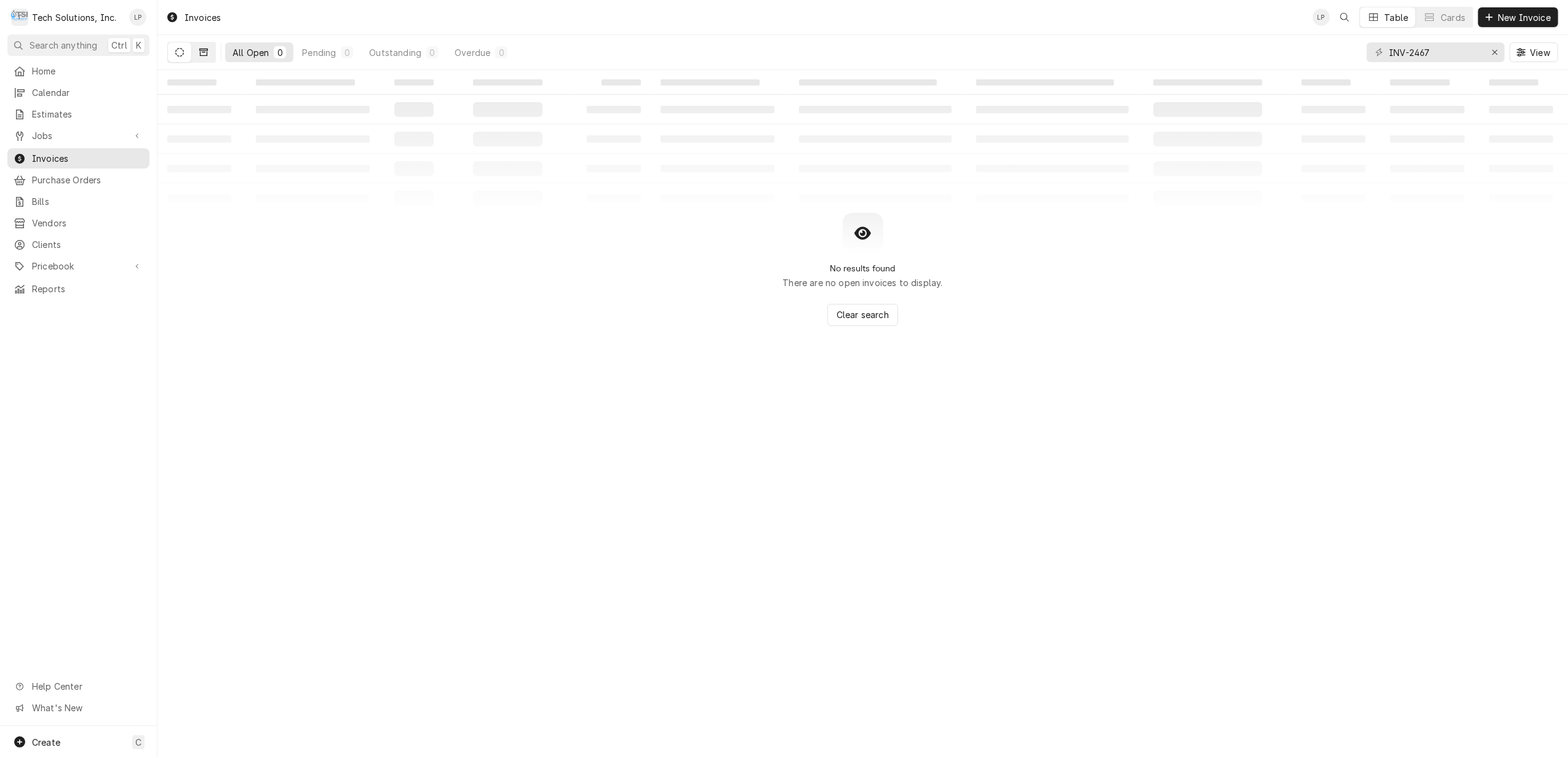
click at [205, 52] on icon "Dynamic Content Wrapper" at bounding box center [203, 52] width 9 height 9
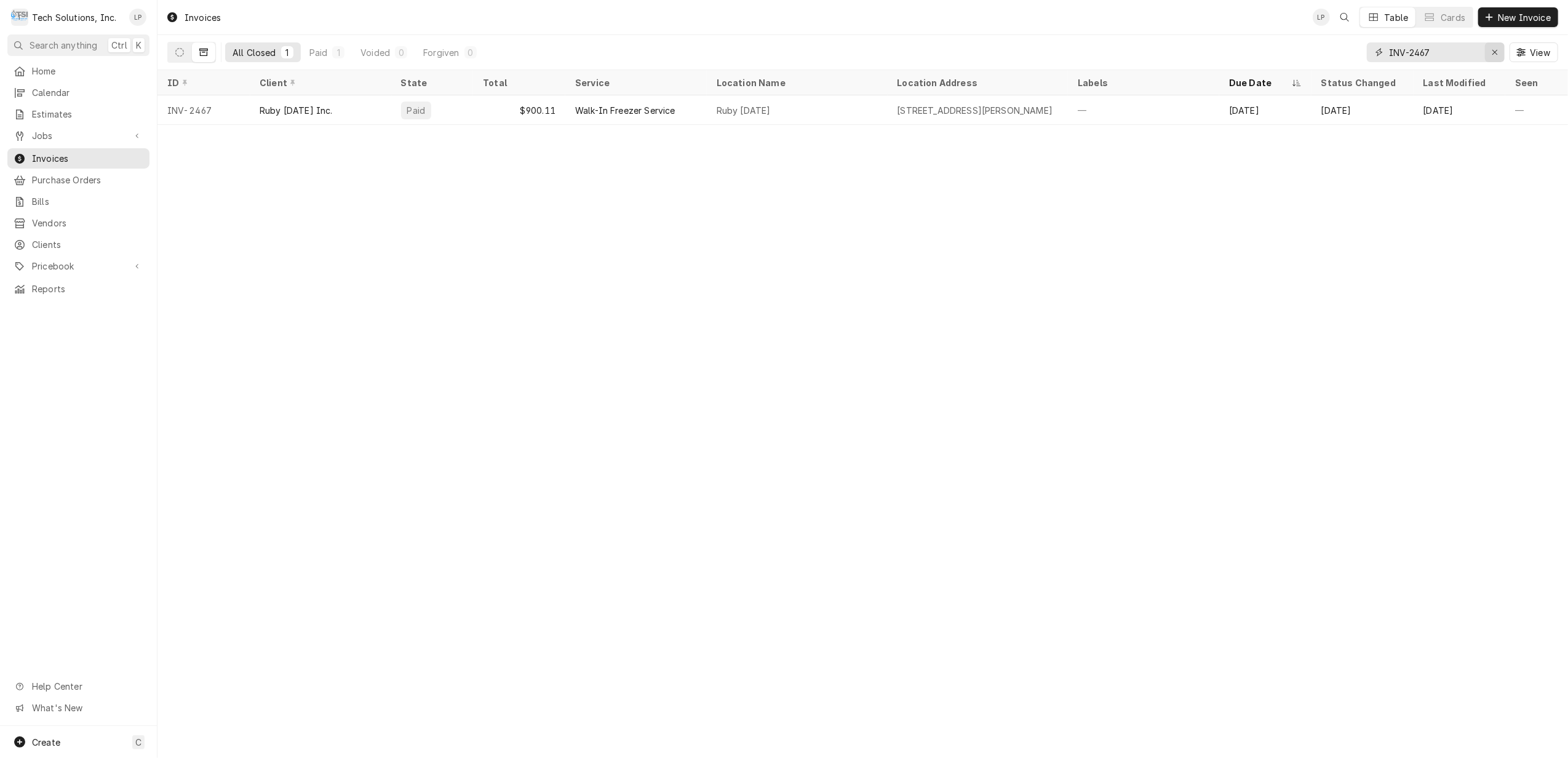
click at [1492, 52] on icon "Erase input" at bounding box center [1495, 52] width 7 height 9
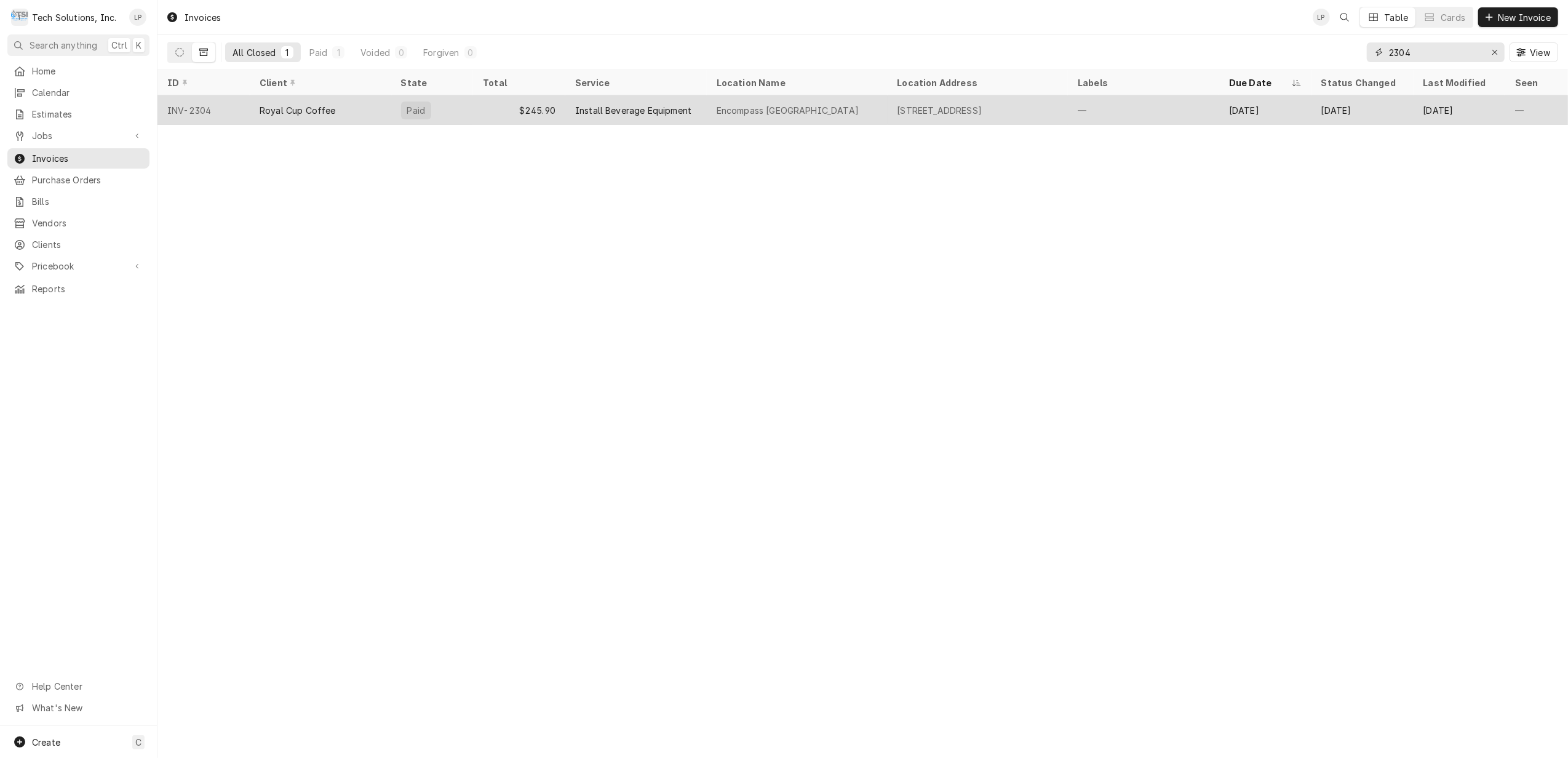
type input "2304"
click at [628, 108] on div "Install Beverage Equipment" at bounding box center [633, 110] width 116 height 13
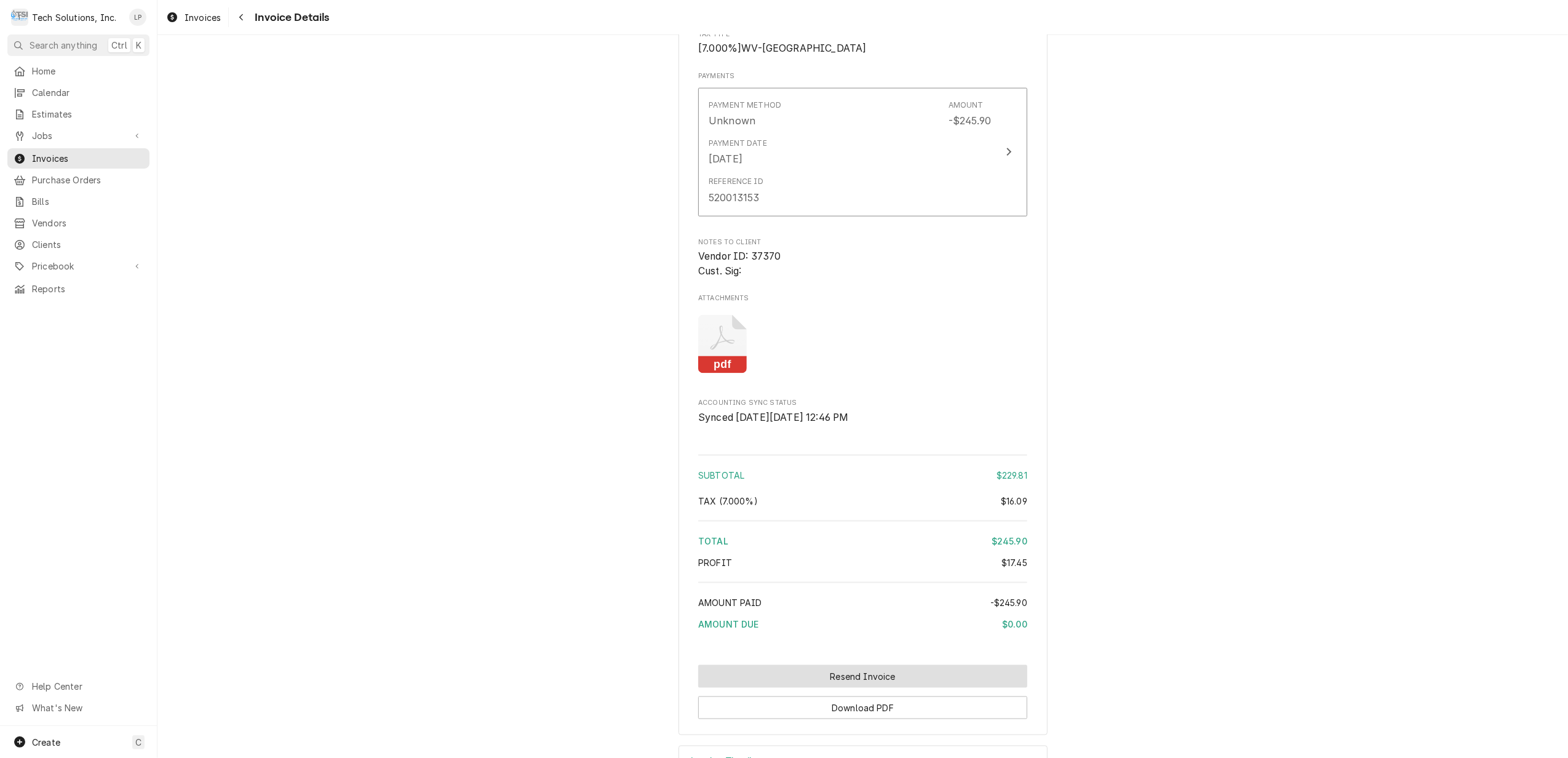
scroll to position [1561, 0]
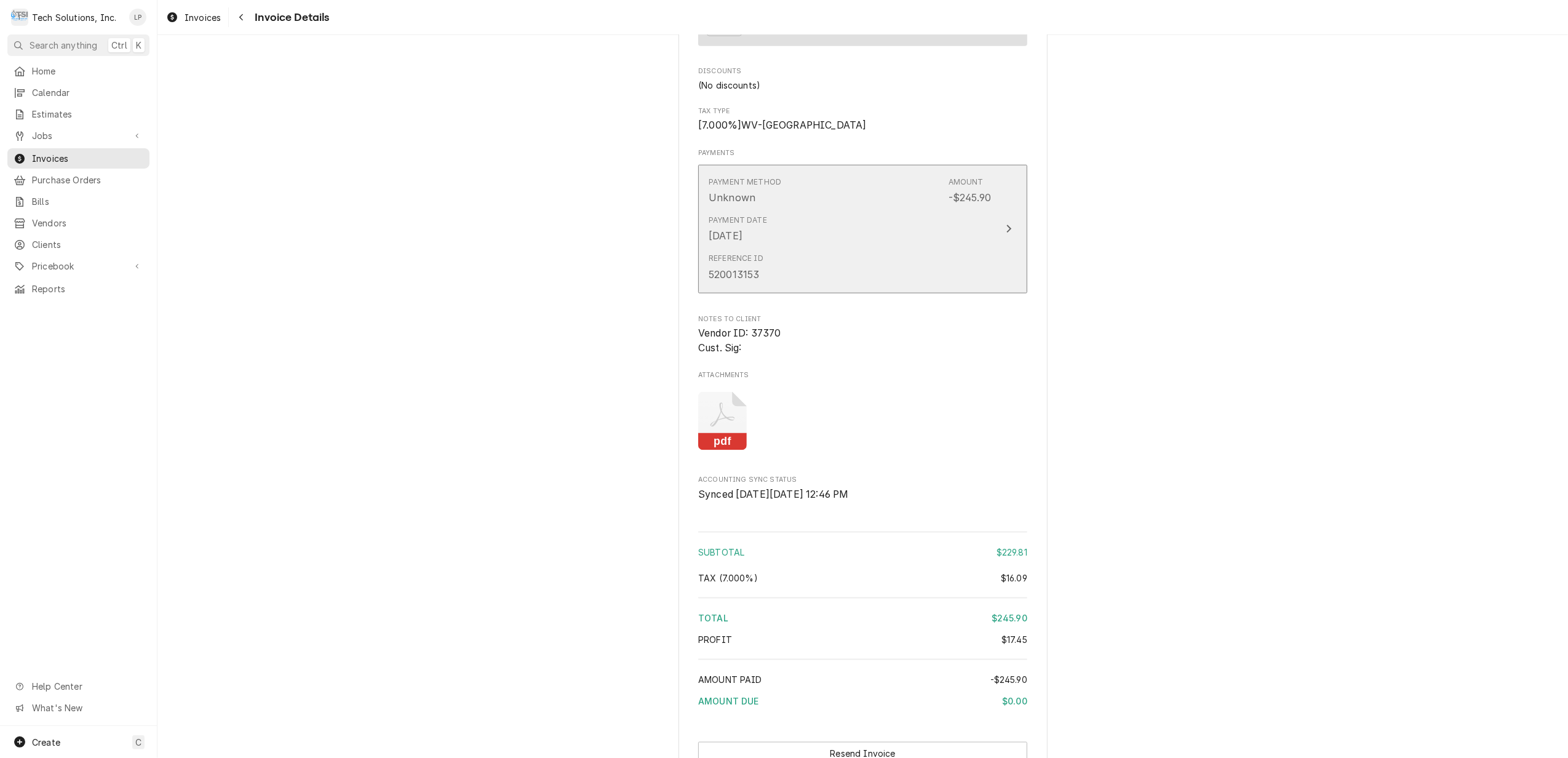
click at [1006, 234] on icon "Update Payment" at bounding box center [1009, 229] width 6 height 10
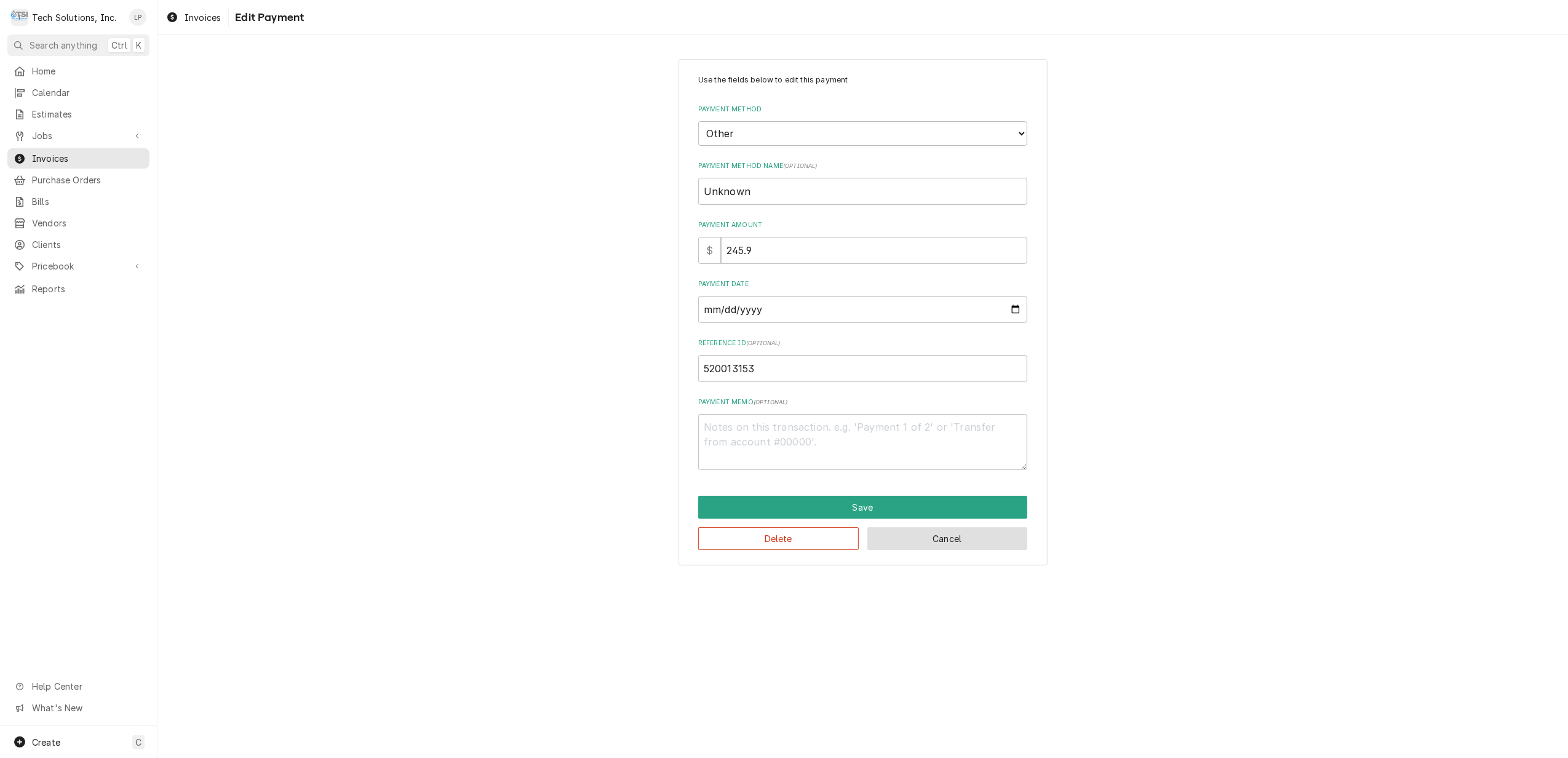
click at [961, 537] on button "Cancel" at bounding box center [948, 539] width 160 height 23
